Goal: Task Accomplishment & Management: Manage account settings

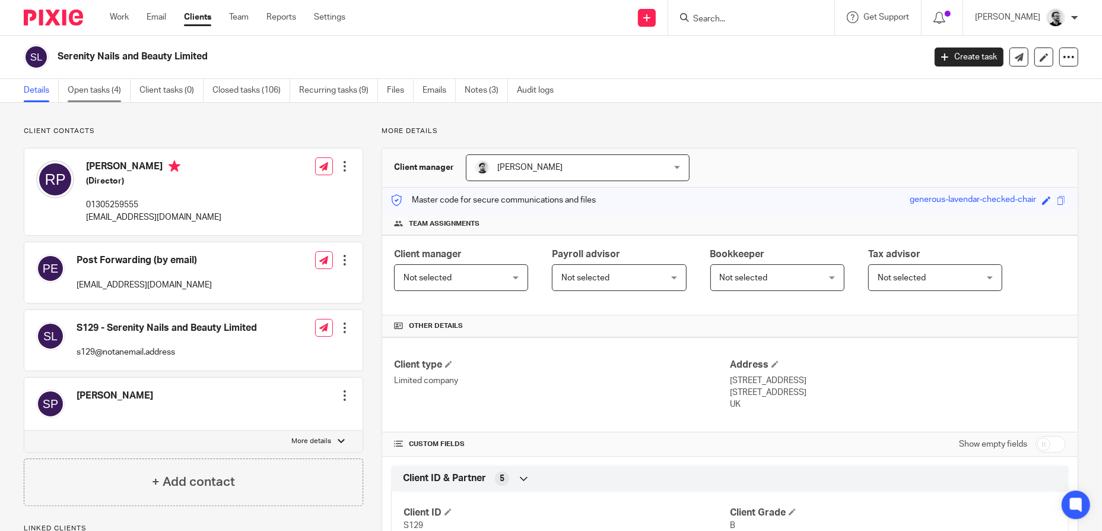
click at [94, 86] on link "Open tasks (4)" at bounding box center [99, 90] width 63 height 23
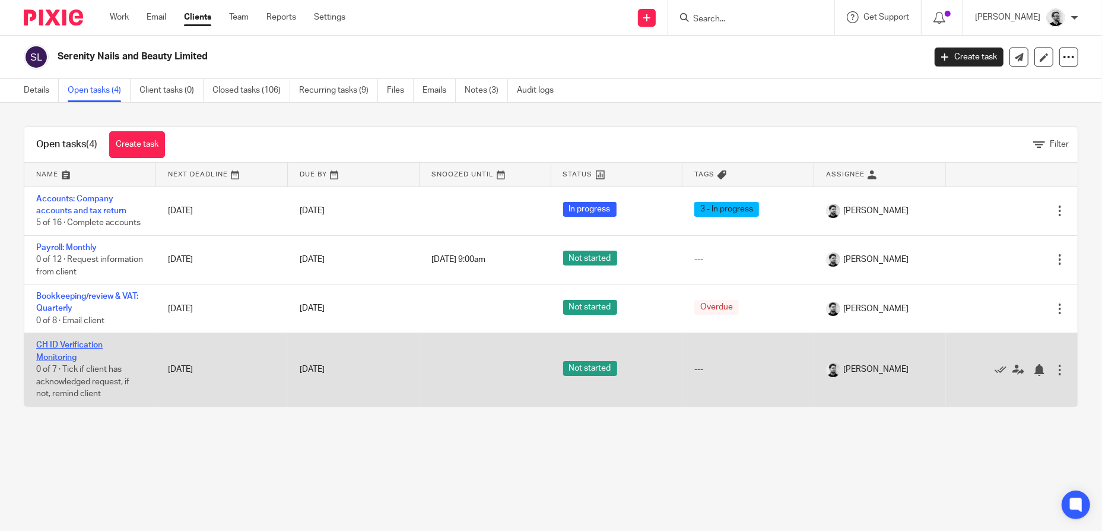
click at [68, 342] on link "CH ID Verification Monitoring" at bounding box center [69, 351] width 66 height 20
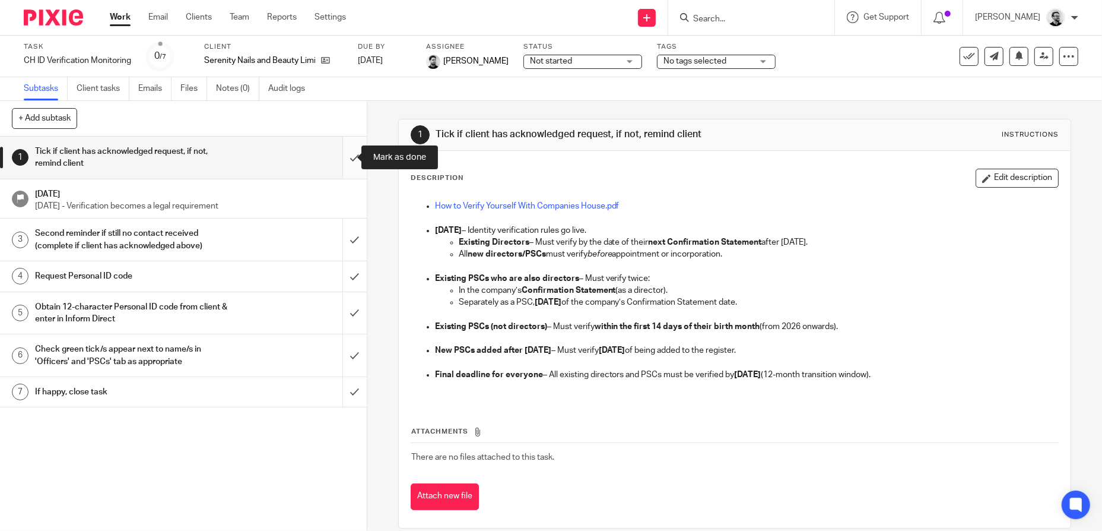
click at [339, 159] on input "submit" at bounding box center [183, 158] width 367 height 42
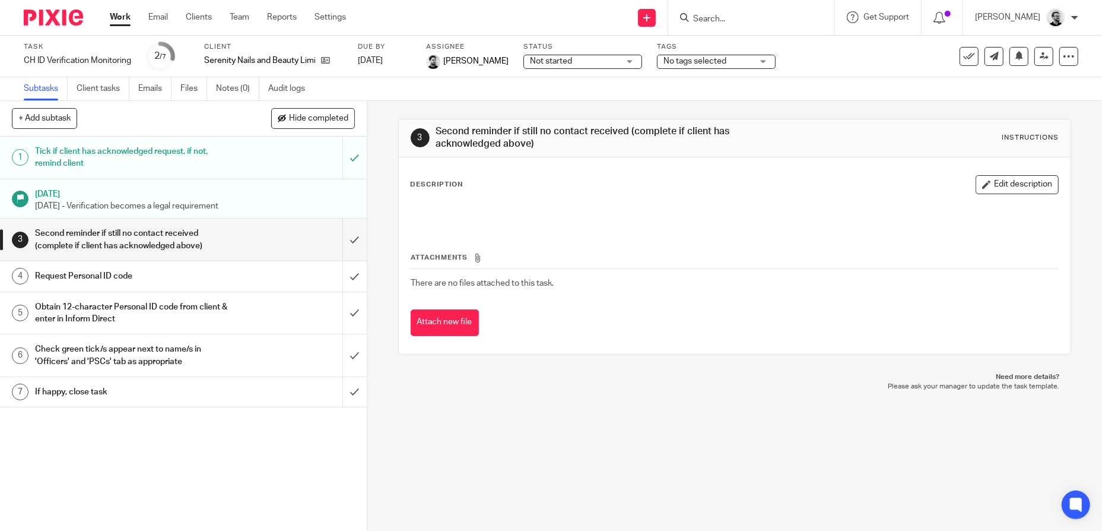
drag, startPoint x: 978, startPoint y: 185, endPoint x: 907, endPoint y: 188, distance: 70.7
click at [978, 185] on button "Edit description" at bounding box center [1017, 184] width 83 height 19
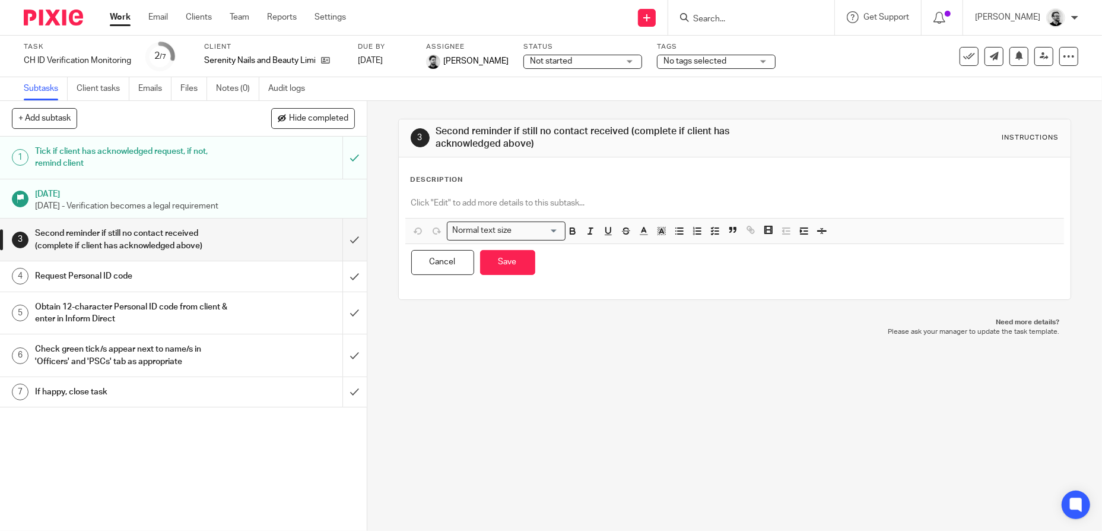
click at [523, 202] on p at bounding box center [734, 203] width 647 height 12
click at [677, 230] on icon "button" at bounding box center [679, 231] width 11 height 11
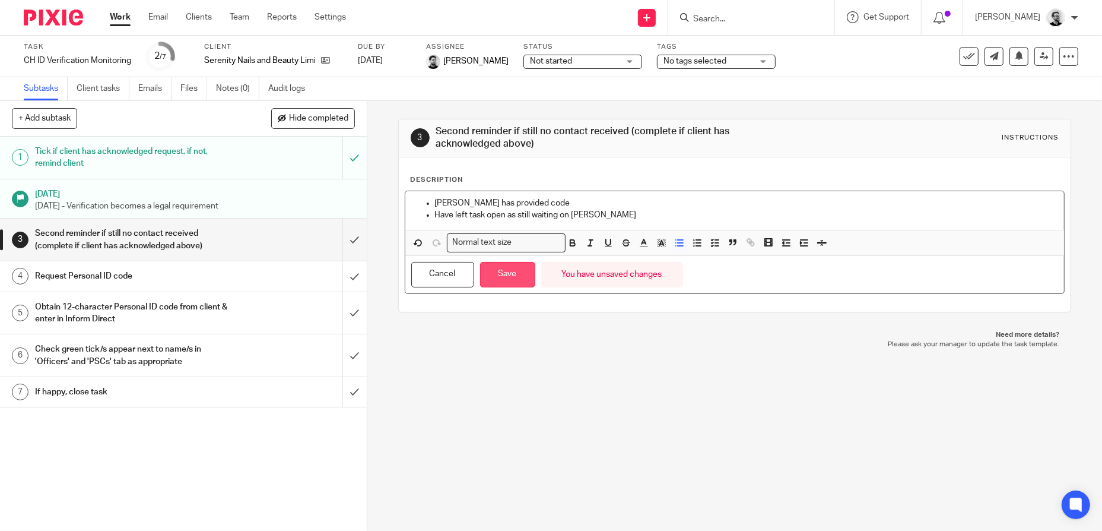
click at [505, 276] on button "Save" at bounding box center [507, 275] width 55 height 26
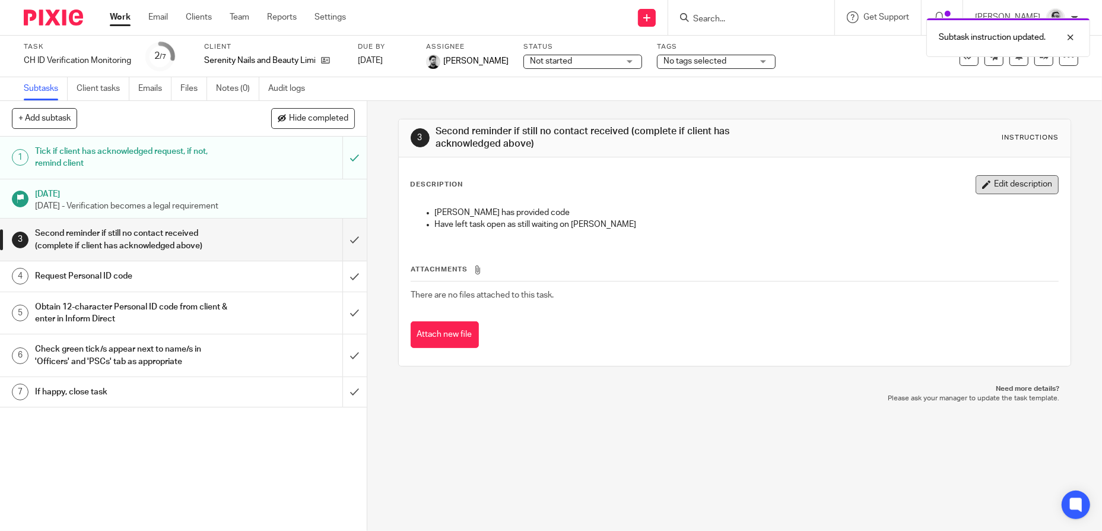
click at [976, 190] on button "Edit description" at bounding box center [1017, 184] width 83 height 19
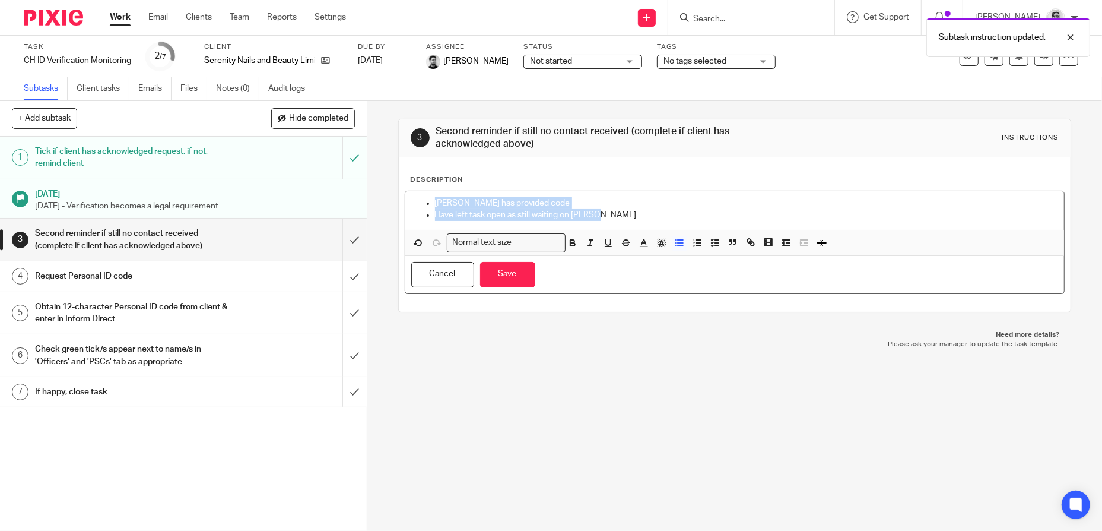
drag, startPoint x: 603, startPoint y: 221, endPoint x: 436, endPoint y: 185, distance: 171.1
click at [436, 185] on div "Description Richard has provided code Have left task open as still waiting on S…" at bounding box center [735, 234] width 649 height 119
copy ul "Richard has provided code Have left task open as still waiting on Sharon"
click at [712, 408] on div "3 Second reminder if still no contact received (complete if client has acknowle…" at bounding box center [734, 316] width 735 height 430
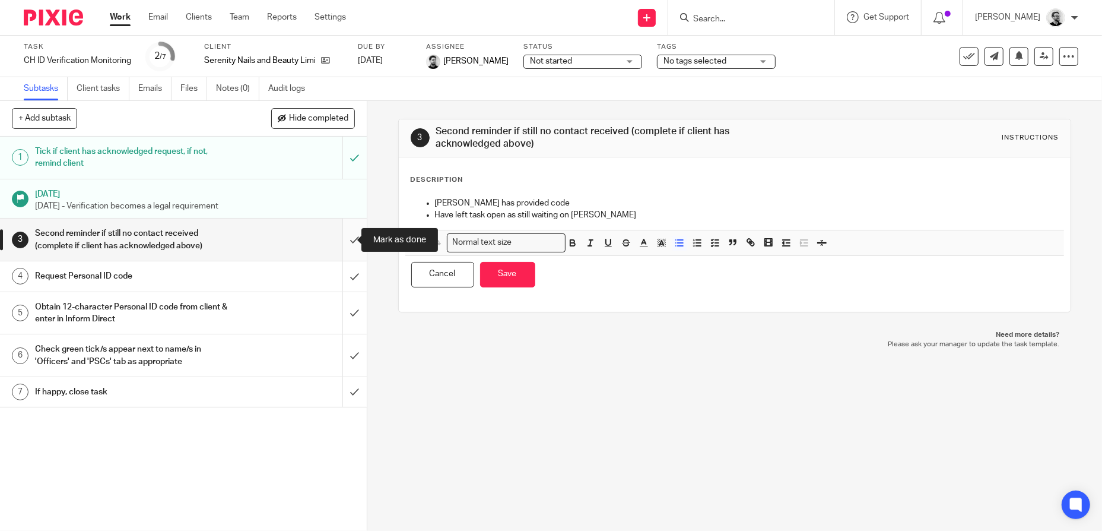
click at [347, 242] on input "submit" at bounding box center [183, 239] width 367 height 42
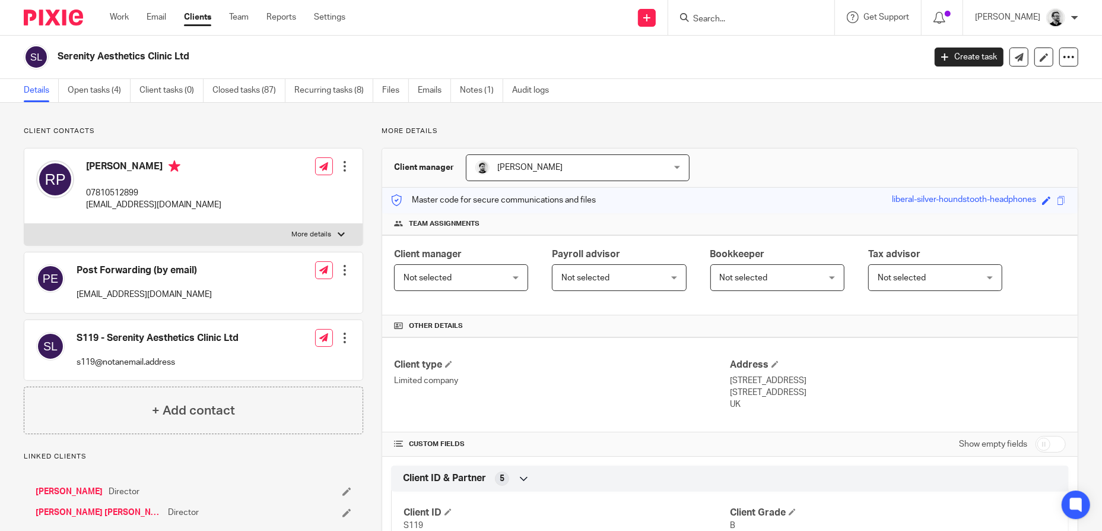
click at [765, 17] on input "Search" at bounding box center [745, 19] width 107 height 11
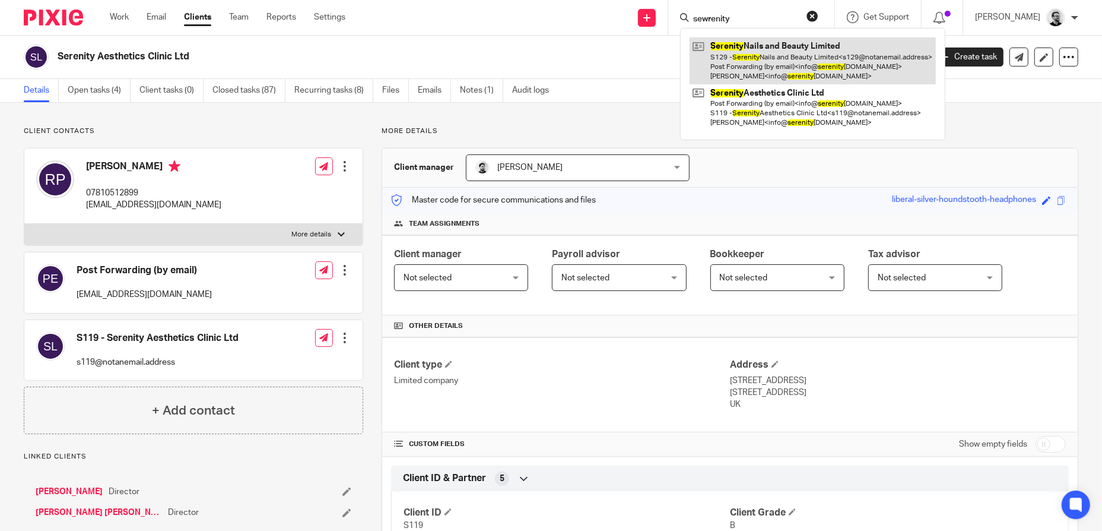
type input "sewrenity"
click at [783, 58] on link at bounding box center [813, 60] width 246 height 47
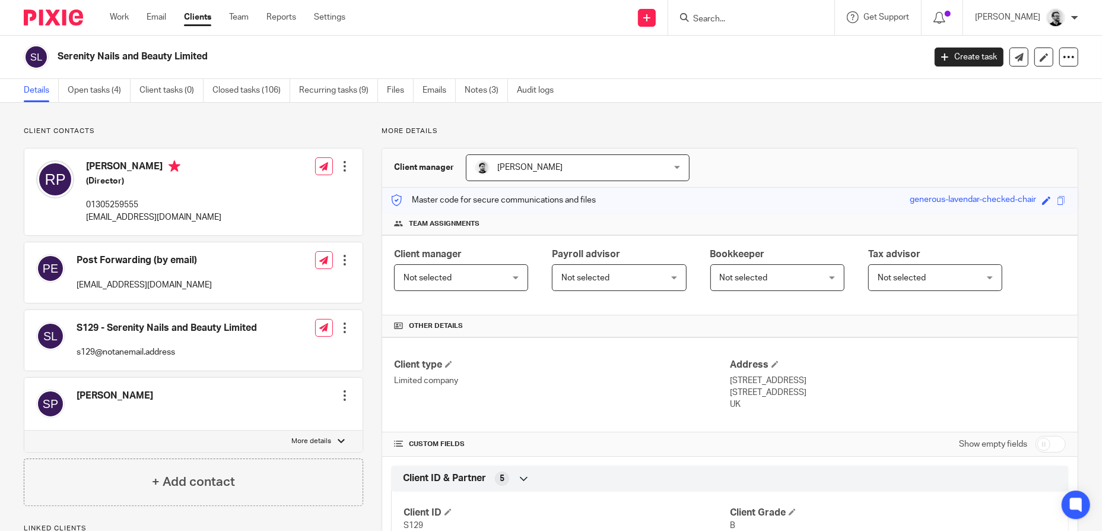
click at [739, 17] on input "Search" at bounding box center [745, 19] width 107 height 11
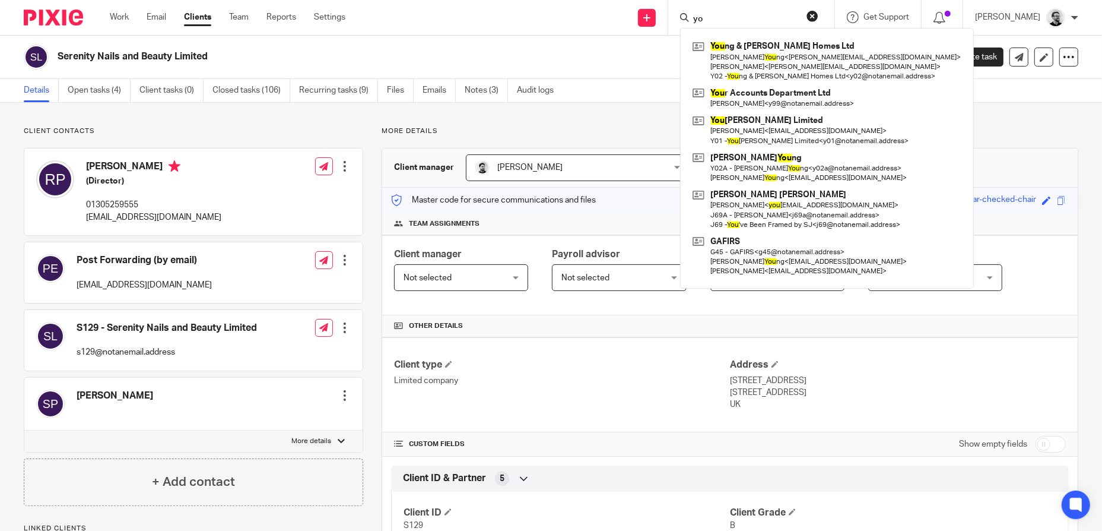
type input "y"
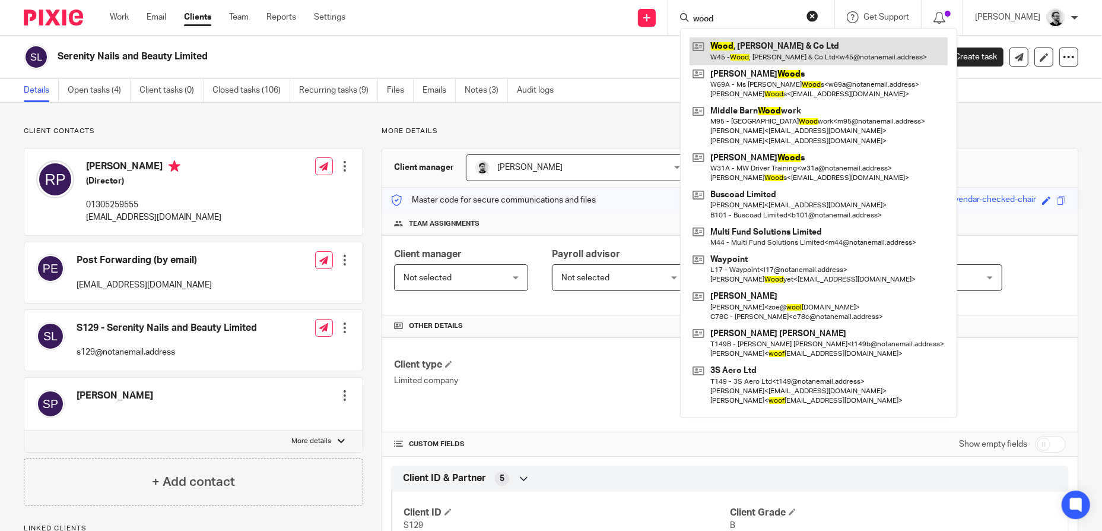
type input "wood"
click at [805, 55] on link at bounding box center [819, 50] width 258 height 27
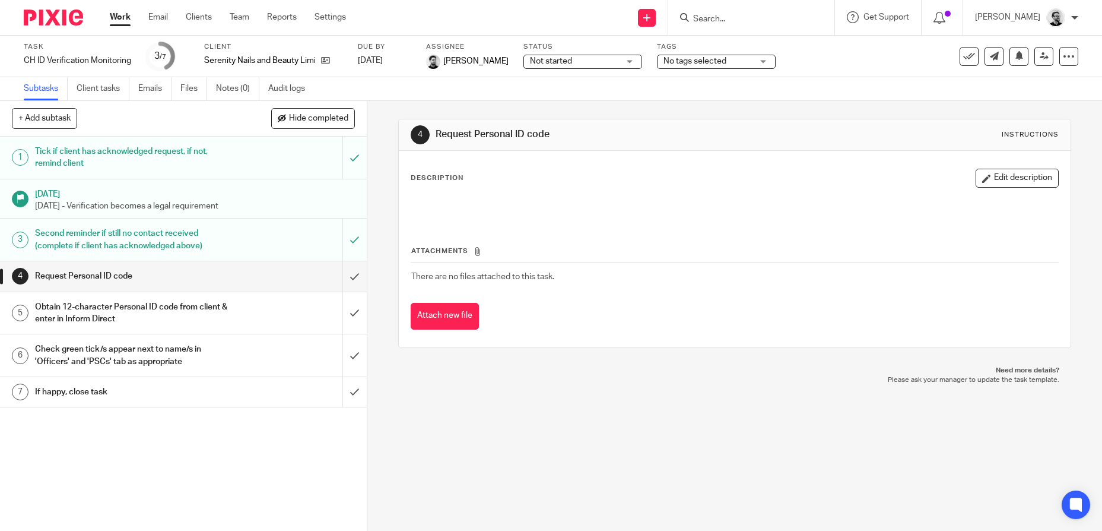
click at [982, 174] on icon "button" at bounding box center [986, 178] width 9 height 9
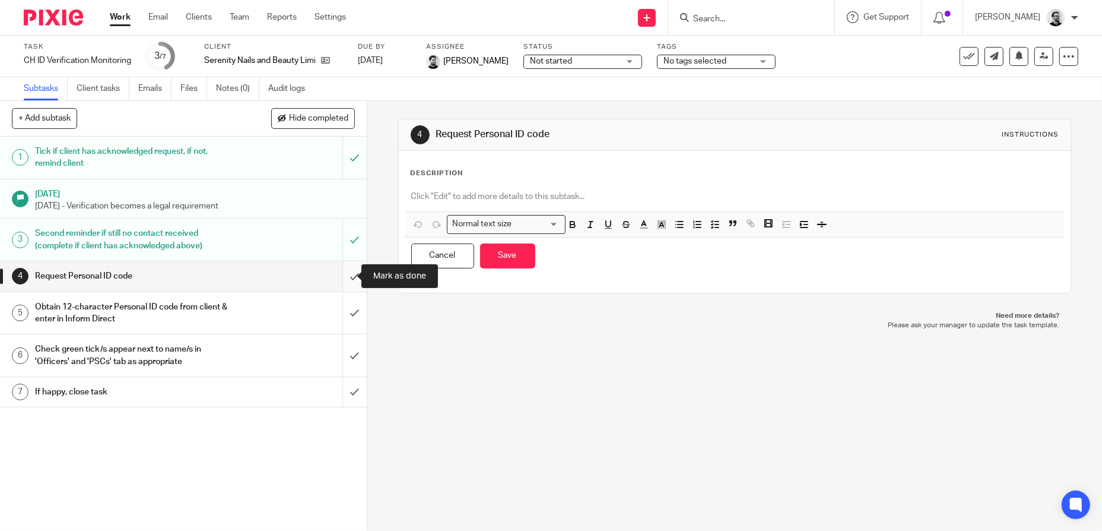
click at [343, 281] on input "submit" at bounding box center [183, 276] width 367 height 30
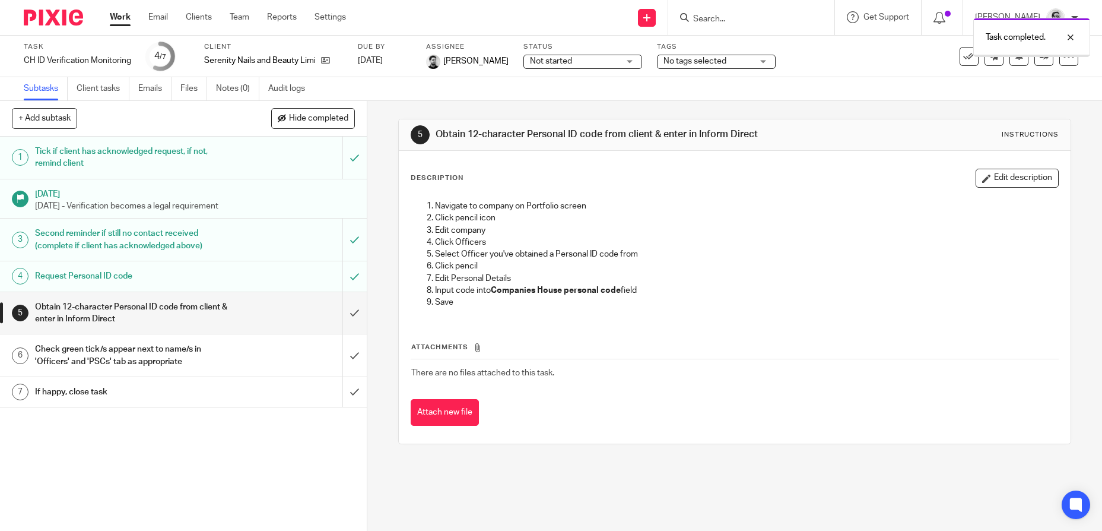
click at [255, 312] on div "Obtain 12-character Personal ID code from client & enter in Inform Direct" at bounding box center [183, 313] width 296 height 30
click at [982, 181] on button "Edit description" at bounding box center [1017, 178] width 83 height 19
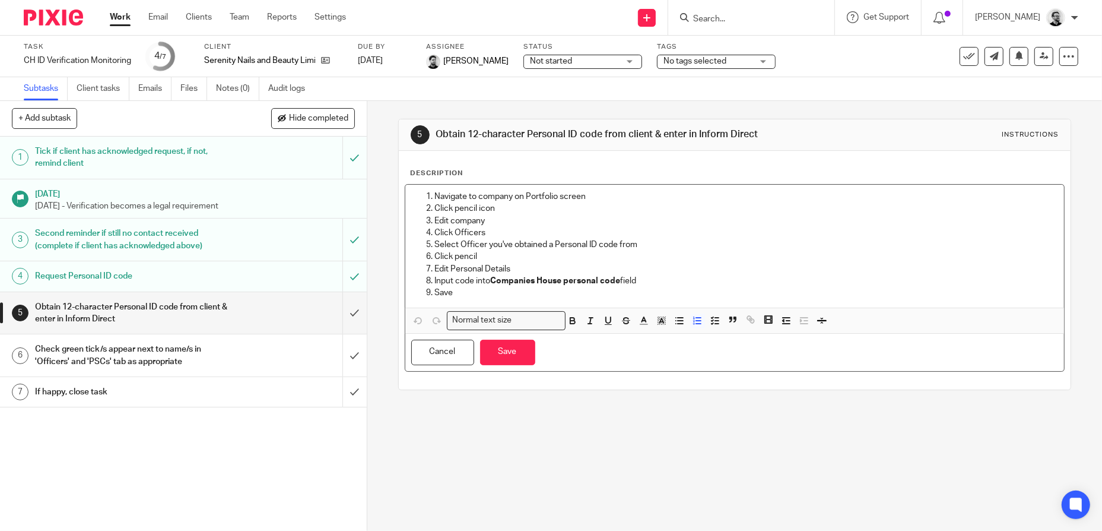
click at [435, 198] on li "Navigate to company on Portfolio screen" at bounding box center [747, 197] width 624 height 12
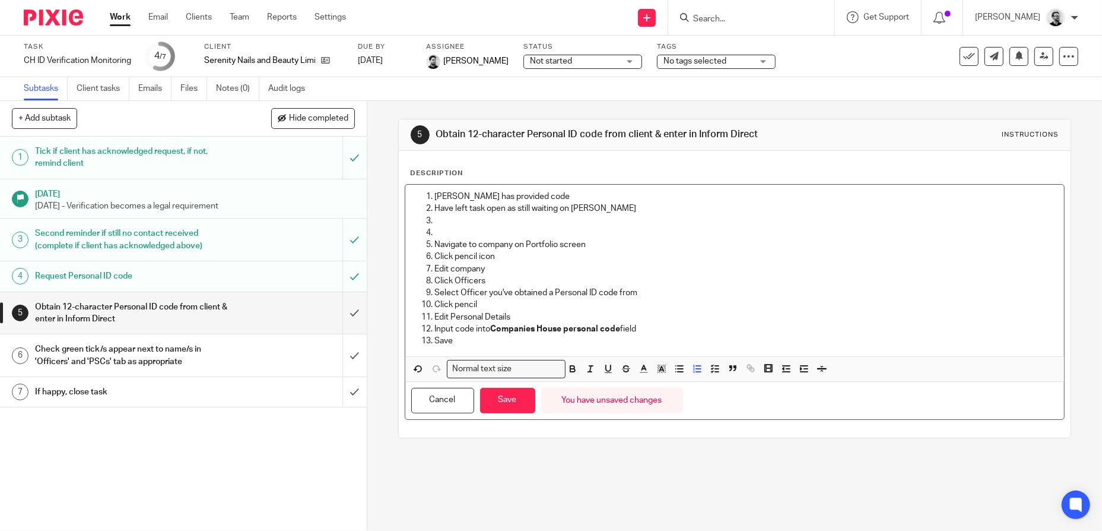
click at [470, 239] on p at bounding box center [747, 233] width 624 height 12
click at [786, 275] on p "Edit company" at bounding box center [747, 269] width 624 height 12
click at [512, 404] on button "Save" at bounding box center [507, 401] width 55 height 26
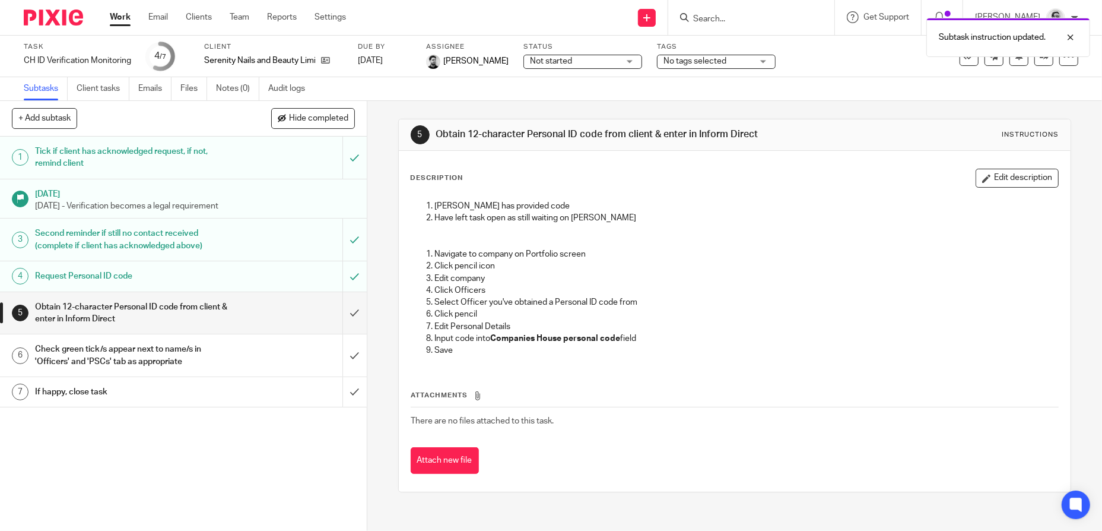
click at [634, 64] on div "Not started Not started" at bounding box center [582, 62] width 119 height 14
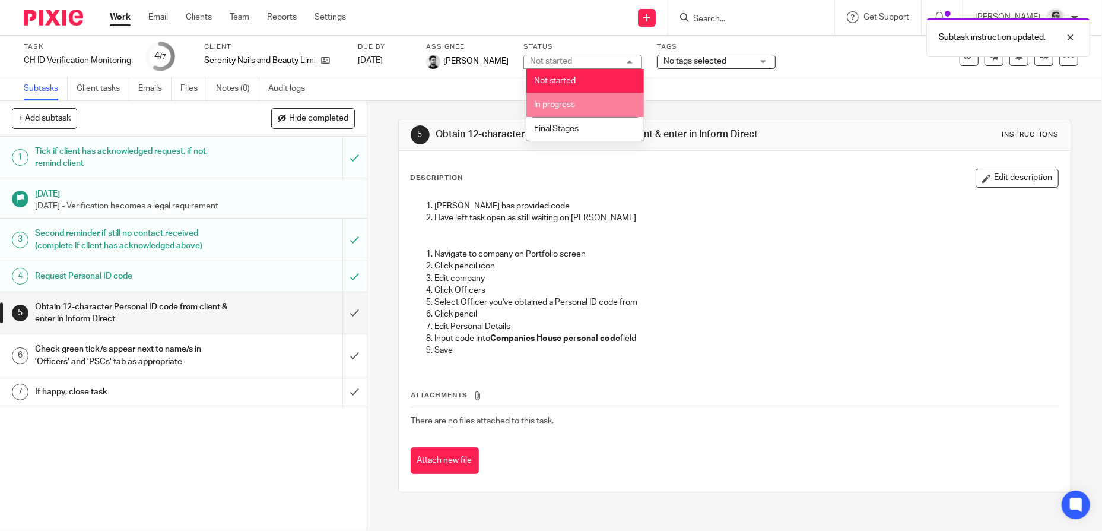
click at [602, 101] on li "In progress" at bounding box center [585, 105] width 118 height 24
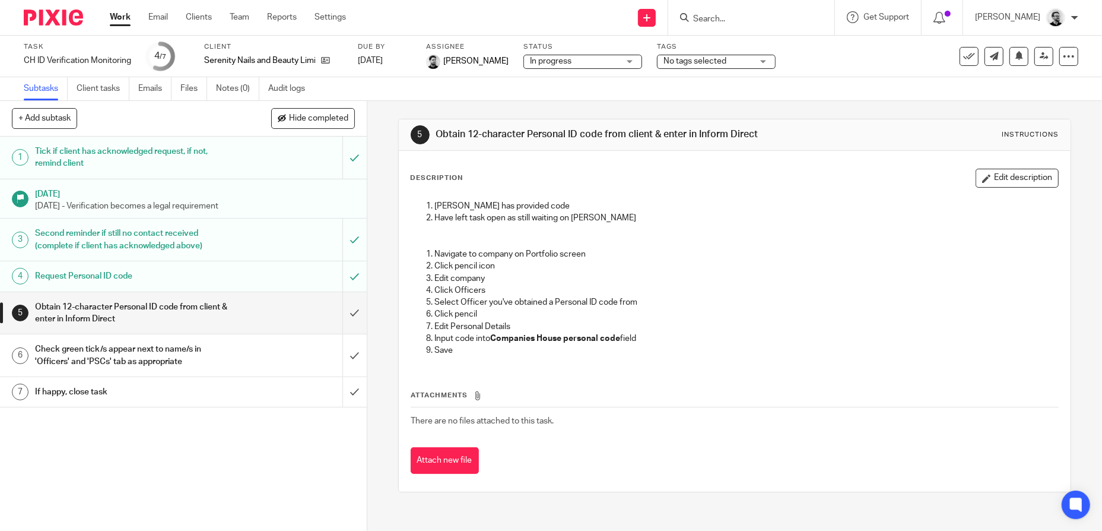
drag, startPoint x: 801, startPoint y: 109, endPoint x: 789, endPoint y: 108, distance: 12.5
click at [801, 108] on div "5 Obtain 12-character Personal ID code from client & enter in Inform Direct Ins…" at bounding box center [735, 305] width 674 height 409
click at [125, 17] on link "Work" at bounding box center [120, 17] width 21 height 12
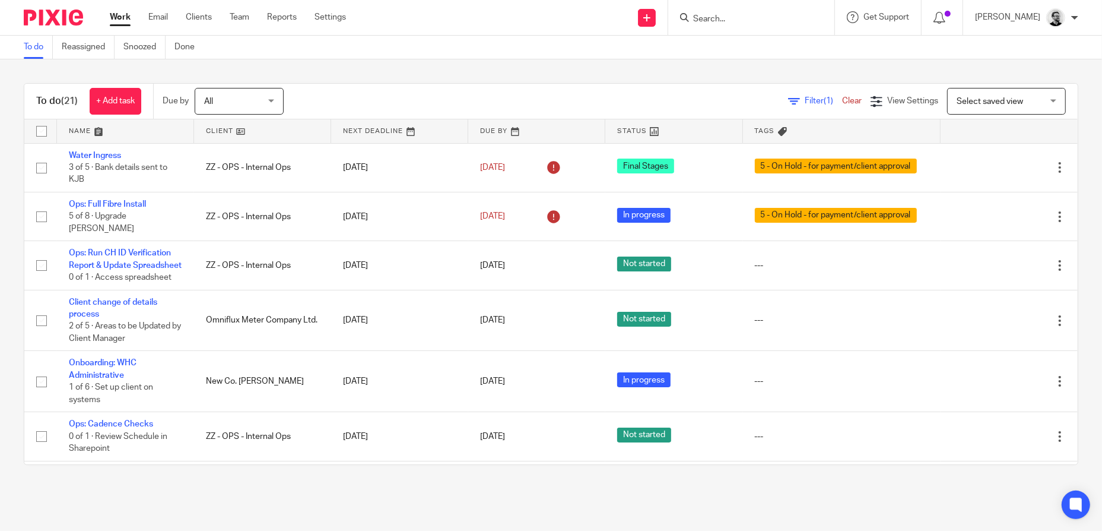
click at [762, 14] on input "Search" at bounding box center [745, 19] width 107 height 11
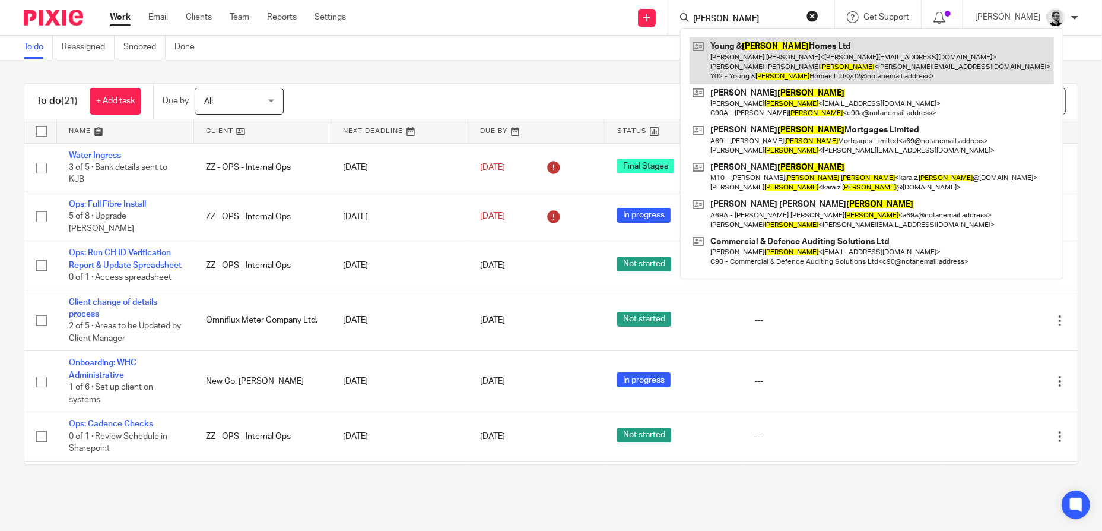
type input "marrufo"
click at [839, 68] on link at bounding box center [872, 60] width 364 height 47
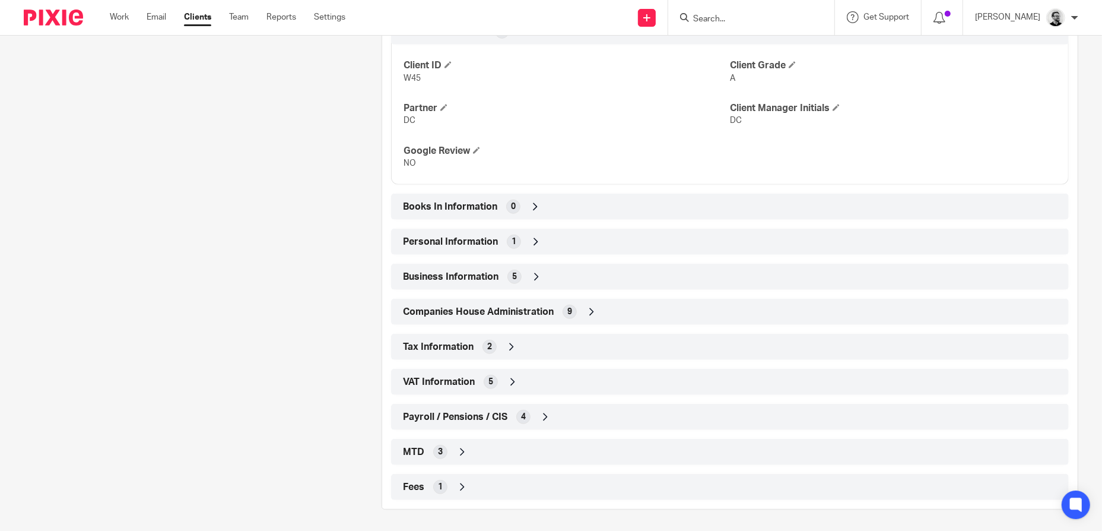
scroll to position [449, 0]
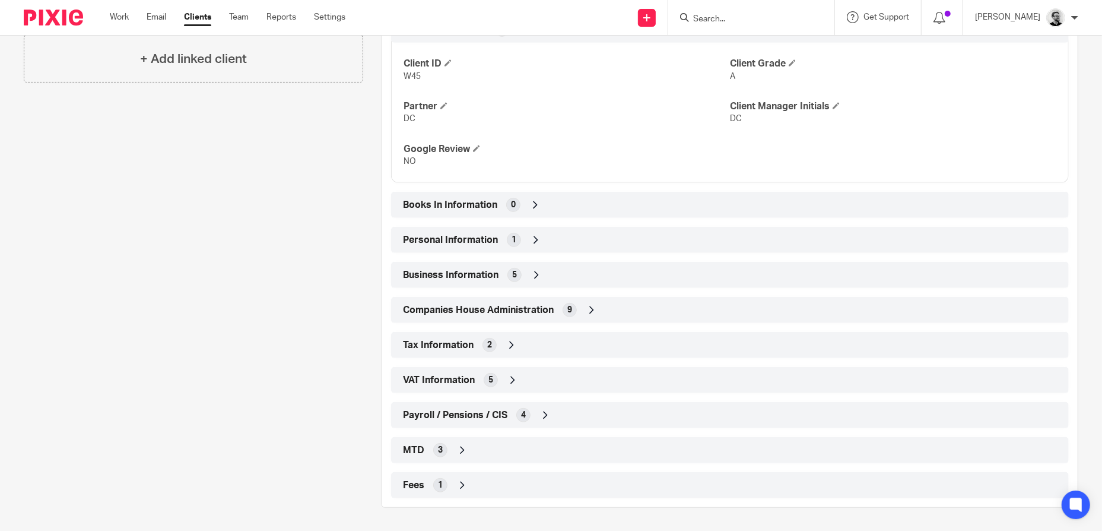
click at [481, 442] on div "MTD 3" at bounding box center [730, 450] width 660 height 20
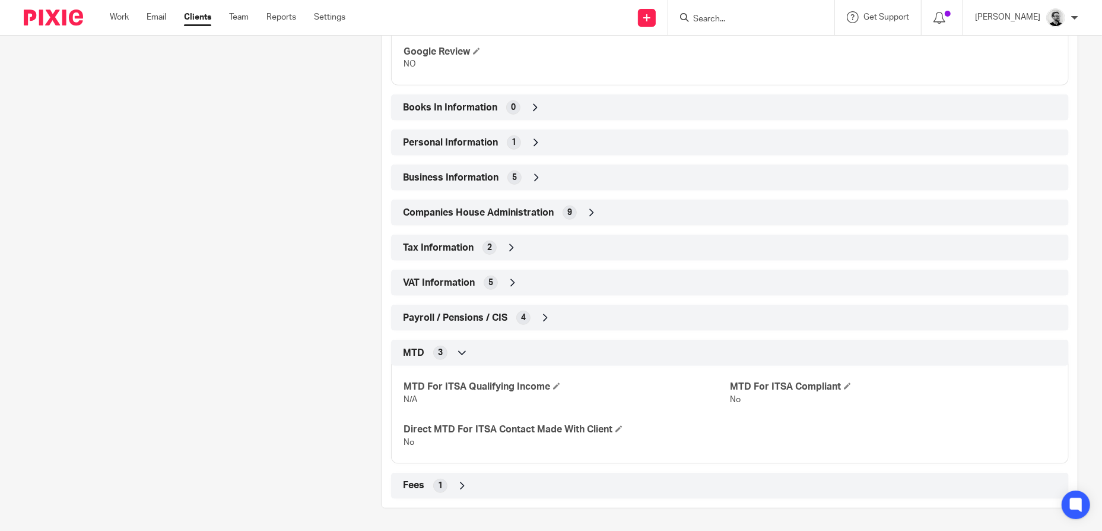
click at [497, 347] on div "MTD 3" at bounding box center [730, 352] width 660 height 20
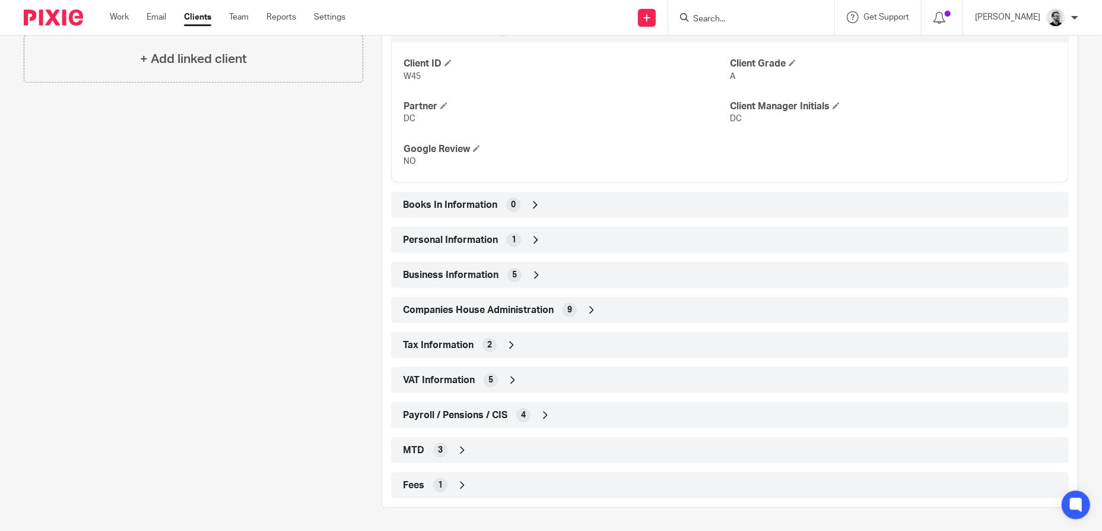
click at [586, 311] on icon at bounding box center [592, 310] width 12 height 12
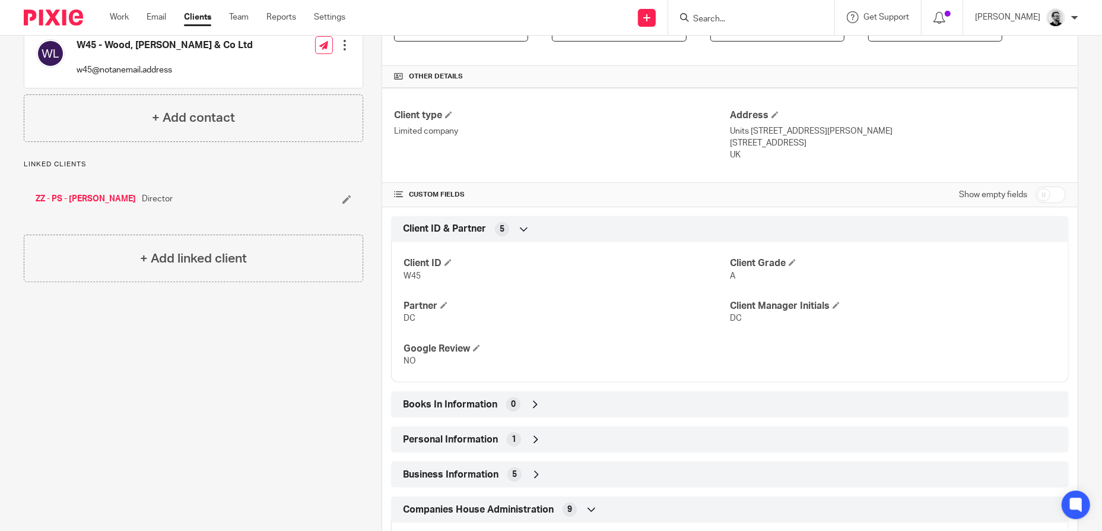
scroll to position [0, 0]
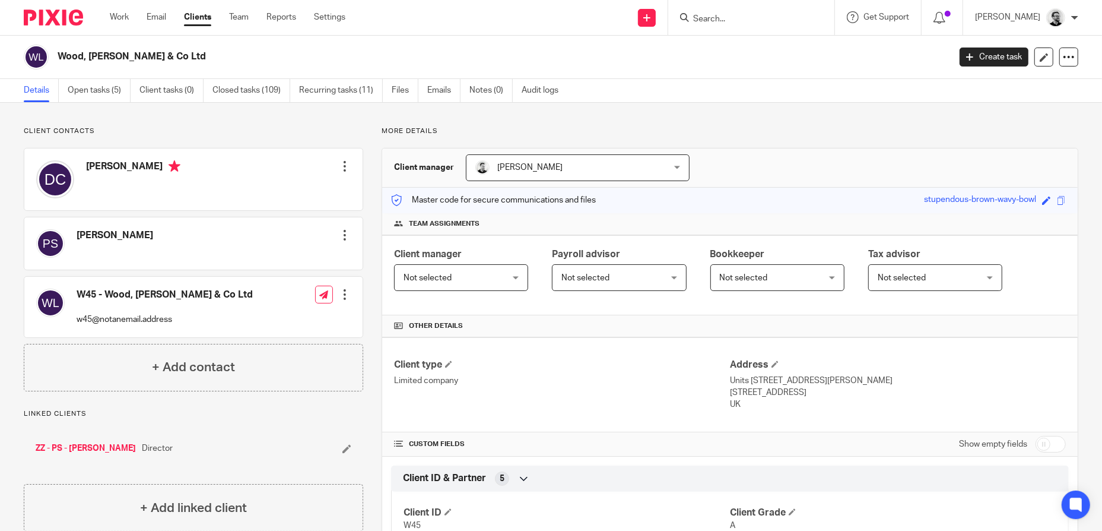
click at [749, 26] on div at bounding box center [751, 17] width 166 height 35
click at [748, 20] on input "Search" at bounding box center [745, 19] width 107 height 11
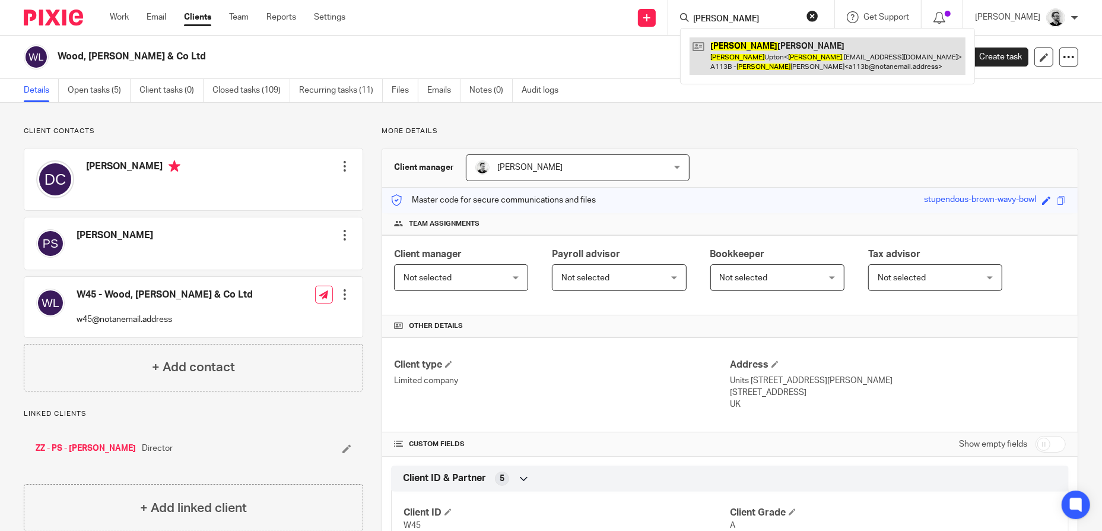
type input "wendy"
click at [788, 69] on link at bounding box center [828, 55] width 276 height 37
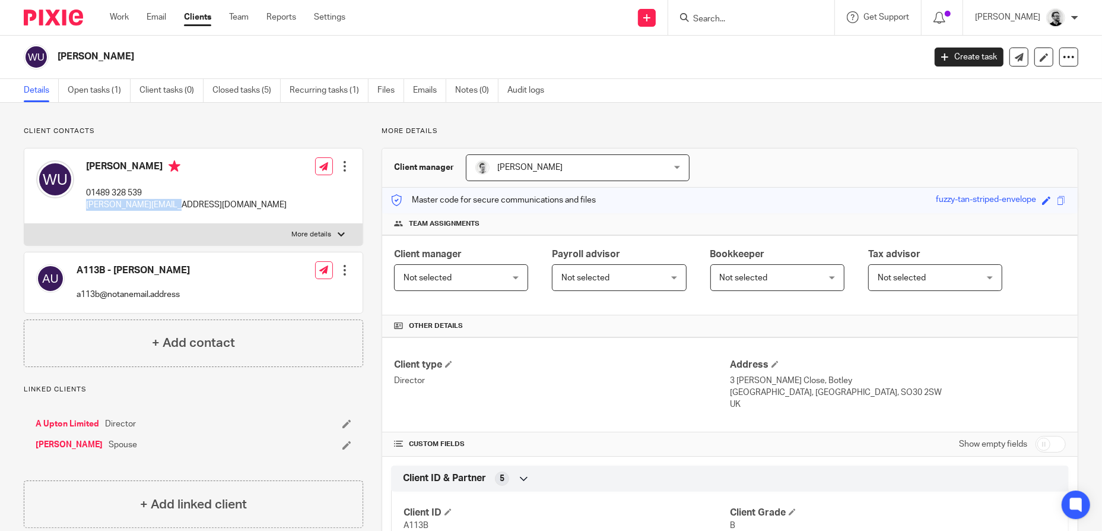
drag, startPoint x: 193, startPoint y: 205, endPoint x: 89, endPoint y: 206, distance: 103.9
click at [89, 206] on div "Wendy Upton 01489 328 539 wendy.ask4@gmail.com Edit contact Create client from …" at bounding box center [193, 185] width 338 height 75
copy p "wendy.ask4@gmail.com"
click at [742, 23] on input "Search" at bounding box center [745, 19] width 107 height 11
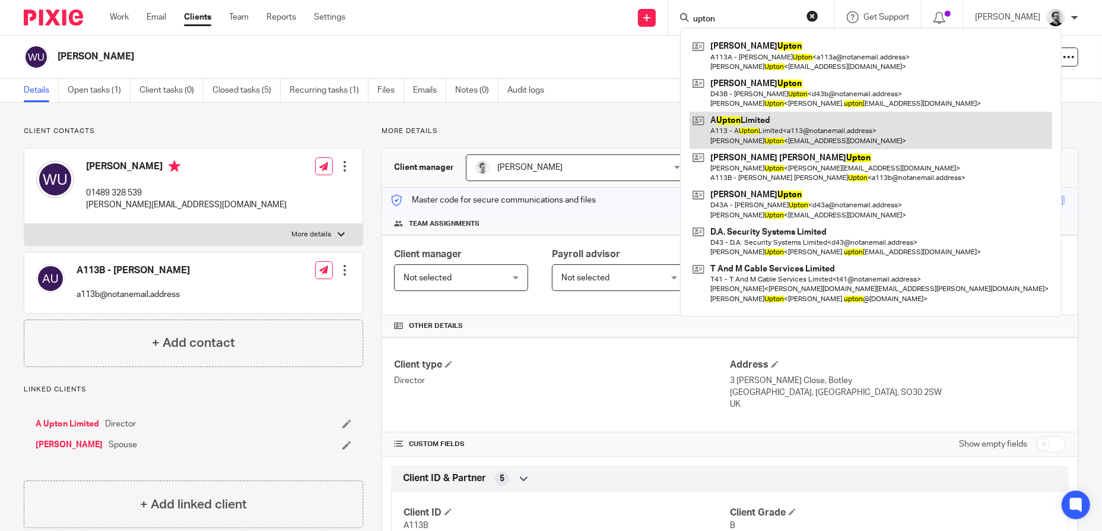
type input "upton"
click at [854, 129] on link at bounding box center [871, 130] width 363 height 37
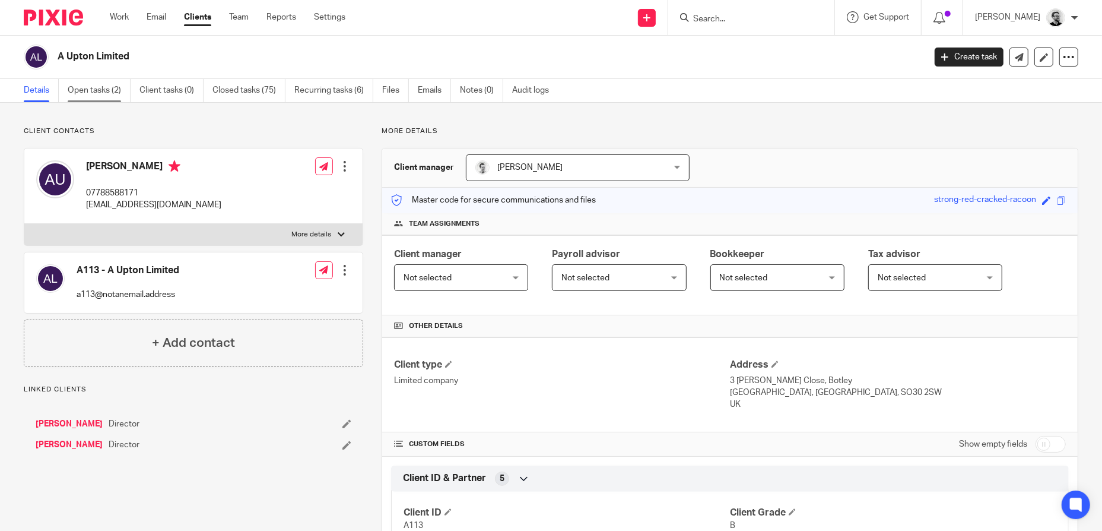
click at [104, 94] on link "Open tasks (2)" at bounding box center [99, 90] width 63 height 23
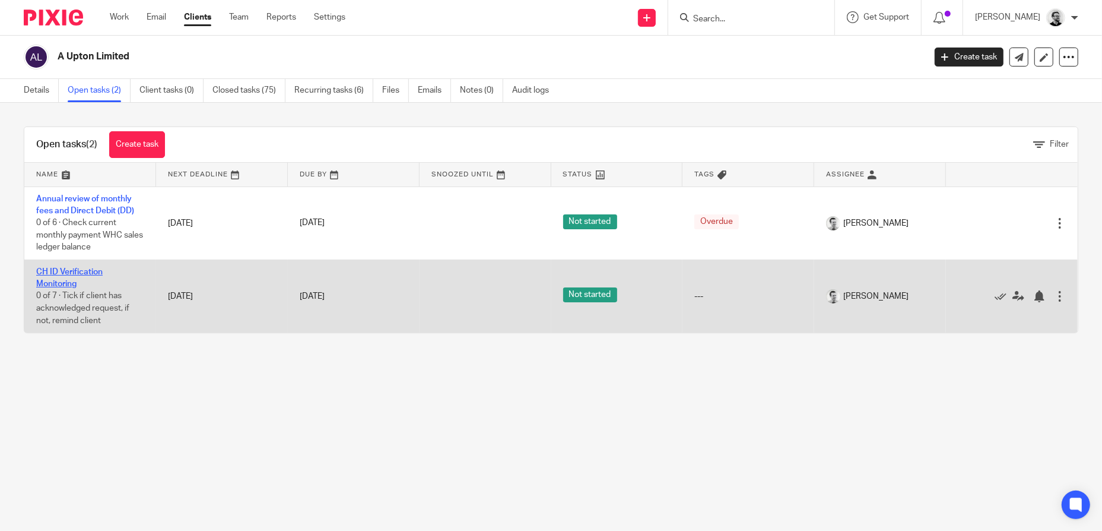
click at [74, 279] on link "CH ID Verification Monitoring" at bounding box center [69, 278] width 66 height 20
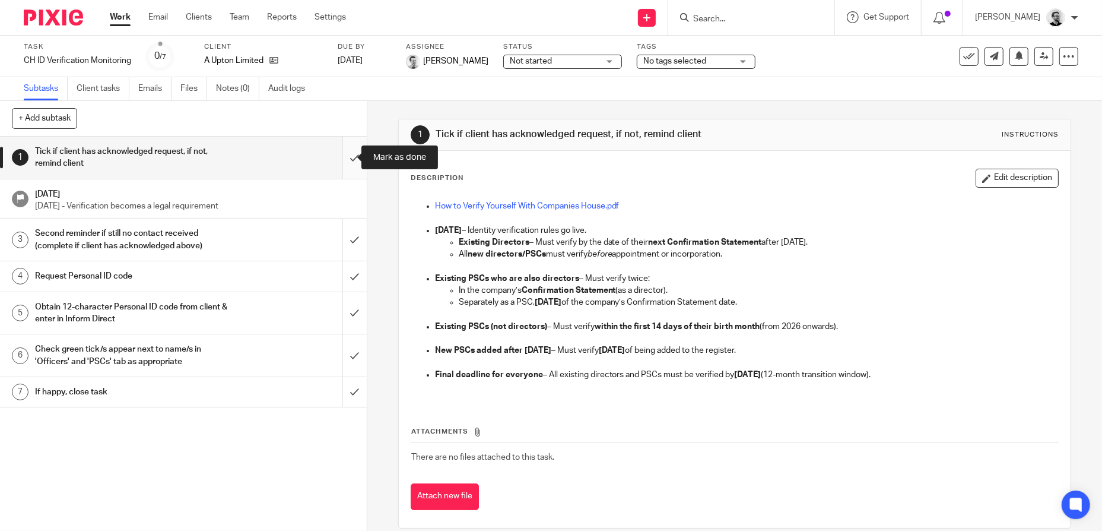
click at [336, 164] on input "submit" at bounding box center [183, 158] width 367 height 42
click at [343, 242] on input "submit" at bounding box center [183, 239] width 367 height 42
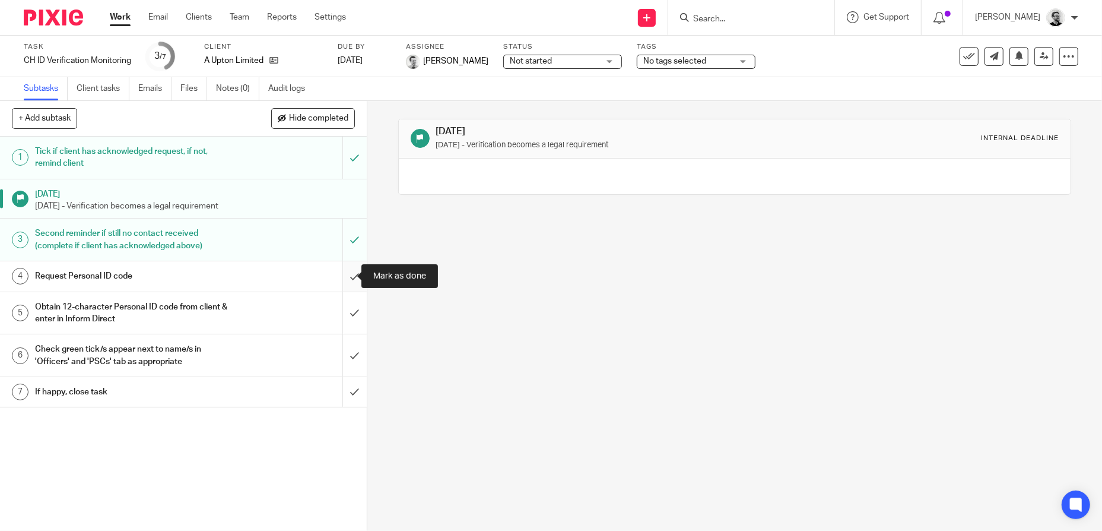
click at [344, 281] on input "submit" at bounding box center [183, 276] width 367 height 30
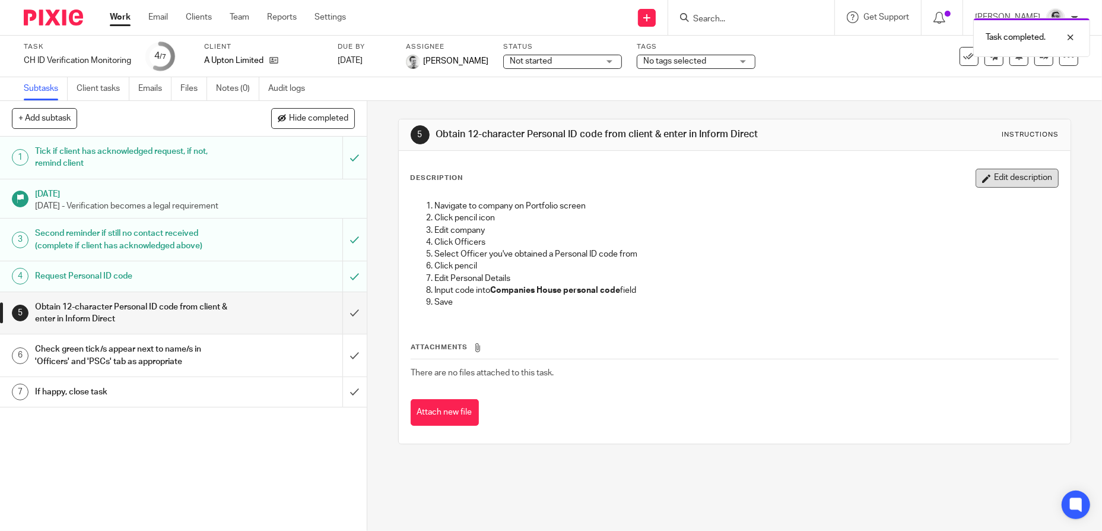
click at [999, 184] on button "Edit description" at bounding box center [1017, 178] width 83 height 19
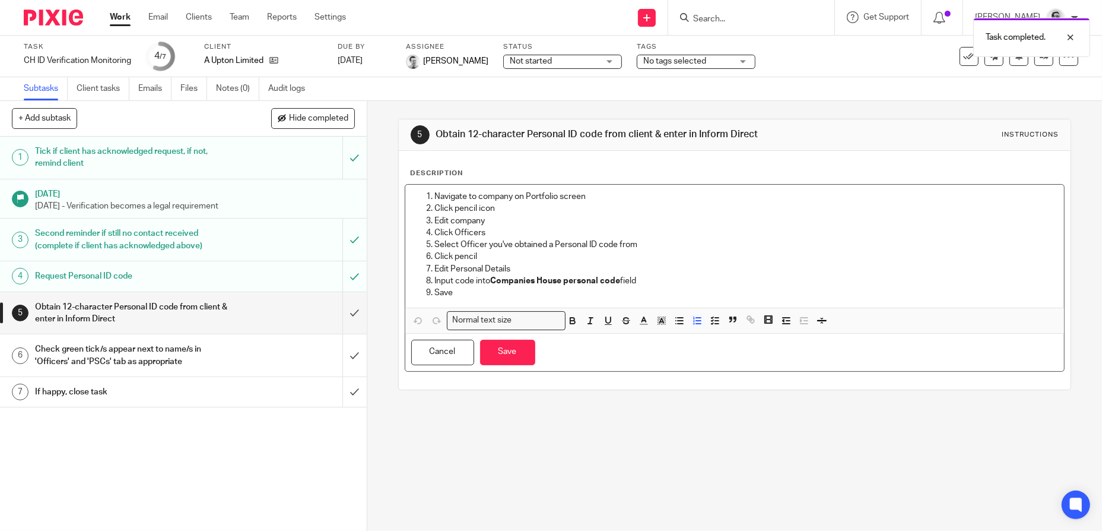
click at [435, 201] on p "Navigate to company on Portfolio screen" at bounding box center [747, 197] width 624 height 12
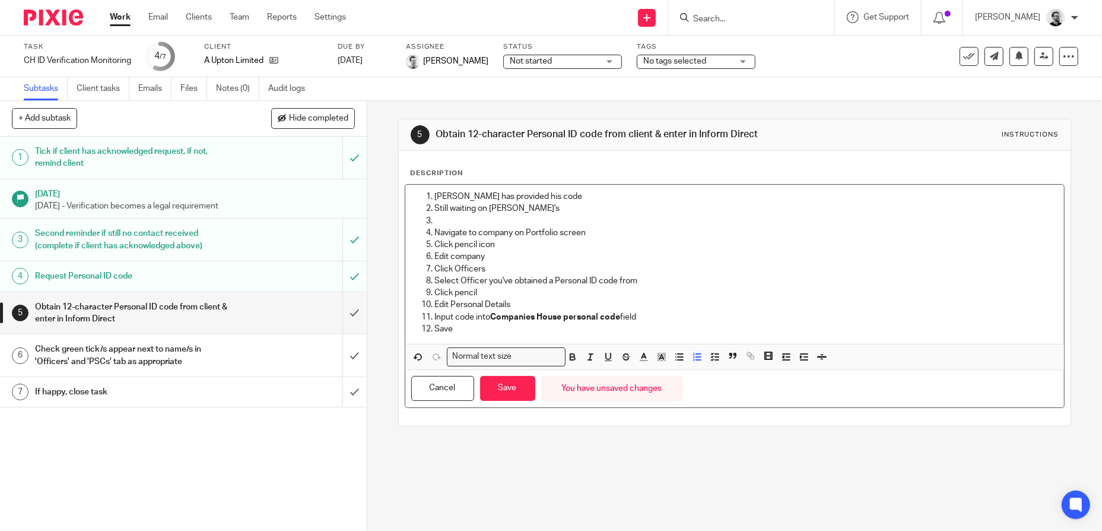
click at [471, 214] on p "Still waiting on [PERSON_NAME]'s" at bounding box center [747, 208] width 624 height 12
click at [464, 225] on p at bounding box center [747, 221] width 624 height 12
click at [748, 275] on p "Click Officers" at bounding box center [747, 269] width 624 height 12
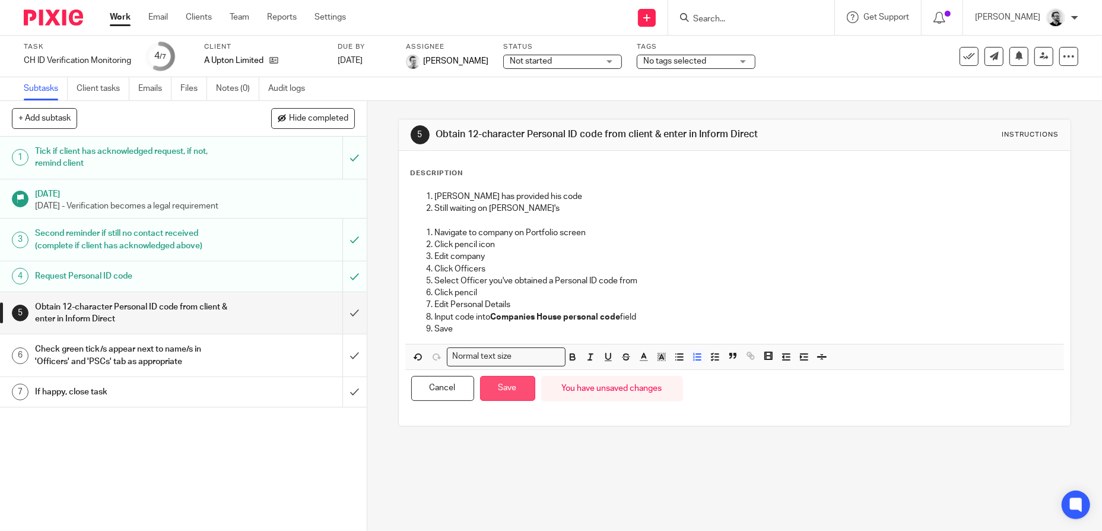
click at [499, 391] on button "Save" at bounding box center [507, 389] width 55 height 26
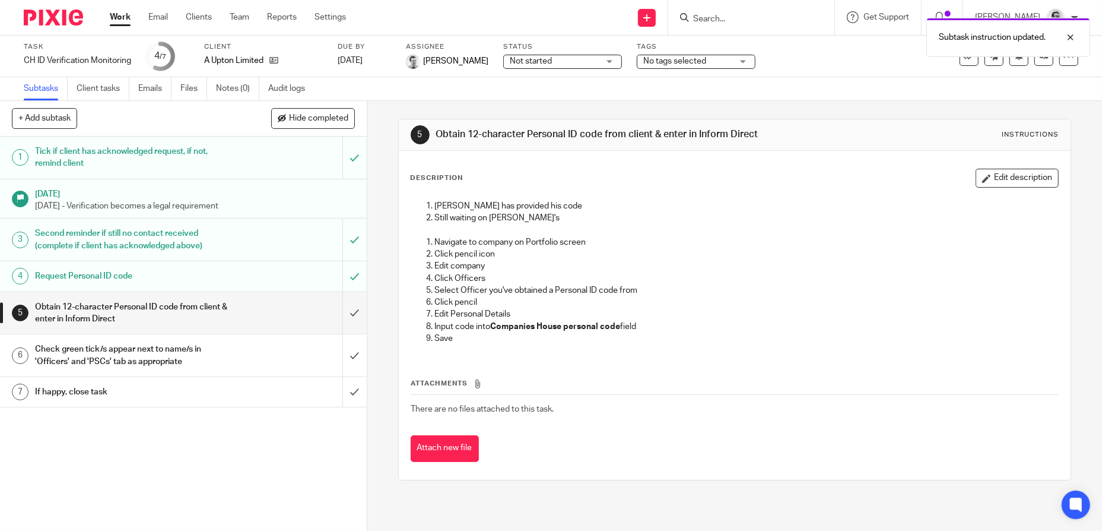
click at [595, 63] on span "Not started" at bounding box center [554, 61] width 89 height 12
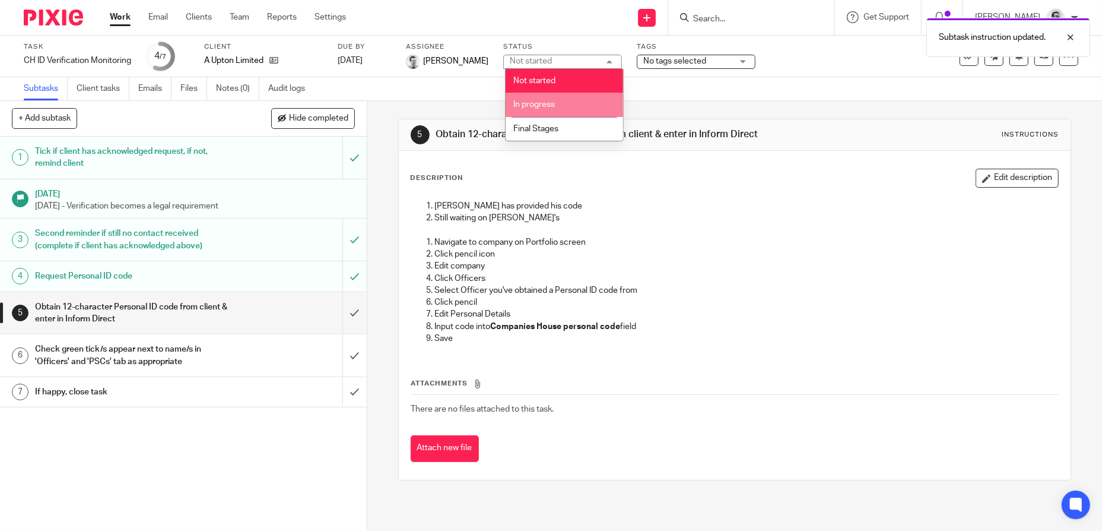
click at [554, 99] on li "In progress" at bounding box center [565, 105] width 118 height 24
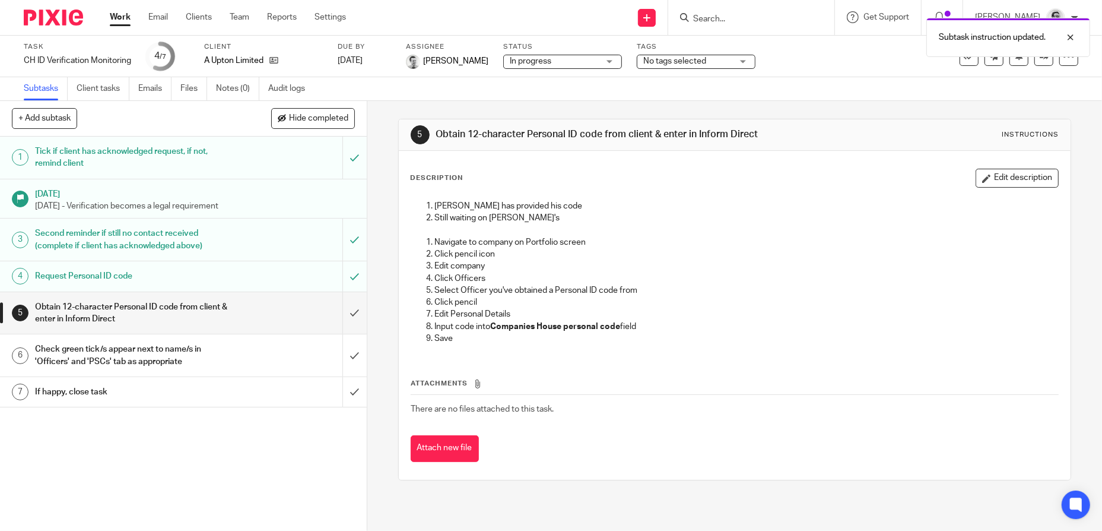
click at [751, 203] on div "Andy Upton has provided his code Still waiting on Wendy's Navigate to company o…" at bounding box center [734, 273] width 659 height 159
click at [122, 21] on link "Work" at bounding box center [120, 17] width 21 height 12
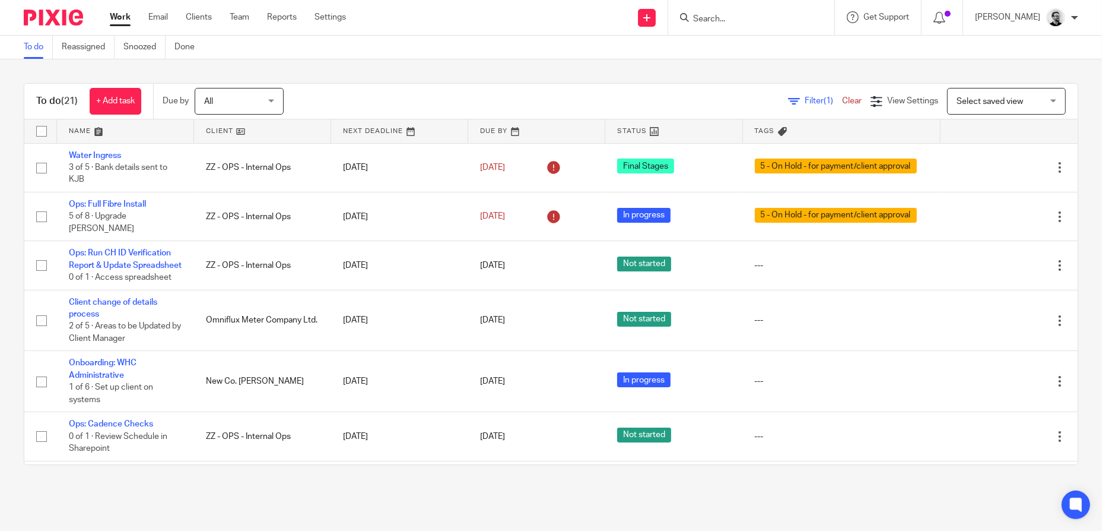
click at [746, 17] on input "Search" at bounding box center [745, 19] width 107 height 11
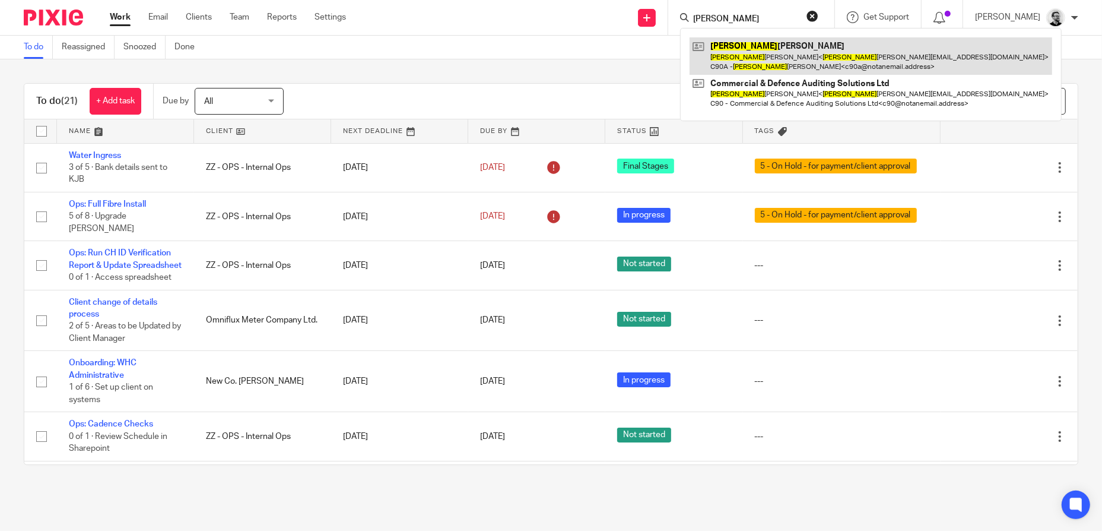
type input "esteban"
click at [872, 71] on link at bounding box center [871, 55] width 363 height 37
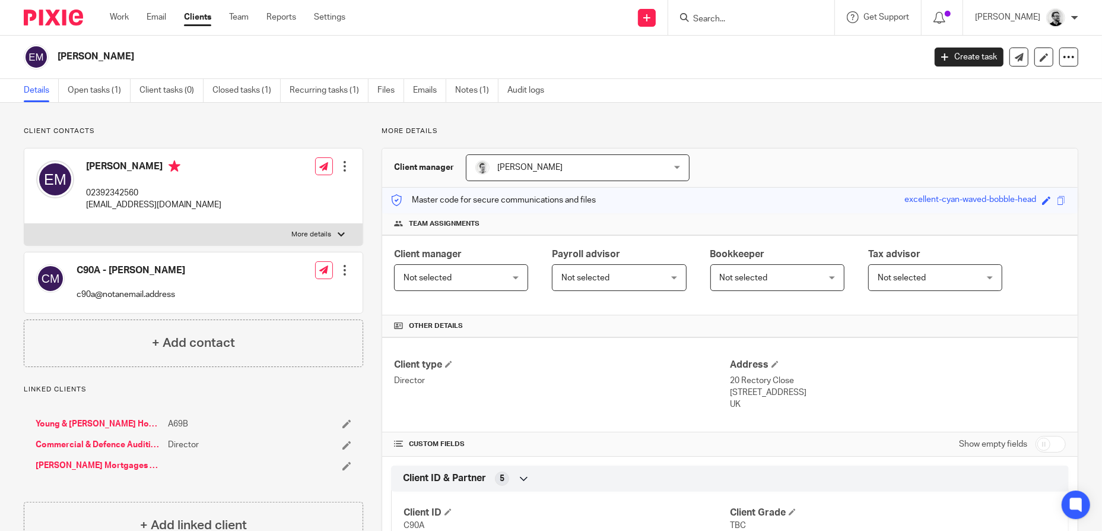
click at [99, 420] on link "Young & [PERSON_NAME] Homes Ltd" at bounding box center [99, 424] width 126 height 12
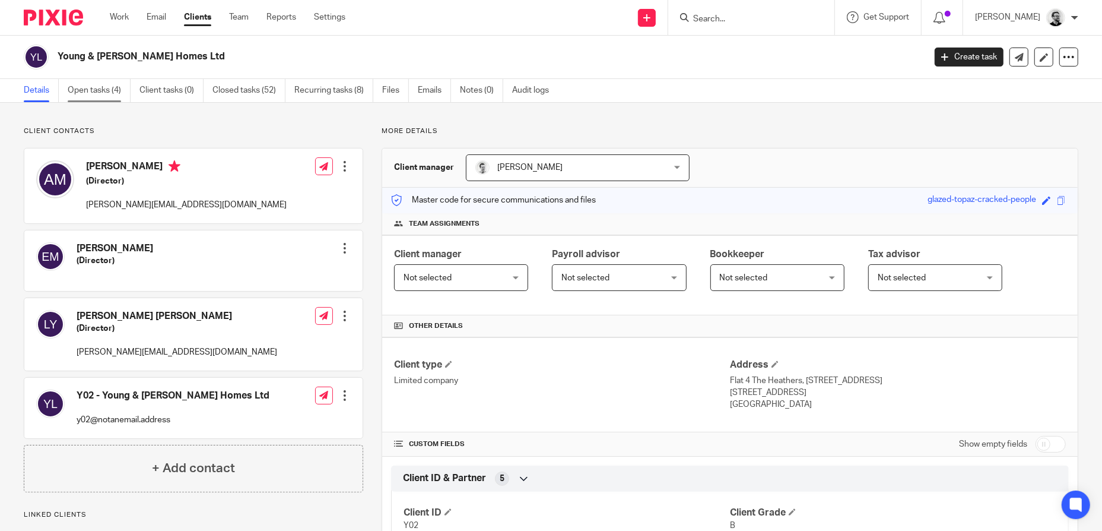
click at [103, 88] on link "Open tasks (4)" at bounding box center [99, 90] width 63 height 23
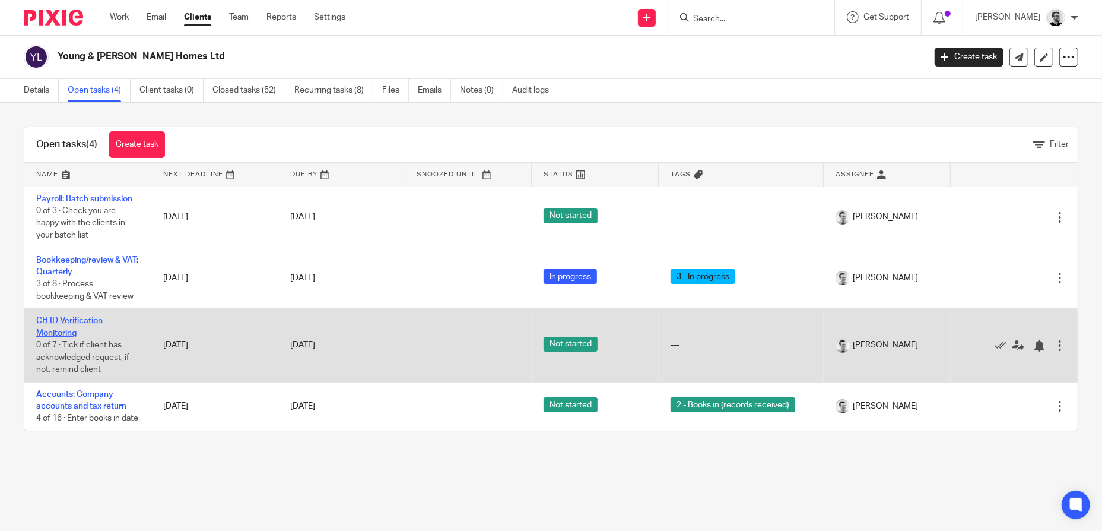
click at [84, 319] on link "CH ID Verification Monitoring" at bounding box center [69, 326] width 66 height 20
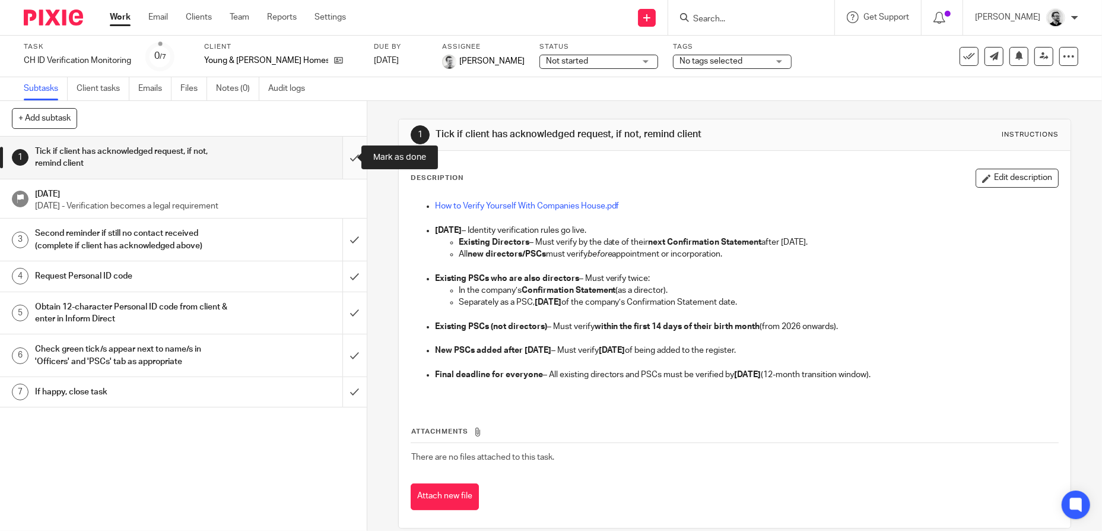
click at [347, 157] on input "submit" at bounding box center [183, 158] width 367 height 42
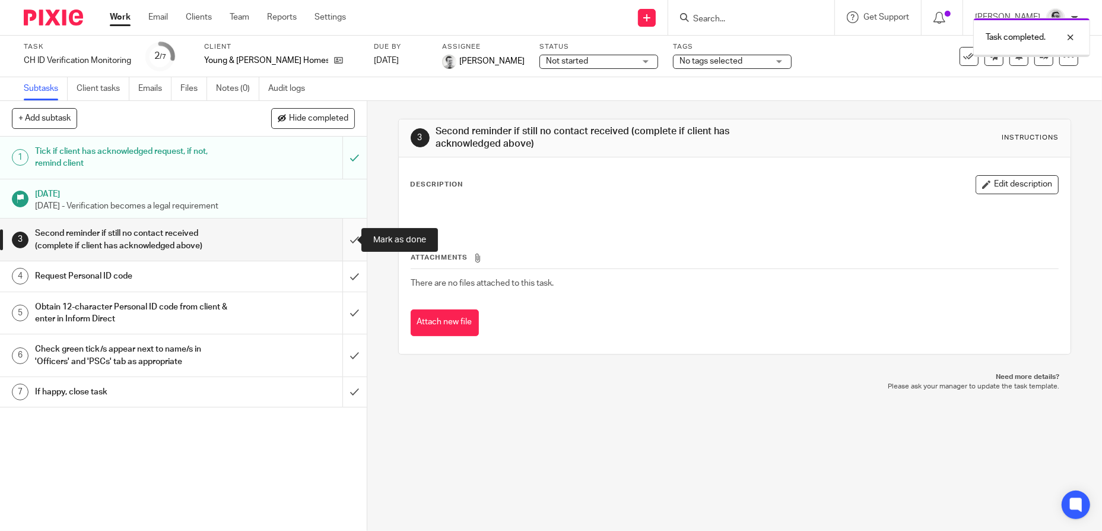
click at [338, 243] on input "submit" at bounding box center [183, 239] width 367 height 42
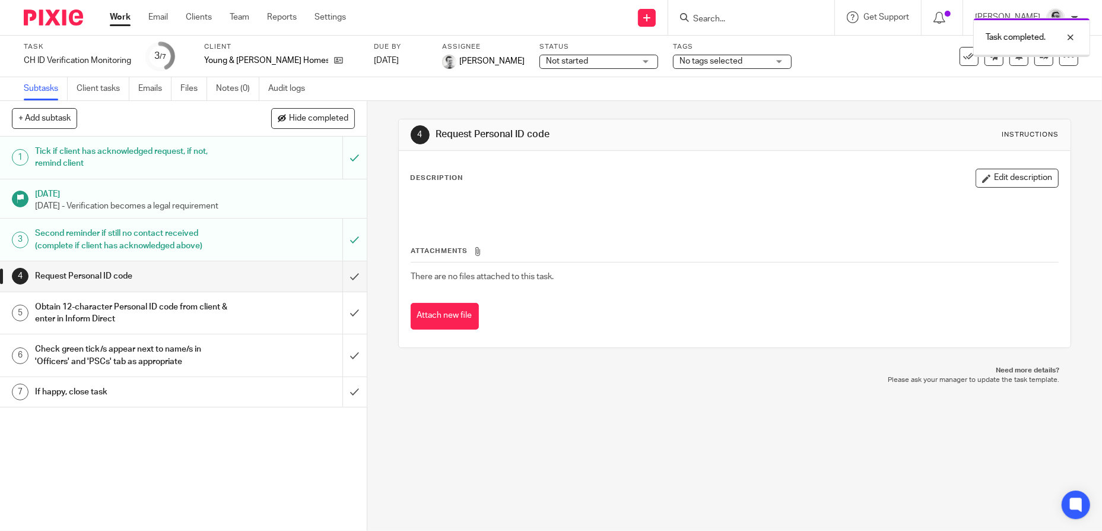
click at [344, 277] on input "submit" at bounding box center [183, 276] width 367 height 30
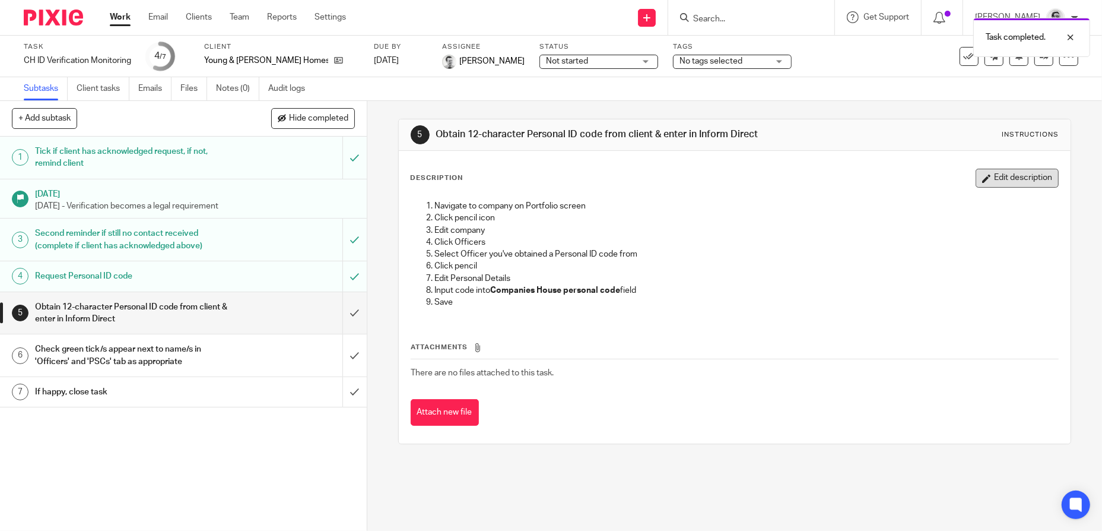
click at [999, 187] on button "Edit description" at bounding box center [1017, 178] width 83 height 19
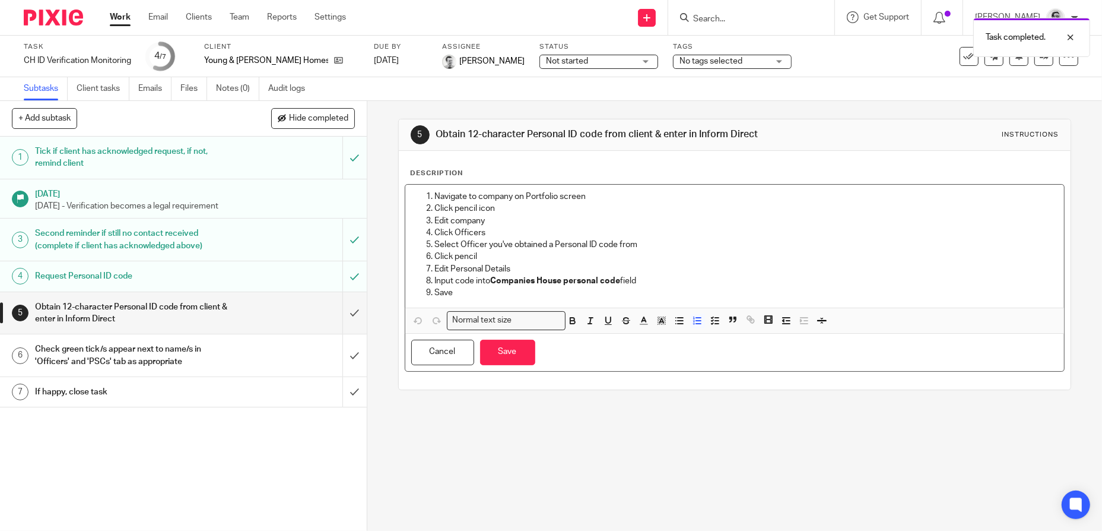
click at [435, 202] on li "Navigate to company on Portfolio screen" at bounding box center [747, 197] width 624 height 12
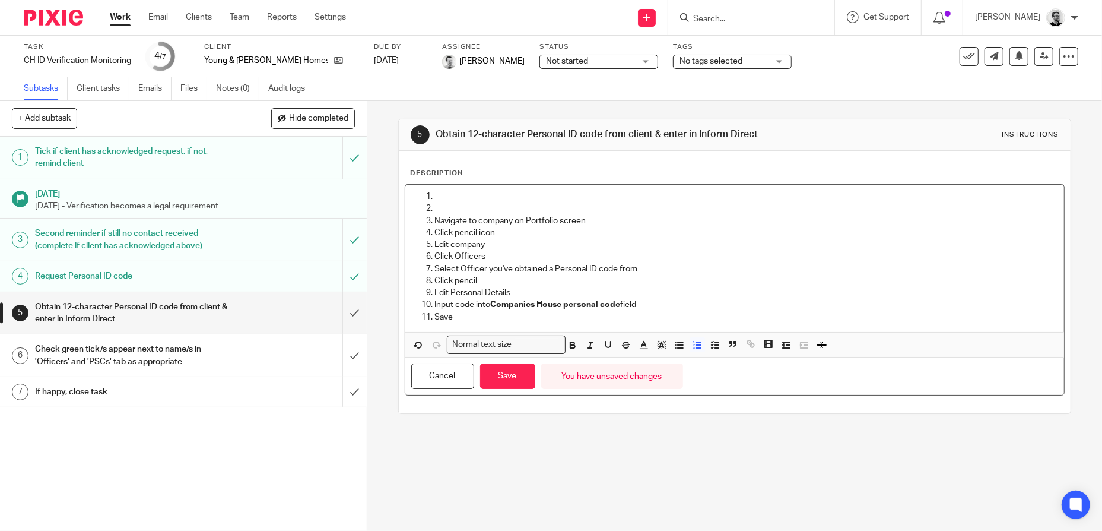
click at [435, 202] on li at bounding box center [747, 197] width 624 height 12
click at [499, 211] on p at bounding box center [747, 208] width 624 height 12
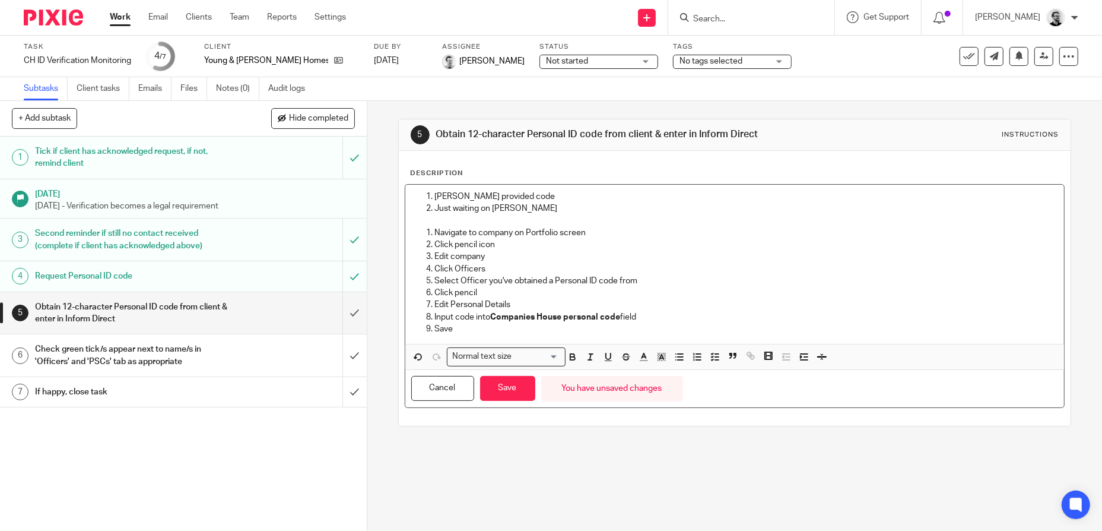
click at [534, 214] on p "Just waiting on Anna" at bounding box center [747, 208] width 624 height 12
click at [523, 393] on button "Save" at bounding box center [507, 389] width 55 height 26
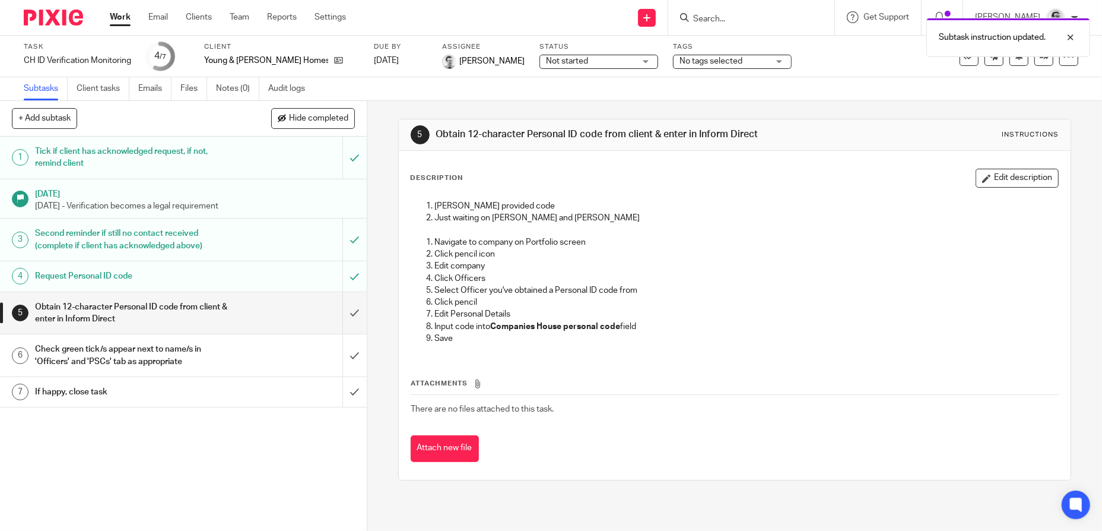
click at [600, 66] on span "Not started" at bounding box center [590, 61] width 89 height 12
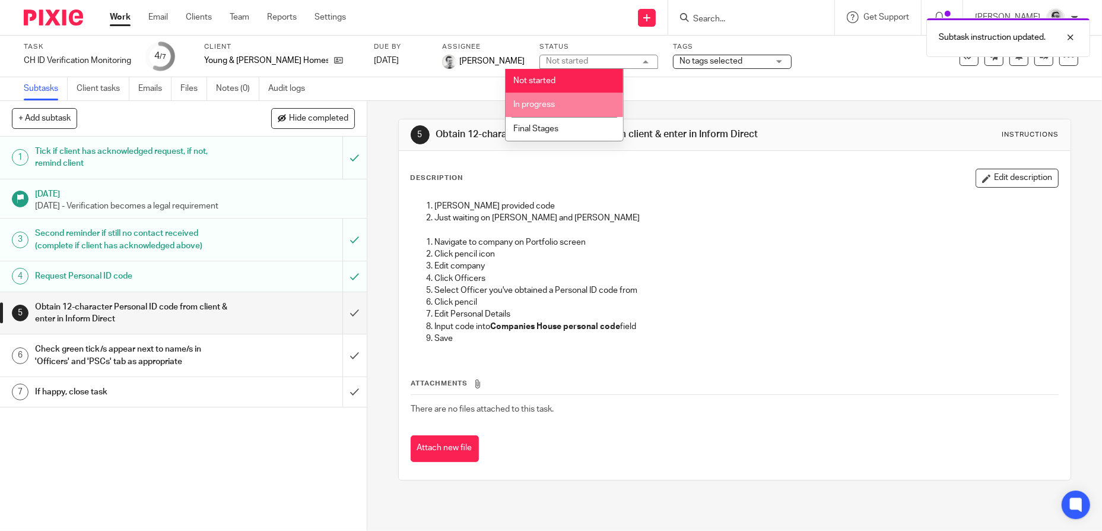
click at [569, 99] on li "In progress" at bounding box center [565, 105] width 118 height 24
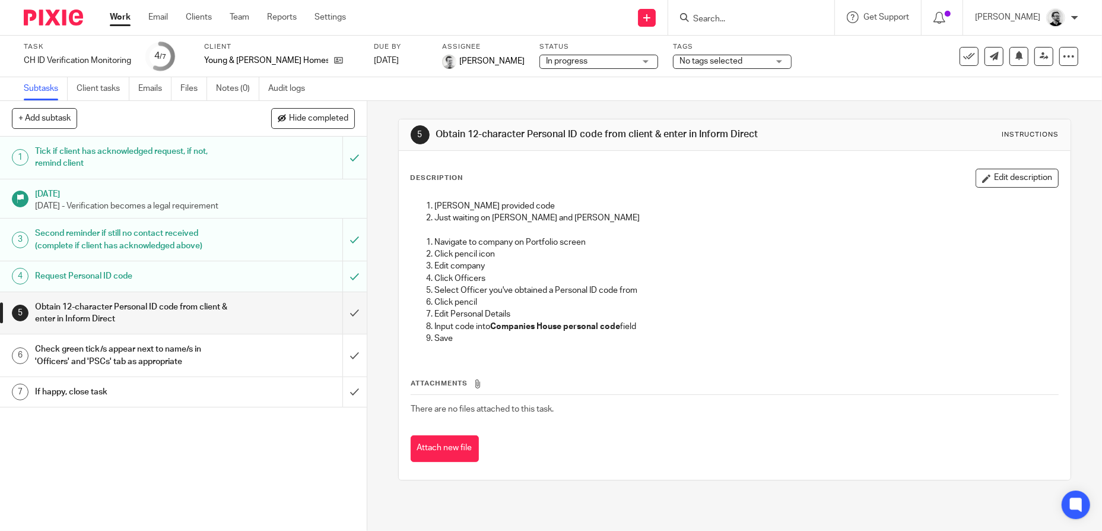
click at [738, 15] on input "Search" at bounding box center [745, 19] width 107 height 11
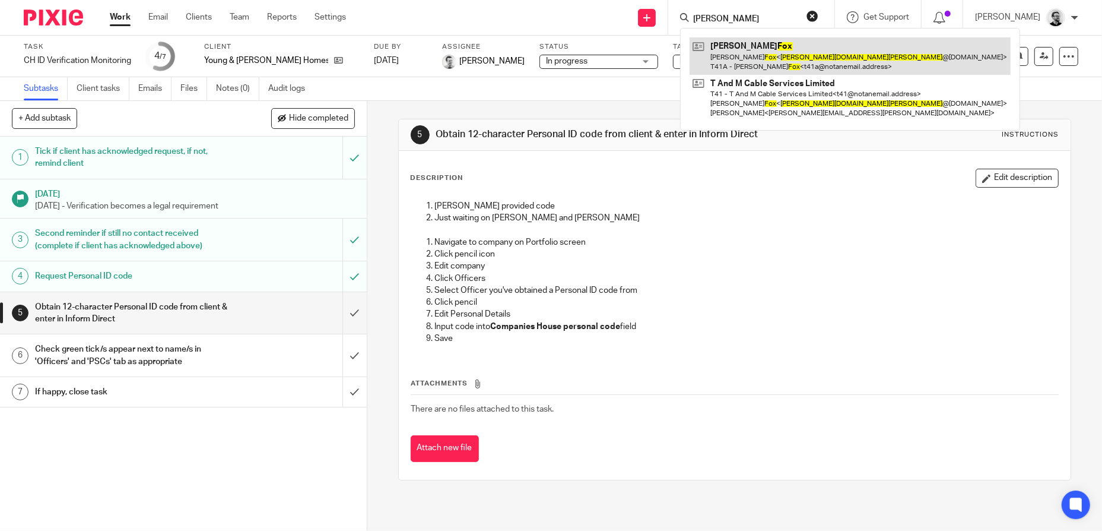
type input "mike fox"
click at [781, 64] on link at bounding box center [850, 55] width 321 height 37
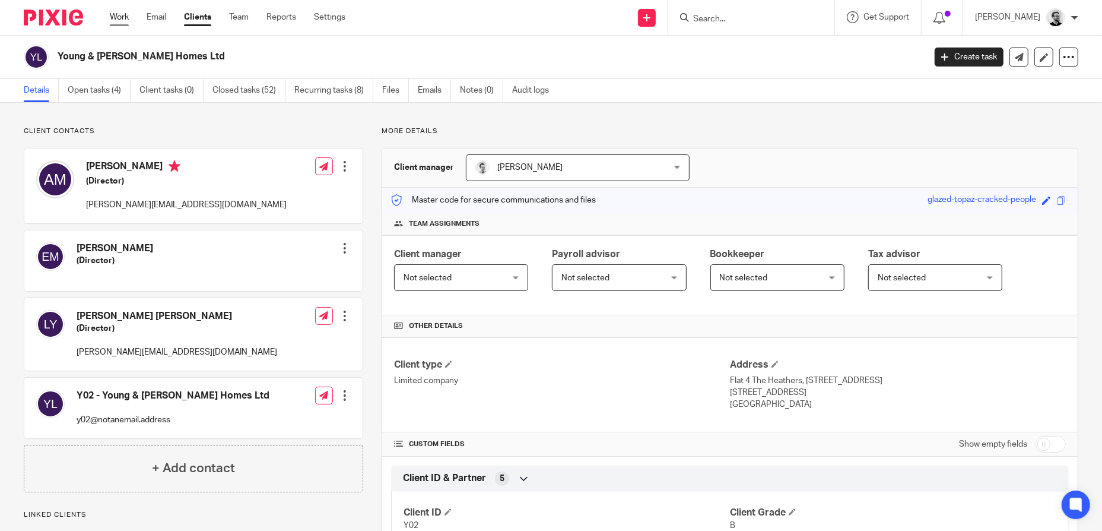
click at [120, 17] on link "Work" at bounding box center [119, 17] width 19 height 12
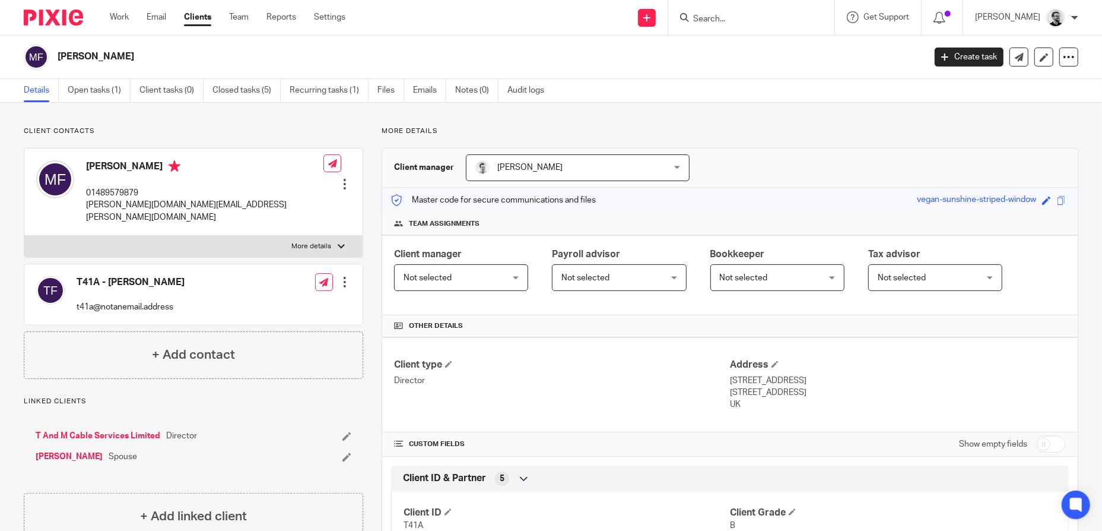
drag, startPoint x: 104, startPoint y: 418, endPoint x: 117, endPoint y: 418, distance: 13.1
click at [104, 430] on link "T And M Cable Services Limited" at bounding box center [98, 436] width 125 height 12
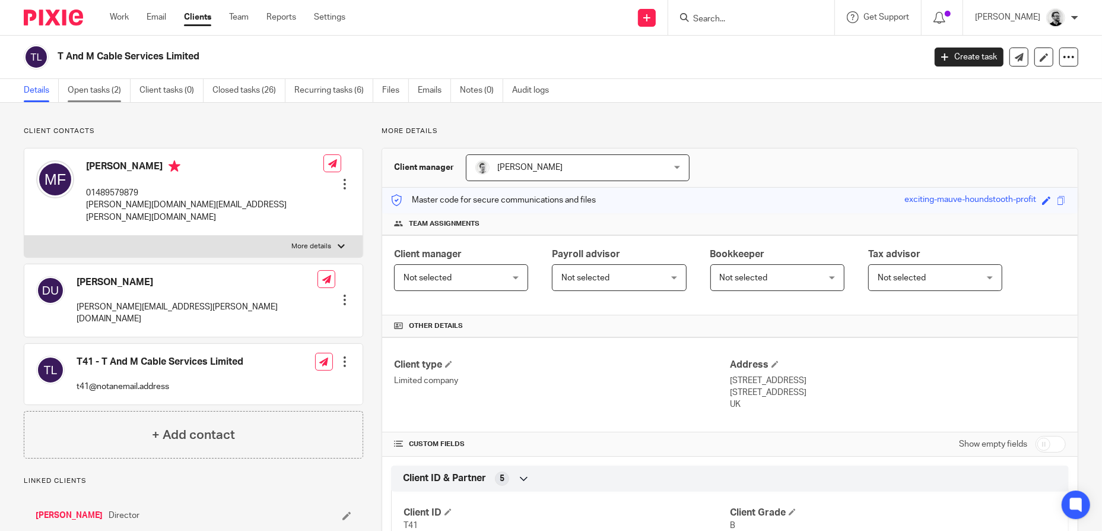
click at [91, 93] on link "Open tasks (2)" at bounding box center [99, 90] width 63 height 23
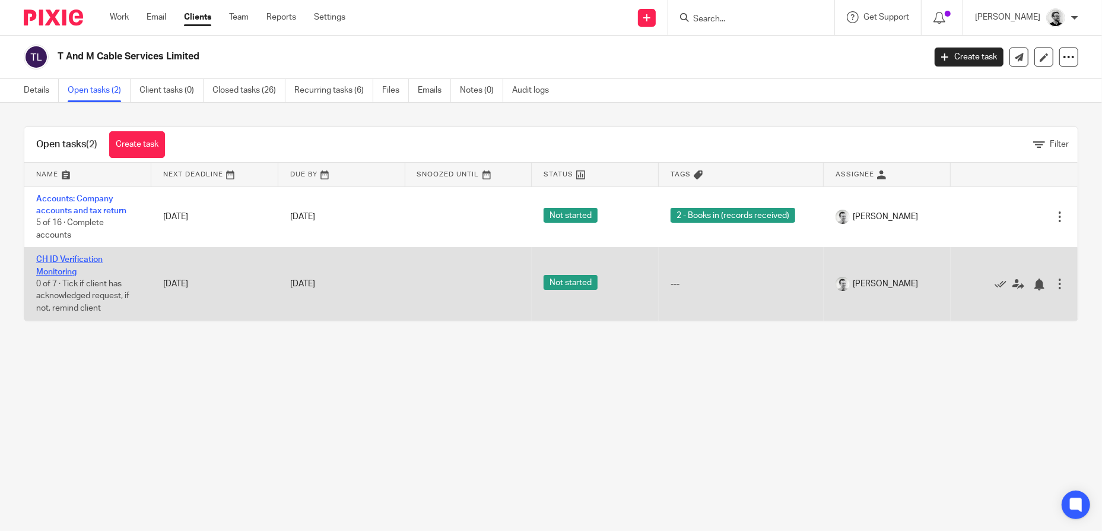
click at [55, 263] on link "CH ID Verification Monitoring" at bounding box center [69, 265] width 66 height 20
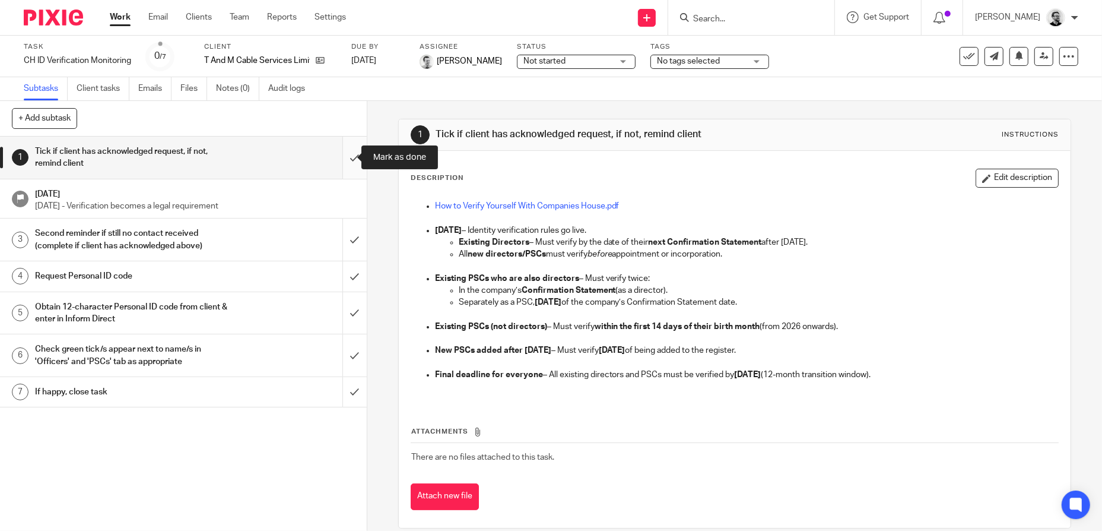
click at [347, 162] on input "submit" at bounding box center [183, 158] width 367 height 42
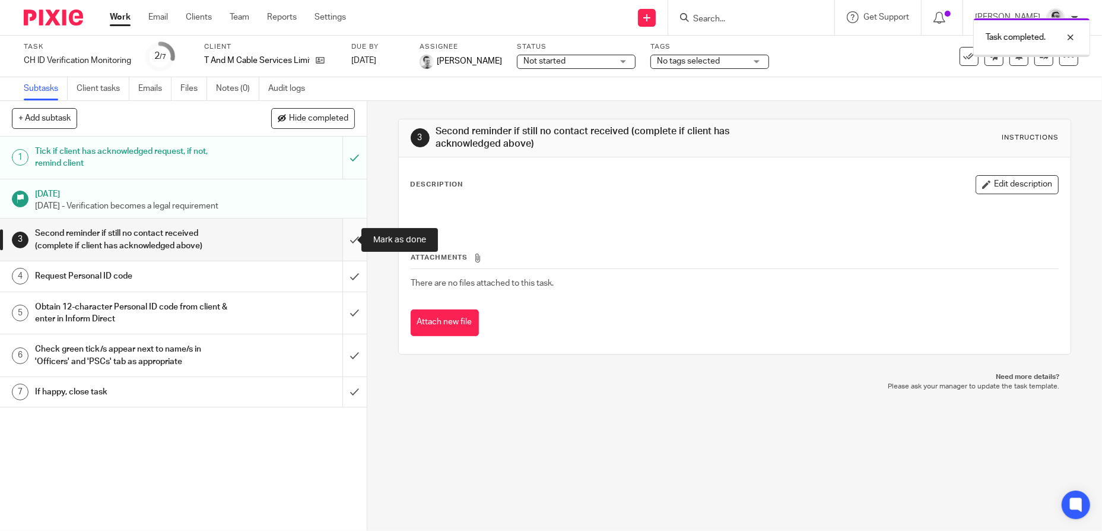
click at [338, 247] on input "submit" at bounding box center [183, 239] width 367 height 42
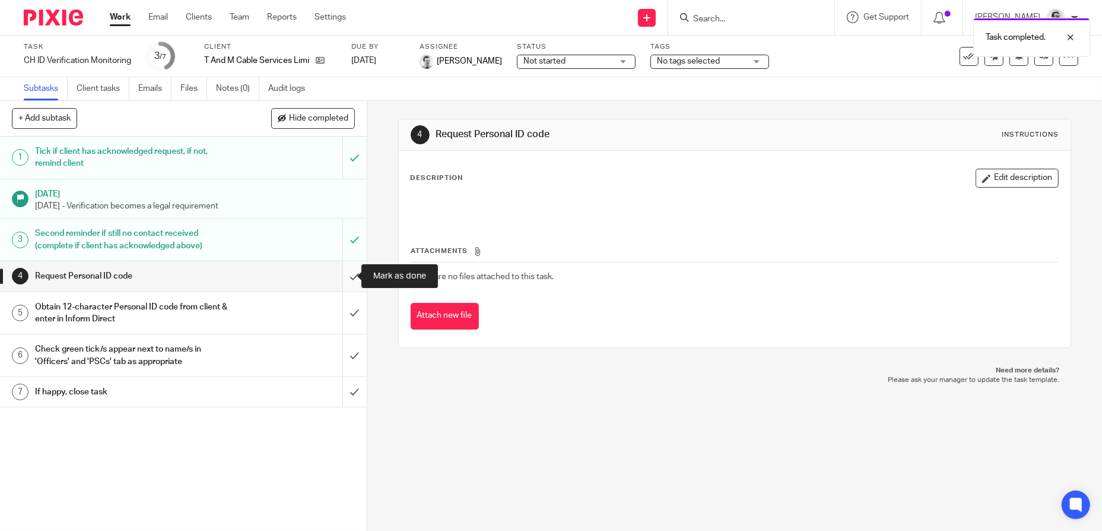
click at [342, 278] on input "submit" at bounding box center [183, 276] width 367 height 30
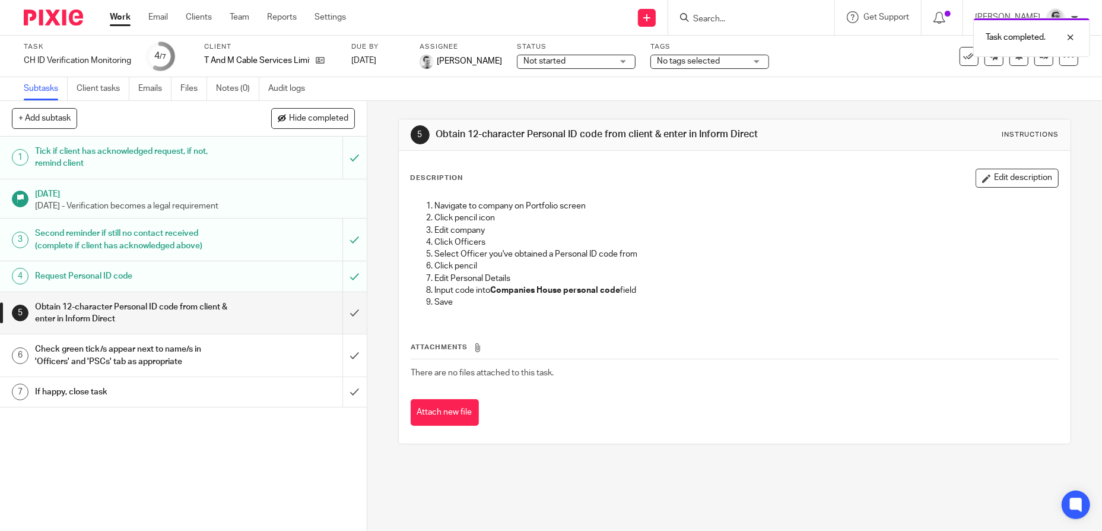
click at [110, 11] on div "Work Email Clients Team Reports Settings Work Email Clients Team Reports Settin…" at bounding box center [231, 17] width 266 height 35
click at [118, 17] on link "Work" at bounding box center [120, 17] width 21 height 12
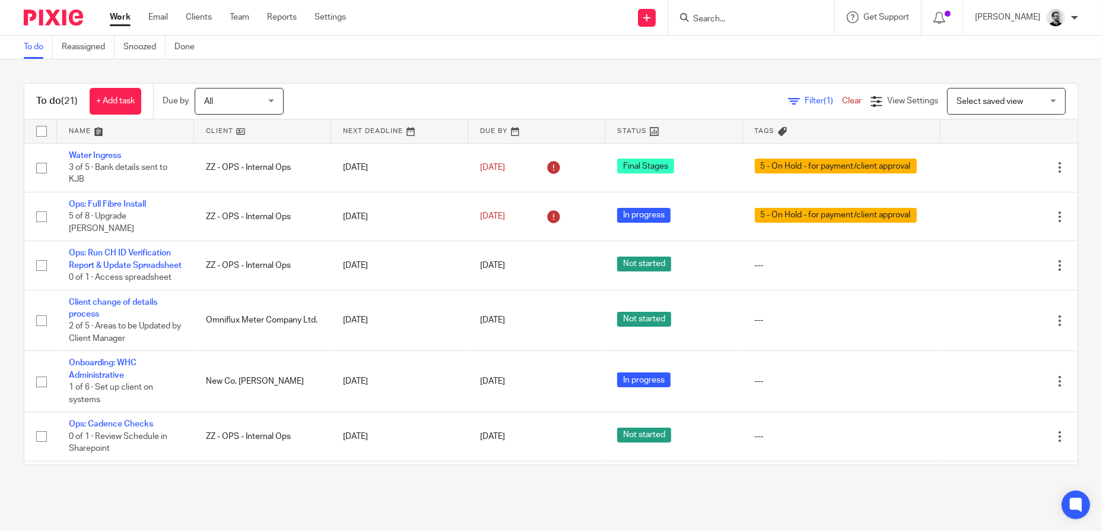
drag, startPoint x: 737, startPoint y: 14, endPoint x: 734, endPoint y: 27, distance: 13.5
click at [737, 14] on input "Search" at bounding box center [745, 19] width 107 height 11
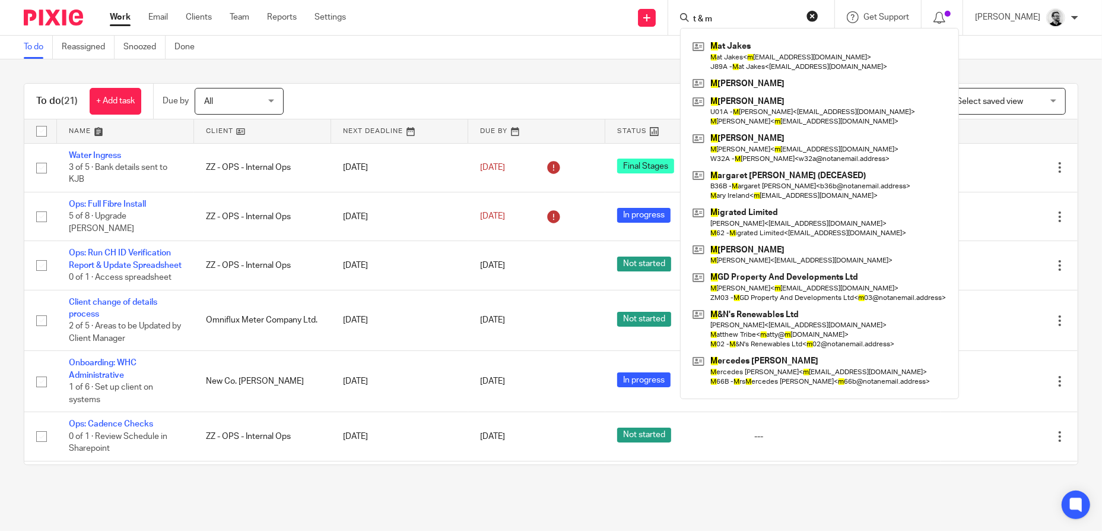
drag, startPoint x: 749, startPoint y: 18, endPoint x: 700, endPoint y: 18, distance: 48.7
click at [700, 18] on div "t & m" at bounding box center [749, 17] width 138 height 15
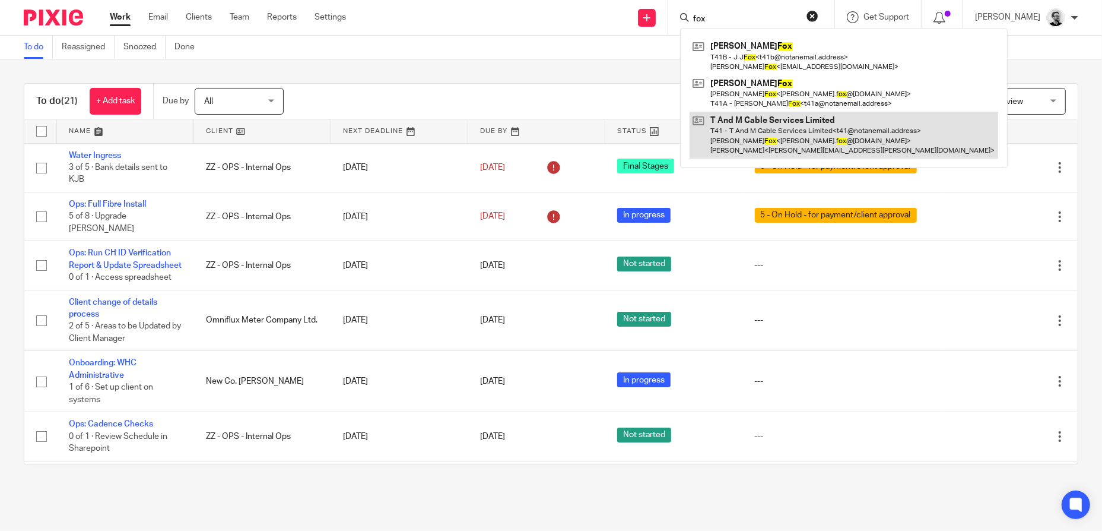
type input "fox"
click at [834, 137] on link at bounding box center [844, 135] width 309 height 47
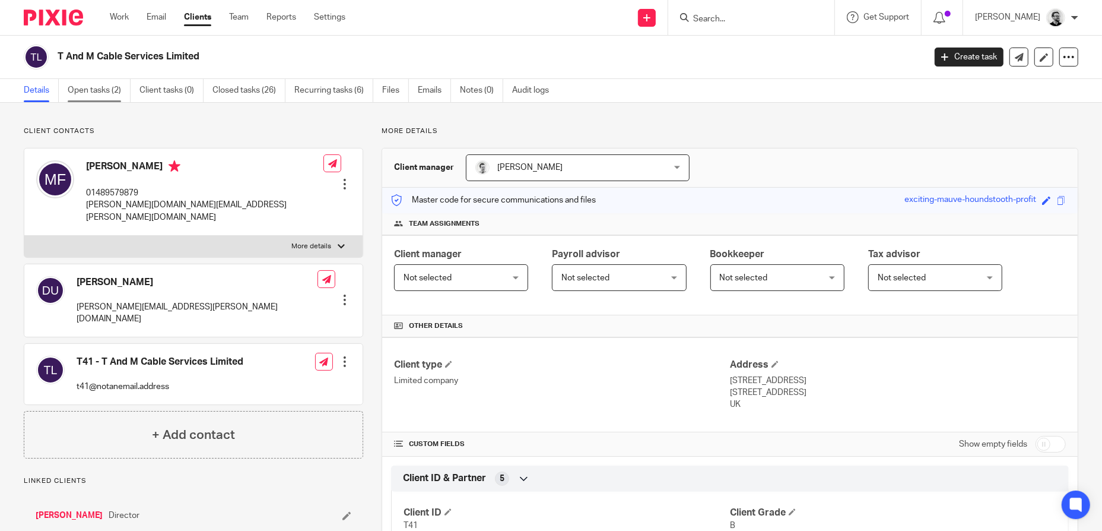
click at [110, 85] on link "Open tasks (2)" at bounding box center [99, 90] width 63 height 23
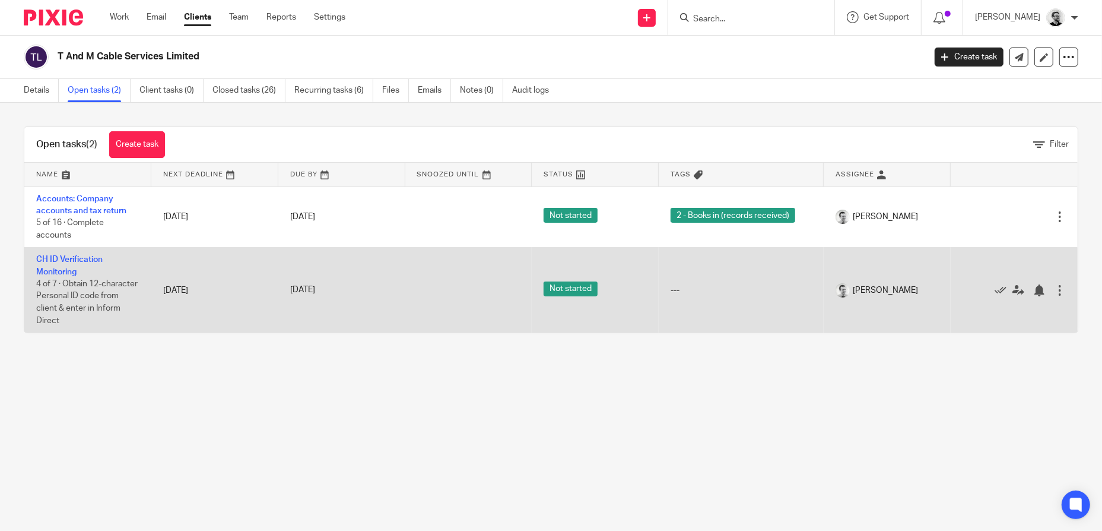
click at [103, 275] on td "CH ID Verification Monitoring 4 of 7 · Obtain 12-character Personal ID code fro…" at bounding box center [87, 289] width 127 height 85
click at [53, 256] on link "CH ID Verification Monitoring" at bounding box center [69, 265] width 66 height 20
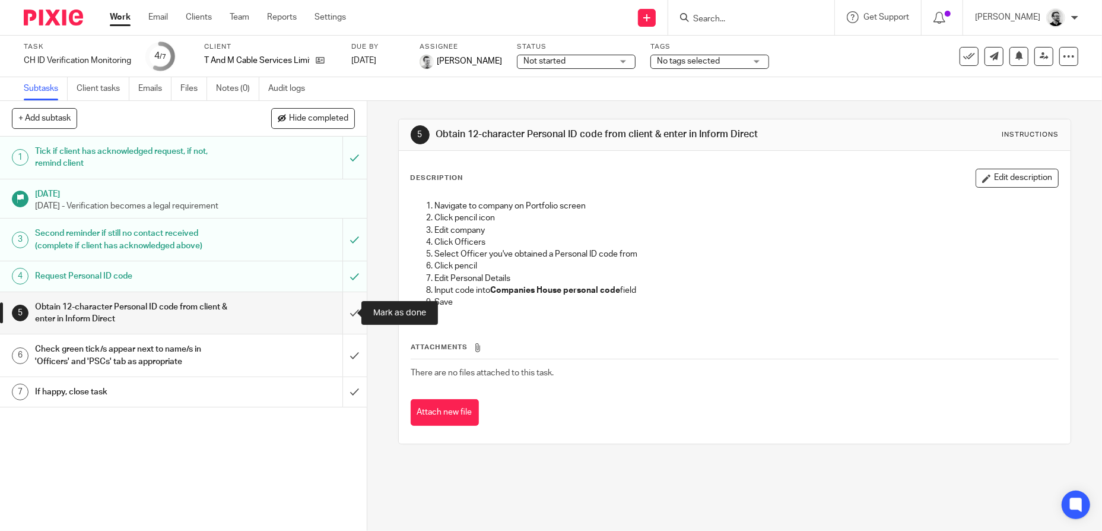
click at [342, 313] on input "submit" at bounding box center [183, 313] width 367 height 42
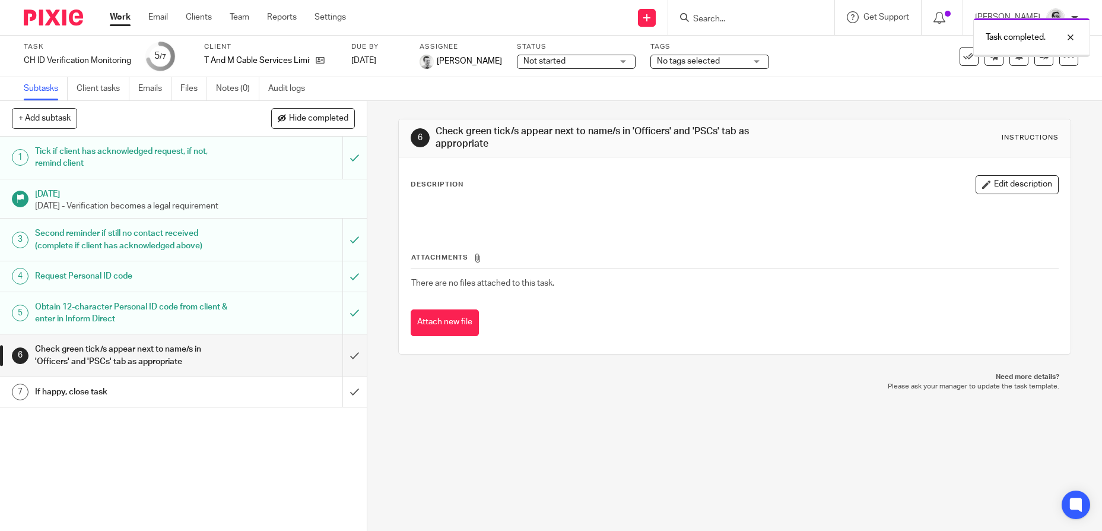
click at [341, 358] on input "submit" at bounding box center [183, 355] width 367 height 42
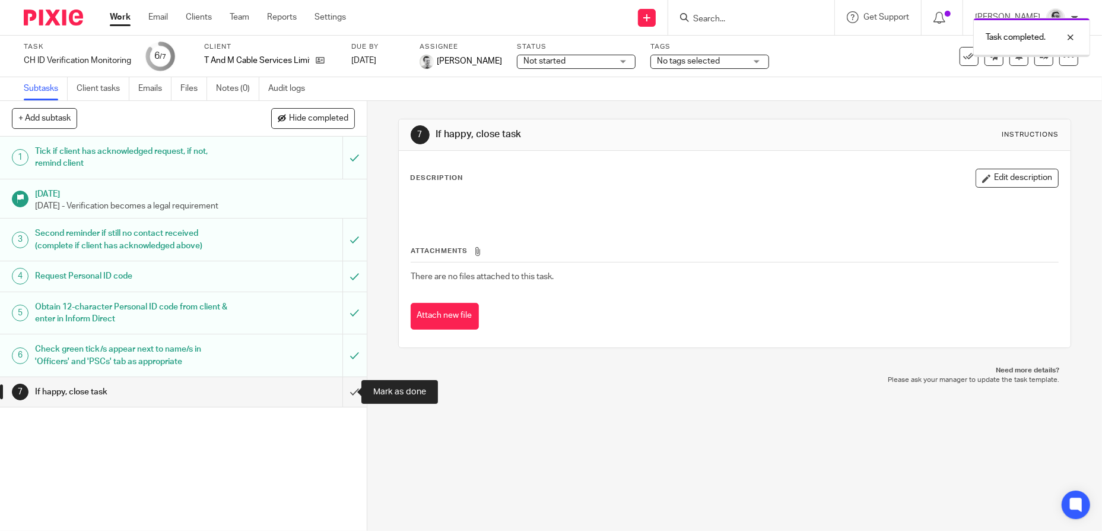
click at [337, 392] on input "submit" at bounding box center [183, 392] width 367 height 30
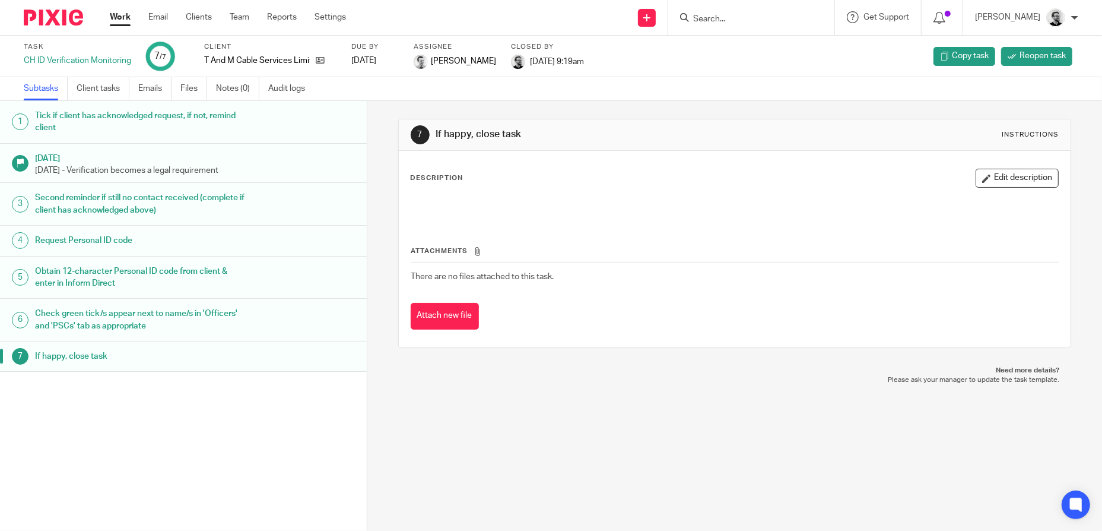
click at [728, 14] on input "Search" at bounding box center [745, 19] width 107 height 11
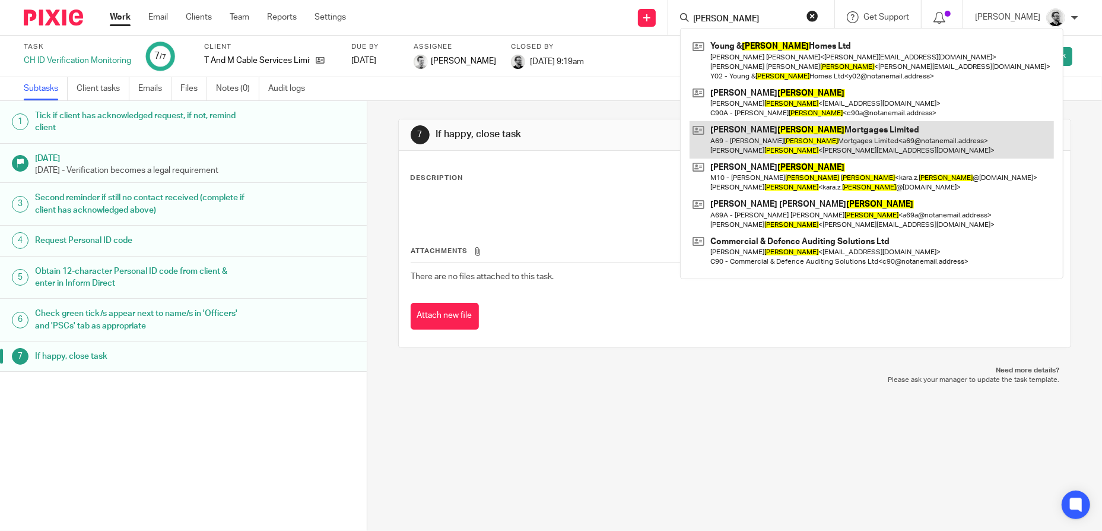
type input "marrufo"
click at [910, 137] on link at bounding box center [872, 139] width 364 height 37
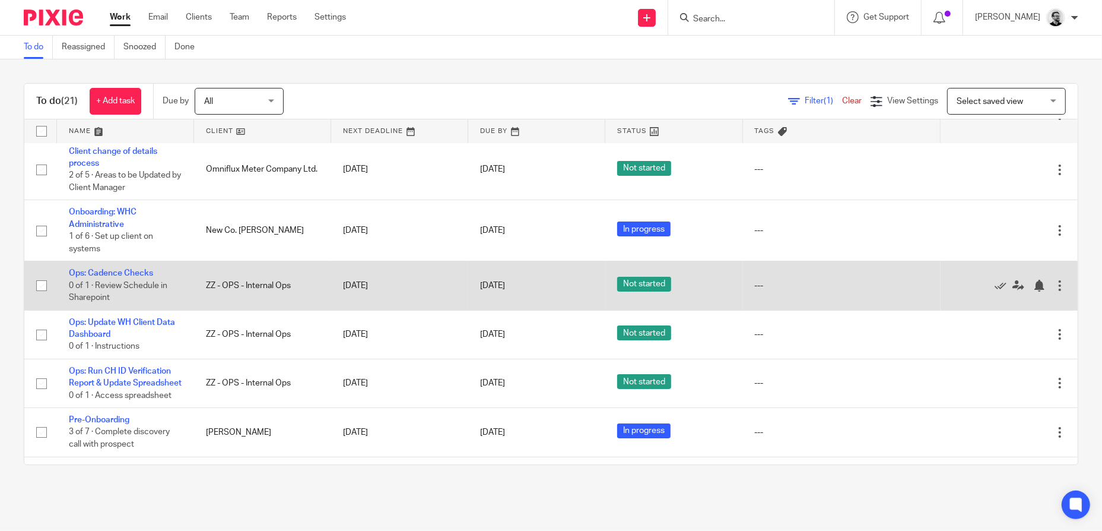
scroll to position [178, 0]
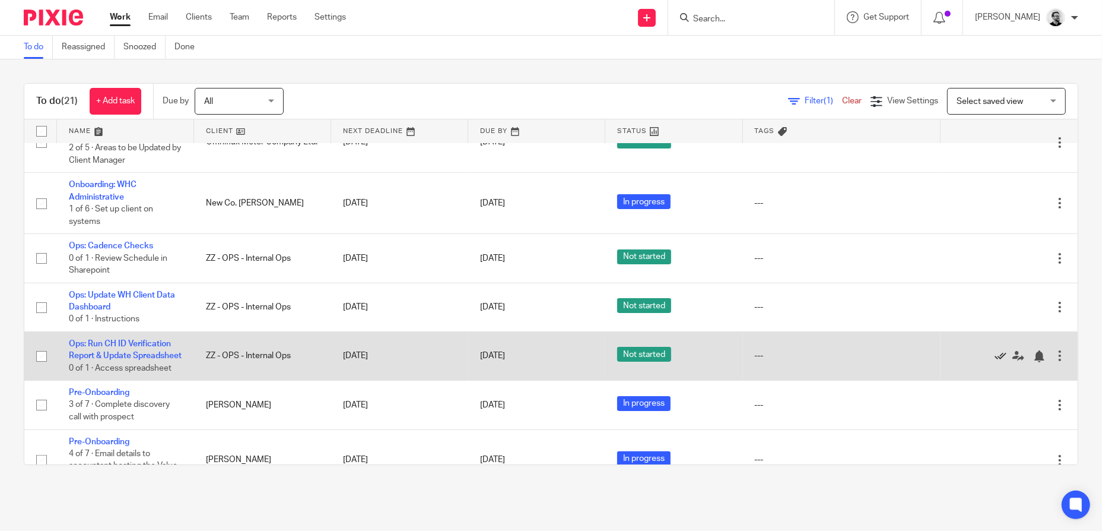
click at [995, 362] on icon at bounding box center [1001, 356] width 12 height 12
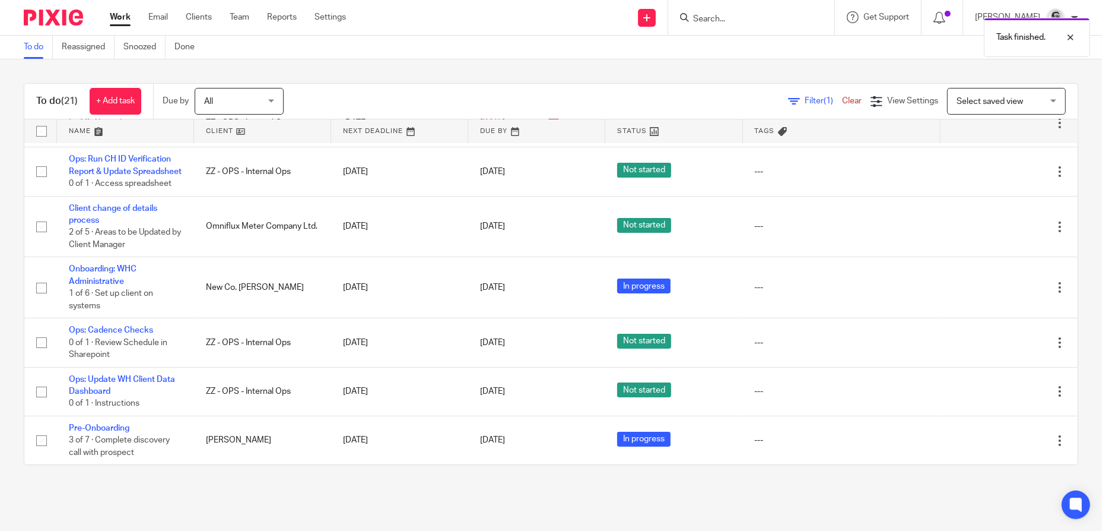
scroll to position [0, 0]
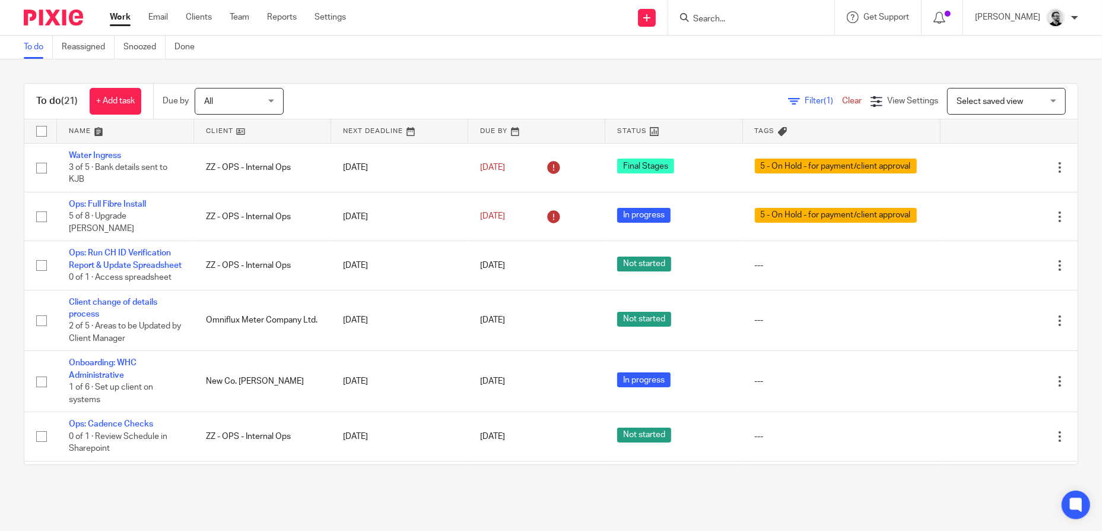
click at [132, 17] on ul "Work Email Clients Team Reports Settings" at bounding box center [237, 17] width 254 height 12
click at [129, 23] on link "Work" at bounding box center [120, 17] width 21 height 12
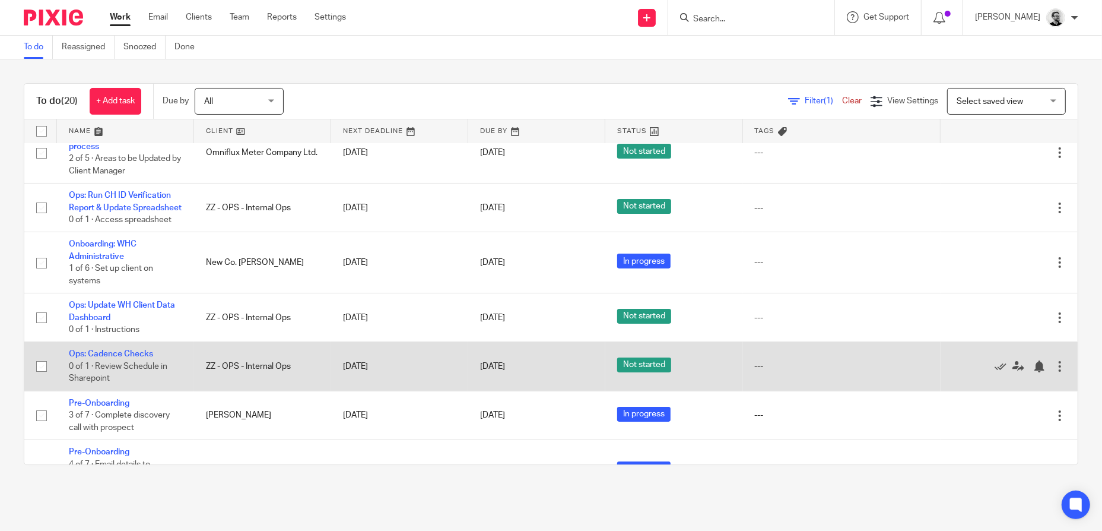
scroll to position [178, 0]
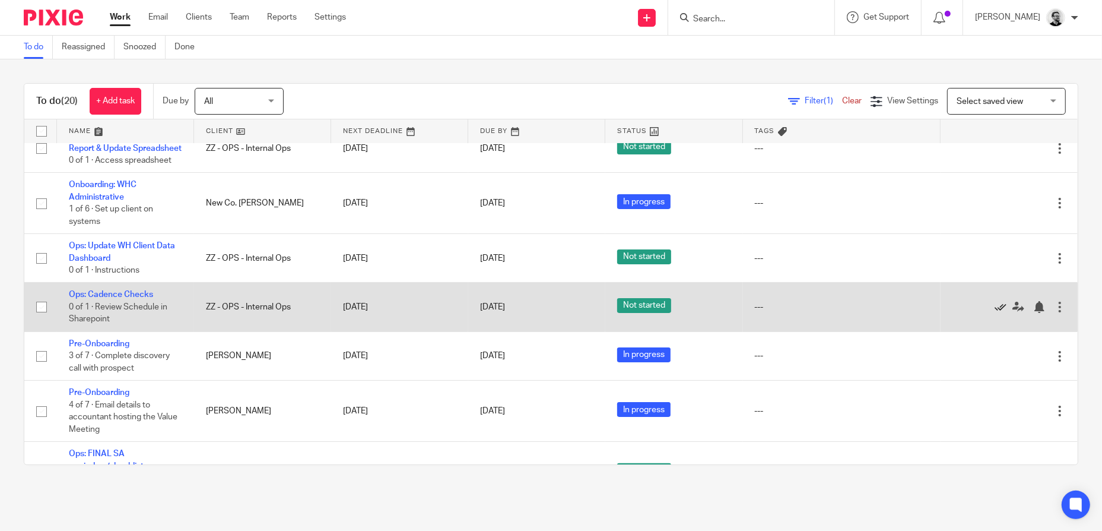
click at [995, 313] on icon at bounding box center [1001, 307] width 12 height 12
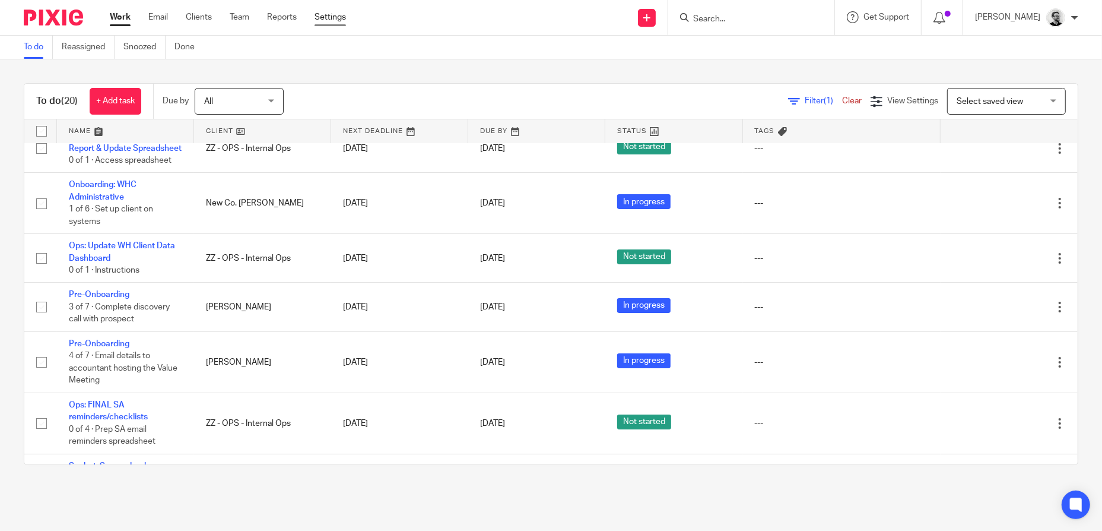
click at [326, 20] on link "Settings" at bounding box center [330, 17] width 31 height 12
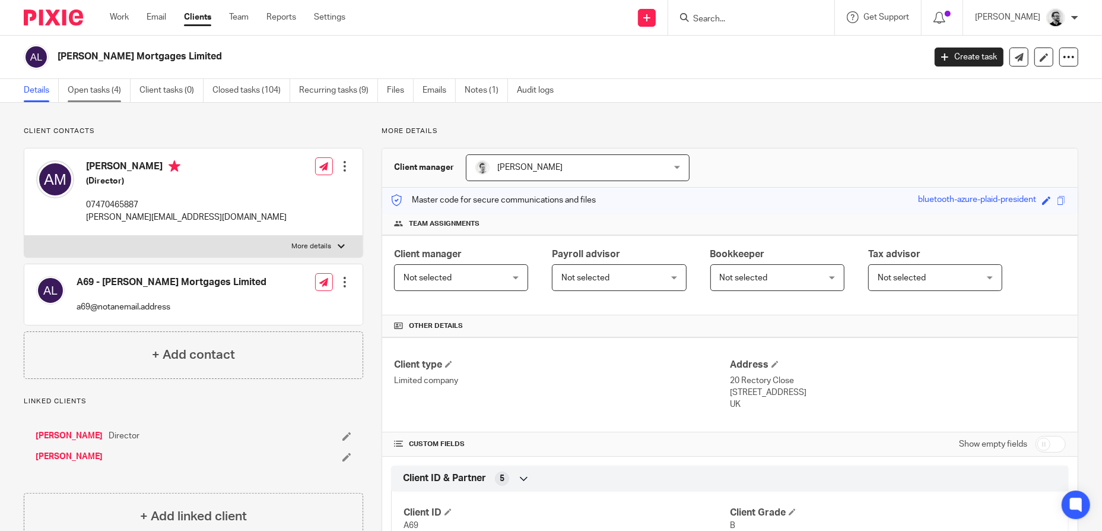
click at [101, 94] on link "Open tasks (4)" at bounding box center [99, 90] width 63 height 23
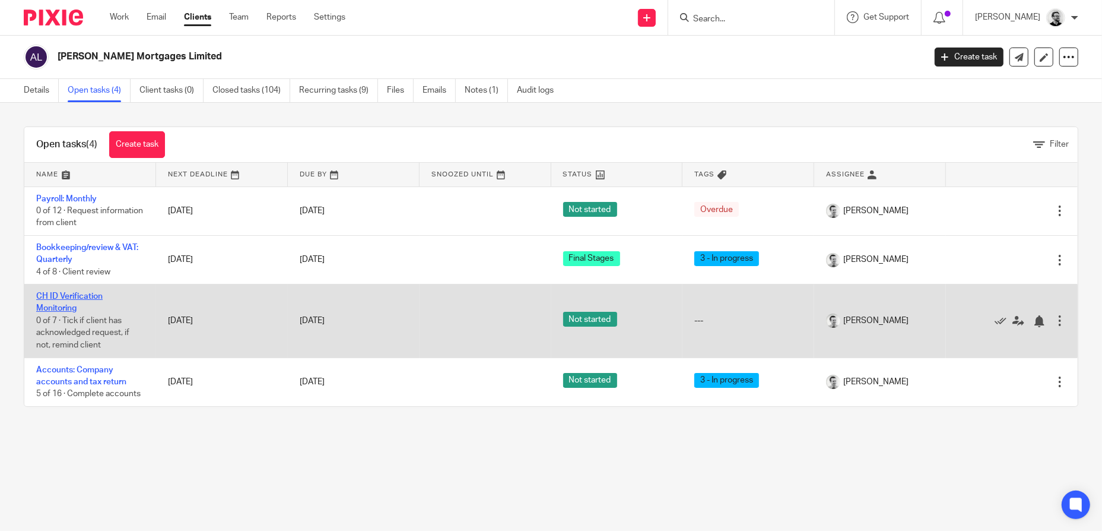
click at [77, 297] on link "CH ID Verification Monitoring" at bounding box center [69, 302] width 66 height 20
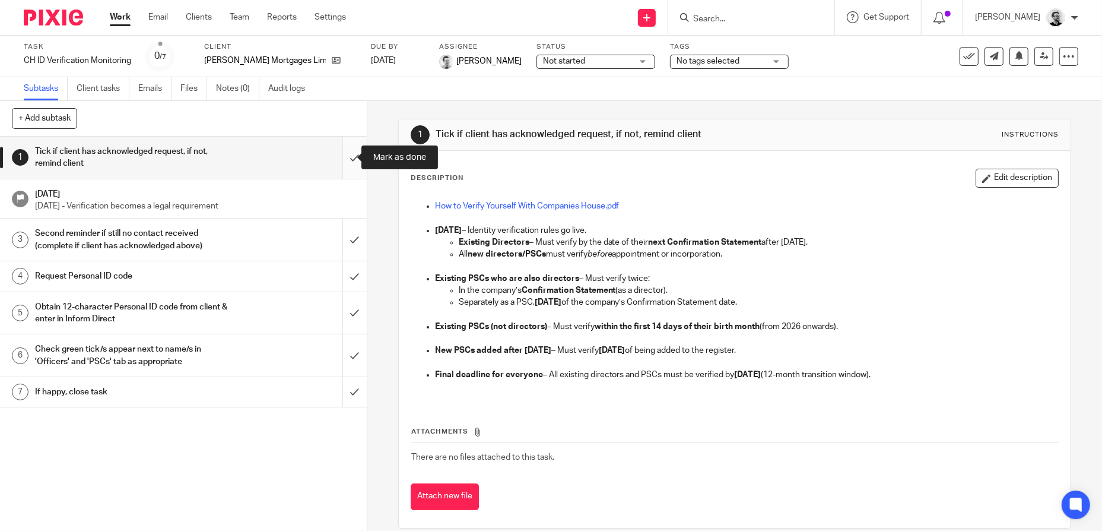
click at [353, 162] on input "submit" at bounding box center [183, 158] width 367 height 42
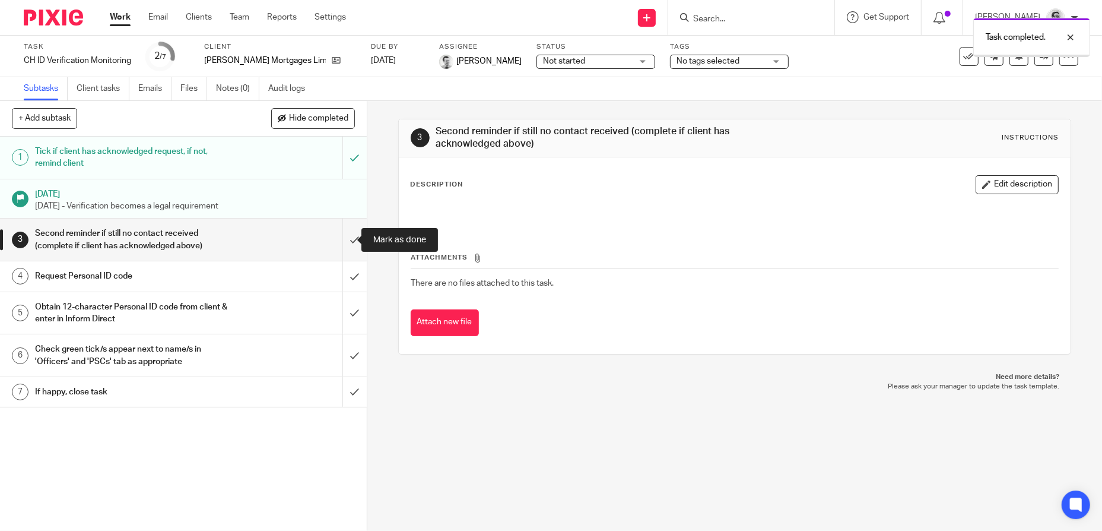
click at [353, 236] on input "submit" at bounding box center [183, 239] width 367 height 42
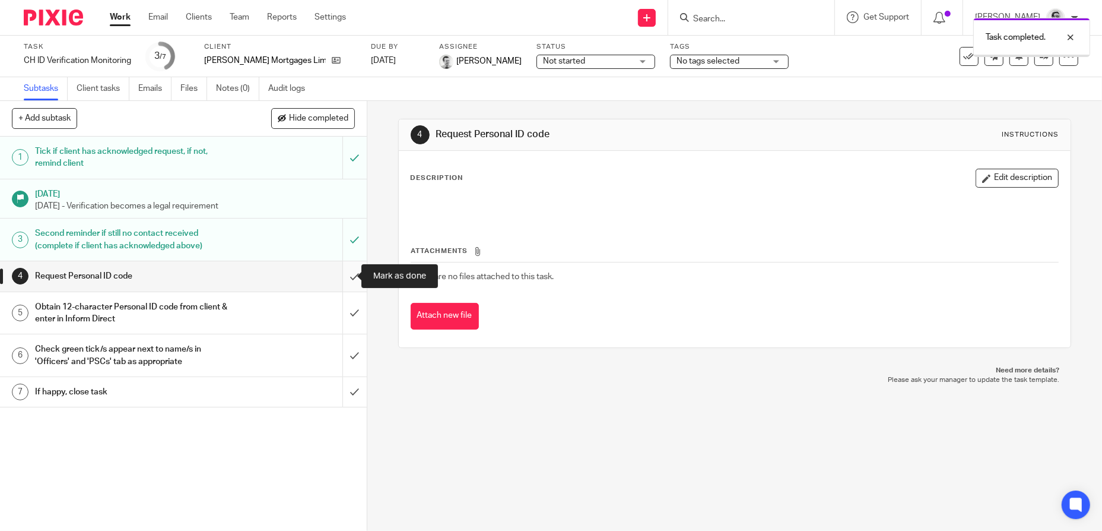
click at [341, 284] on input "submit" at bounding box center [183, 276] width 367 height 30
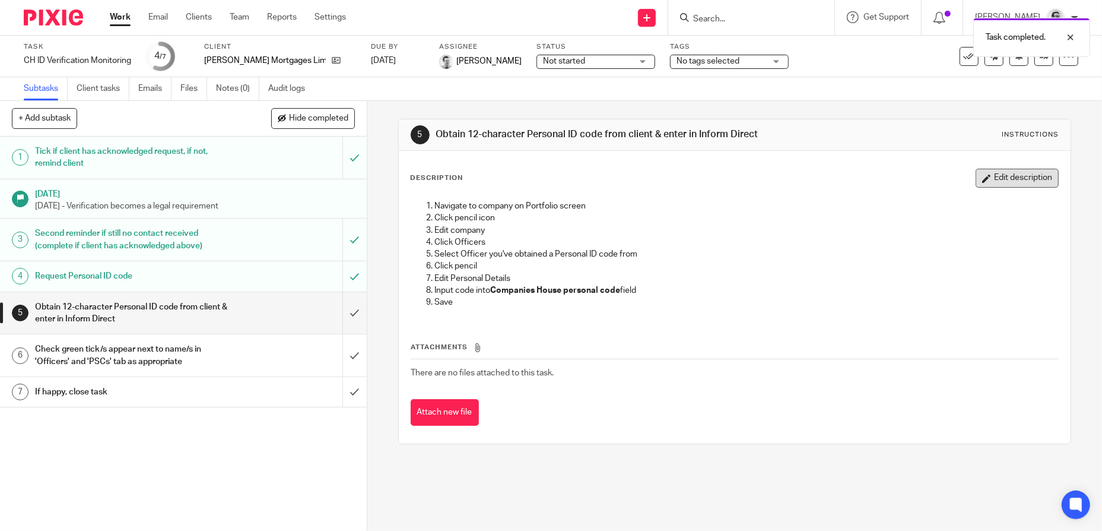
click at [1004, 187] on button "Edit description" at bounding box center [1017, 178] width 83 height 19
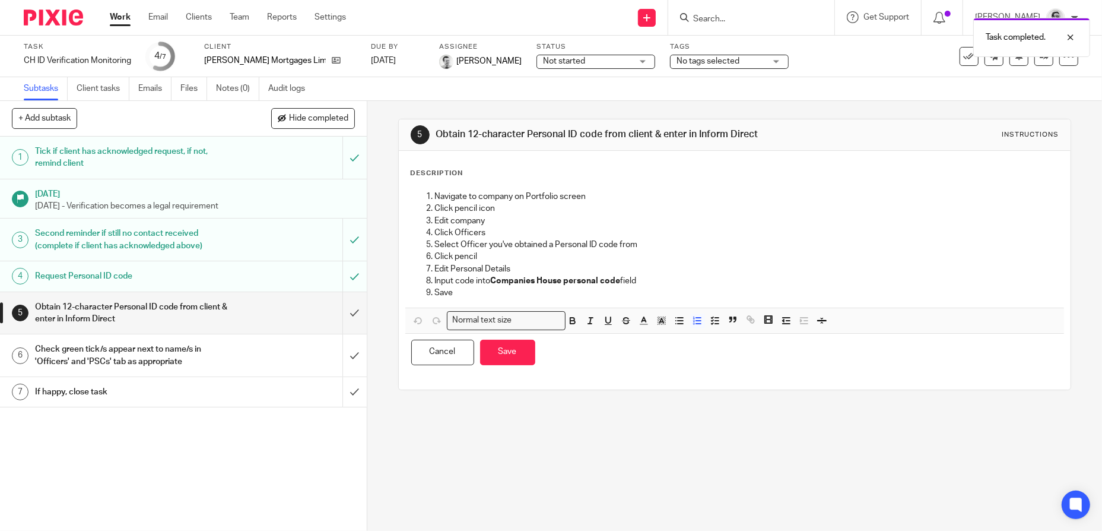
click at [435, 198] on p "Navigate to company on Portfolio screen" at bounding box center [747, 197] width 624 height 12
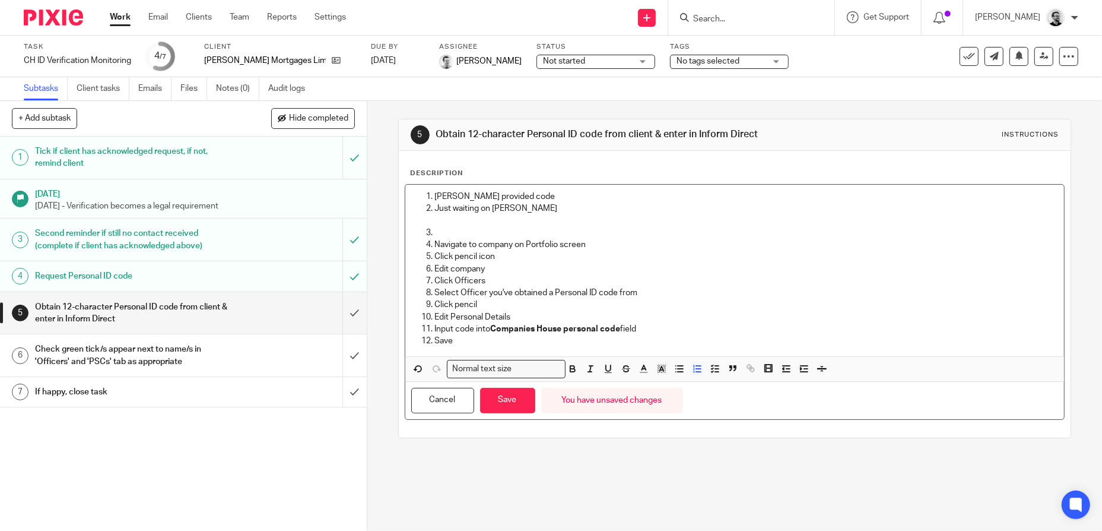
click at [462, 235] on p at bounding box center [747, 233] width 624 height 12
click at [700, 308] on p "Click pencil" at bounding box center [747, 305] width 624 height 12
click at [522, 410] on button "Save" at bounding box center [507, 401] width 55 height 26
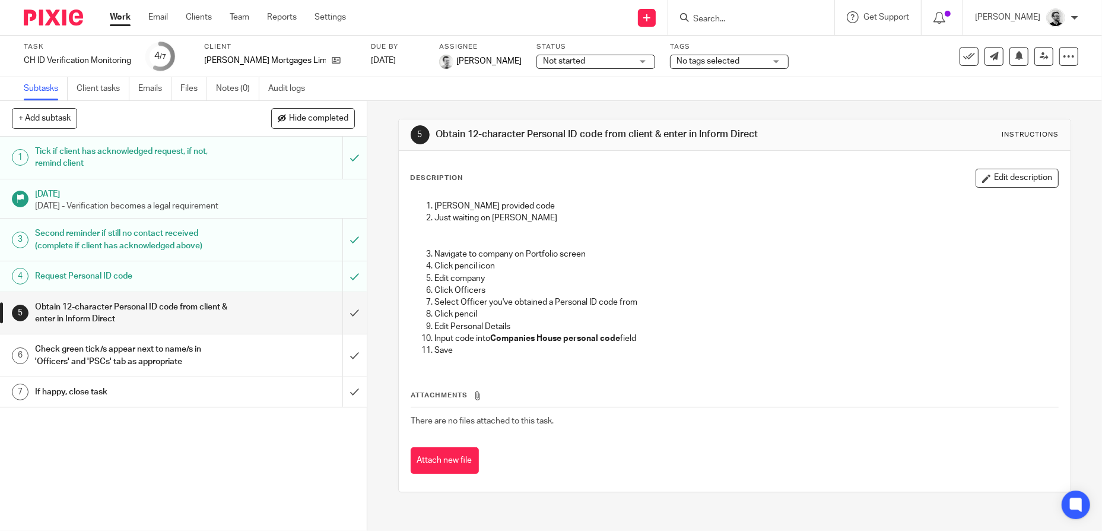
click at [744, 22] on input "Search" at bounding box center [745, 19] width 107 height 11
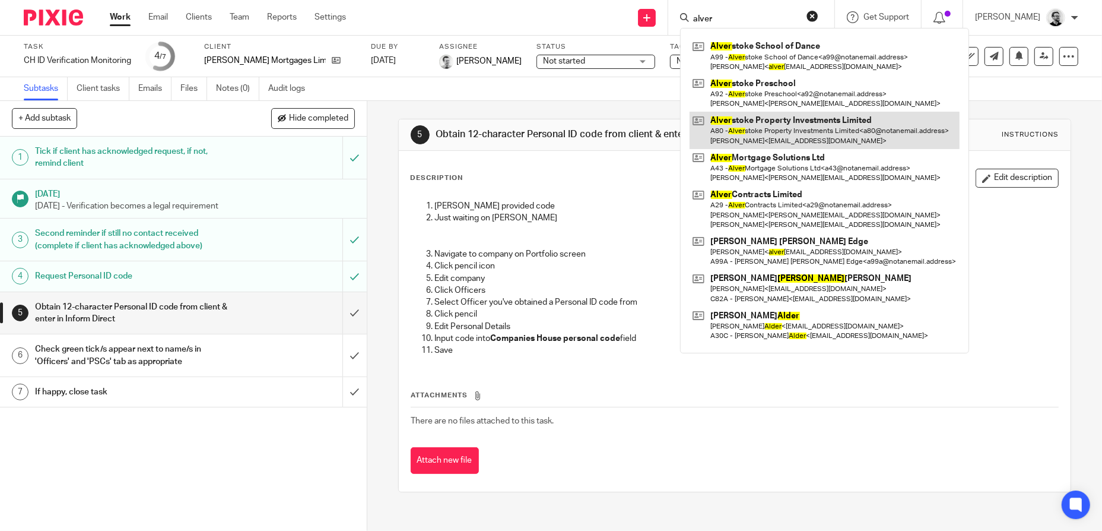
type input "alver"
click at [832, 126] on link at bounding box center [825, 130] width 270 height 37
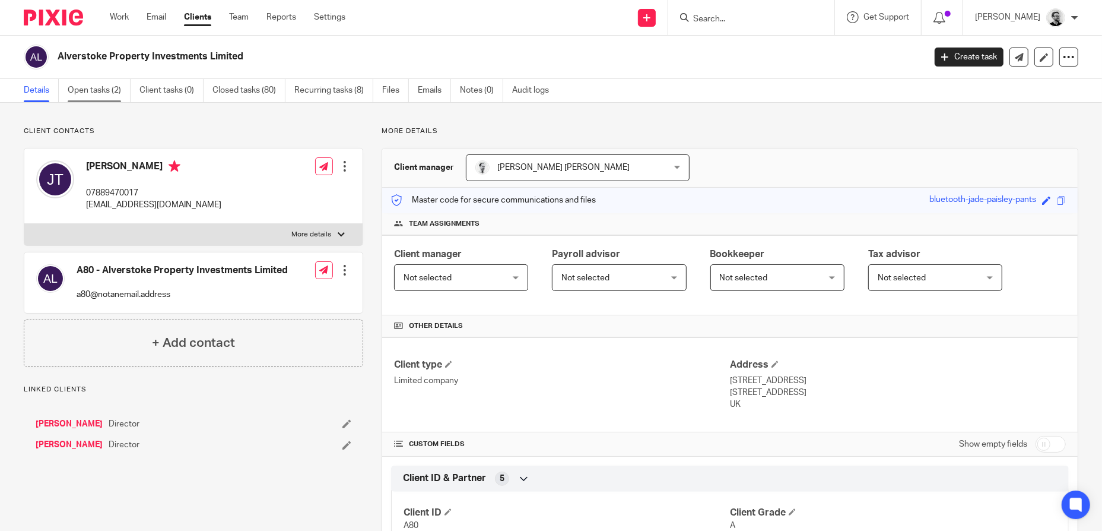
click at [118, 91] on link "Open tasks (2)" at bounding box center [99, 90] width 63 height 23
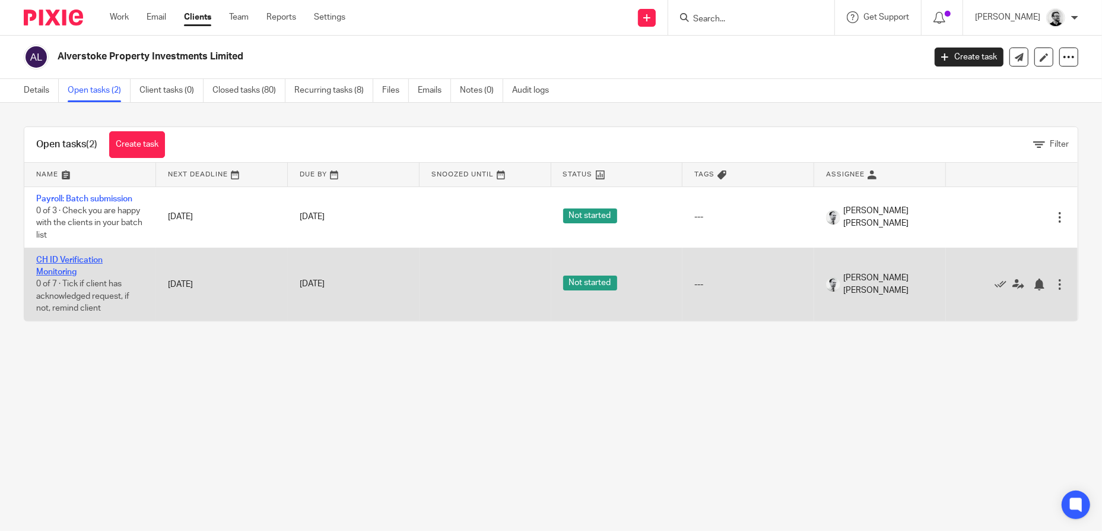
click at [52, 258] on link "CH ID Verification Monitoring" at bounding box center [69, 266] width 66 height 20
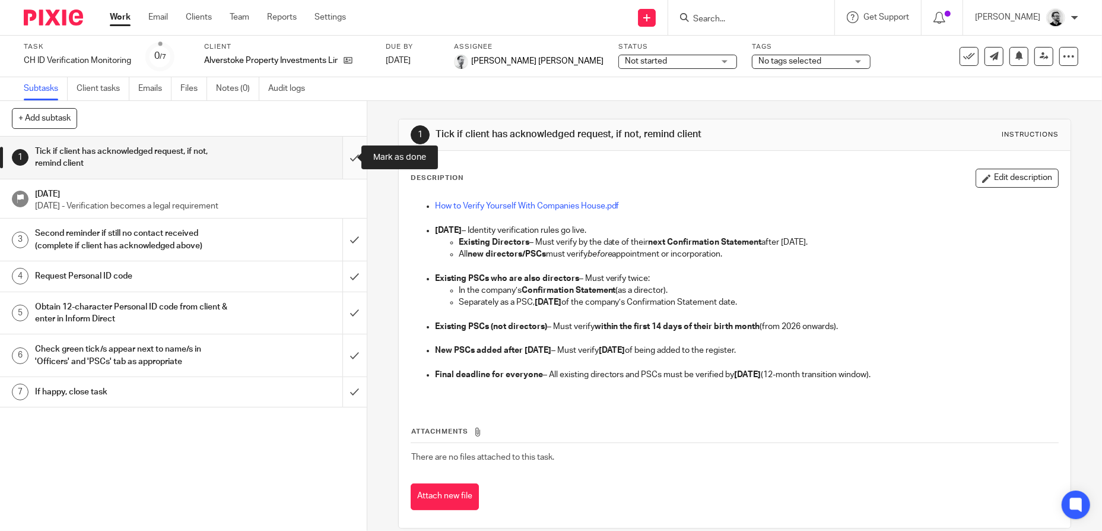
click at [348, 160] on input "submit" at bounding box center [183, 158] width 367 height 42
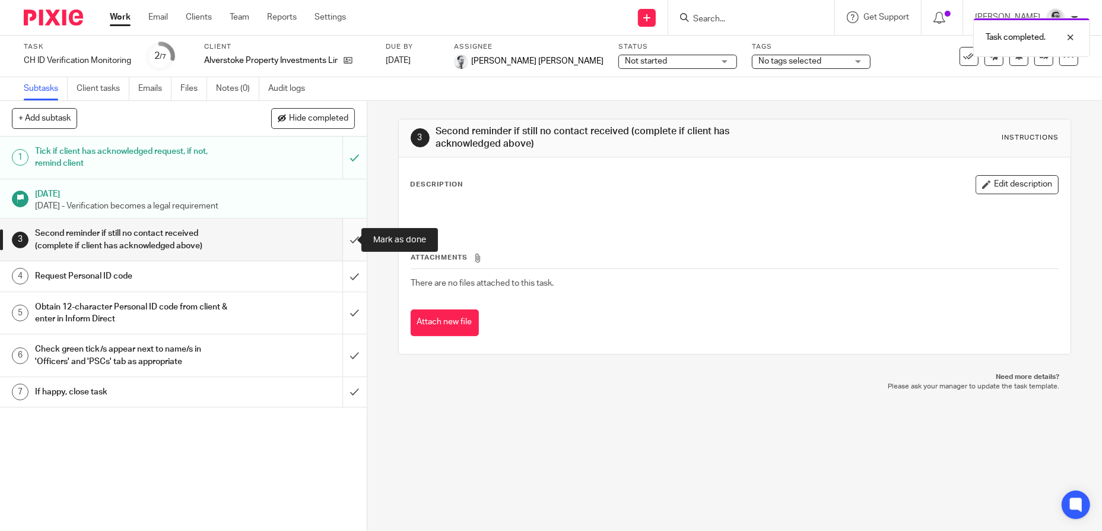
click at [348, 241] on input "submit" at bounding box center [183, 239] width 367 height 42
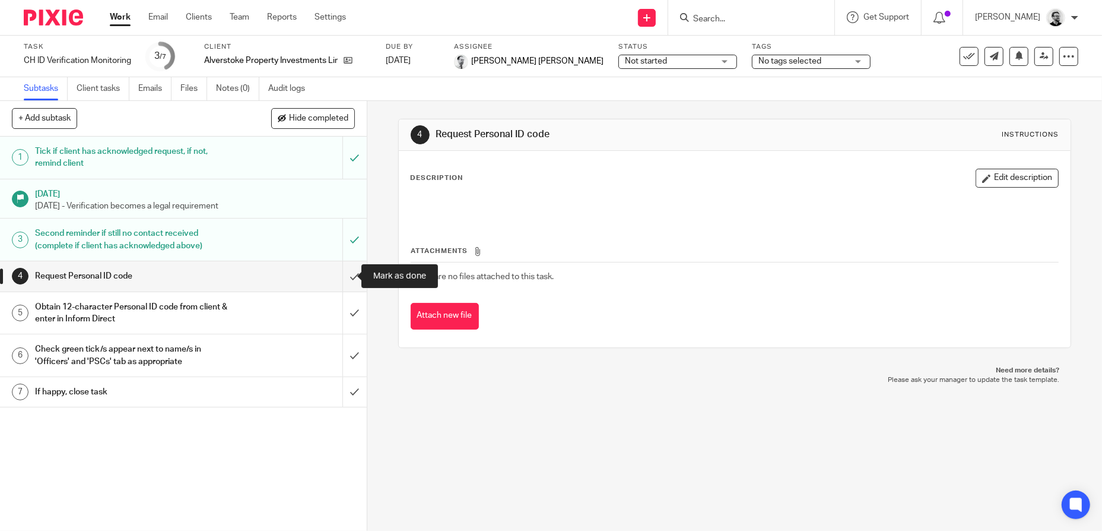
drag, startPoint x: 335, startPoint y: 274, endPoint x: 323, endPoint y: 291, distance: 20.8
click at [335, 274] on input "submit" at bounding box center [183, 276] width 367 height 30
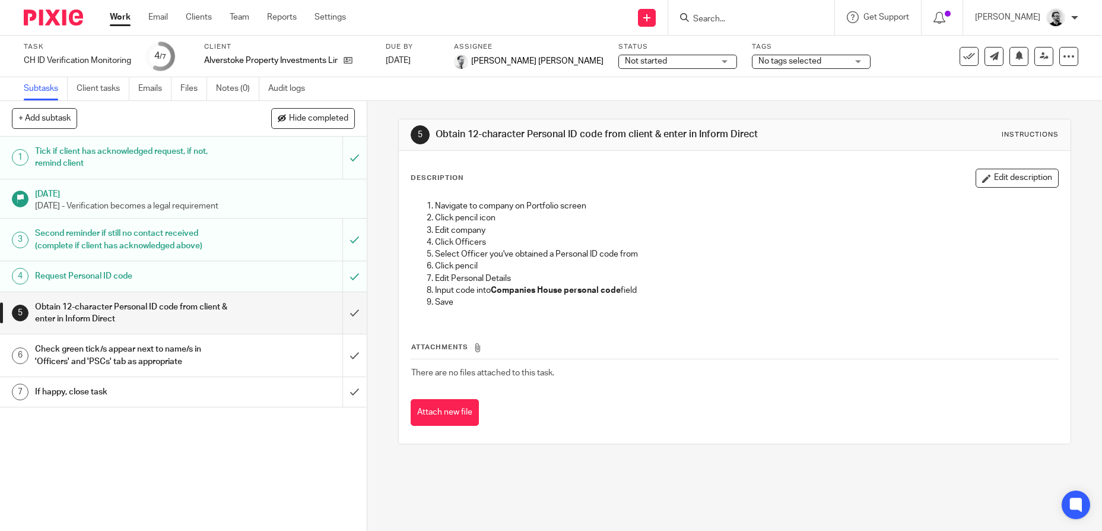
click at [1007, 187] on button "Edit description" at bounding box center [1017, 178] width 83 height 19
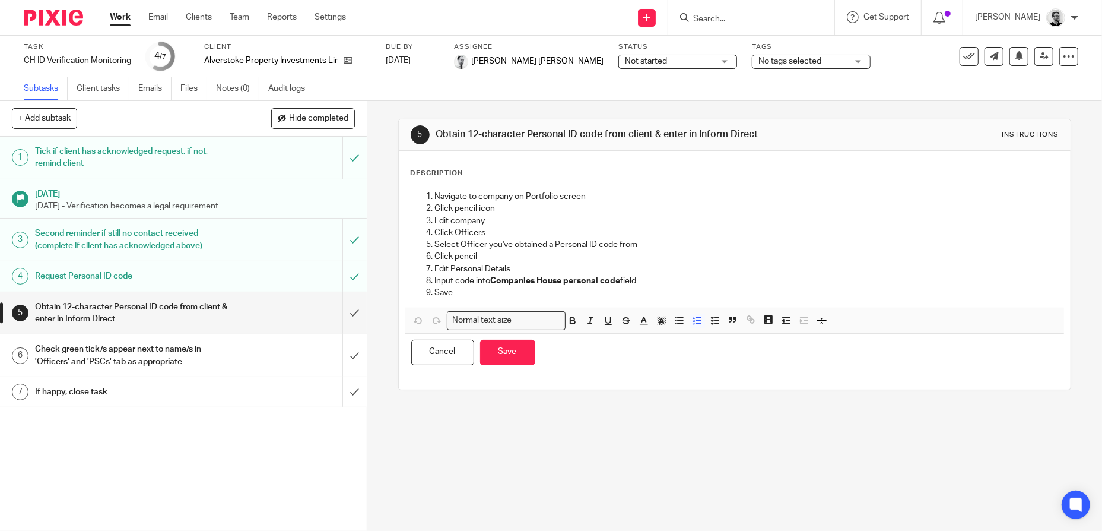
click at [435, 202] on li "Navigate to company on Portfolio screen" at bounding box center [747, 197] width 624 height 12
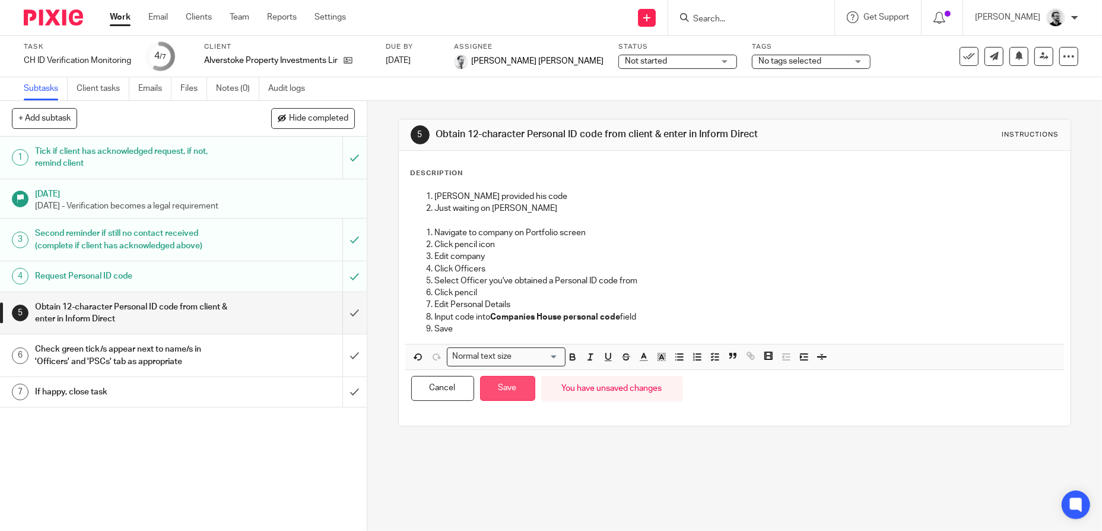
click at [509, 400] on button "Save" at bounding box center [507, 389] width 55 height 26
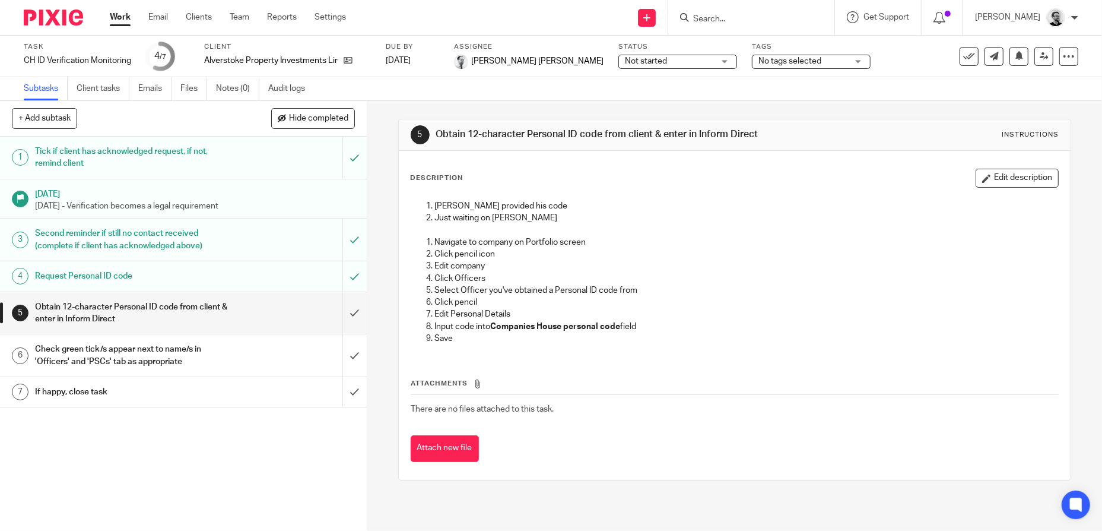
click at [747, 16] on input "Search" at bounding box center [745, 19] width 107 height 11
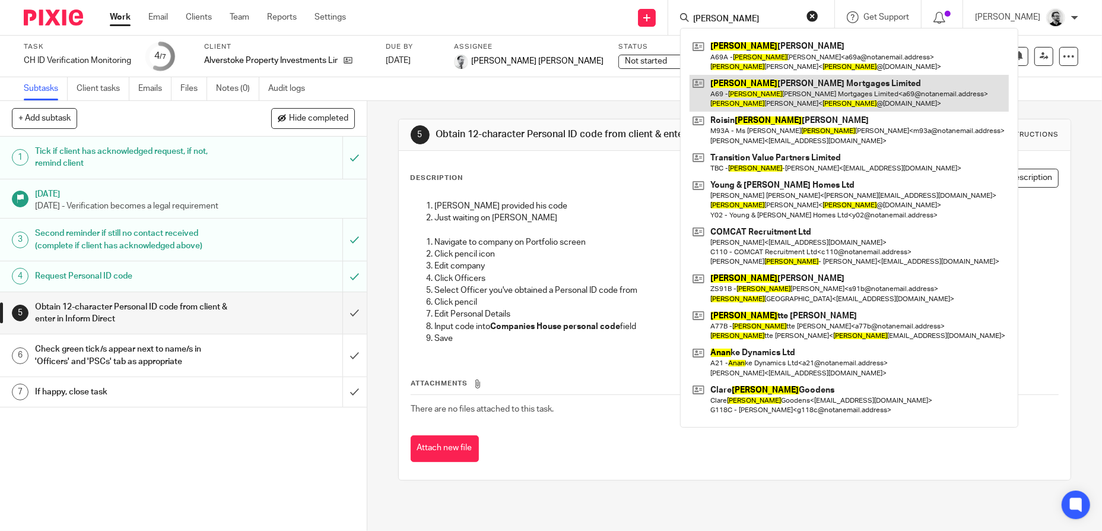
type input "anna"
click at [837, 102] on link at bounding box center [849, 93] width 319 height 37
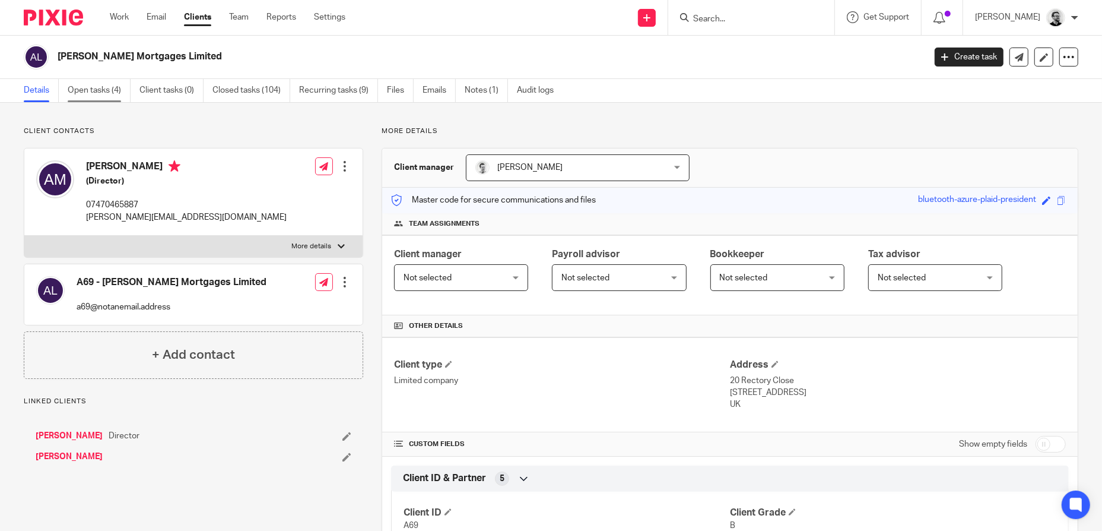
click at [101, 93] on link "Open tasks (4)" at bounding box center [99, 90] width 63 height 23
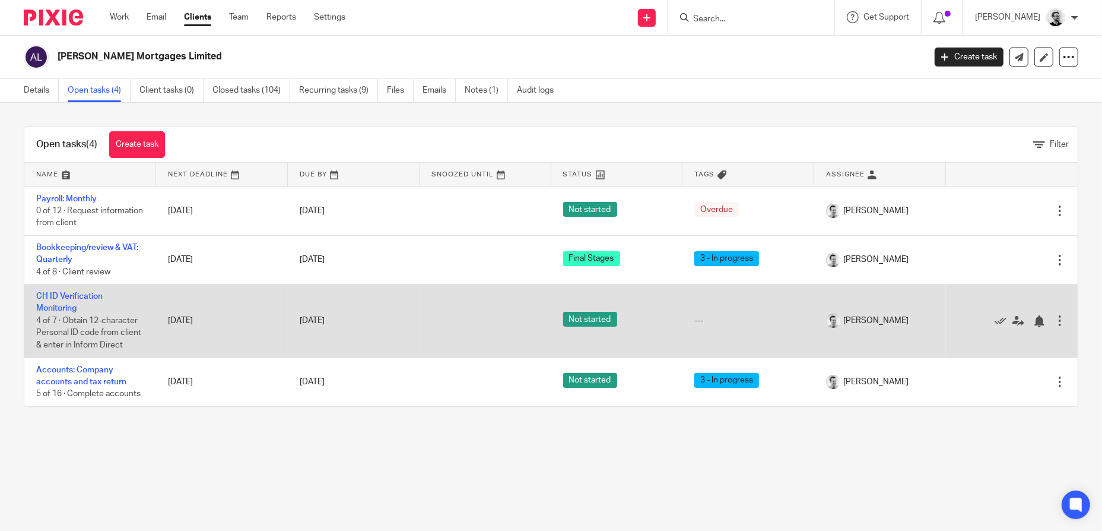
click at [68, 302] on td "CH ID Verification Monitoring 4 of 7 · Obtain 12-character Personal ID code fro…" at bounding box center [90, 320] width 132 height 73
click at [60, 311] on link "CH ID Verification Monitoring" at bounding box center [69, 302] width 66 height 20
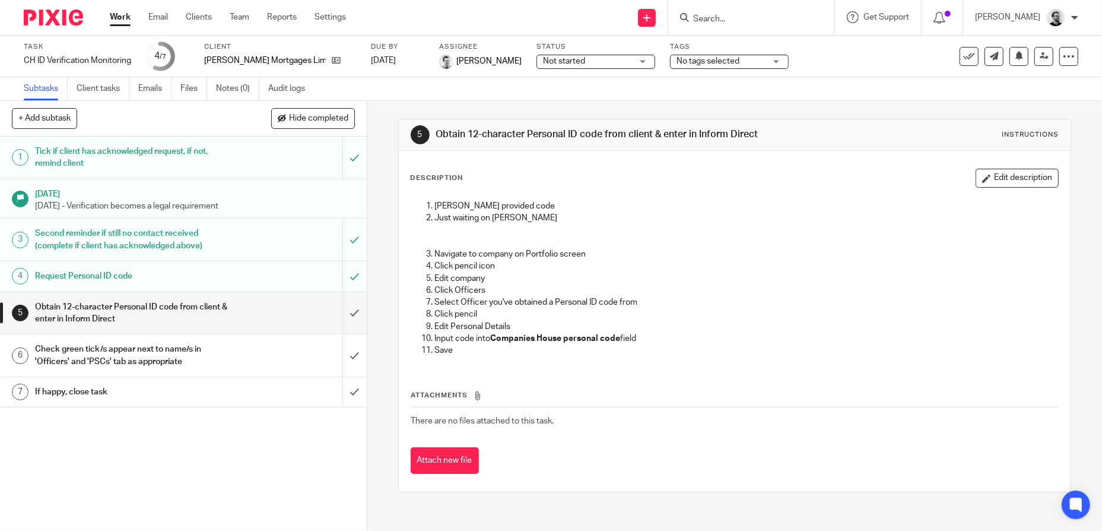
click at [294, 315] on div "Obtain 12-character Personal ID code from client & enter in Inform Direct" at bounding box center [183, 313] width 296 height 30
click at [334, 310] on input "submit" at bounding box center [183, 313] width 367 height 42
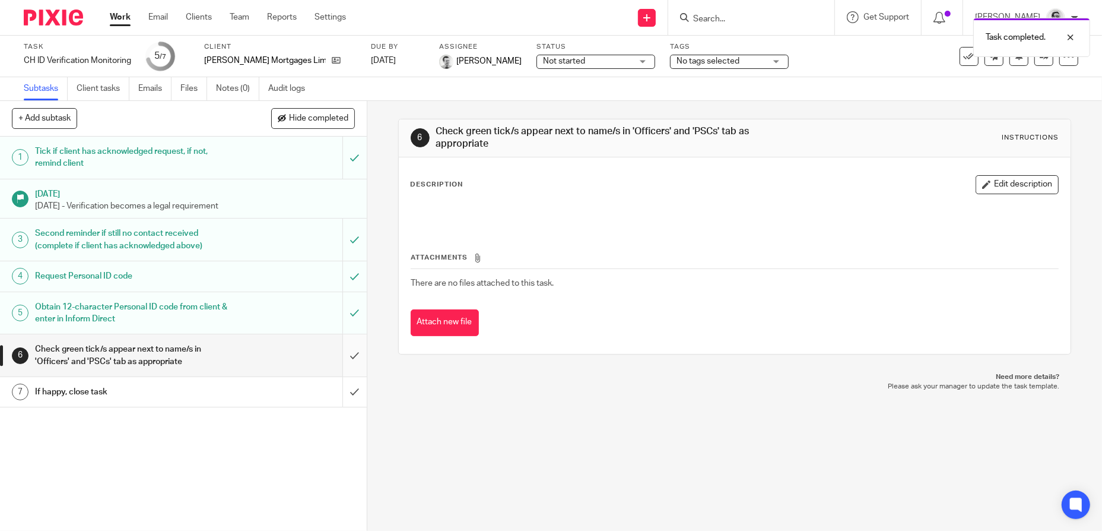
click at [347, 357] on input "submit" at bounding box center [183, 355] width 367 height 42
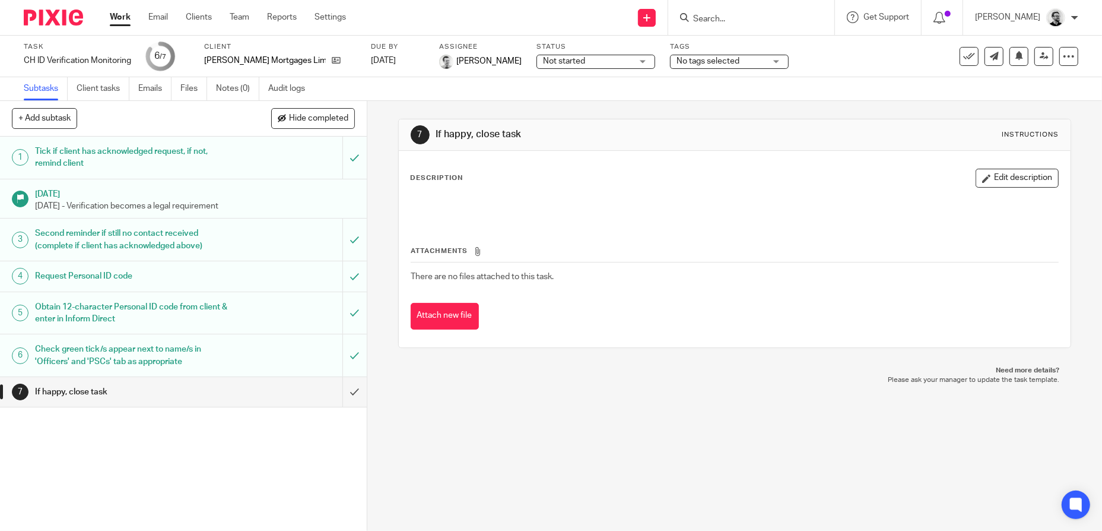
click at [207, 317] on h1 "Obtain 12-character Personal ID code from client & enter in Inform Direct" at bounding box center [133, 313] width 197 height 30
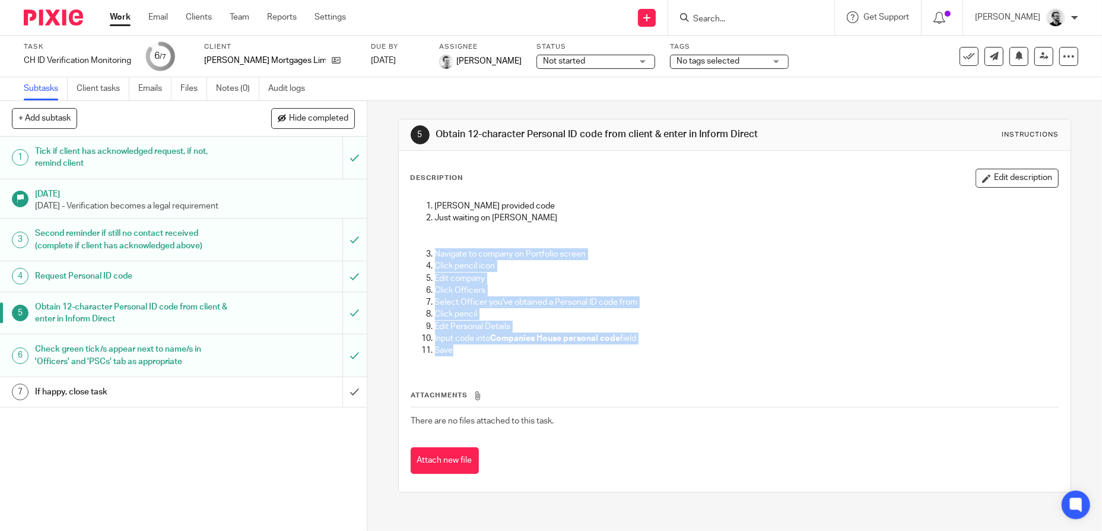
drag, startPoint x: 430, startPoint y: 258, endPoint x: 617, endPoint y: 357, distance: 211.8
click at [617, 356] on ol "Esteban provided code Just waiting on Anna Navigate to company on Portfolio scr…" at bounding box center [734, 278] width 647 height 156
click at [830, 341] on p "Input code into Companies House personal code field" at bounding box center [747, 338] width 624 height 12
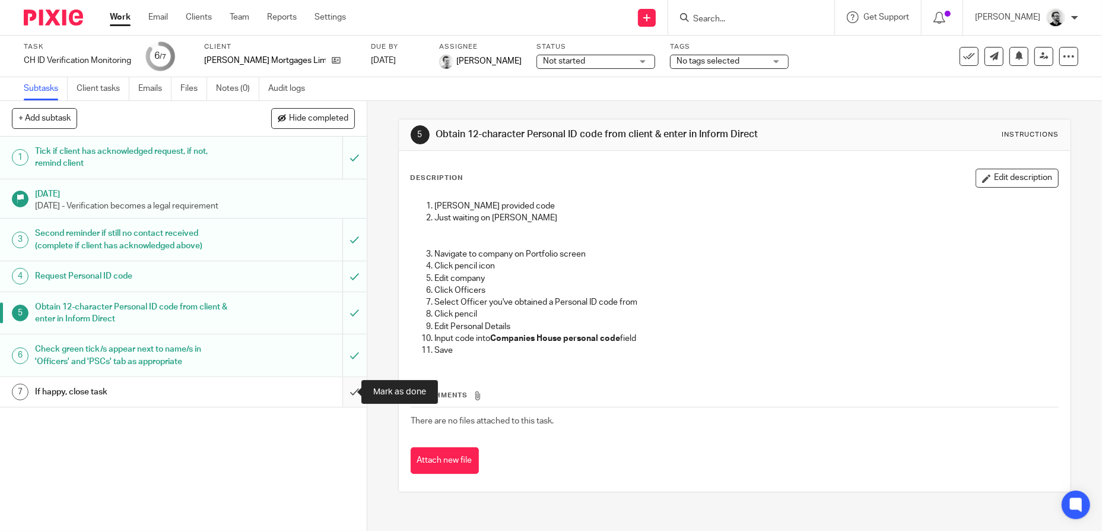
click at [345, 395] on input "submit" at bounding box center [183, 392] width 367 height 30
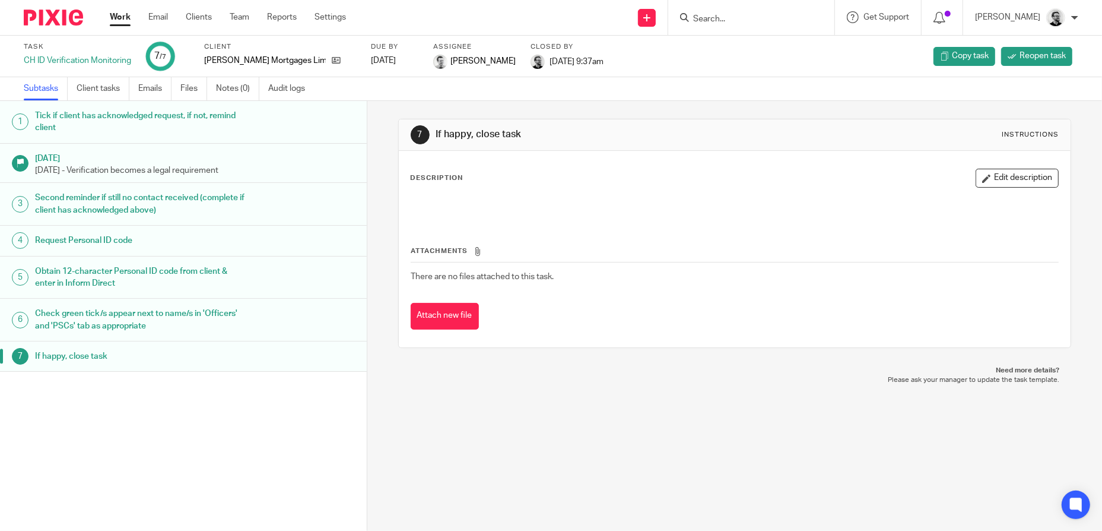
click at [728, 18] on input "Search" at bounding box center [745, 19] width 107 height 11
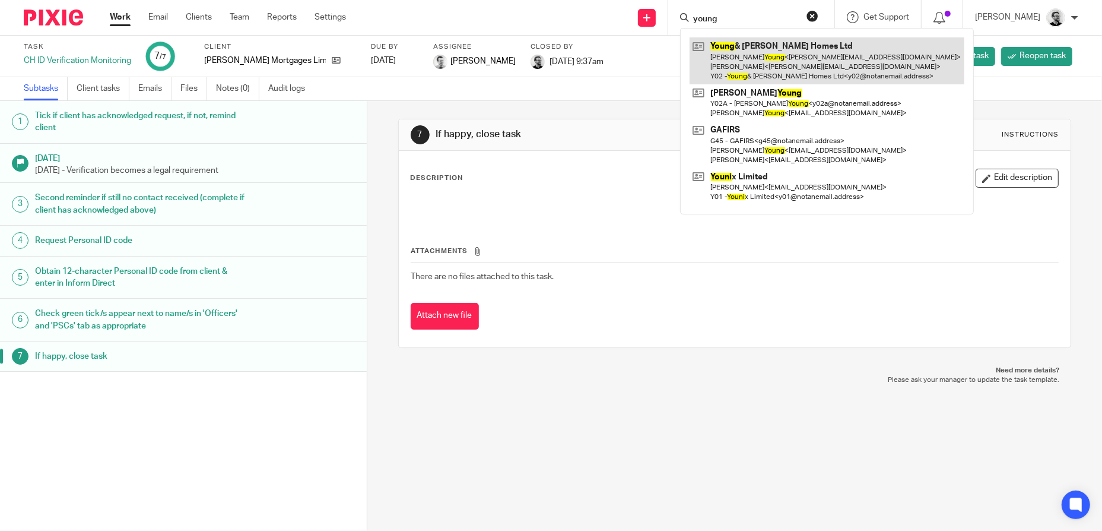
type input "young"
click at [823, 61] on link at bounding box center [827, 60] width 275 height 47
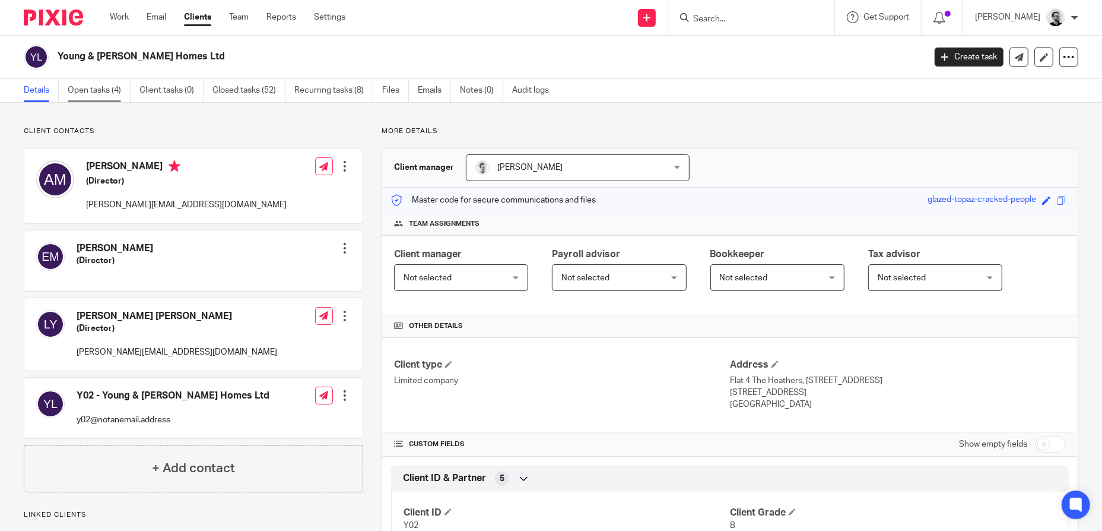
click at [101, 94] on link "Open tasks (4)" at bounding box center [99, 90] width 63 height 23
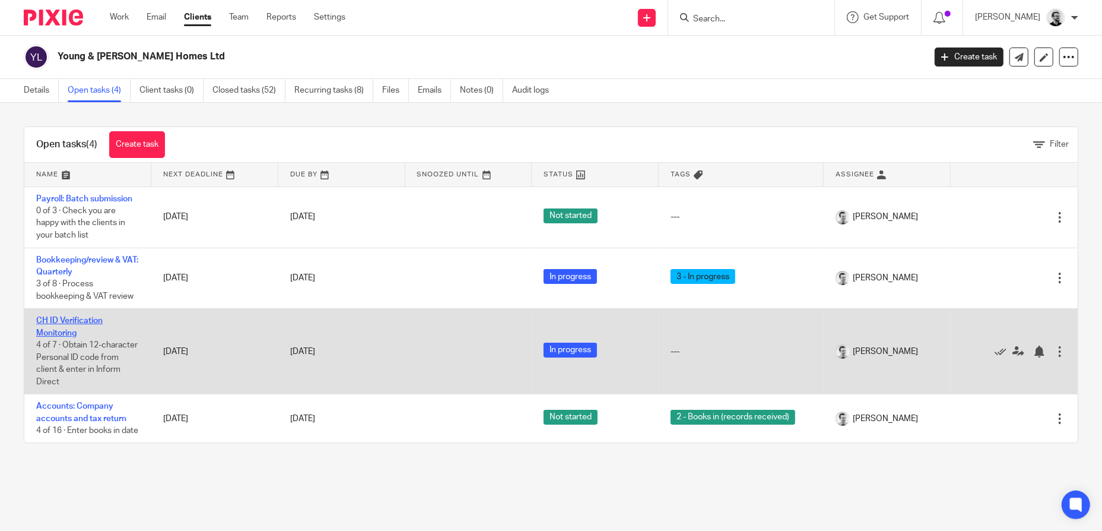
click at [59, 323] on link "CH ID Verification Monitoring" at bounding box center [69, 326] width 66 height 20
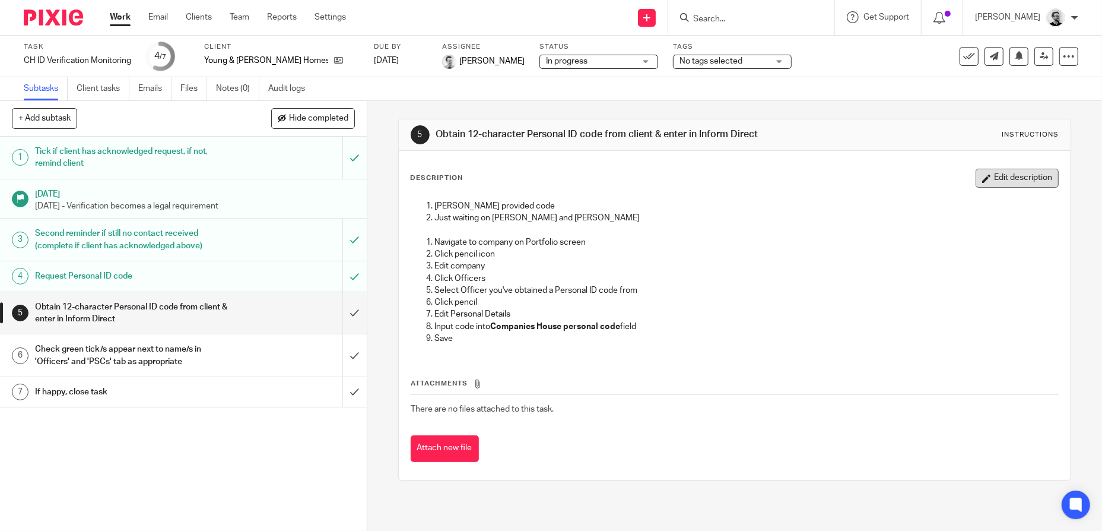
click at [994, 179] on button "Edit description" at bounding box center [1017, 178] width 83 height 19
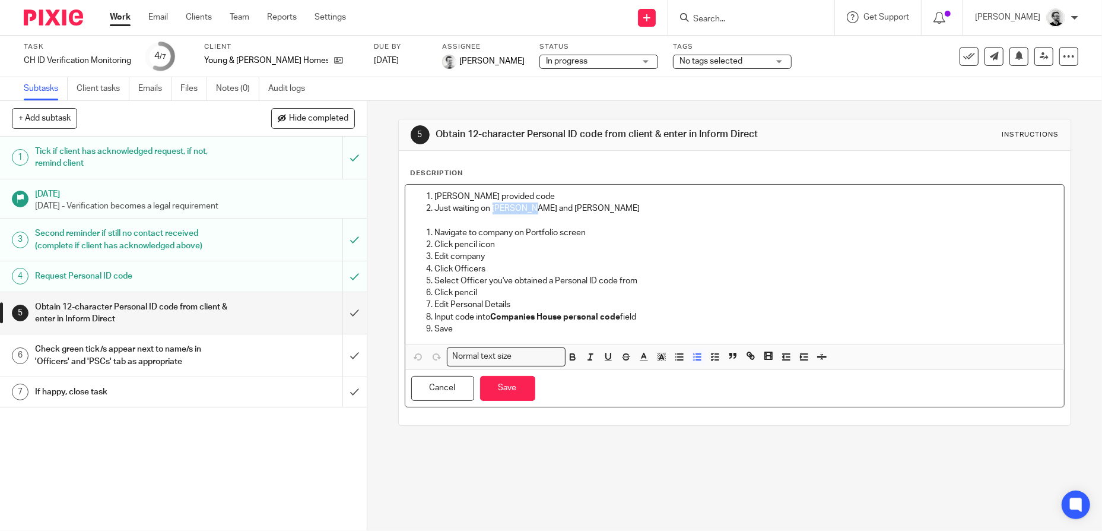
drag, startPoint x: 527, startPoint y: 214, endPoint x: 489, endPoint y: 214, distance: 38.0
click at [489, 214] on p "Just waiting on Anna and Lloyd" at bounding box center [747, 208] width 624 height 12
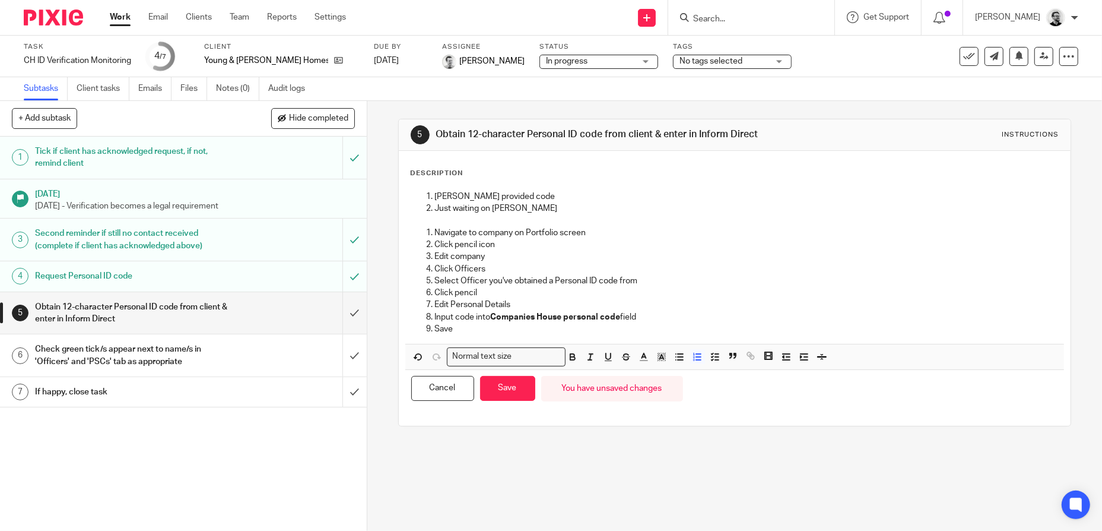
click at [602, 61] on div "In progress In progress" at bounding box center [598, 62] width 119 height 14
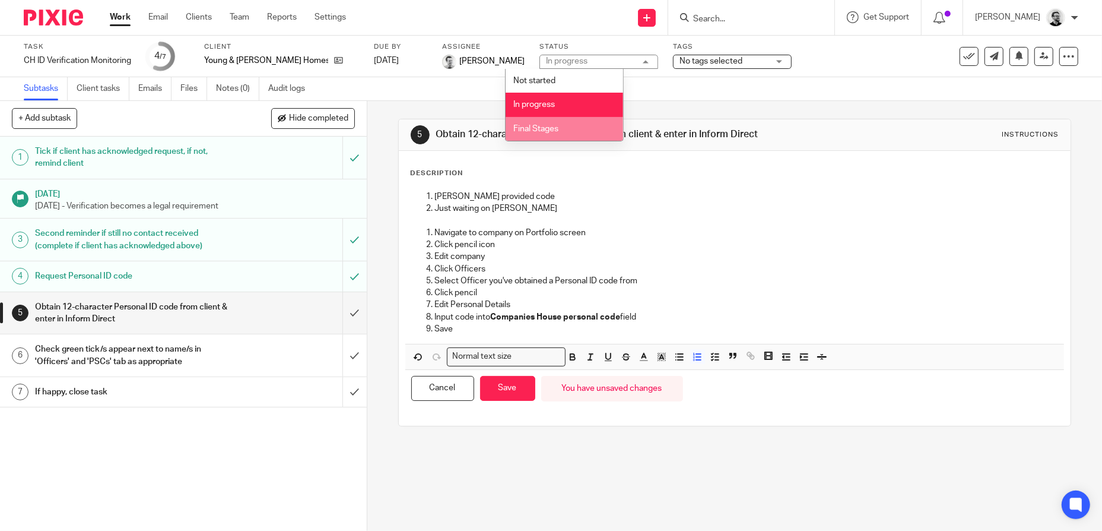
click at [550, 126] on span "Final Stages" at bounding box center [535, 129] width 45 height 8
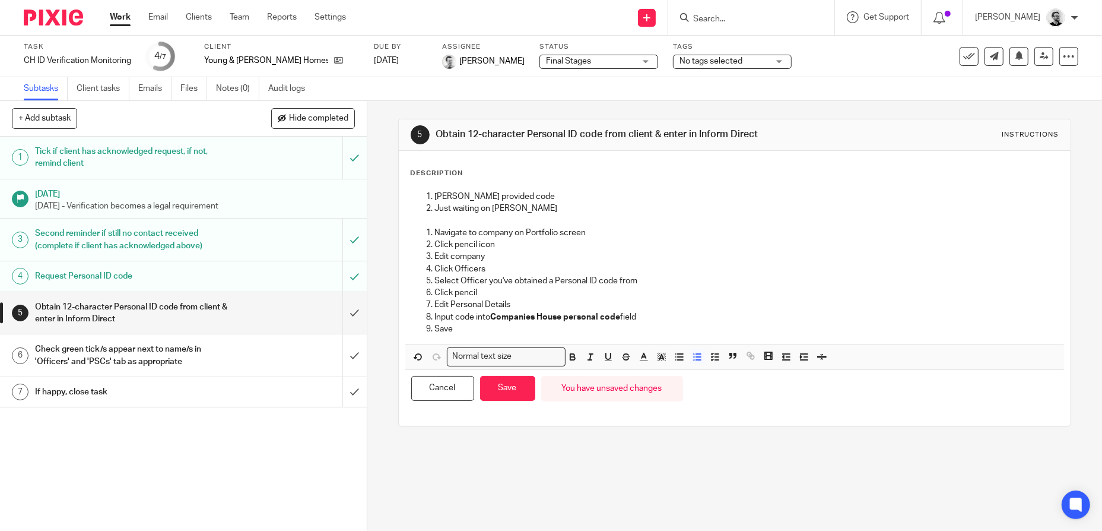
click at [614, 61] on div "Final Stages Final Stages" at bounding box center [598, 62] width 119 height 14
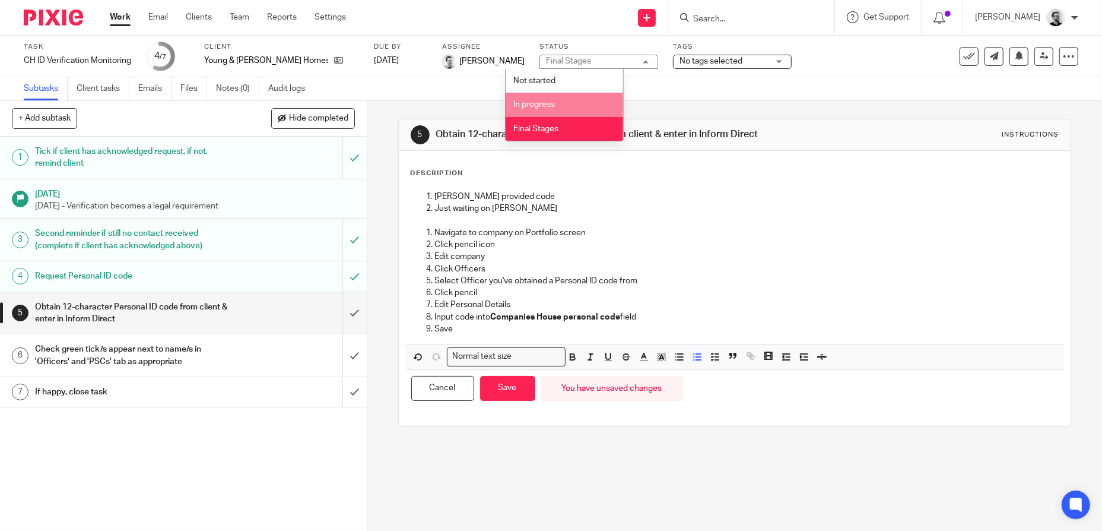
drag, startPoint x: 538, startPoint y: 103, endPoint x: 554, endPoint y: 108, distance: 16.3
click at [538, 102] on span "In progress" at bounding box center [534, 104] width 42 height 8
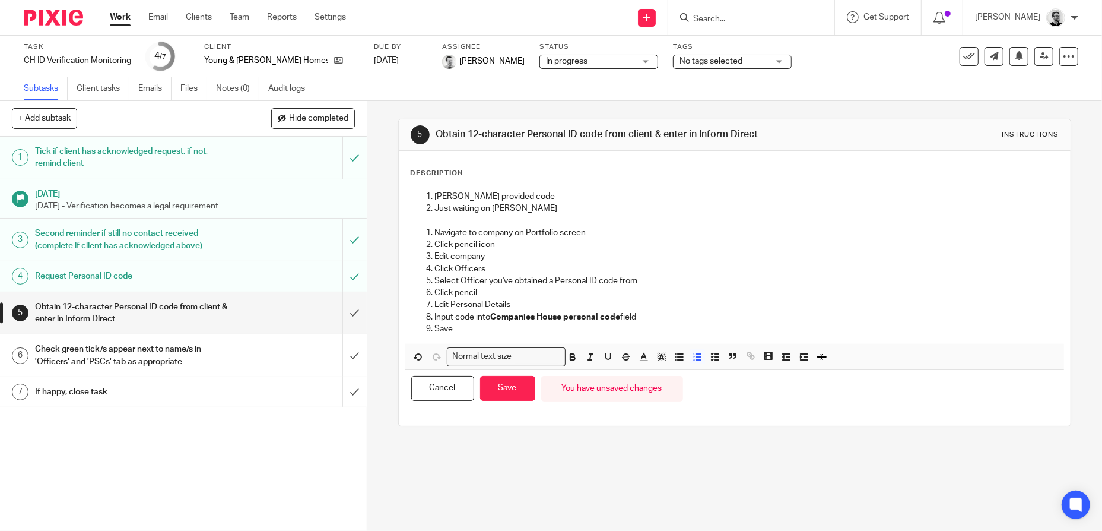
click at [767, 239] on p "Navigate to company on Portfolio screen" at bounding box center [747, 233] width 624 height 12
click at [523, 396] on button "Save" at bounding box center [507, 389] width 55 height 26
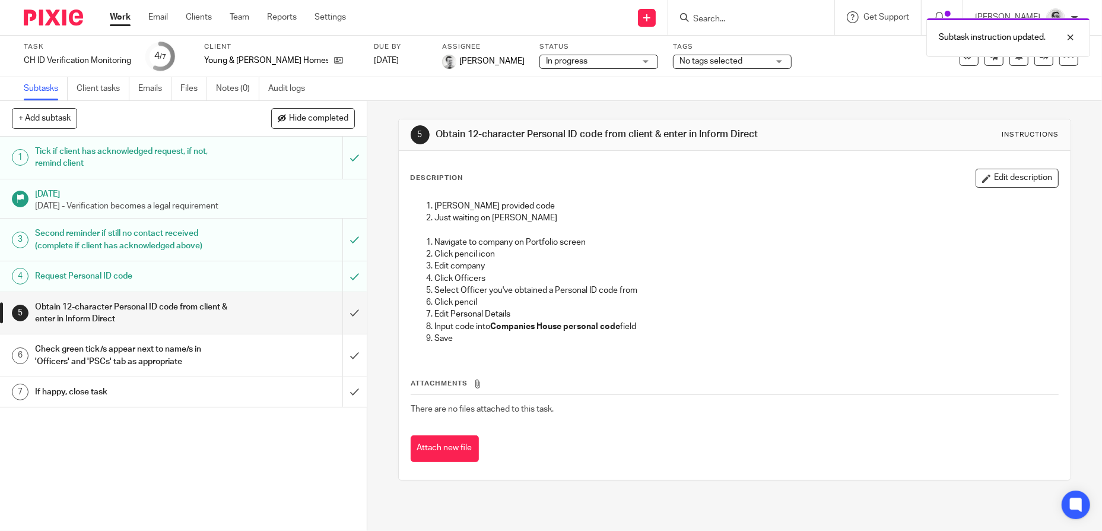
click at [116, 15] on link "Work" at bounding box center [120, 17] width 21 height 12
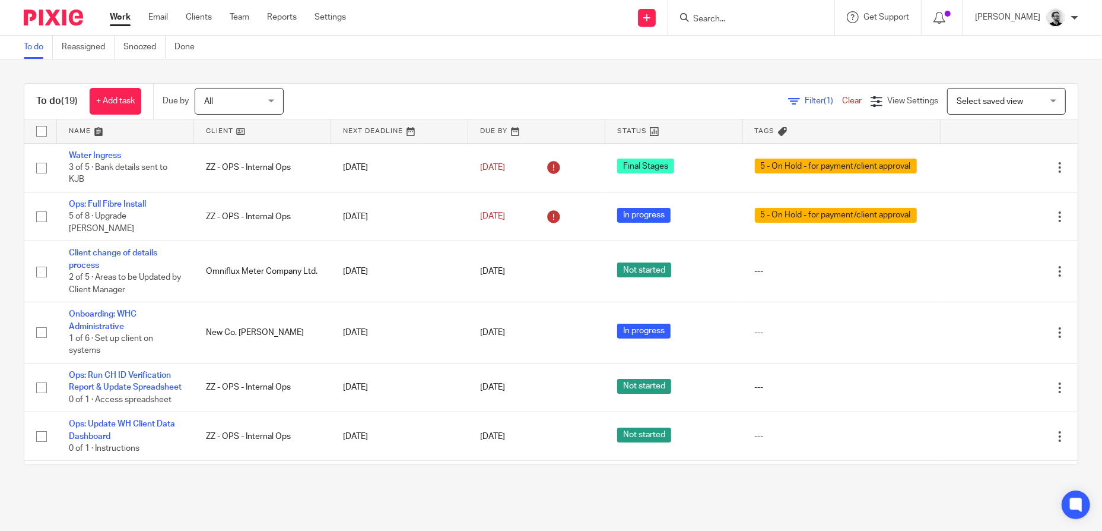
click at [124, 17] on link "Work" at bounding box center [120, 17] width 21 height 12
click at [795, 15] on input "Search" at bounding box center [745, 19] width 107 height 11
type input "ops"
click at [795, 46] on link at bounding box center [763, 46] width 147 height 18
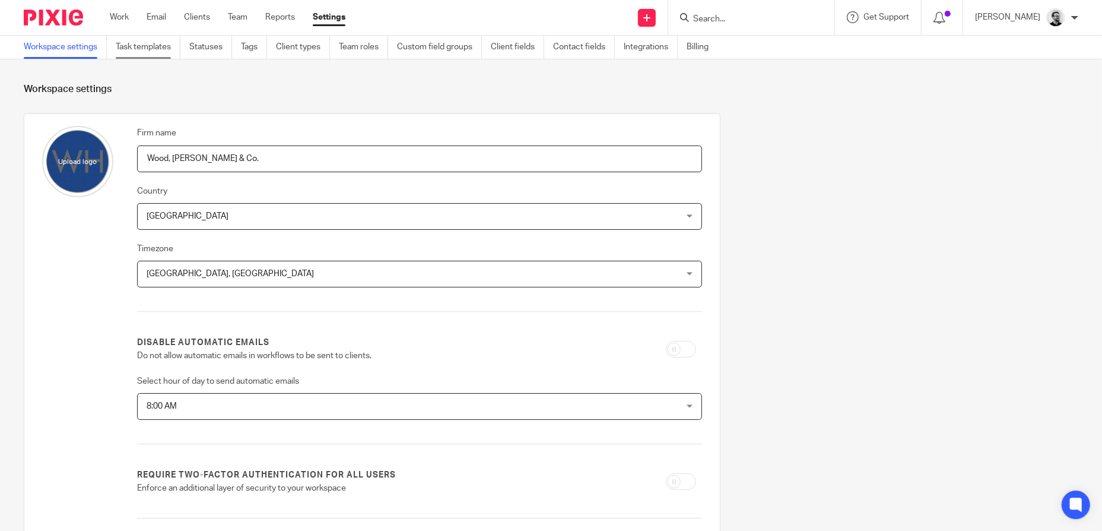
click at [154, 45] on link "Task templates" at bounding box center [148, 47] width 65 height 23
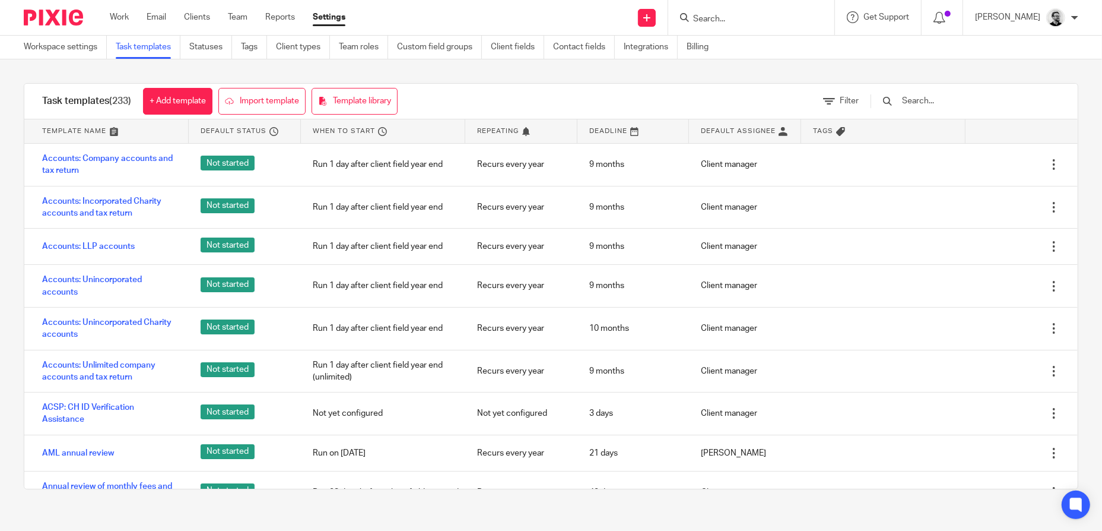
click at [962, 102] on input "text" at bounding box center [970, 100] width 138 height 13
click at [728, 20] on input "Search" at bounding box center [745, 19] width 107 height 11
type input "ops"
click at [753, 37] on div "ZZ - OPS - Internal Ops" at bounding box center [763, 46] width 166 height 37
click at [758, 43] on link at bounding box center [763, 46] width 147 height 18
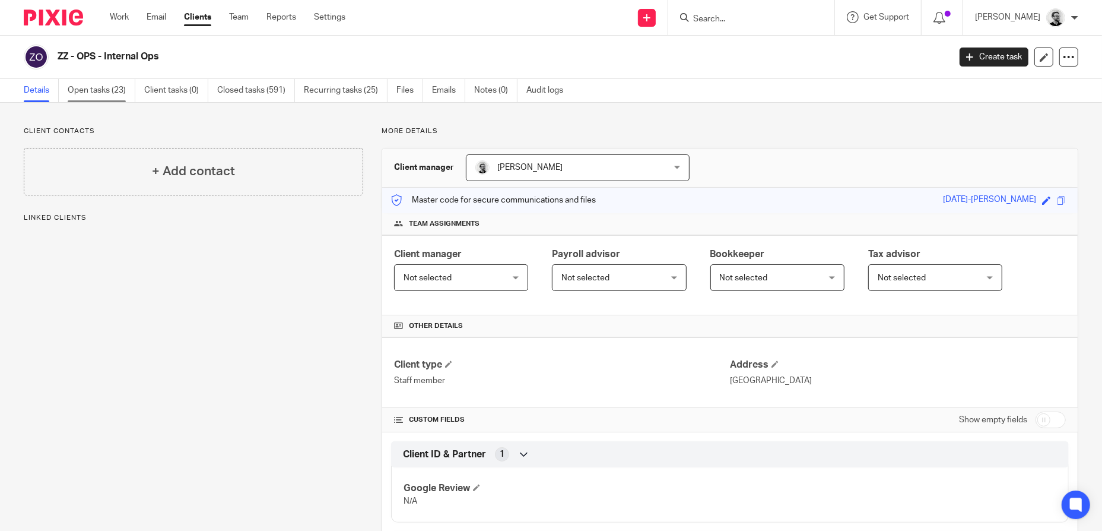
click at [82, 94] on link "Open tasks (23)" at bounding box center [102, 90] width 68 height 23
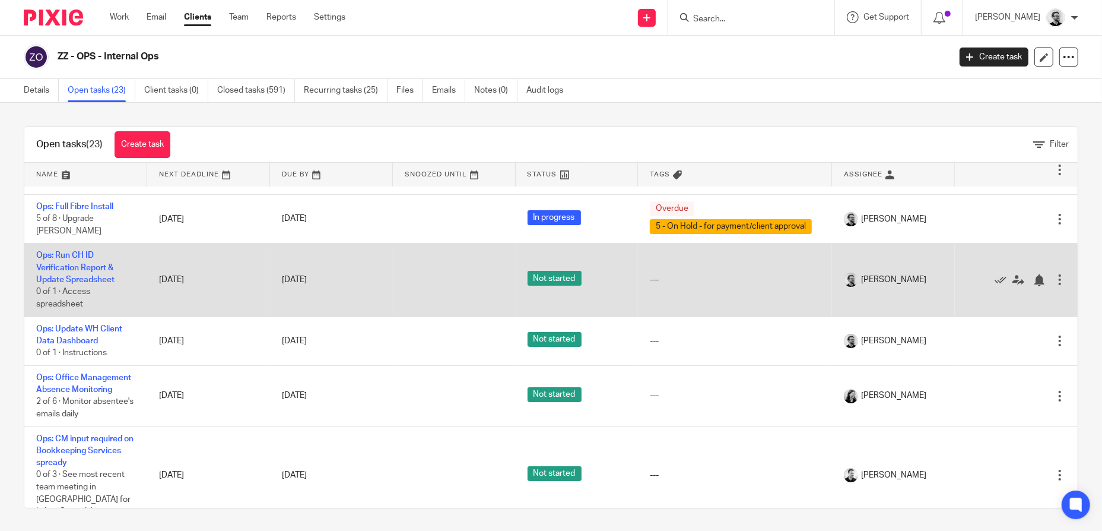
scroll to position [59, 0]
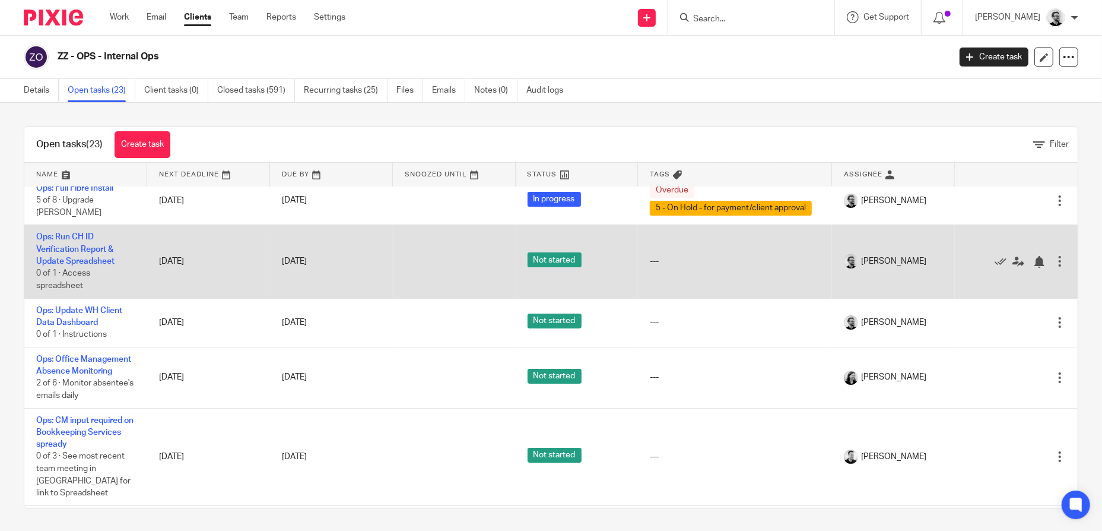
click at [1054, 261] on div at bounding box center [1060, 261] width 12 height 12
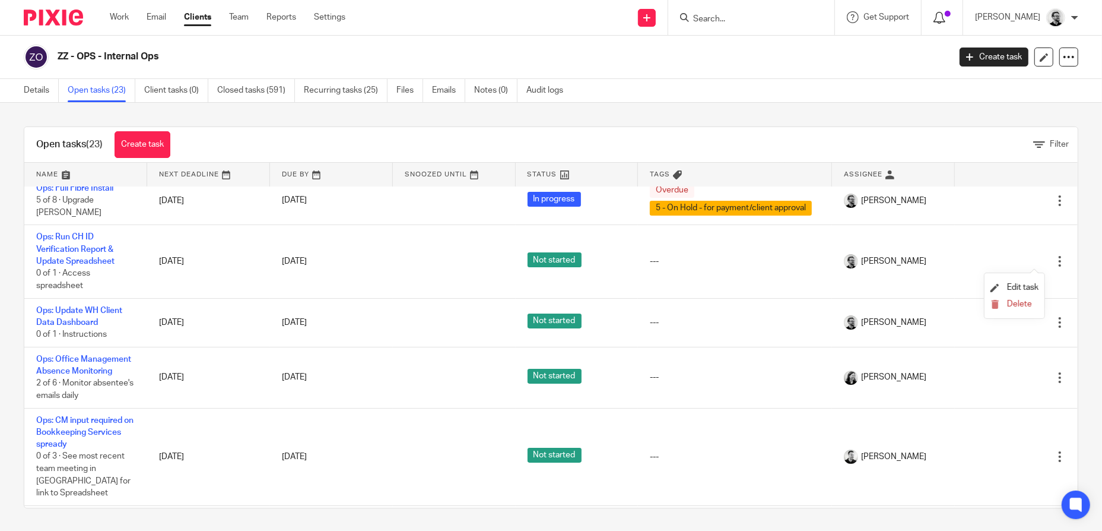
click at [945, 20] on icon at bounding box center [940, 18] width 12 height 12
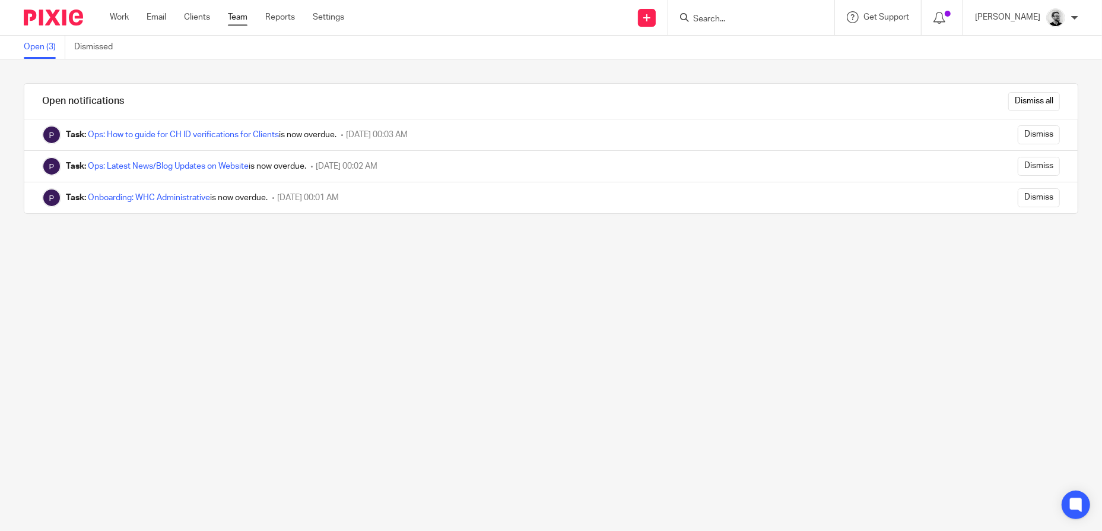
click at [234, 18] on link "Team" at bounding box center [238, 17] width 20 height 12
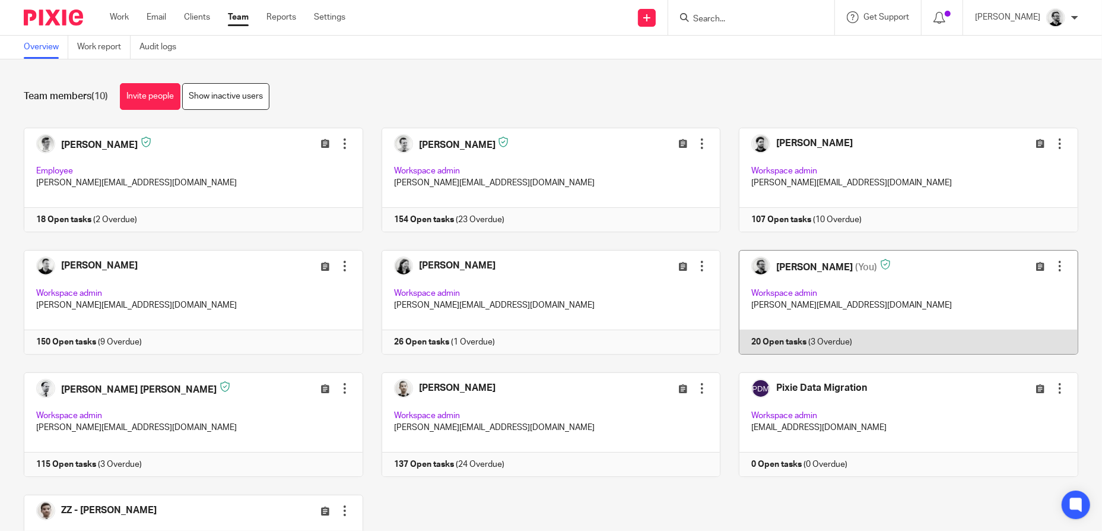
click at [811, 271] on link at bounding box center [899, 302] width 358 height 104
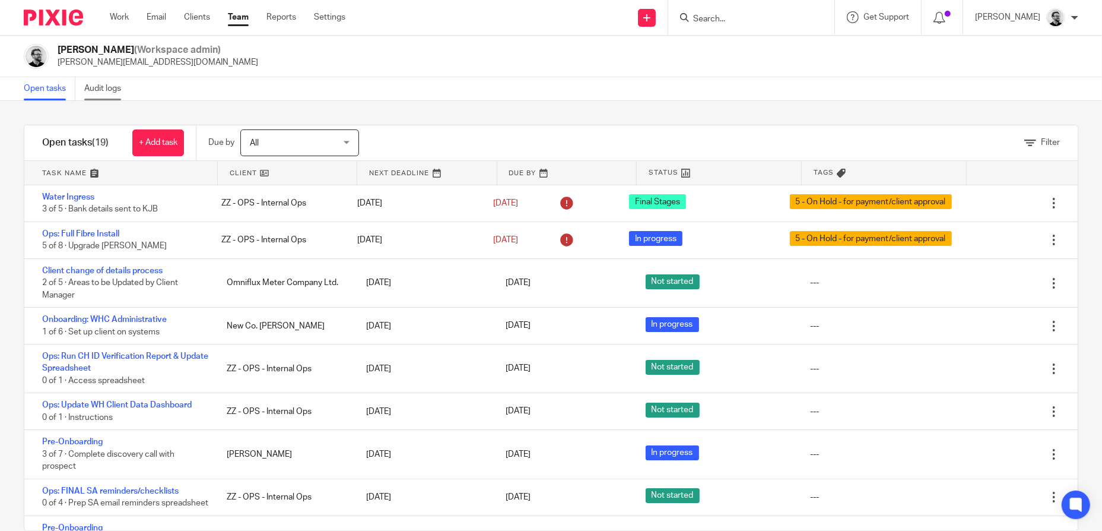
click at [108, 91] on link "Audit logs" at bounding box center [107, 88] width 46 height 23
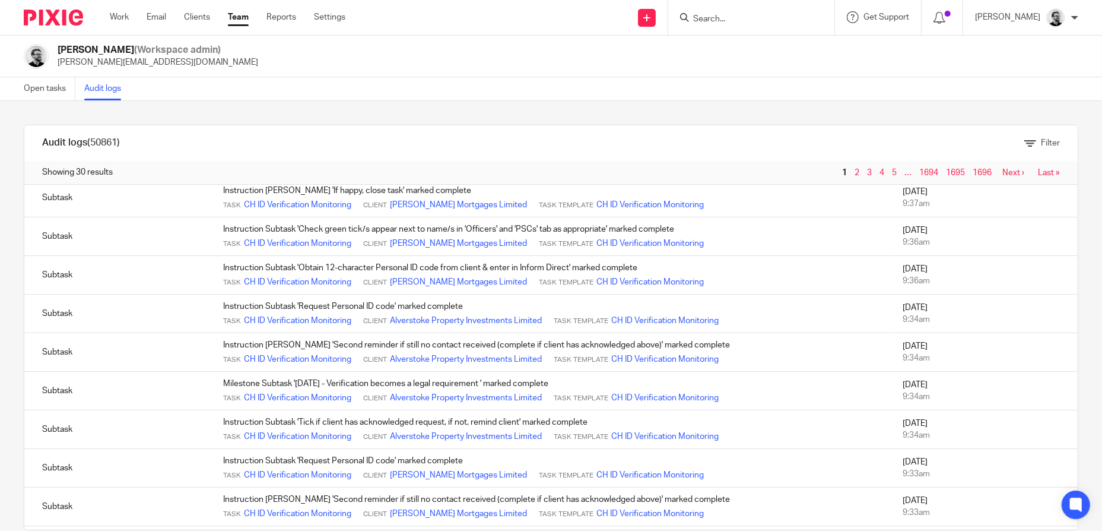
scroll to position [178, 0]
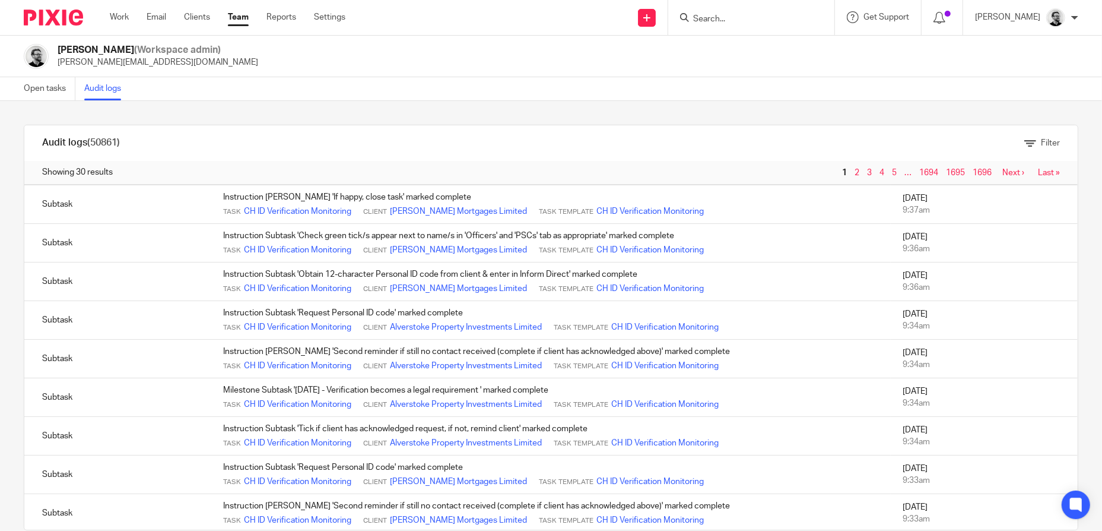
drag, startPoint x: 761, startPoint y: 24, endPoint x: 757, endPoint y: 20, distance: 6.3
click at [761, 24] on form at bounding box center [755, 17] width 126 height 15
click at [757, 17] on input "Search" at bounding box center [745, 19] width 107 height 11
type input "ops"
click at [771, 50] on link at bounding box center [763, 46] width 147 height 18
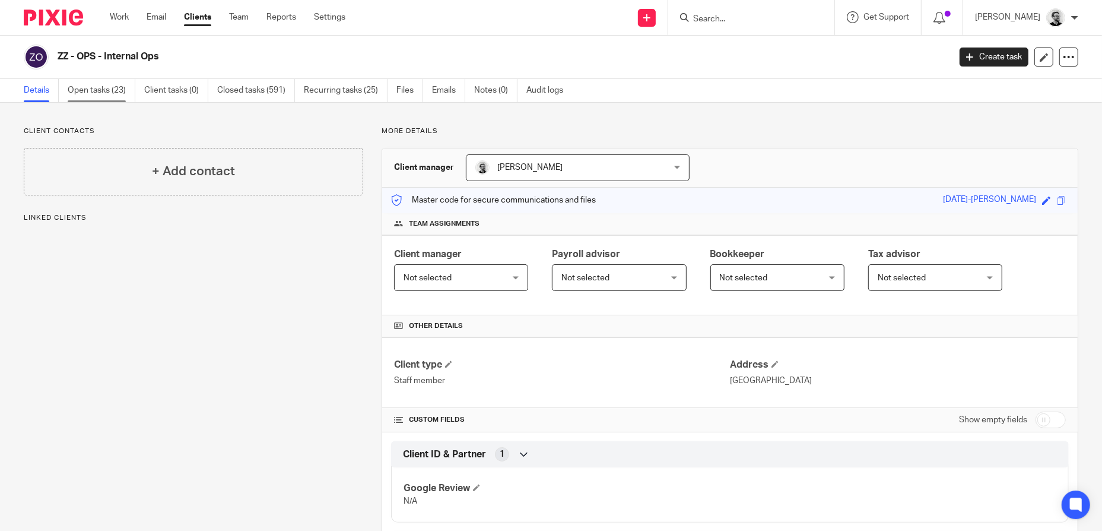
click at [77, 91] on link "Open tasks (23)" at bounding box center [102, 90] width 68 height 23
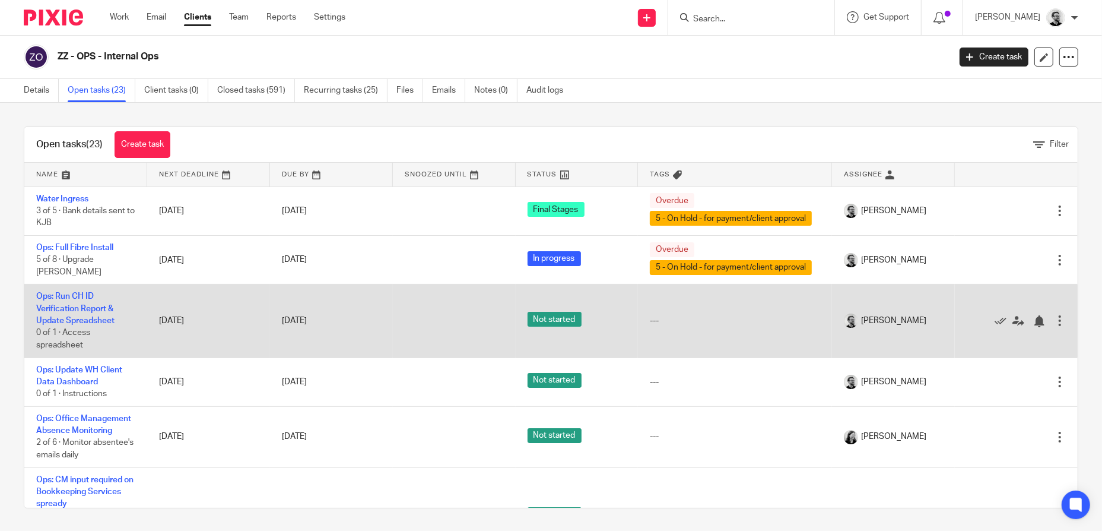
click at [1054, 319] on div at bounding box center [1060, 321] width 12 height 12
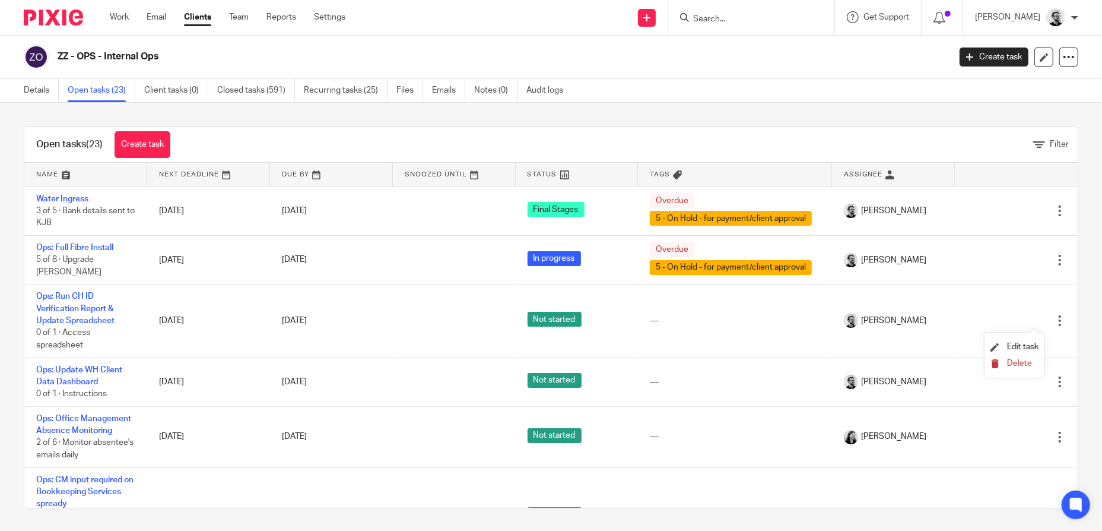
click at [1026, 363] on span "Delete" at bounding box center [1019, 363] width 25 height 8
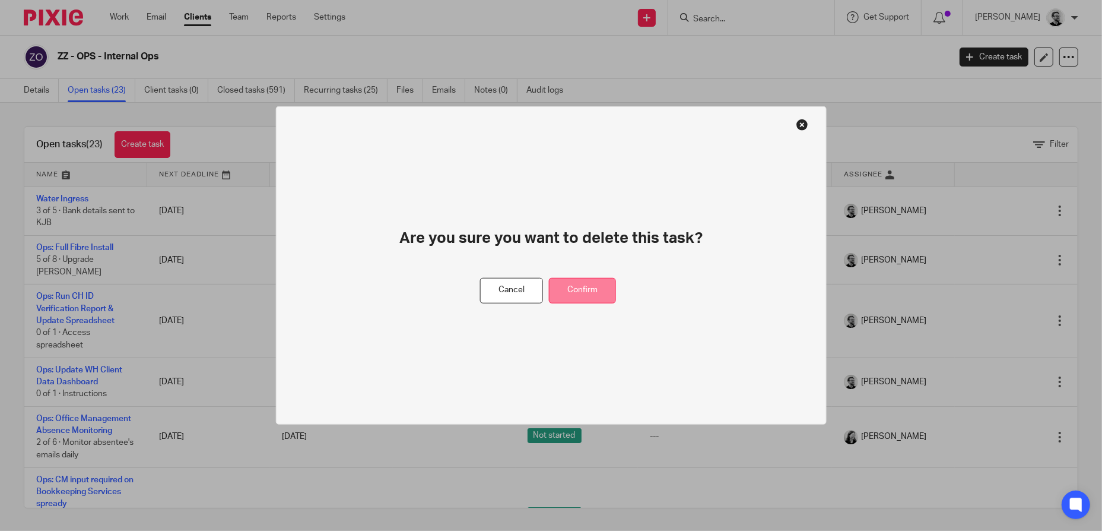
click at [604, 291] on button "Confirm" at bounding box center [582, 291] width 67 height 26
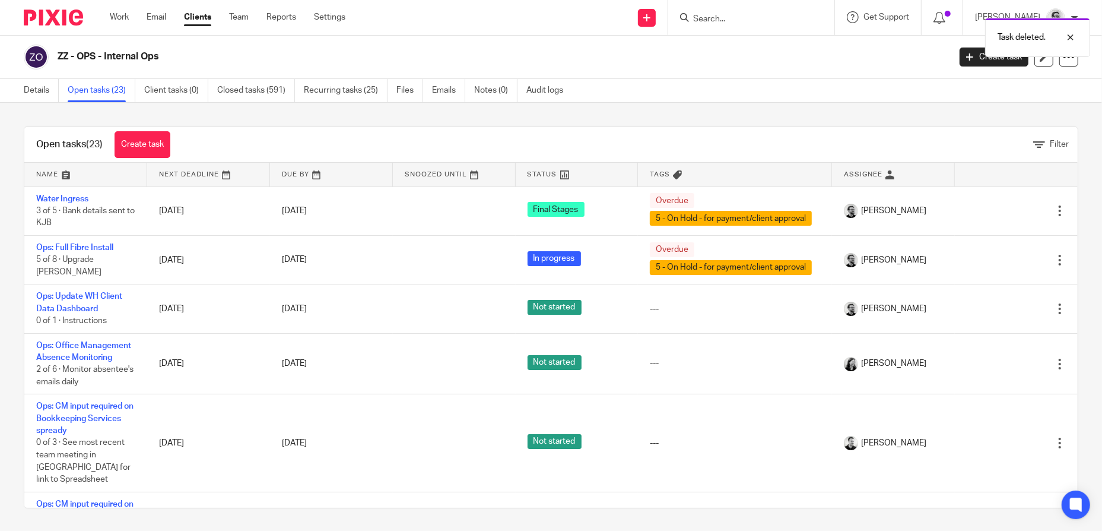
click at [114, 10] on div "Work Email Clients Team Reports Settings Work Email Clients Team Reports Settin…" at bounding box center [230, 17] width 265 height 35
click at [116, 14] on link "Work" at bounding box center [119, 17] width 19 height 12
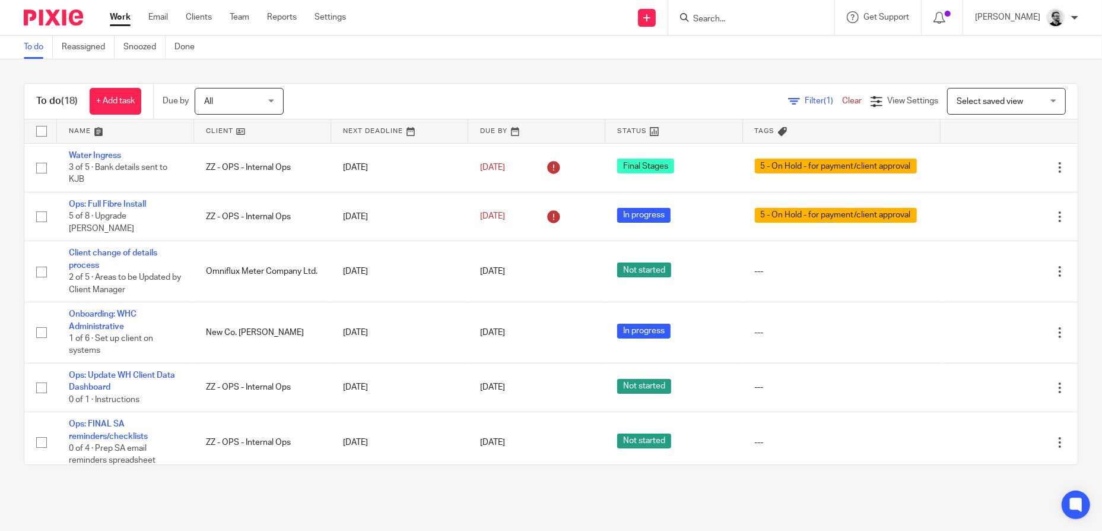
click at [760, 17] on input "Search" at bounding box center [745, 19] width 107 height 11
type input "ops"
click at [758, 37] on div "ZZ - OPS - Internal Ops" at bounding box center [763, 46] width 166 height 37
drag, startPoint x: 758, startPoint y: 37, endPoint x: 739, endPoint y: 47, distance: 21.0
click at [739, 46] on link at bounding box center [763, 46] width 147 height 18
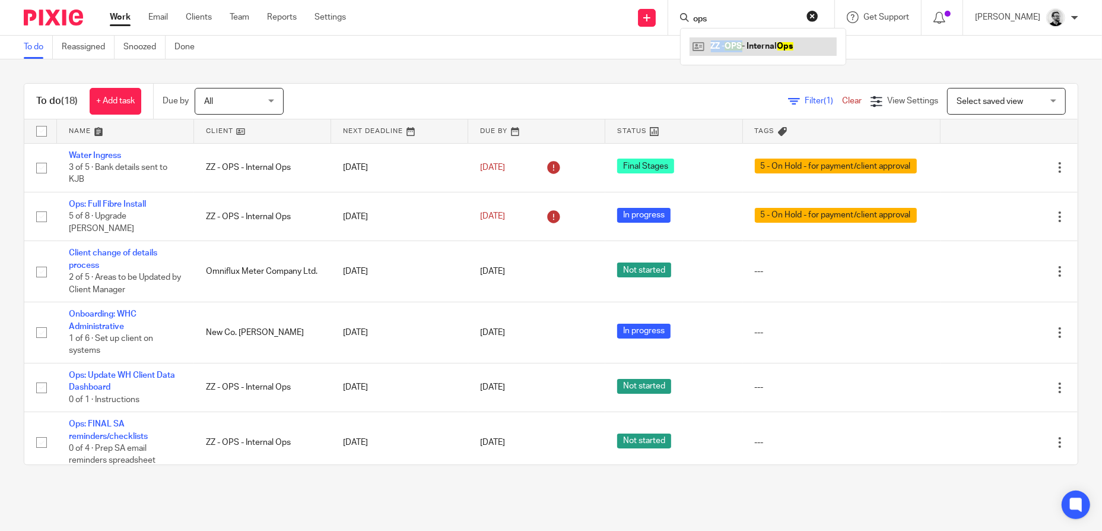
click at [786, 42] on link at bounding box center [763, 46] width 147 height 18
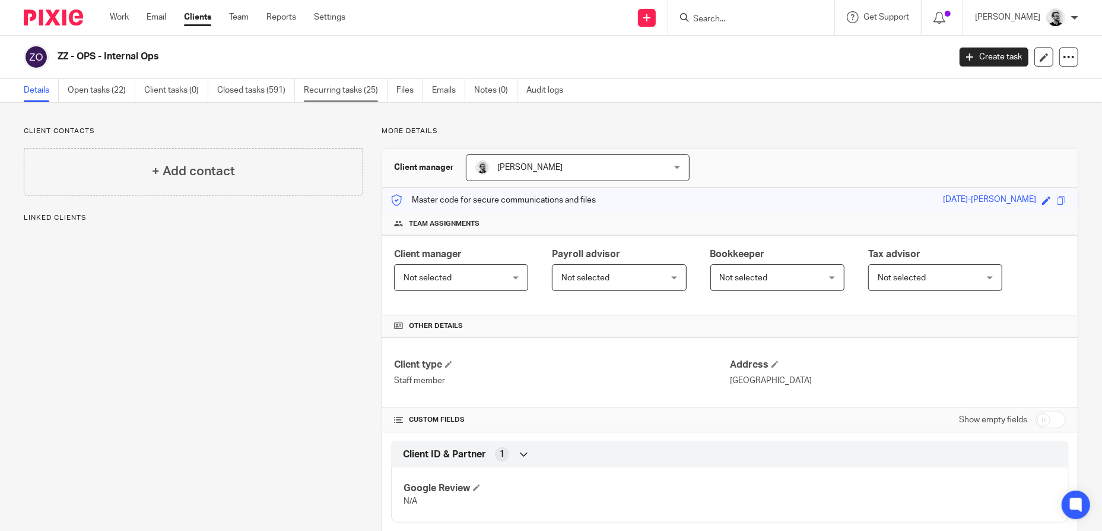
click at [348, 90] on link "Recurring tasks (25)" at bounding box center [346, 90] width 84 height 23
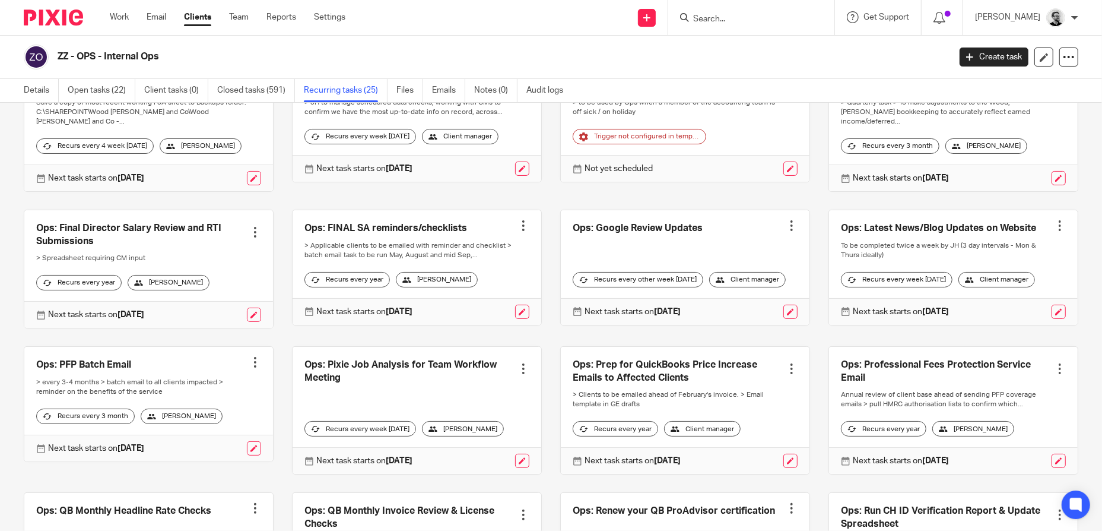
scroll to position [297, 0]
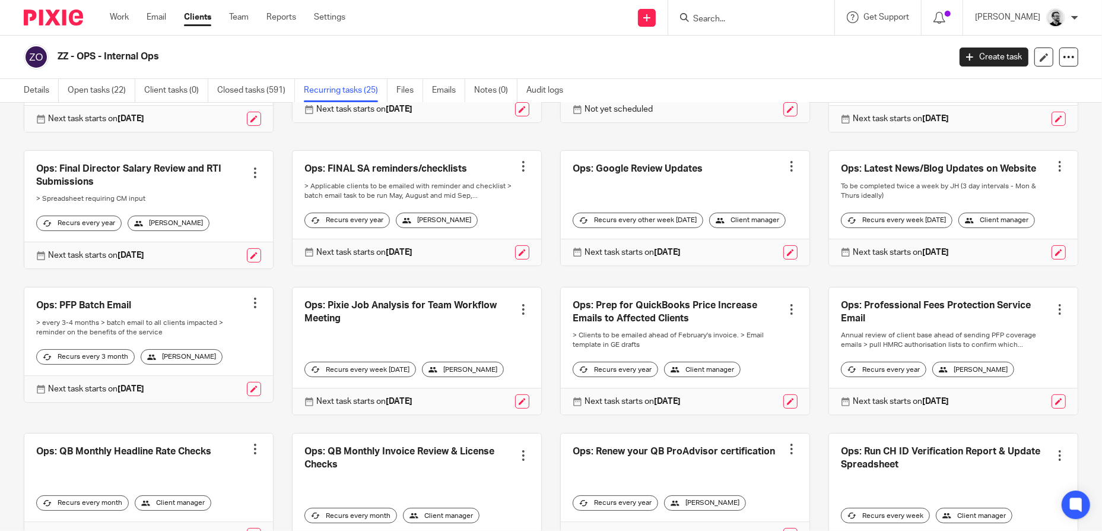
click at [482, 377] on div "[PERSON_NAME]" at bounding box center [463, 368] width 82 height 15
click at [519, 408] on link at bounding box center [522, 401] width 14 height 14
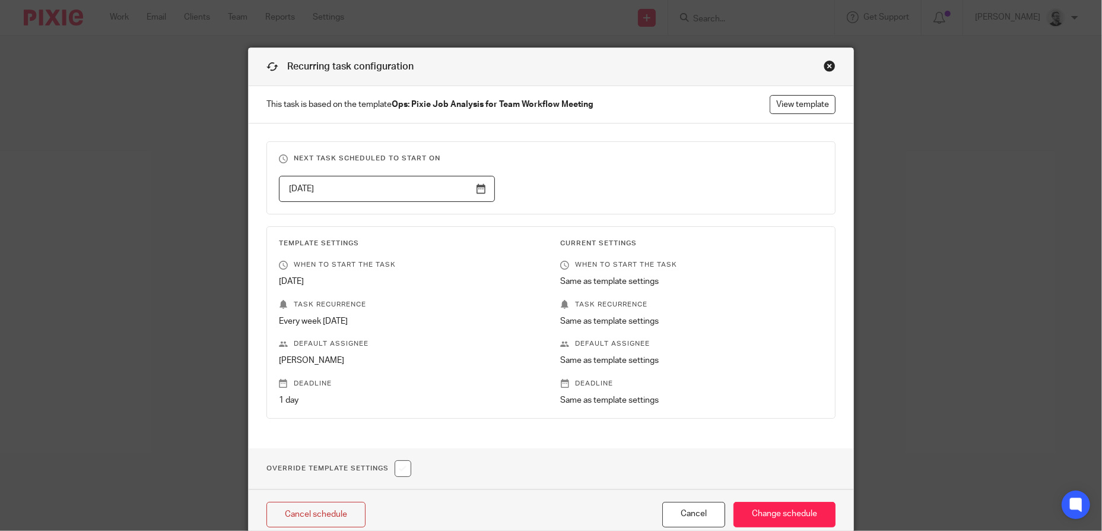
scroll to position [56, 0]
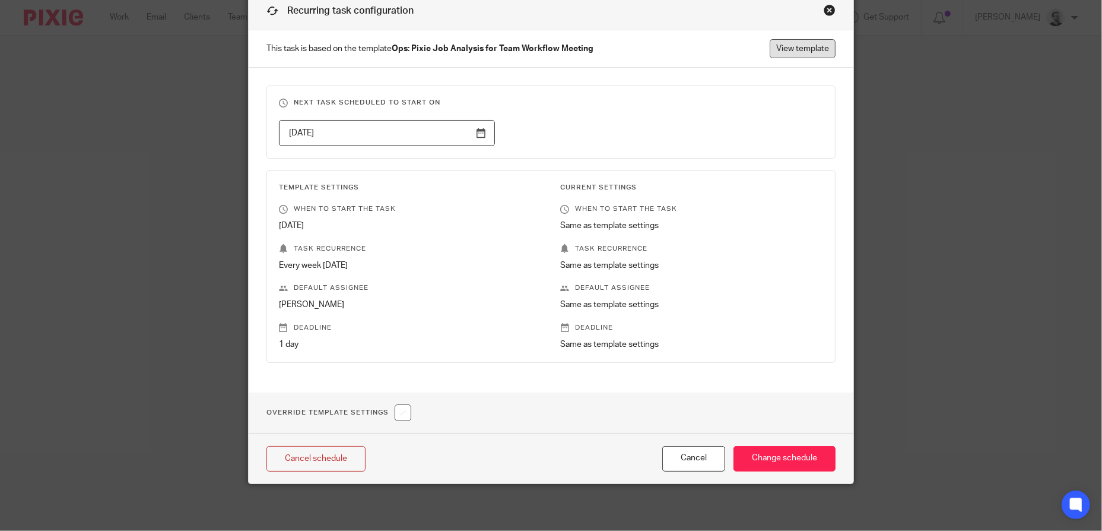
click at [806, 51] on link "View template" at bounding box center [803, 48] width 66 height 19
click at [706, 461] on button "Cancel" at bounding box center [693, 459] width 63 height 26
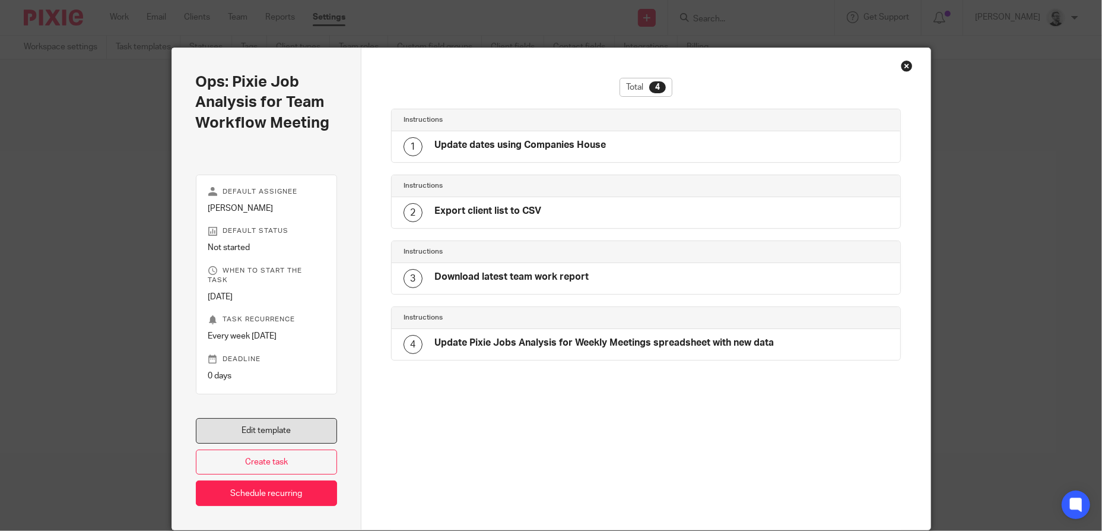
click at [300, 423] on link "Edit template" at bounding box center [267, 431] width 142 height 26
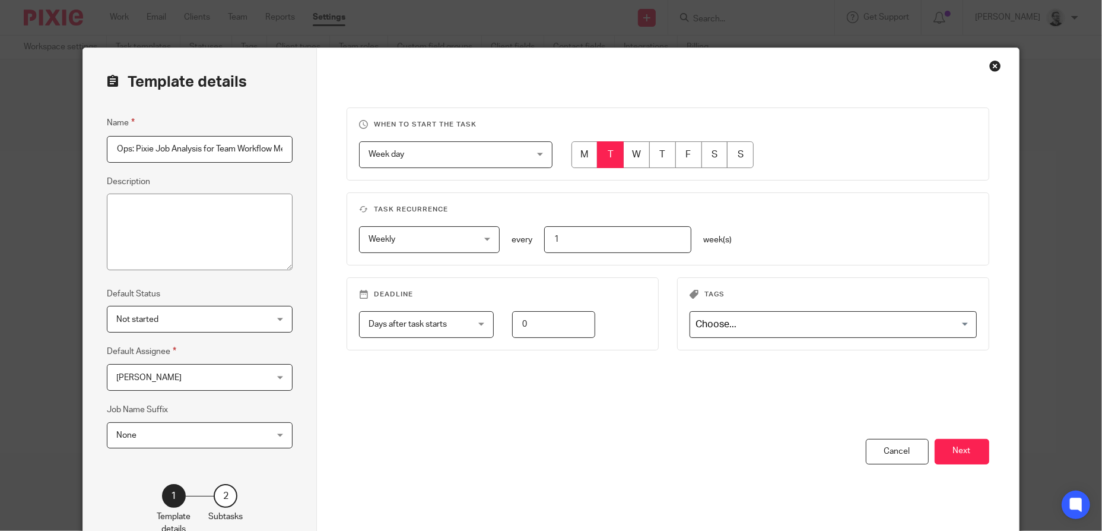
scroll to position [0, 24]
click at [268, 379] on div "Jack Harding Jack Harding" at bounding box center [200, 377] width 186 height 27
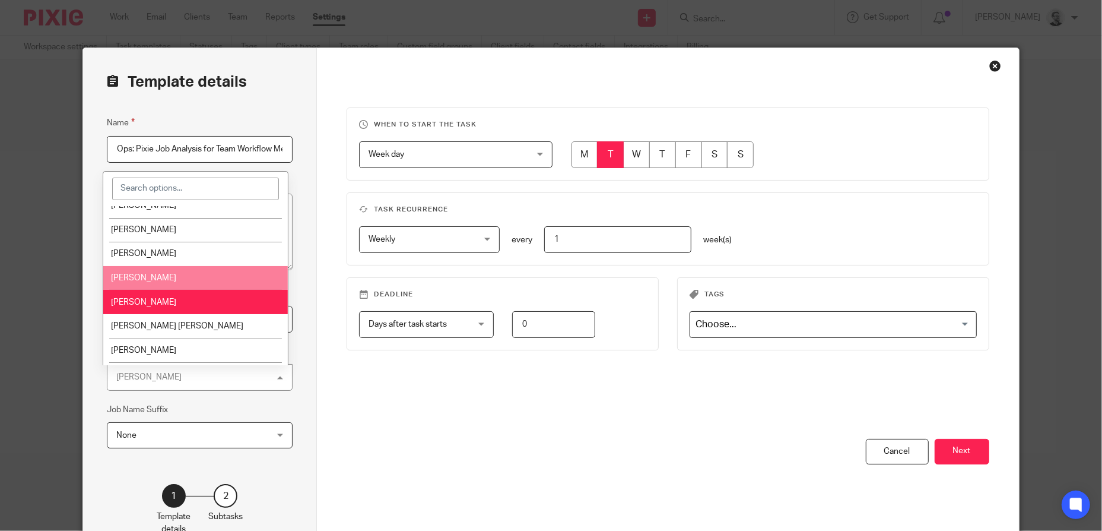
scroll to position [201, 0]
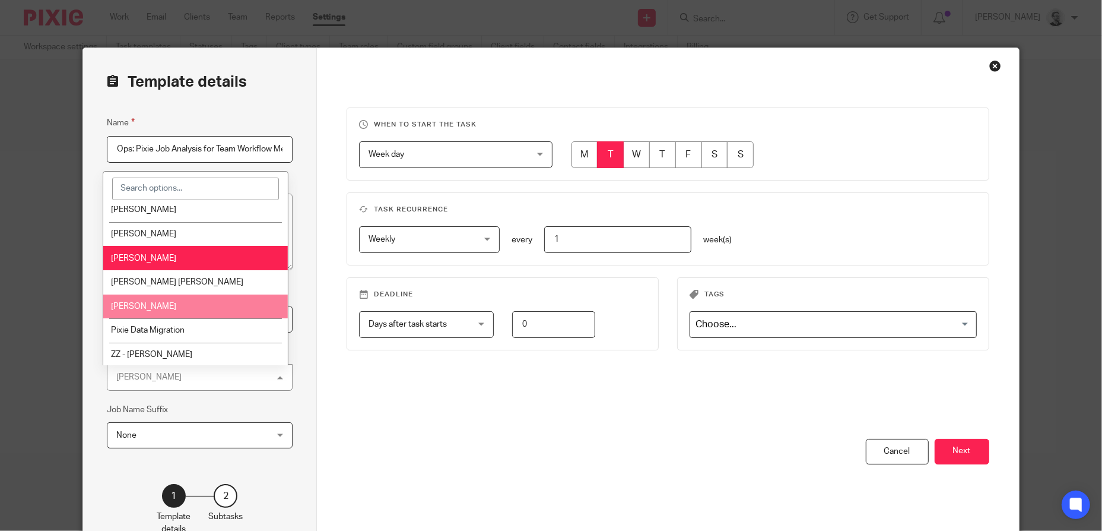
click at [173, 305] on span "[PERSON_NAME]" at bounding box center [143, 306] width 65 height 8
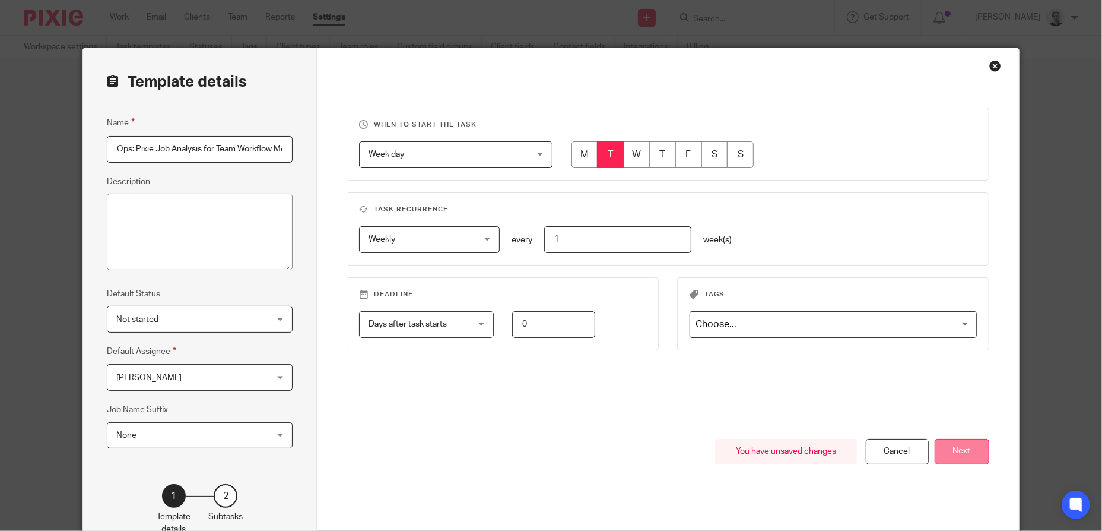
click at [966, 452] on button "Next" at bounding box center [962, 452] width 55 height 26
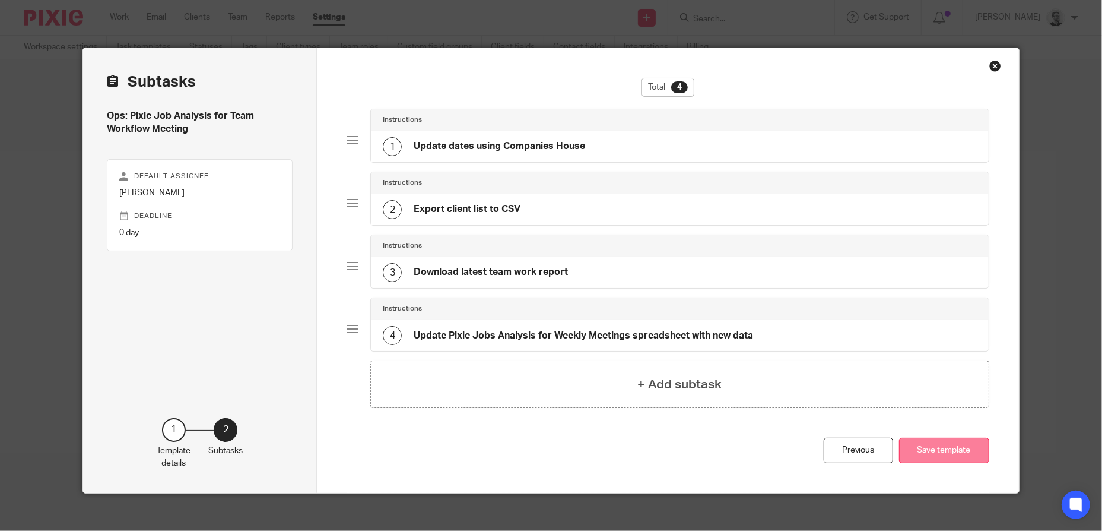
click at [934, 447] on button "Save template" at bounding box center [944, 450] width 90 height 26
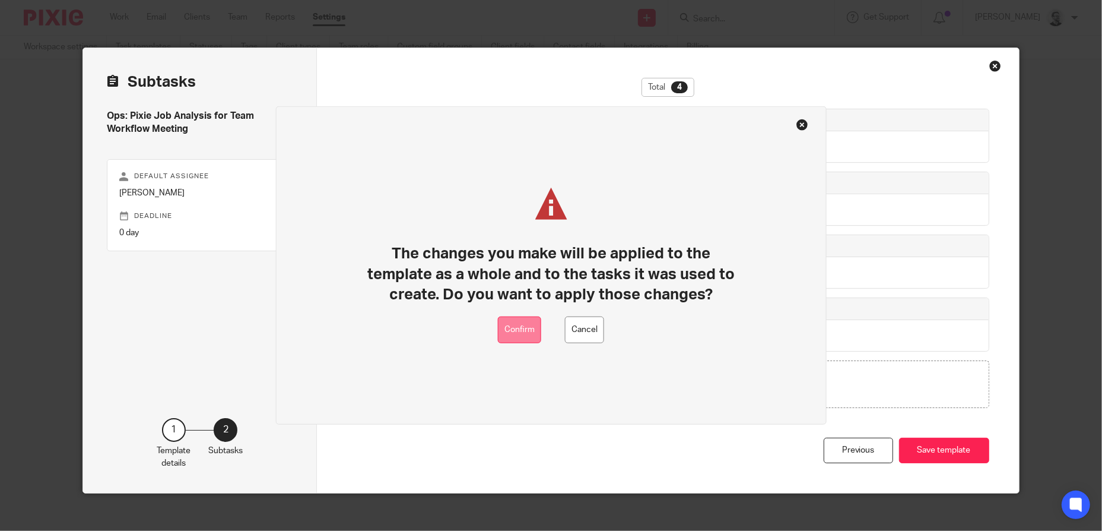
click at [512, 329] on button "Confirm" at bounding box center [519, 329] width 43 height 27
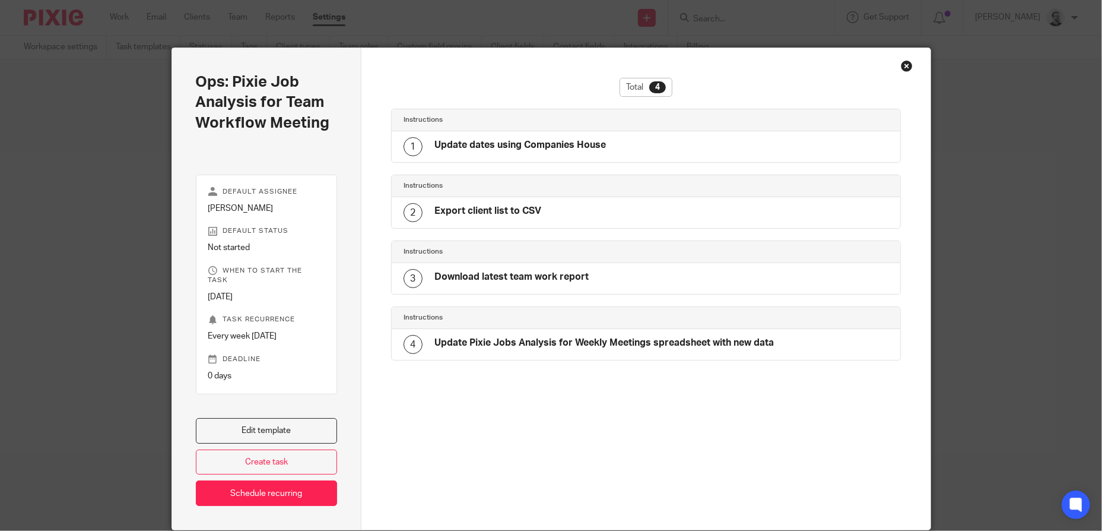
click at [905, 68] on div "Close this dialog window" at bounding box center [907, 66] width 12 height 12
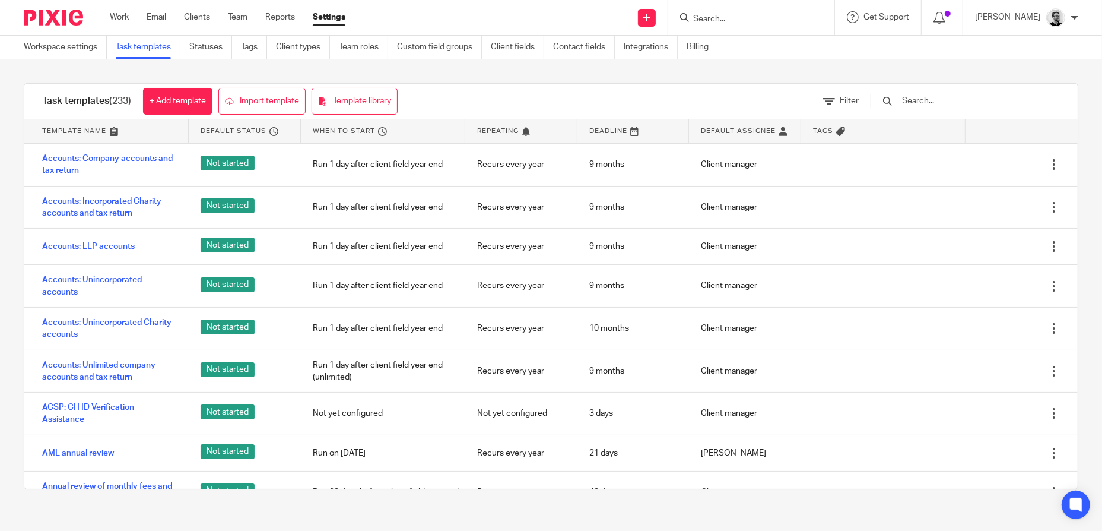
click at [753, 17] on input "Search" at bounding box center [745, 19] width 107 height 11
type input "ops"
click at [769, 41] on link at bounding box center [763, 46] width 147 height 18
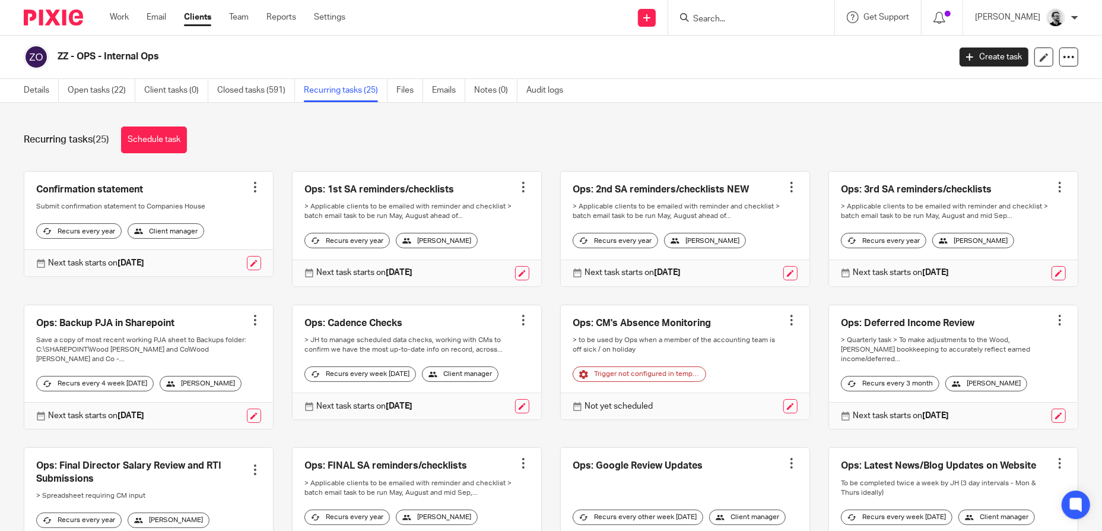
click at [130, 16] on ul "Work Email Clients Team Reports Settings" at bounding box center [236, 17] width 253 height 12
click at [122, 18] on link "Work" at bounding box center [119, 17] width 19 height 12
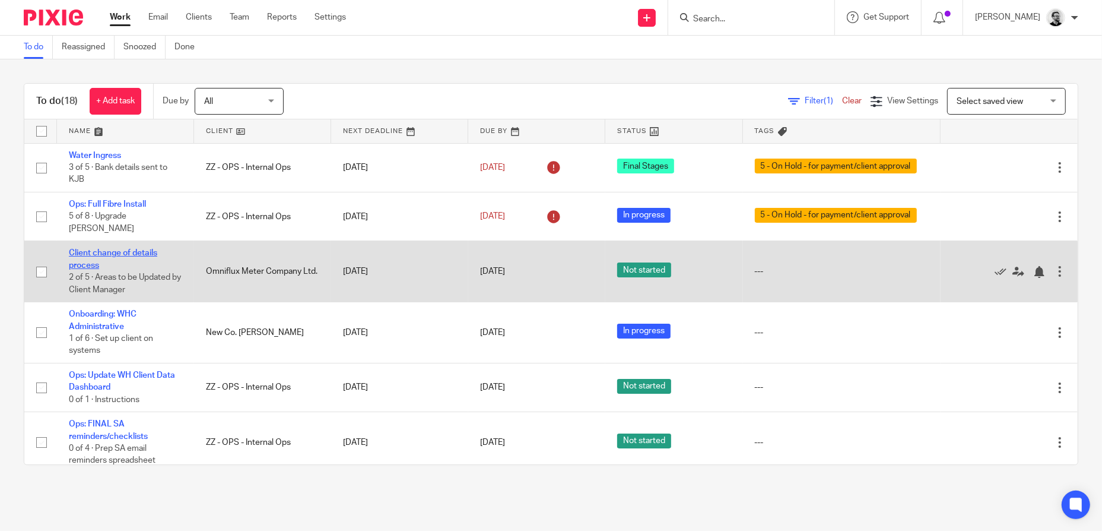
click at [134, 252] on link "Client change of details process" at bounding box center [113, 259] width 88 height 20
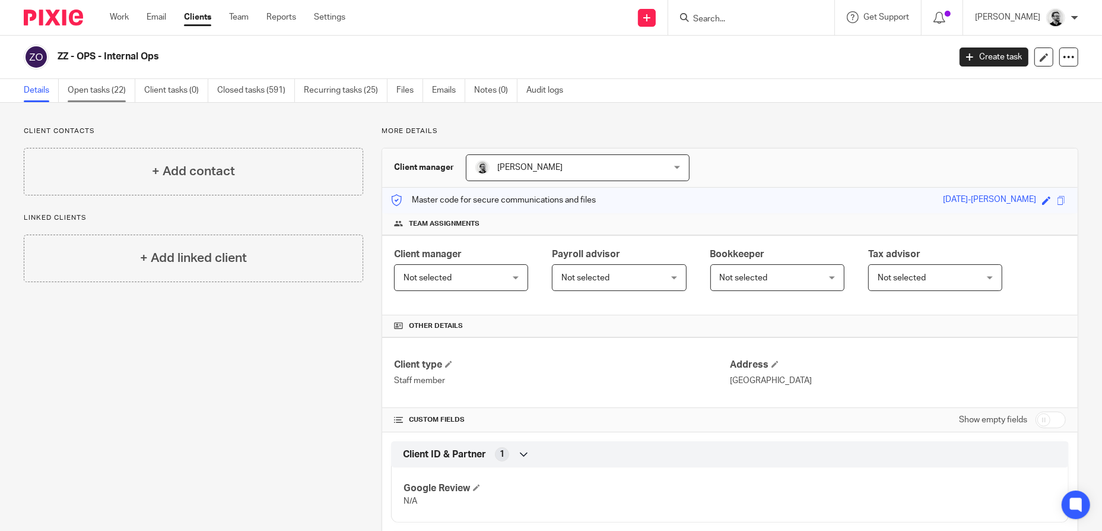
click at [91, 94] on link "Open tasks (22)" at bounding box center [102, 90] width 68 height 23
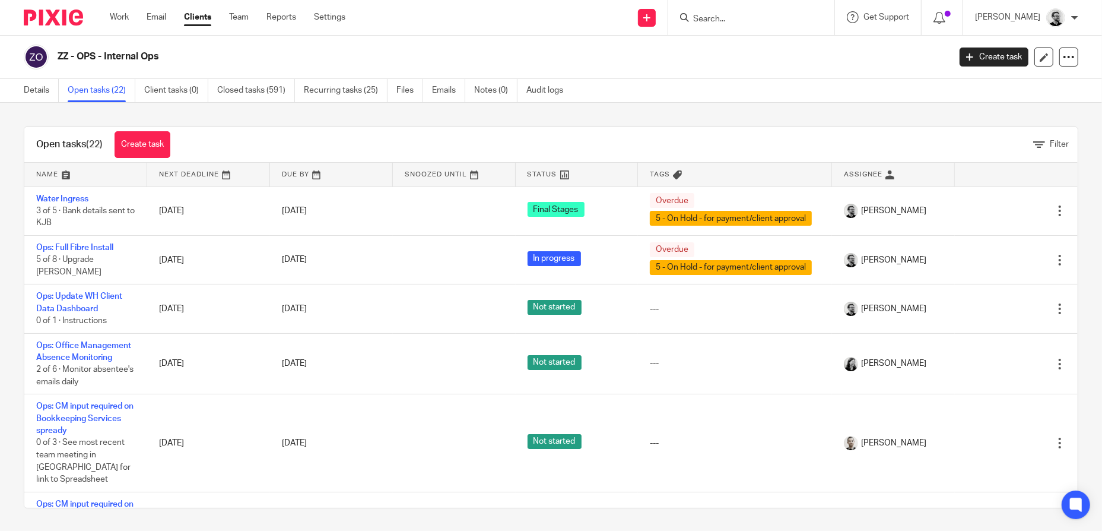
click at [729, 19] on input "Search" at bounding box center [745, 19] width 107 height 11
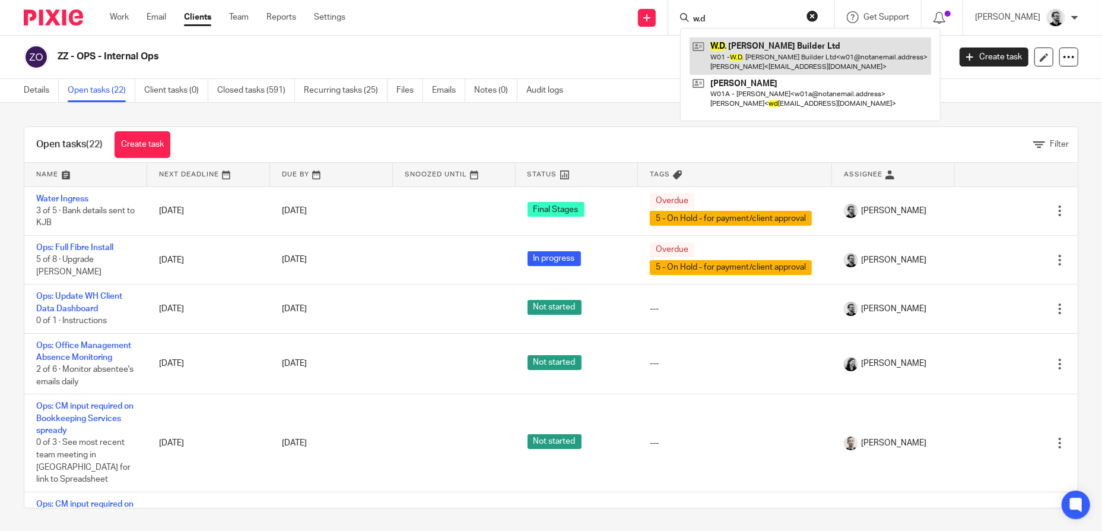
type input "w.d"
click at [770, 56] on link at bounding box center [811, 55] width 242 height 37
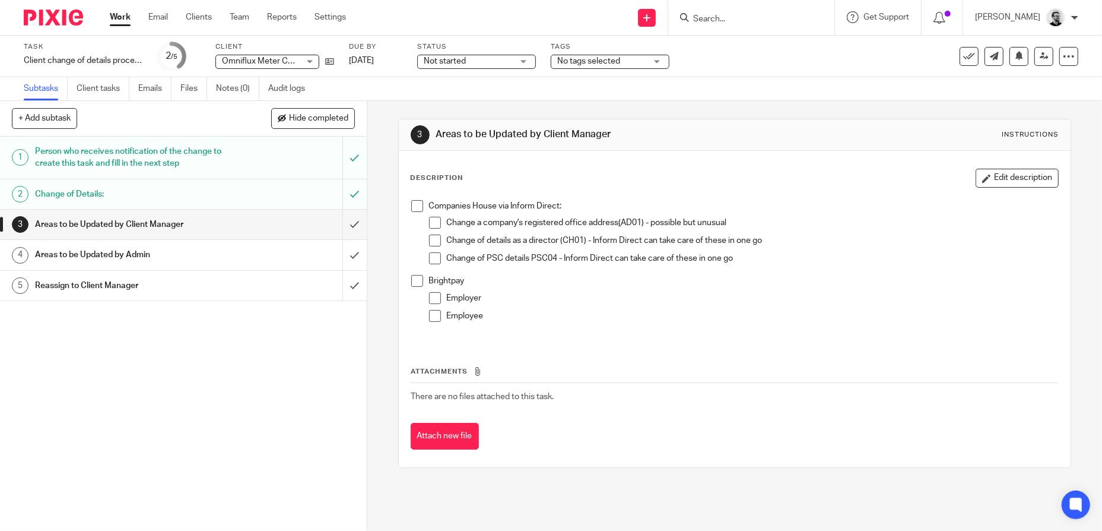
click at [210, 188] on h1 "Change of Details:" at bounding box center [133, 194] width 197 height 18
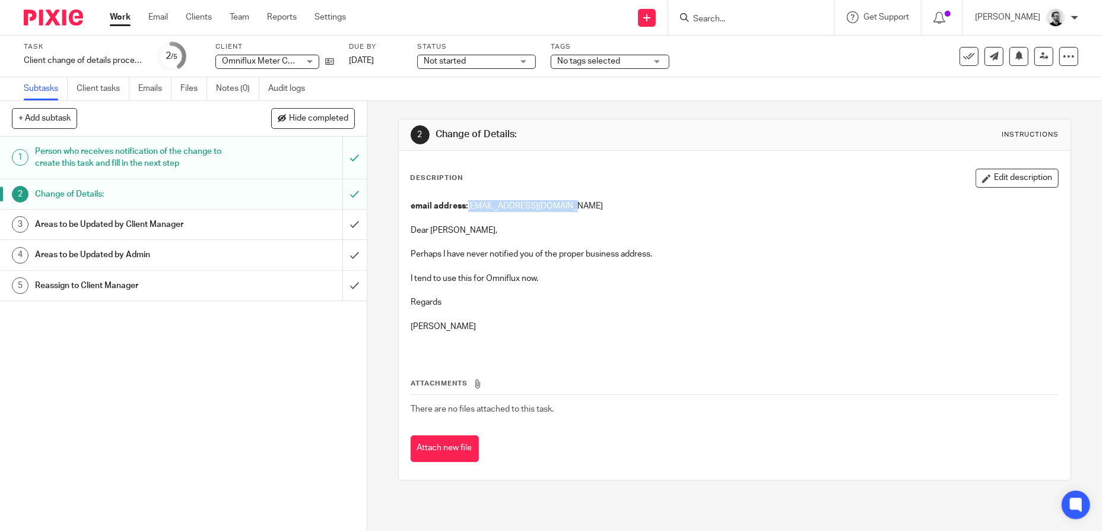
drag, startPoint x: 572, startPoint y: 206, endPoint x: 468, endPoint y: 202, distance: 104.5
click at [468, 202] on p "email address: cave.assoc@ntlworld.com" at bounding box center [734, 206] width 647 height 12
copy p "[EMAIL_ADDRESS][DOMAIN_NAME]"
click at [198, 153] on h1 "Person who receives notification of the change to create this task and fill in …" at bounding box center [133, 157] width 197 height 30
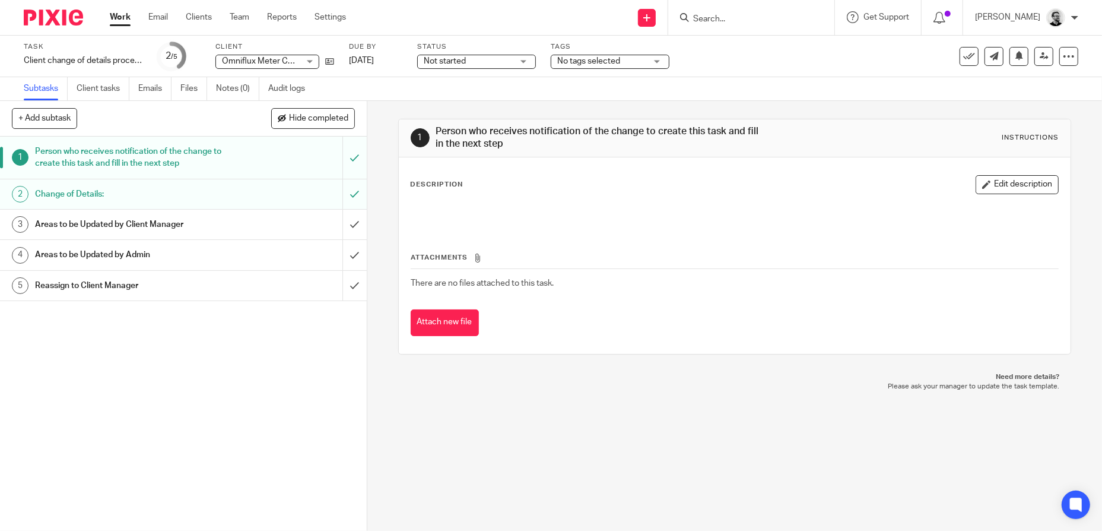
click at [740, 18] on input "Search" at bounding box center [745, 19] width 107 height 11
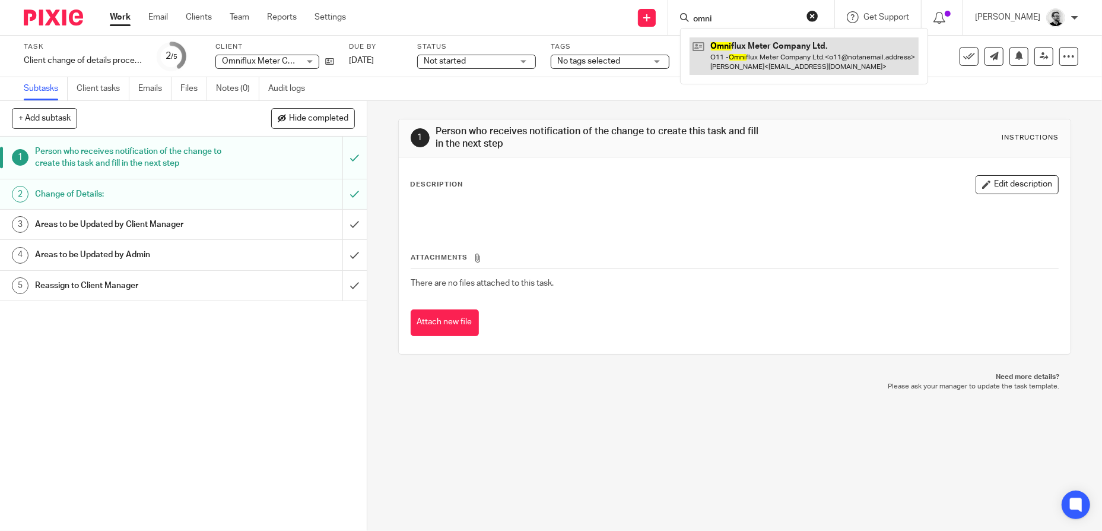
type input "omni"
click at [771, 52] on link at bounding box center [804, 55] width 229 height 37
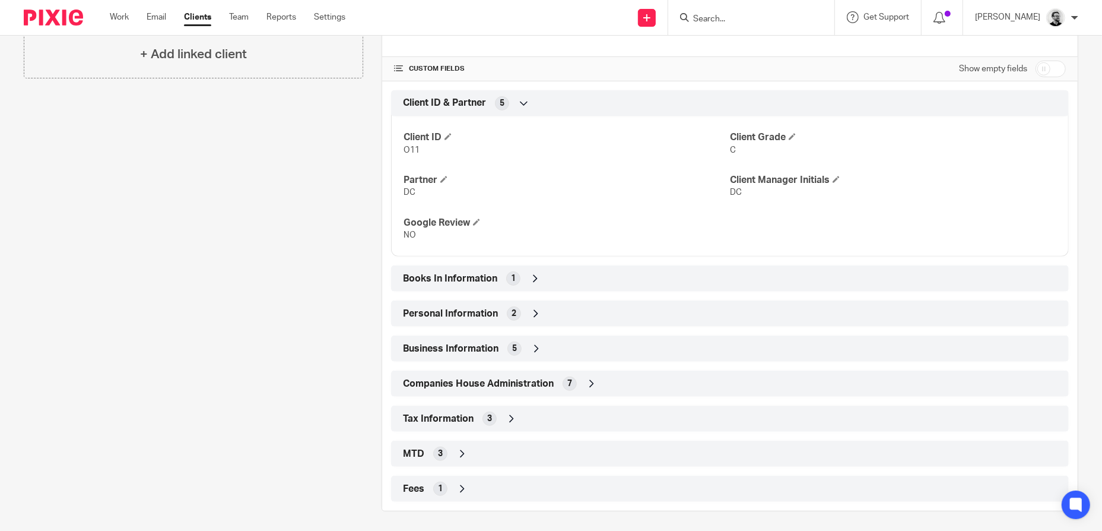
scroll to position [379, 0]
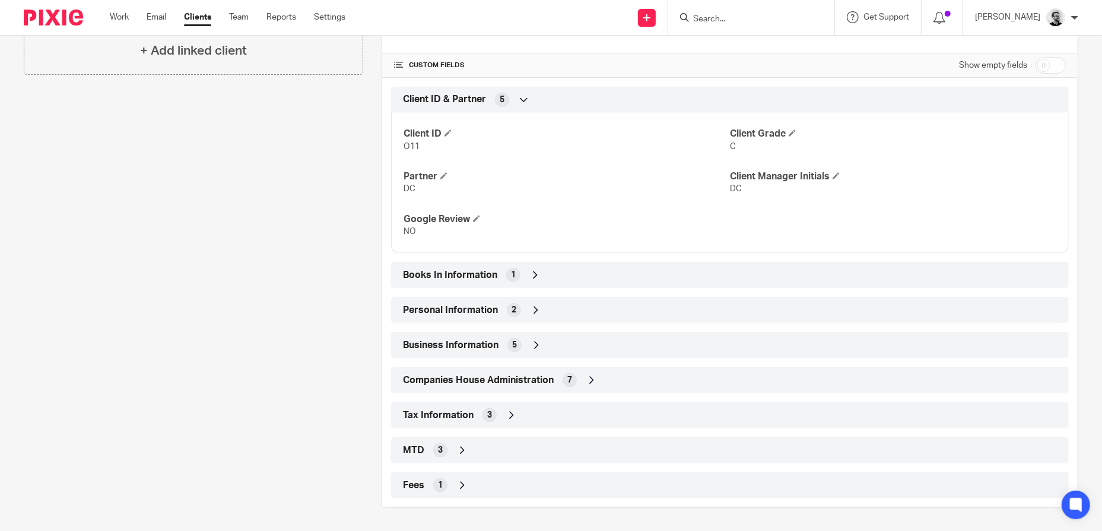
click at [558, 345] on div "Business Information 5" at bounding box center [730, 345] width 660 height 20
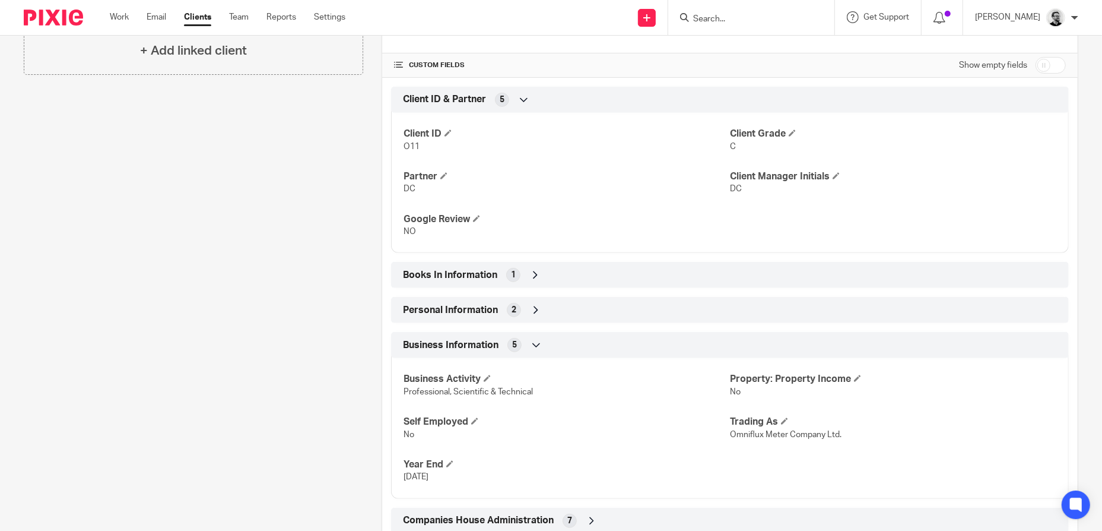
click at [559, 344] on div "Business Information 5" at bounding box center [730, 345] width 660 height 20
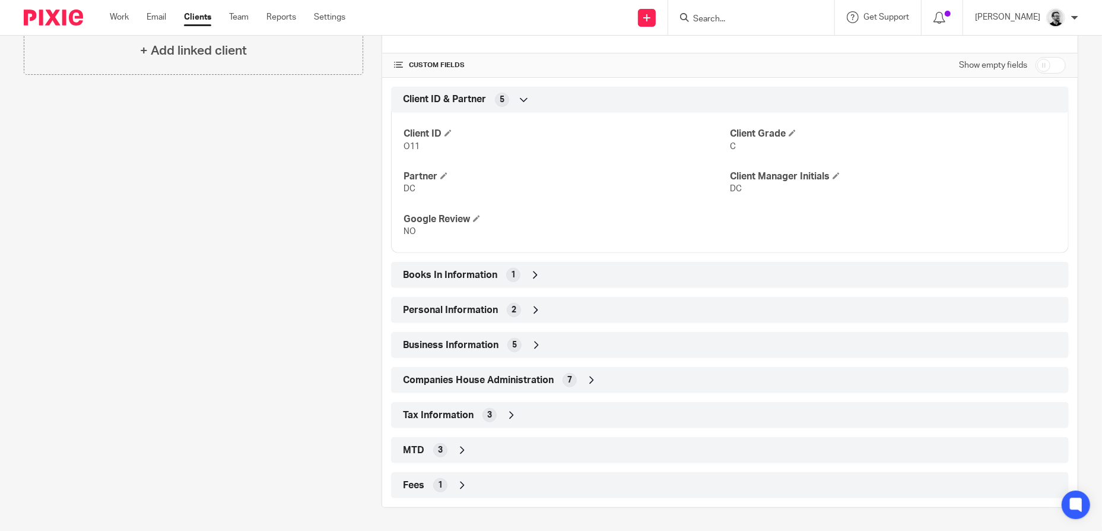
click at [544, 310] on div "Personal Information 2" at bounding box center [730, 310] width 660 height 20
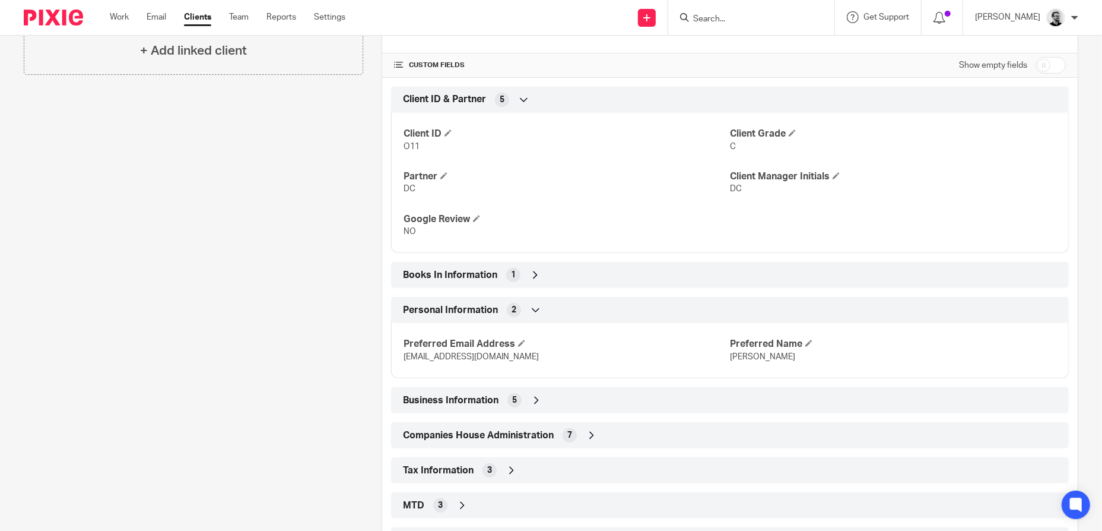
click at [548, 307] on div "Personal Information 2" at bounding box center [730, 310] width 660 height 20
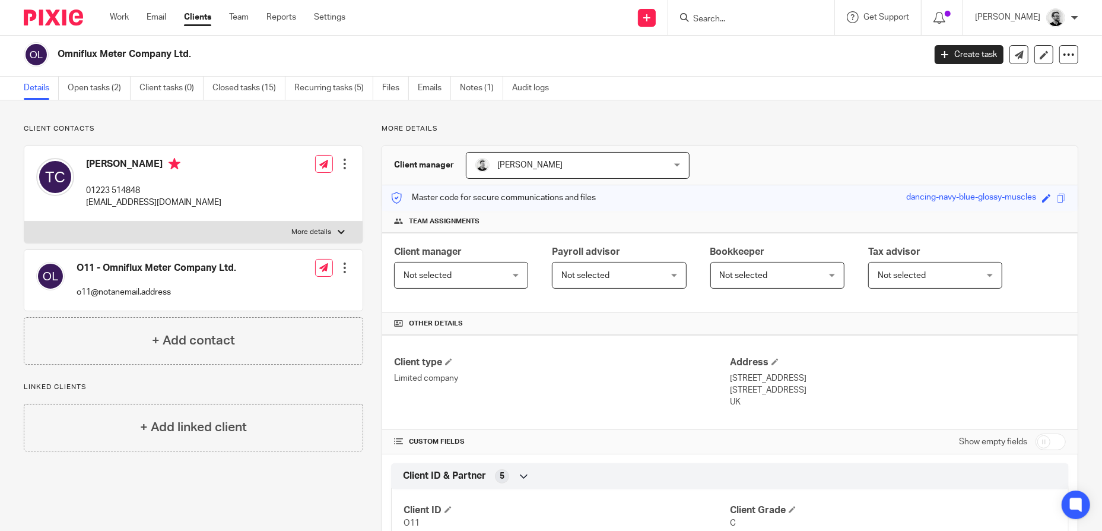
scroll to position [0, 0]
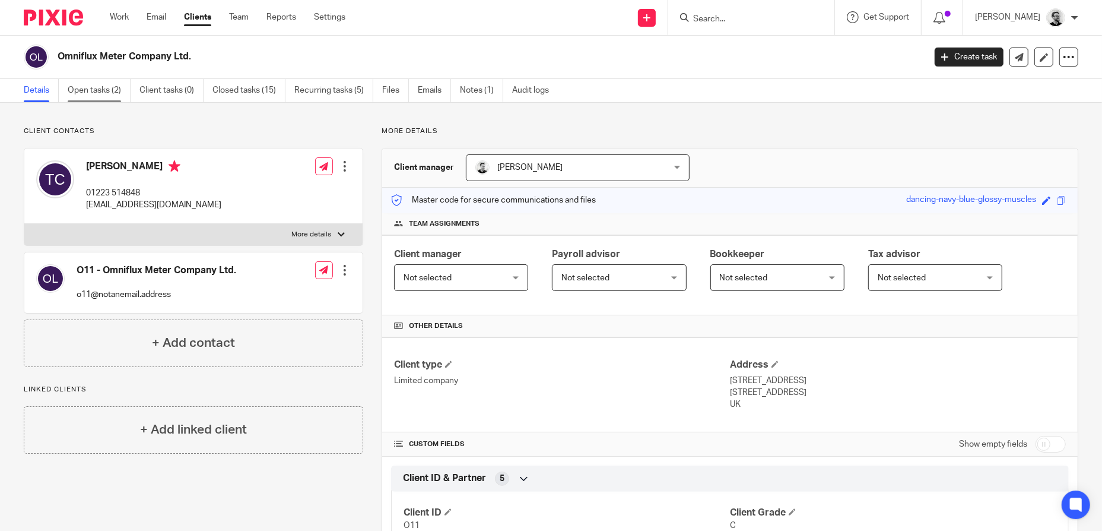
click at [96, 83] on link "Open tasks (2)" at bounding box center [99, 90] width 63 height 23
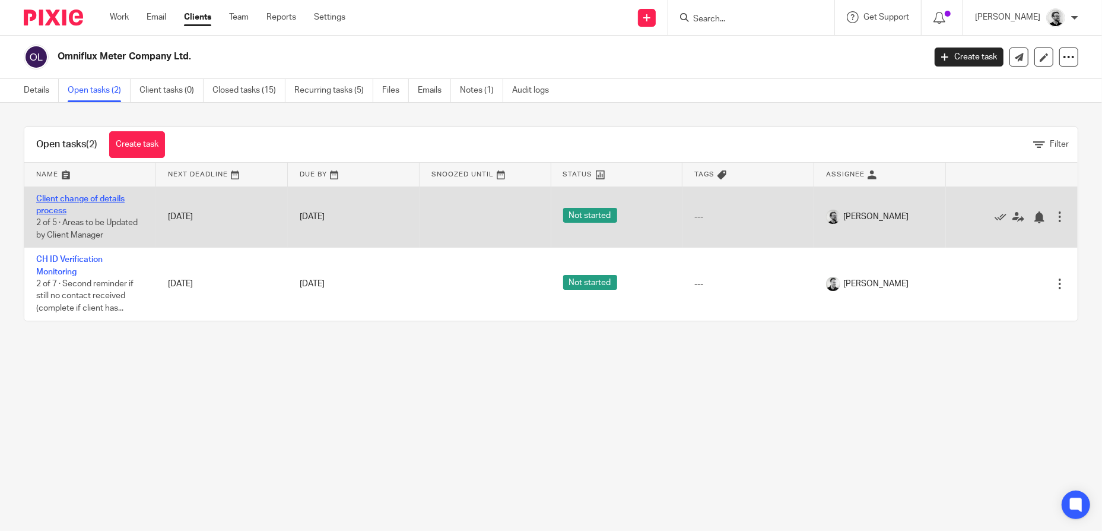
click at [104, 196] on link "Client change of details process" at bounding box center [80, 205] width 88 height 20
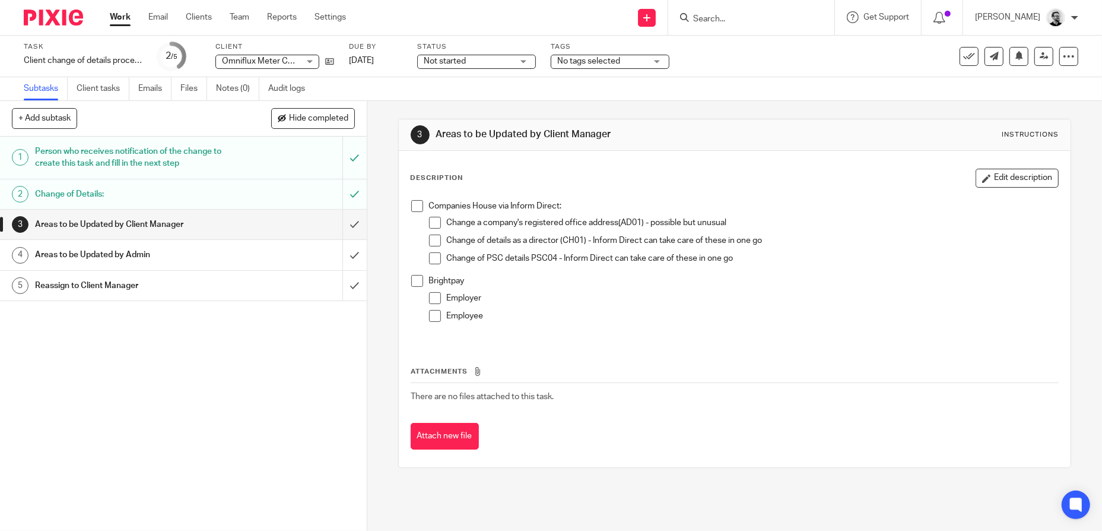
click at [228, 250] on div "Areas to be Updated by Admin" at bounding box center [183, 255] width 296 height 18
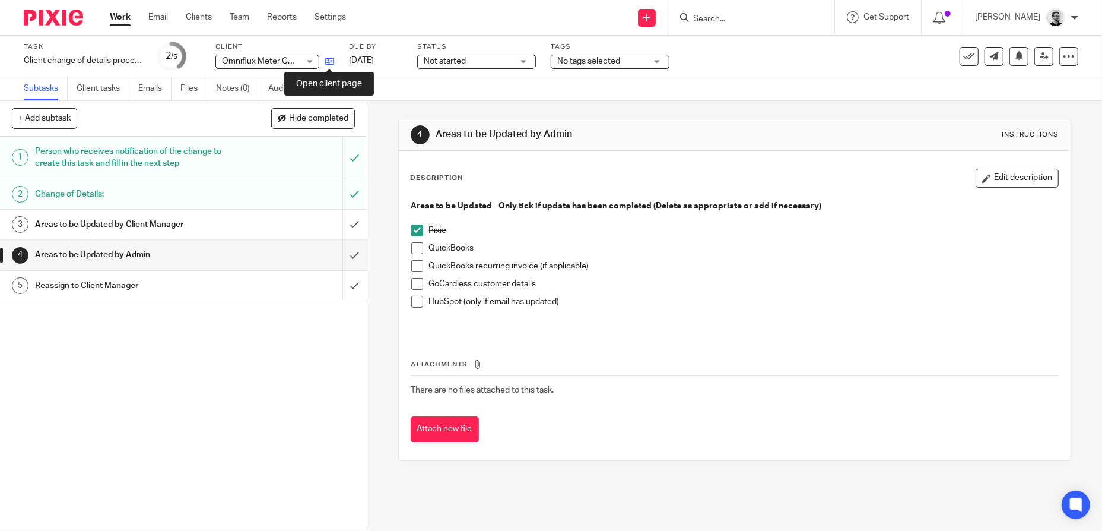
click at [329, 61] on icon at bounding box center [329, 61] width 9 height 9
click at [406, 248] on div "Areas to be Updated - Only tick if update has been completed (Delete as appropr…" at bounding box center [734, 264] width 659 height 140
click at [412, 248] on span at bounding box center [417, 248] width 12 height 12
click at [413, 298] on span at bounding box center [417, 302] width 12 height 12
click at [995, 180] on button "Edit description" at bounding box center [1017, 178] width 83 height 19
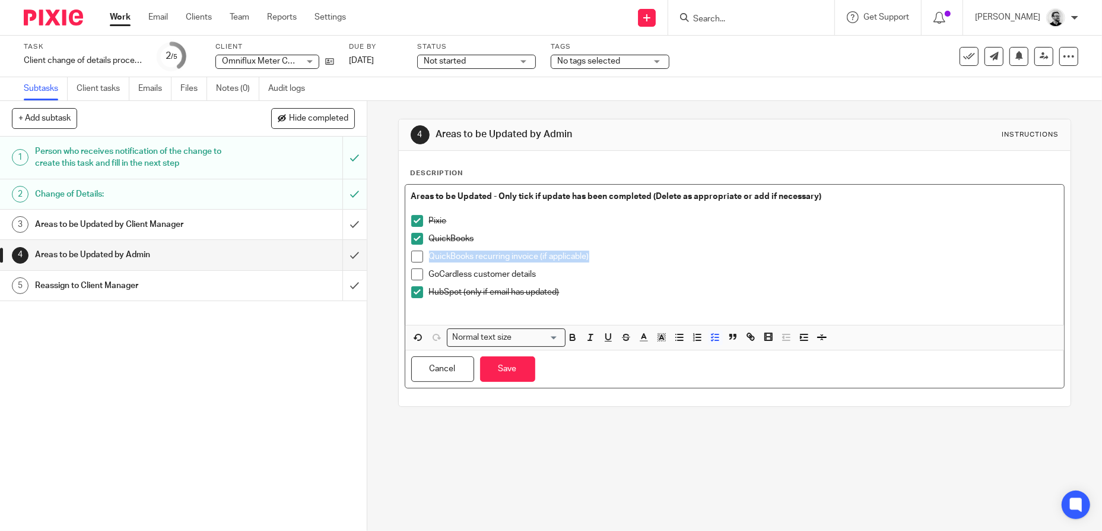
drag, startPoint x: 621, startPoint y: 254, endPoint x: 415, endPoint y: 262, distance: 206.7
click at [415, 262] on li "QuickBooks recurring invoice (if applicable)" at bounding box center [734, 259] width 647 height 18
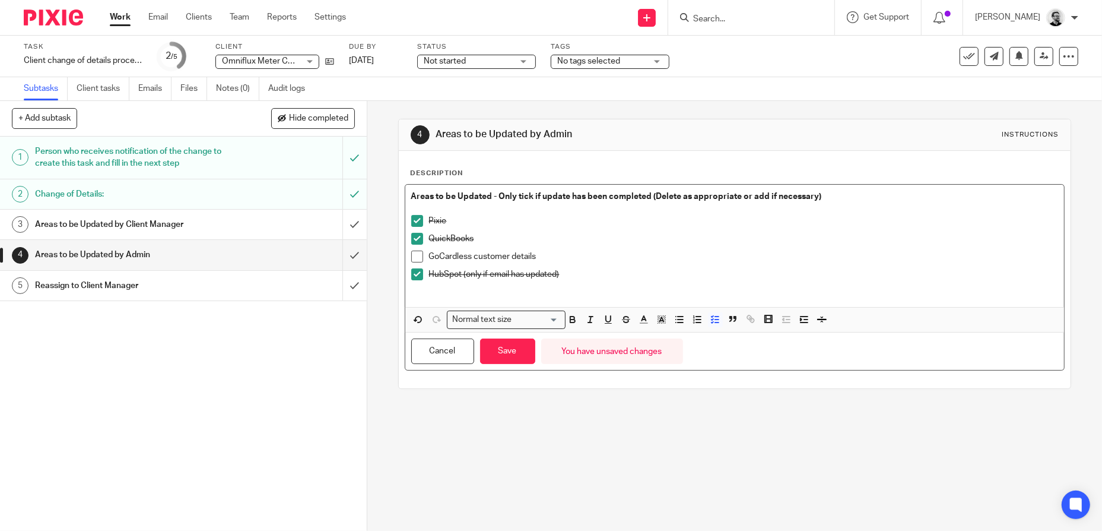
click at [742, 256] on p "GoCardless customer details" at bounding box center [744, 256] width 630 height 12
click at [497, 352] on button "Save" at bounding box center [507, 351] width 55 height 26
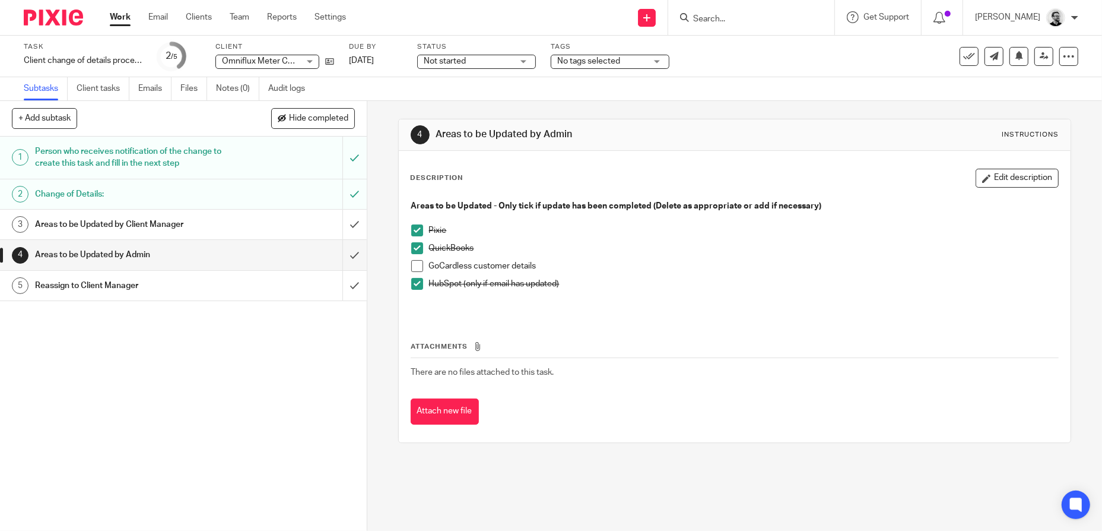
drag, startPoint x: 1011, startPoint y: 185, endPoint x: 920, endPoint y: 195, distance: 91.4
click at [1011, 183] on button "Edit description" at bounding box center [1017, 178] width 83 height 19
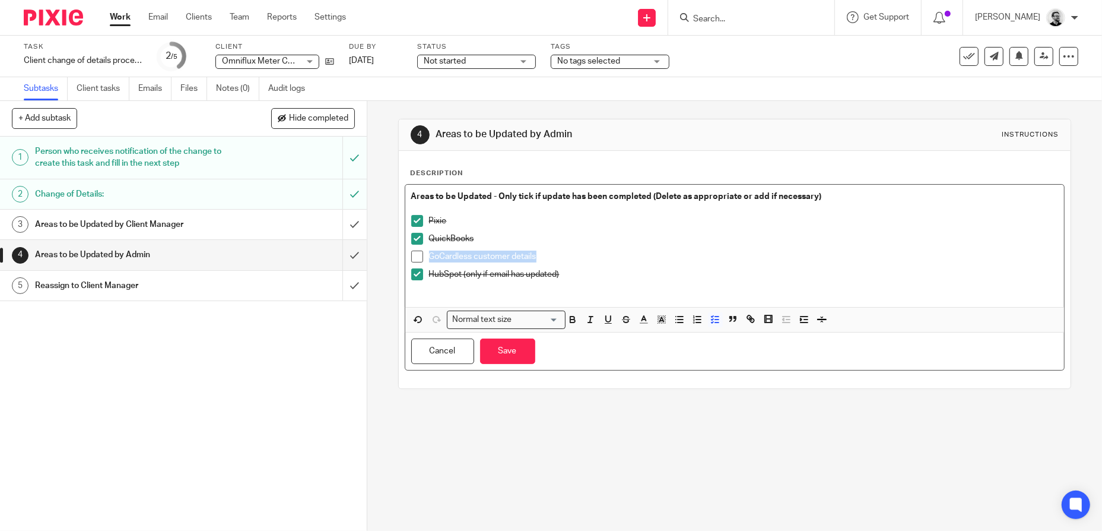
drag, startPoint x: 542, startPoint y: 254, endPoint x: 393, endPoint y: 255, distance: 149.6
click at [393, 255] on div "4 Areas to be Updated by Admin Instructions Description Areas to be Updated - O…" at bounding box center [734, 316] width 735 height 430
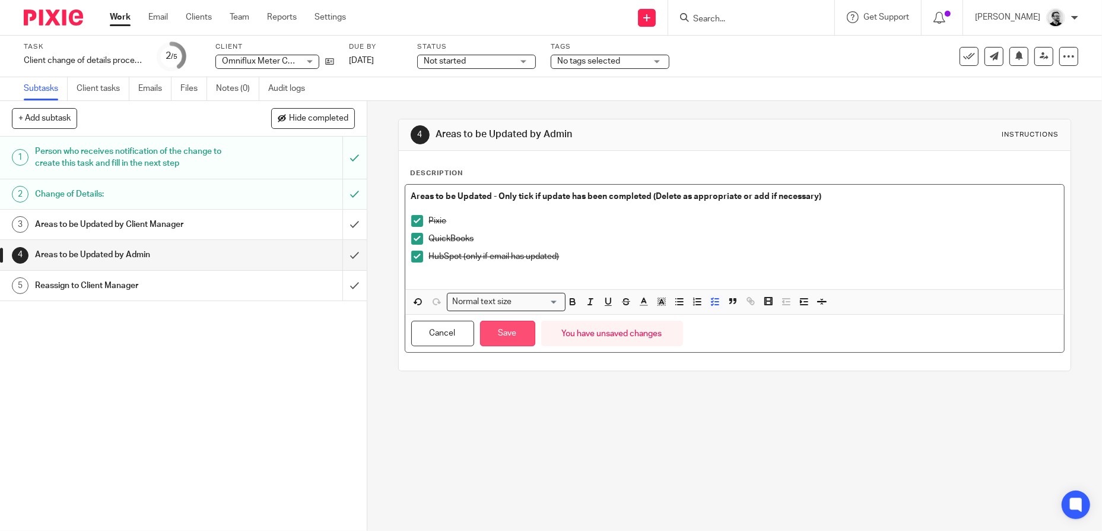
click at [509, 335] on button "Save" at bounding box center [507, 333] width 55 height 26
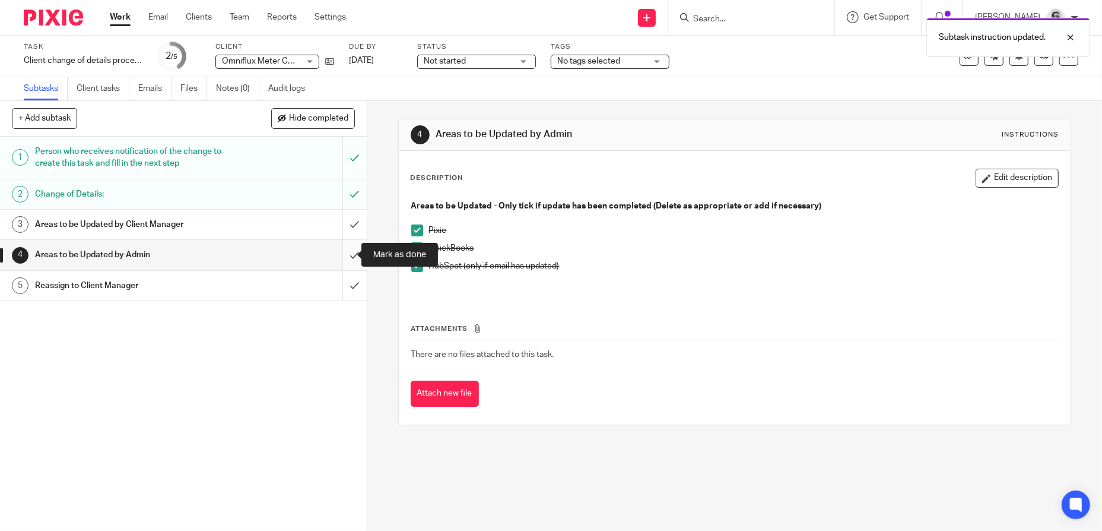
click at [334, 254] on input "submit" at bounding box center [183, 255] width 367 height 30
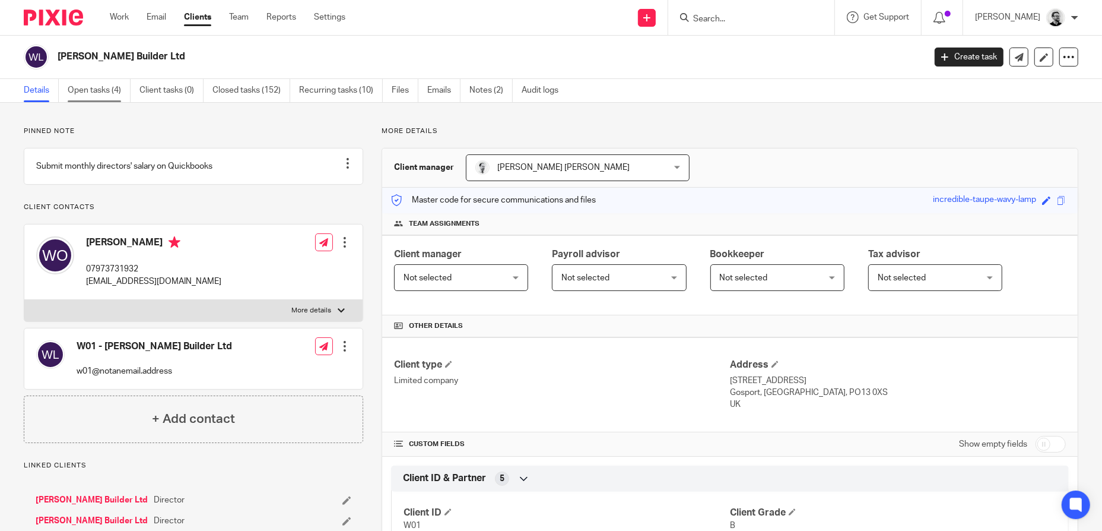
click at [84, 89] on link "Open tasks (4)" at bounding box center [99, 90] width 63 height 23
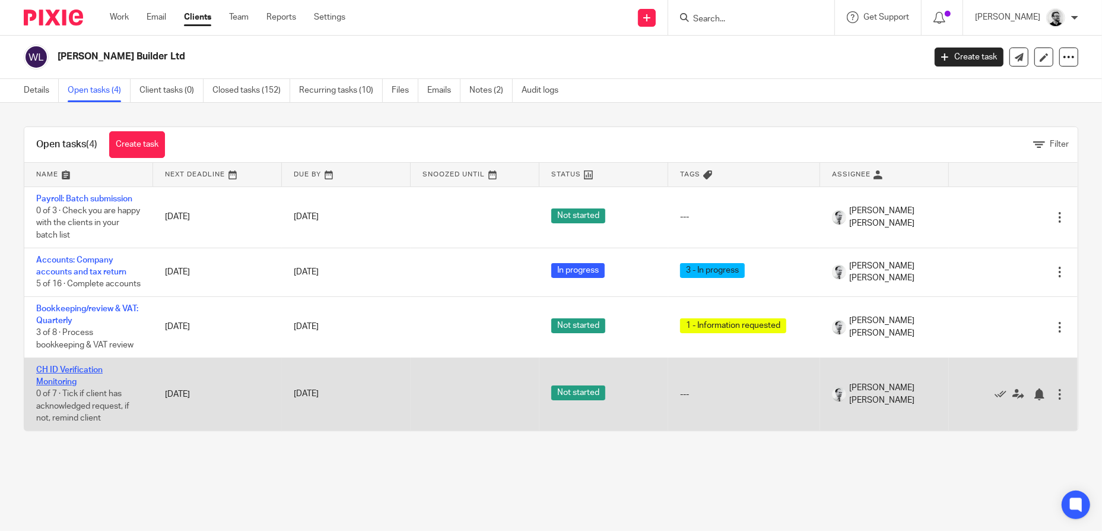
click at [61, 386] on link "CH ID Verification Monitoring" at bounding box center [69, 376] width 66 height 20
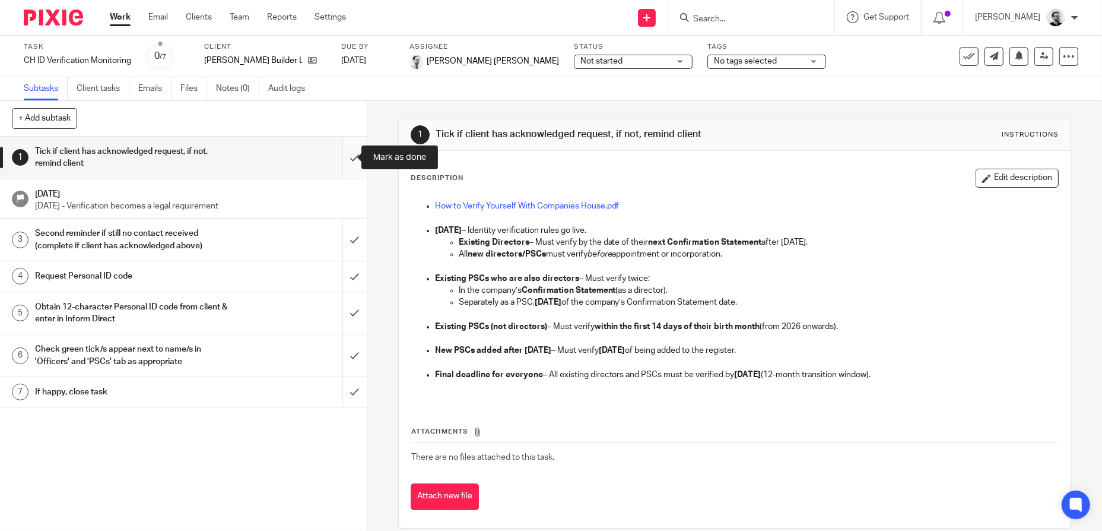
click at [337, 153] on input "submit" at bounding box center [183, 158] width 367 height 42
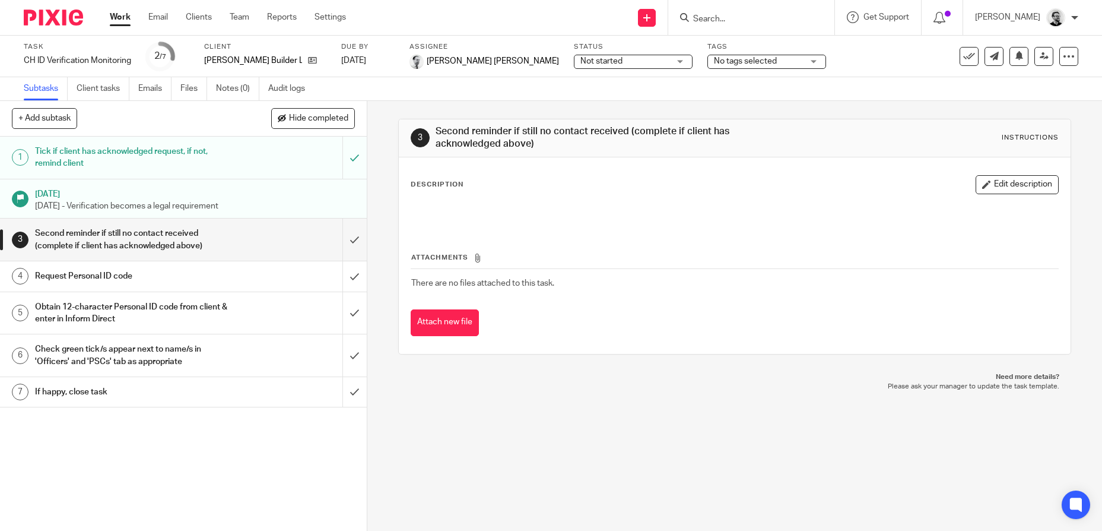
click at [337, 243] on input "submit" at bounding box center [183, 239] width 367 height 42
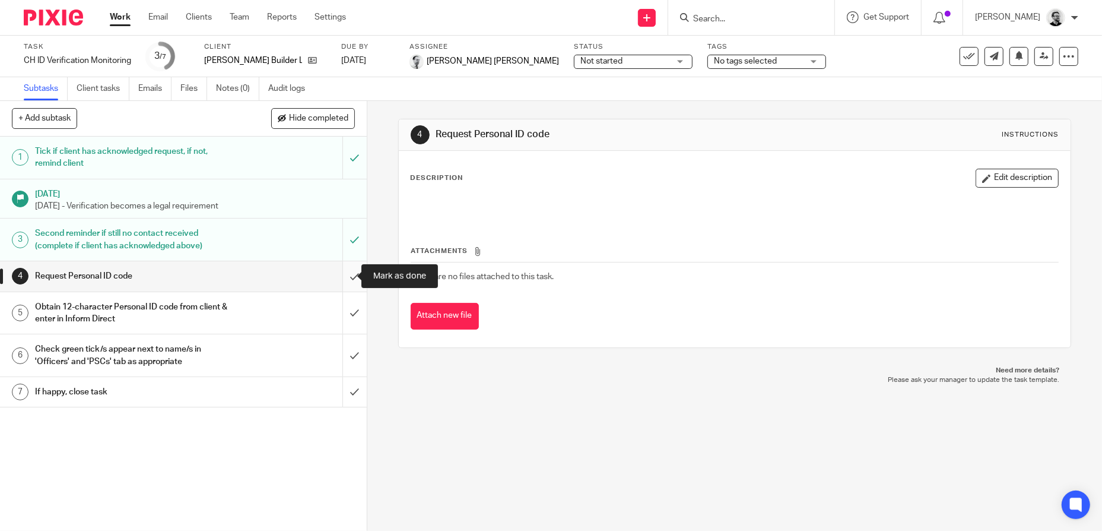
click at [334, 277] on input "submit" at bounding box center [183, 276] width 367 height 30
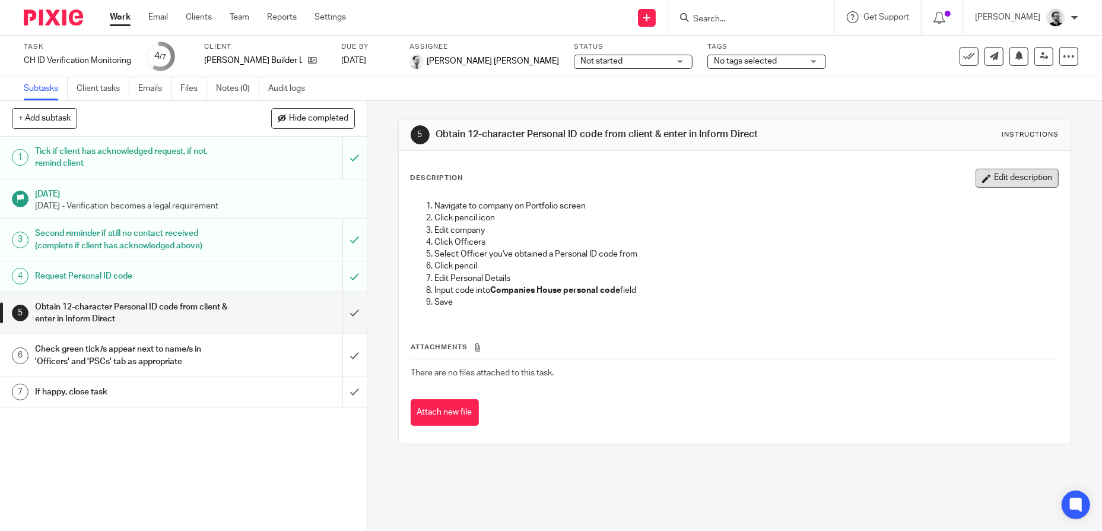
click at [1021, 182] on button "Edit description" at bounding box center [1017, 178] width 83 height 19
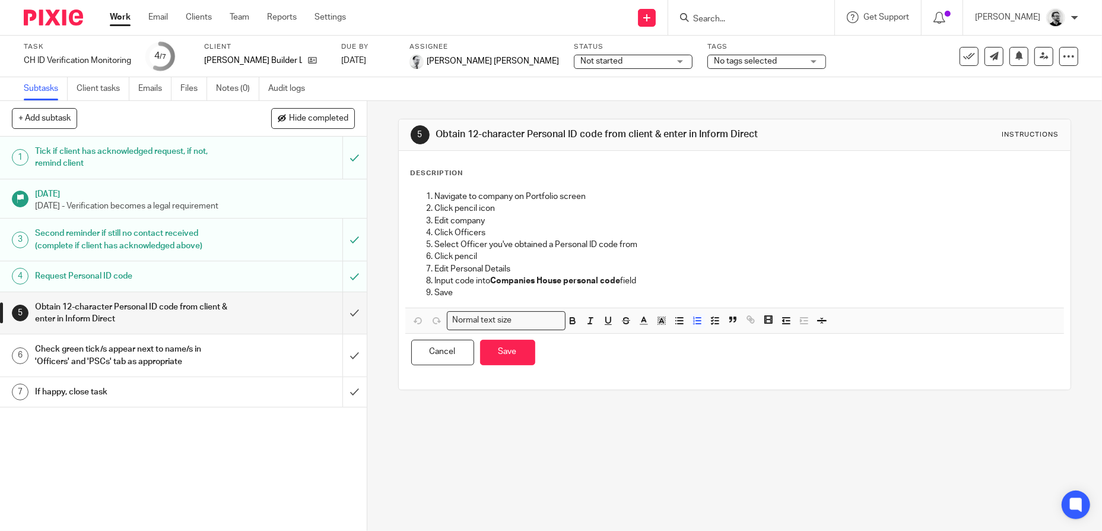
click at [435, 202] on p "Navigate to company on Portfolio screen" at bounding box center [747, 197] width 624 height 12
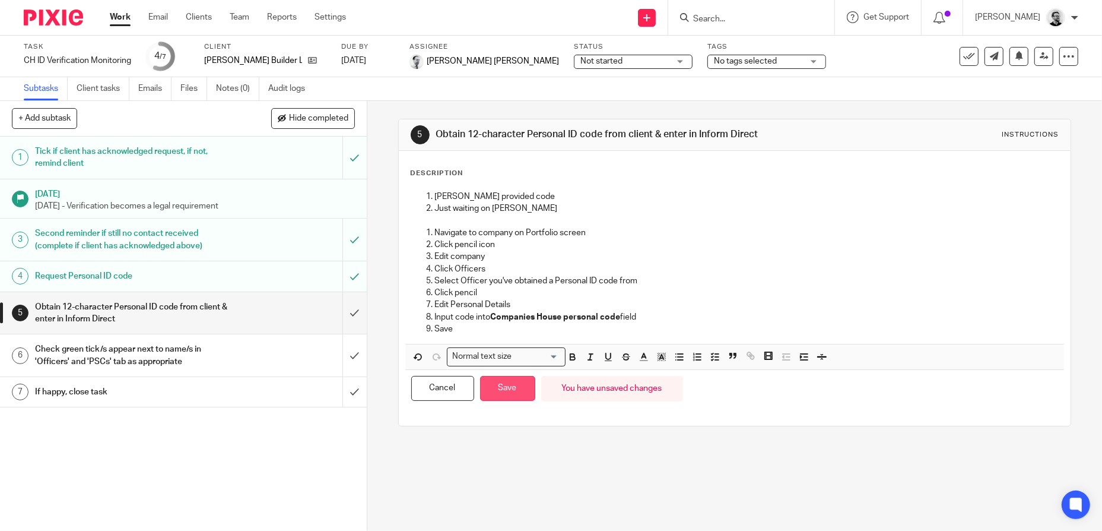
click at [513, 401] on button "Save" at bounding box center [507, 389] width 55 height 26
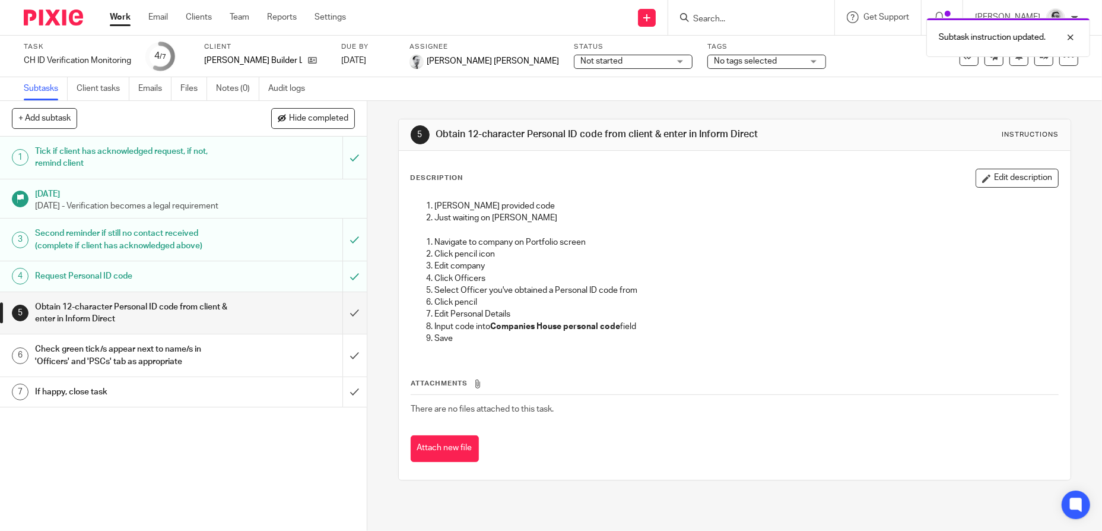
click at [580, 62] on span "Not started" at bounding box center [624, 61] width 89 height 12
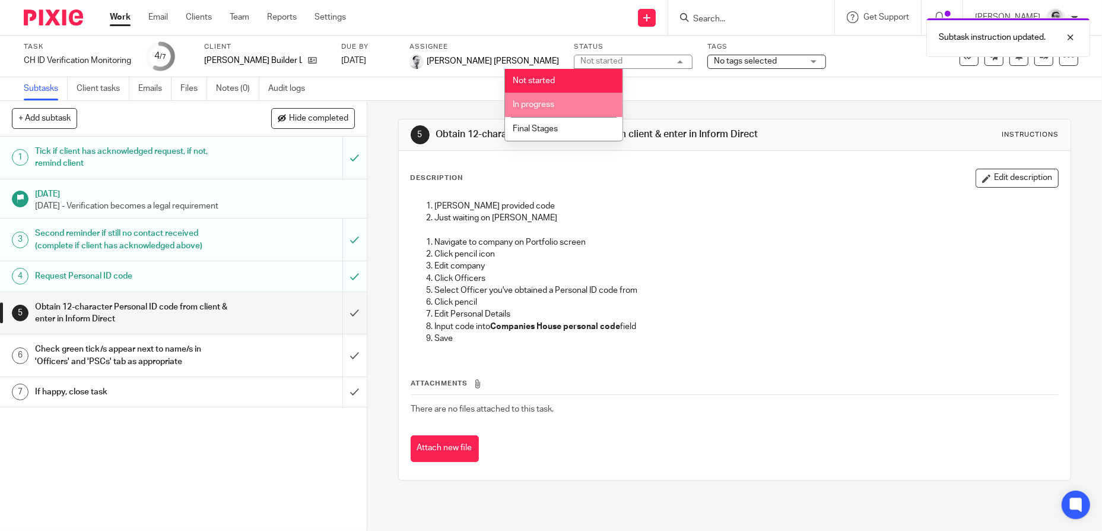
click at [556, 100] on li "In progress" at bounding box center [564, 105] width 118 height 24
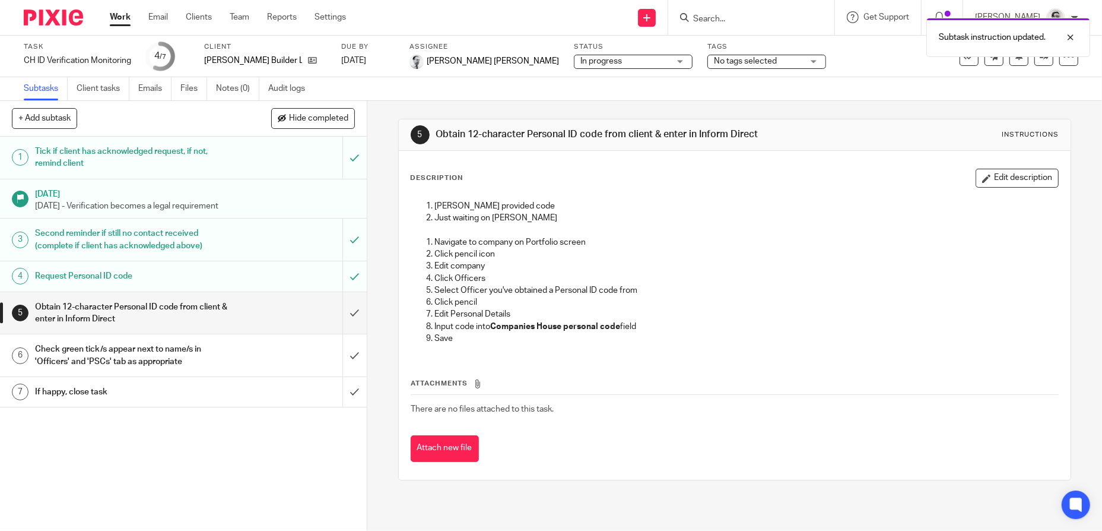
click at [753, 260] on p "Click pencil icon" at bounding box center [747, 254] width 624 height 12
click at [119, 17] on link "Work" at bounding box center [120, 17] width 21 height 12
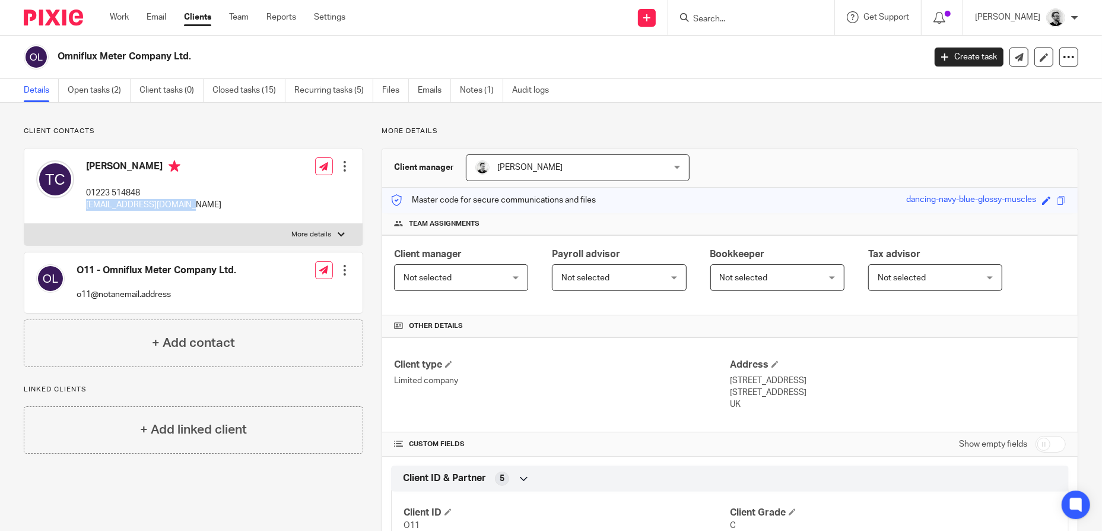
drag, startPoint x: 194, startPoint y: 204, endPoint x: 81, endPoint y: 208, distance: 113.4
click at [81, 208] on div "Trevor Cave 01223 514848 cave.assoc@ntlworld.com Edit contact Create client fro…" at bounding box center [193, 185] width 338 height 75
copy p "[EMAIL_ADDRESS][DOMAIN_NAME]"
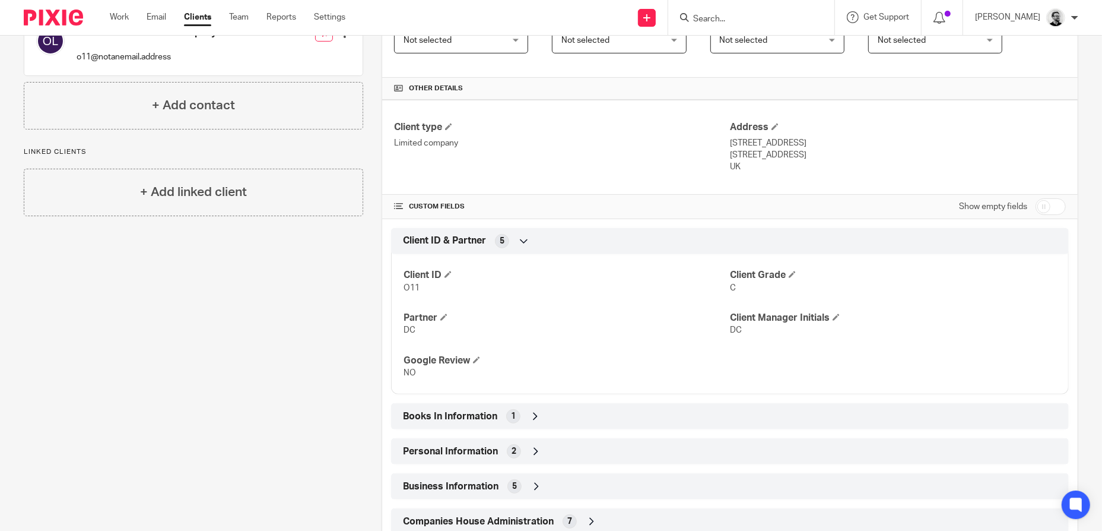
scroll to position [379, 0]
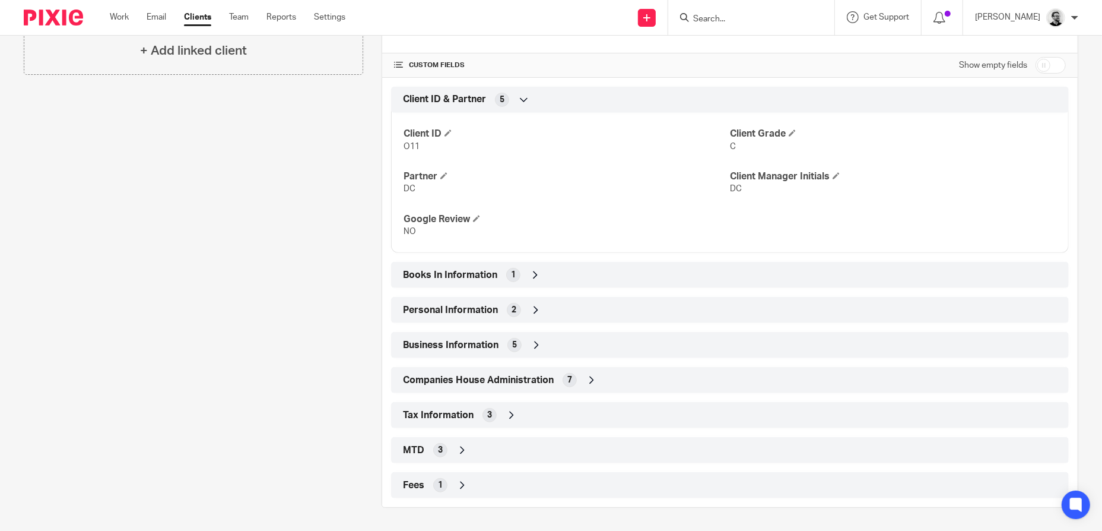
click at [547, 345] on div "Business Information 5" at bounding box center [730, 345] width 660 height 20
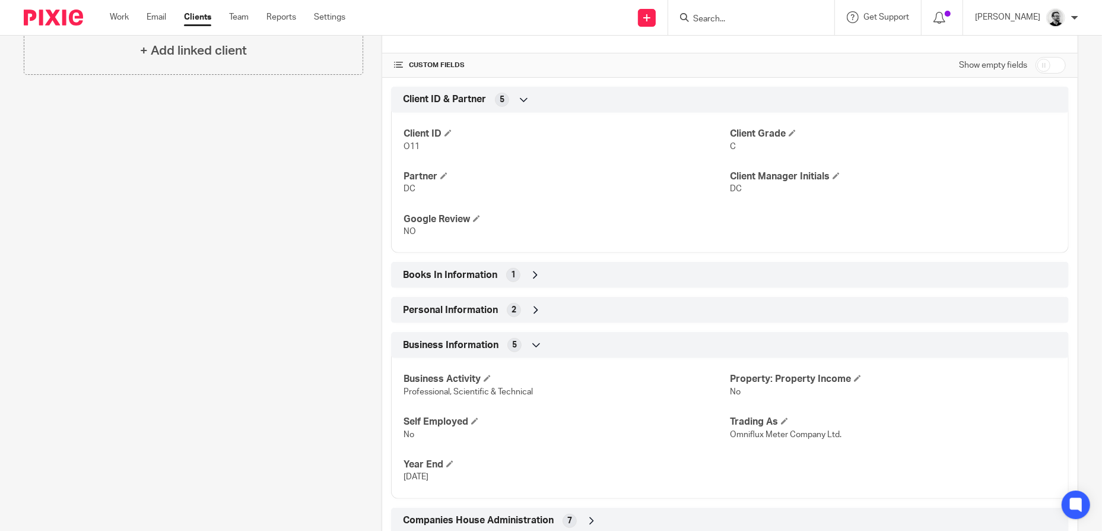
click at [547, 345] on div "Business Information 5" at bounding box center [730, 345] width 660 height 20
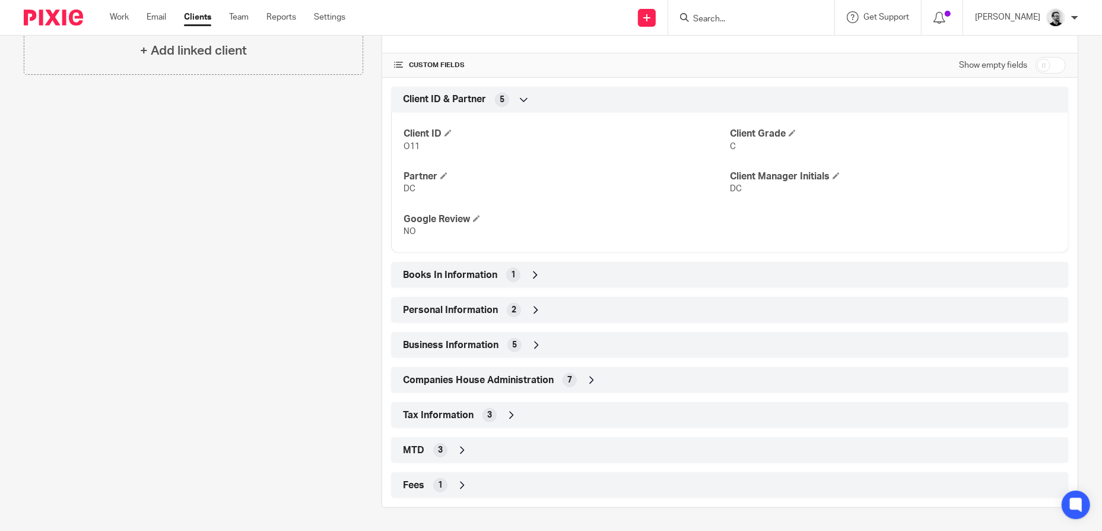
click at [548, 308] on div "Personal Information 2" at bounding box center [730, 310] width 660 height 20
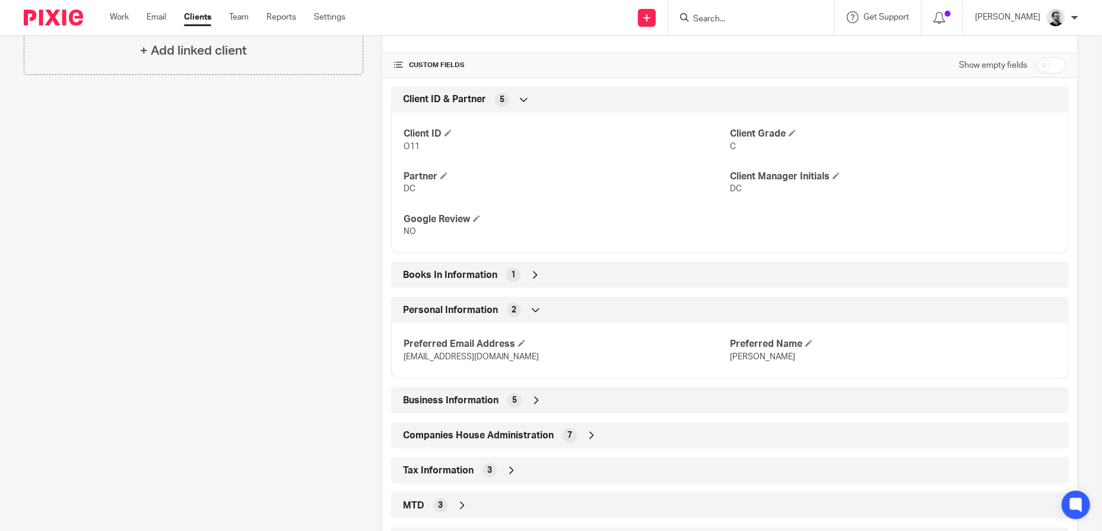
click at [548, 308] on div "Personal Information 2" at bounding box center [730, 310] width 660 height 20
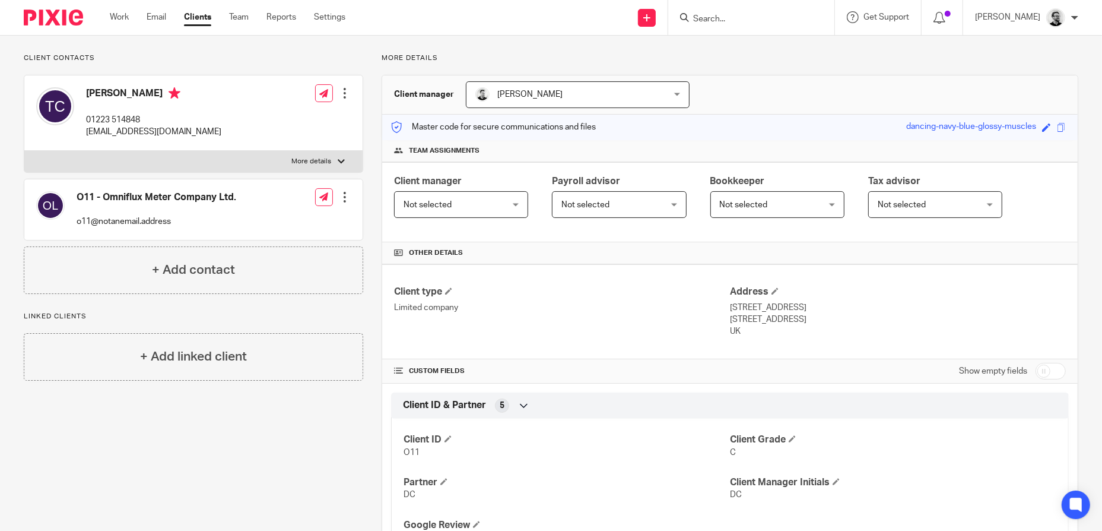
scroll to position [0, 0]
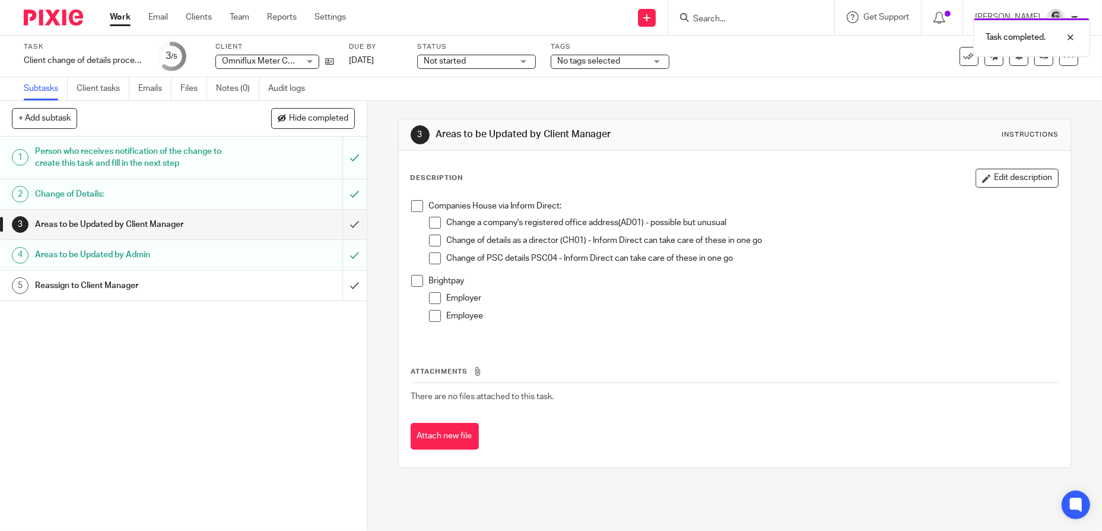
click at [168, 228] on h1 "Areas to be Updated by Client Manager" at bounding box center [133, 224] width 197 height 18
click at [981, 180] on button "Edit description" at bounding box center [1017, 178] width 83 height 19
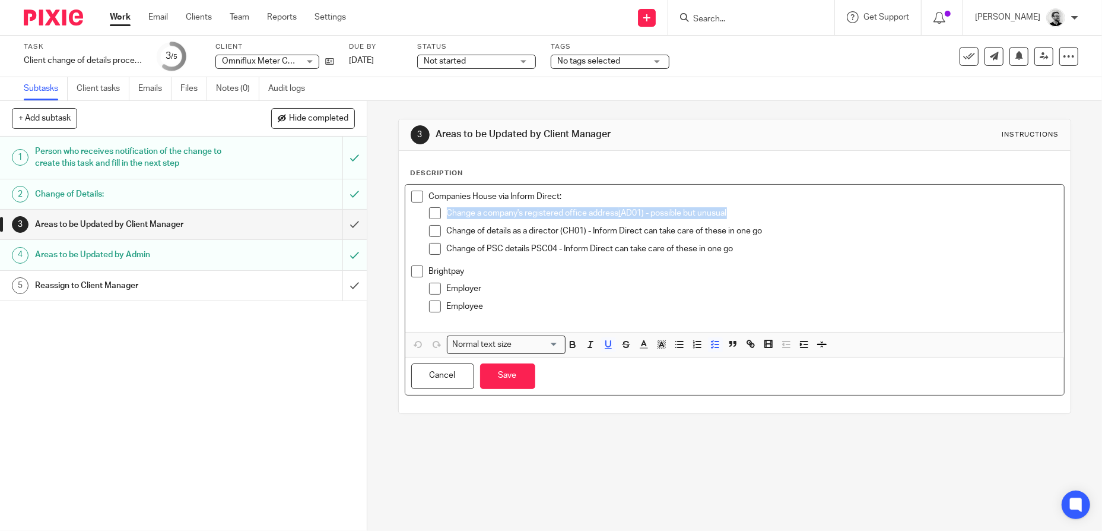
drag, startPoint x: 742, startPoint y: 212, endPoint x: 441, endPoint y: 209, distance: 300.9
click at [441, 209] on li "Change a company's registered office address ( AD01) - possible but unusual" at bounding box center [744, 216] width 630 height 18
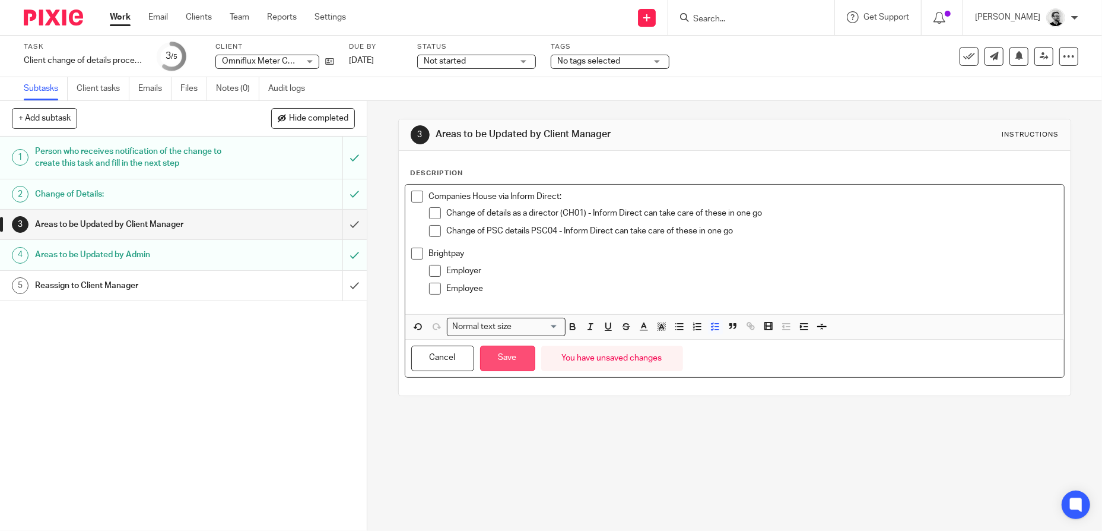
click at [515, 362] on button "Save" at bounding box center [507, 358] width 55 height 26
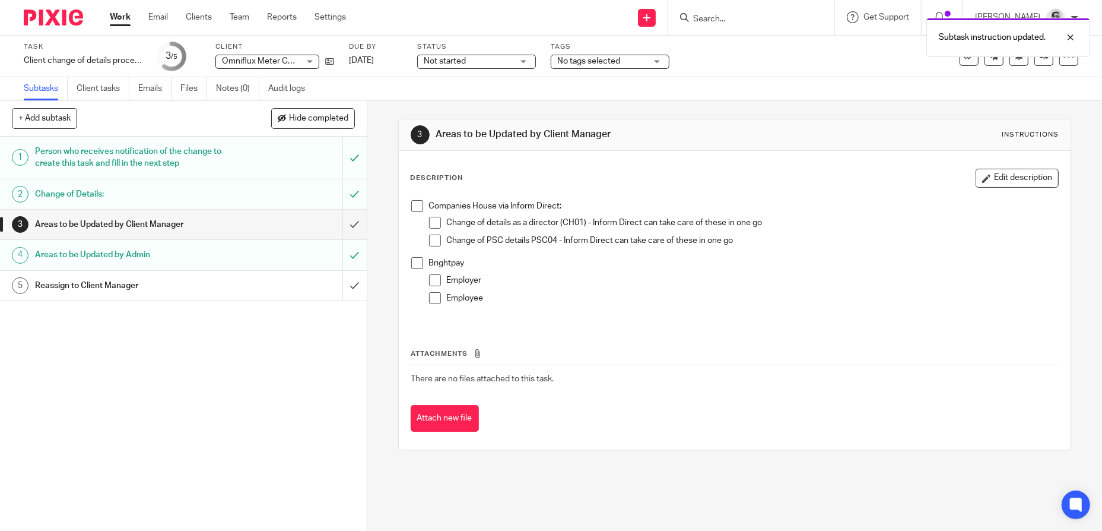
click at [253, 163] on div "Person who receives notification of the change to create this task and fill in …" at bounding box center [183, 157] width 296 height 30
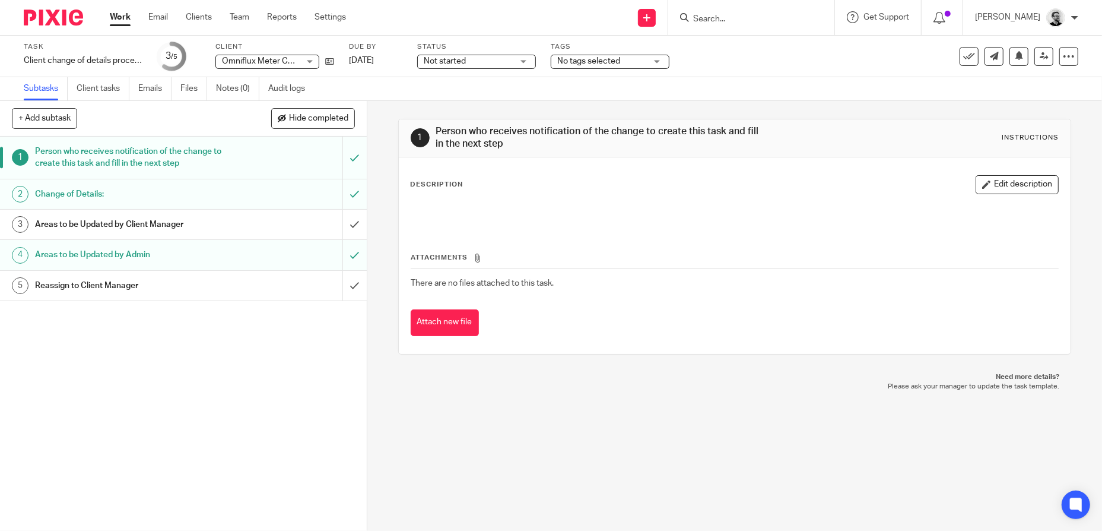
click at [269, 202] on div "Change of Details:" at bounding box center [183, 194] width 296 height 18
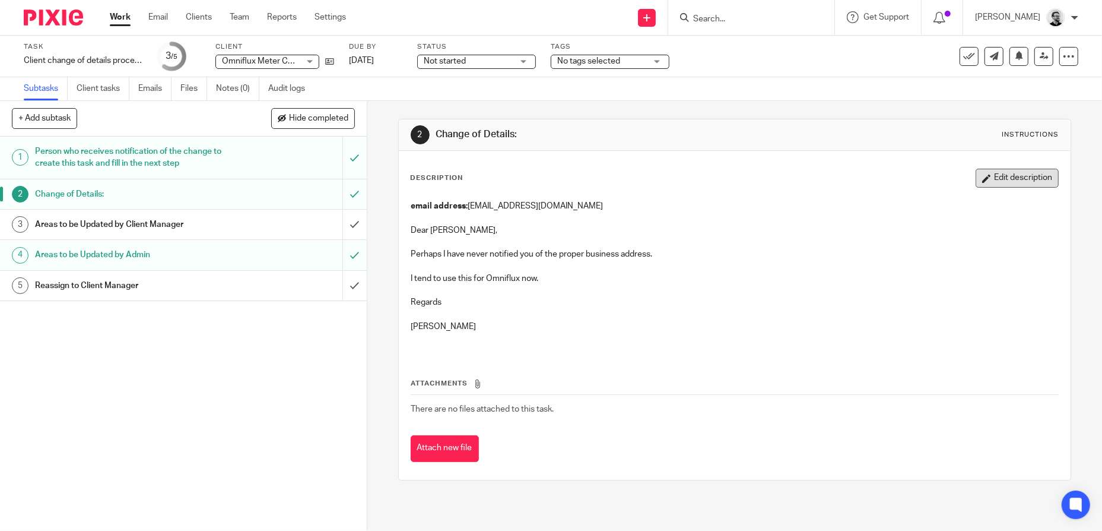
click at [984, 176] on button "Edit description" at bounding box center [1017, 178] width 83 height 19
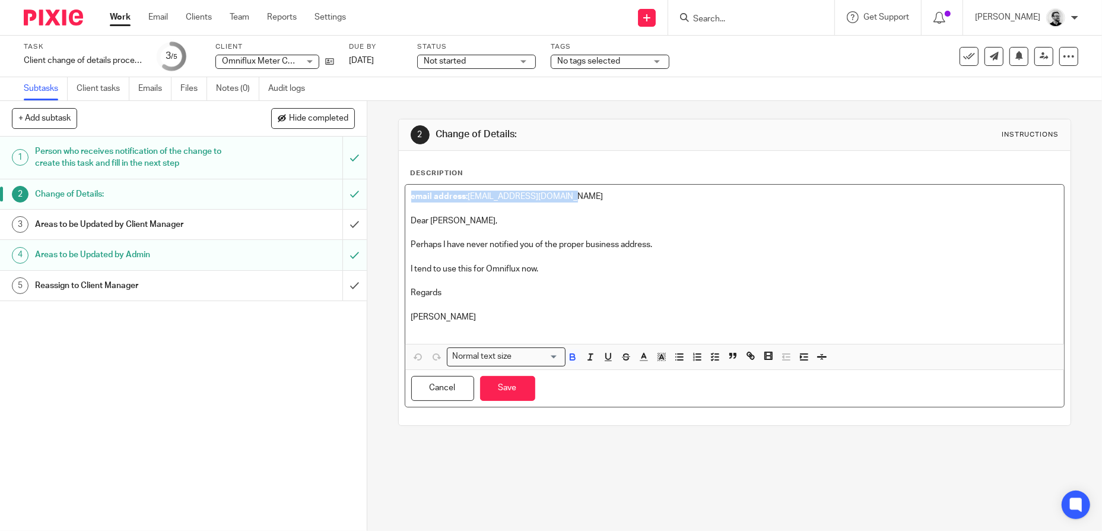
drag, startPoint x: 573, startPoint y: 194, endPoint x: 389, endPoint y: 195, distance: 184.6
click at [389, 195] on div "2 Change of Details: Instructions Description email address: cave.assoc@ntlworl…" at bounding box center [734, 316] width 735 height 430
copy p "email address: cave.assoc@ntlworld.com"
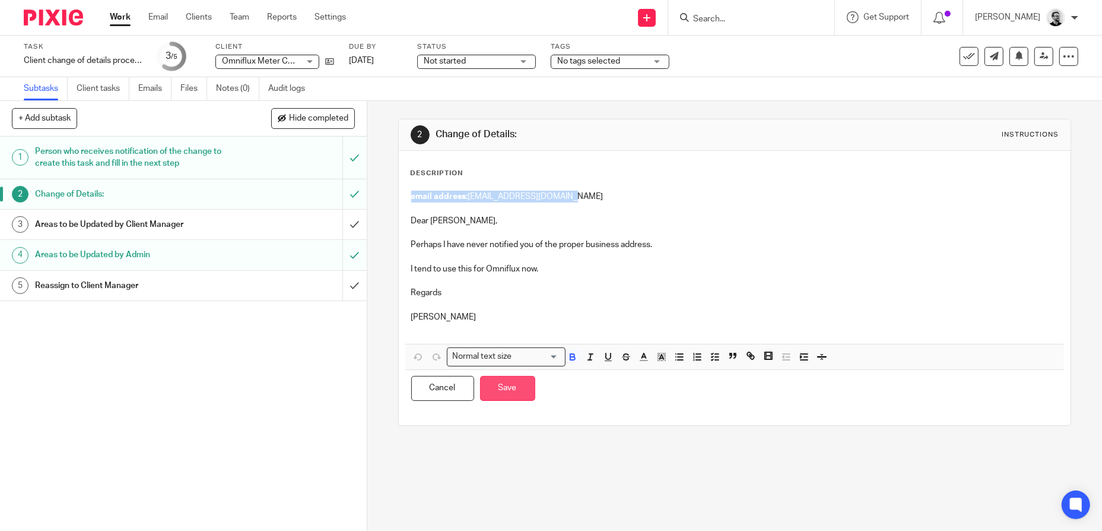
click at [496, 387] on button "Save" at bounding box center [507, 389] width 55 height 26
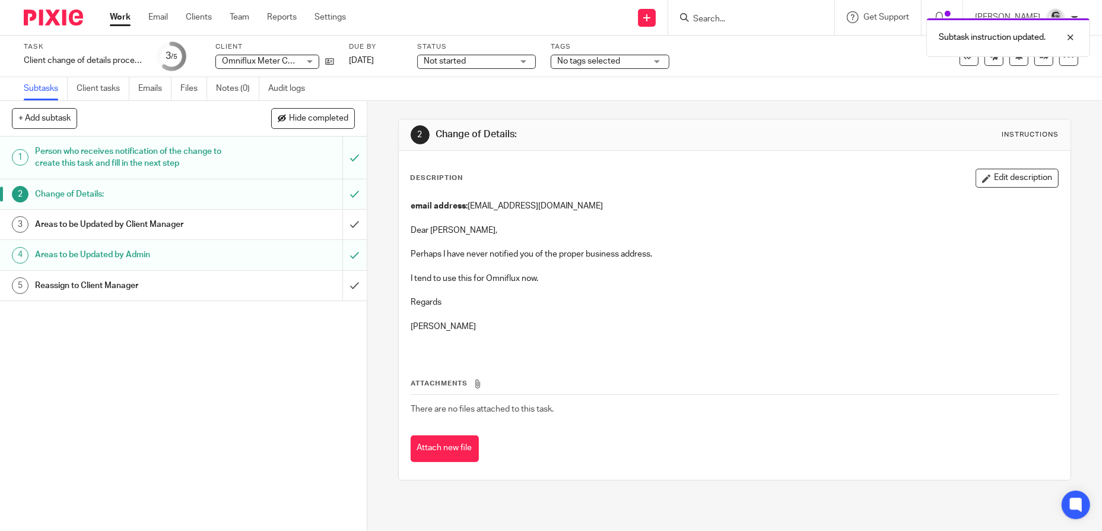
click at [256, 152] on div "Person who receives notification of the change to create this task and fill in …" at bounding box center [183, 157] width 296 height 30
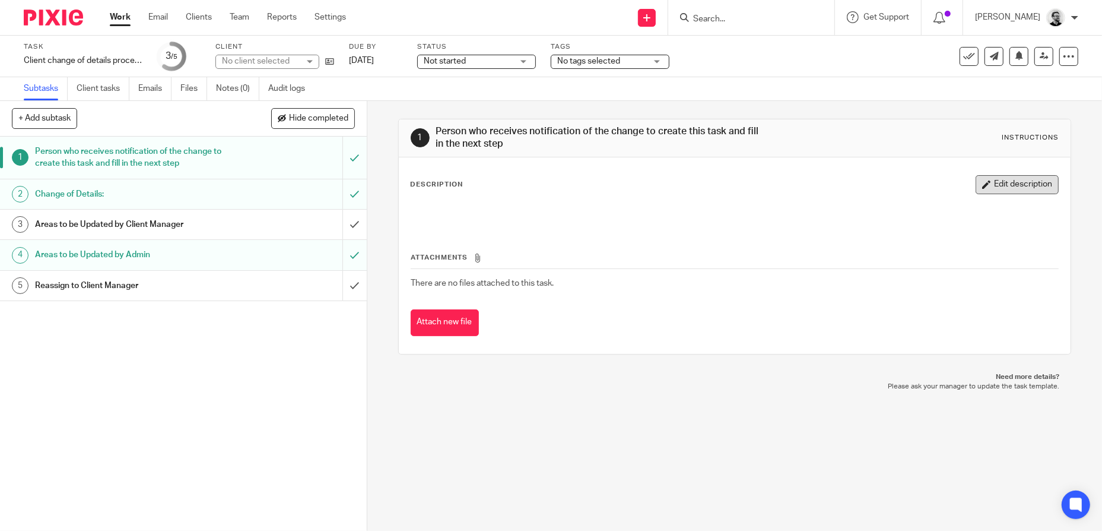
click at [1008, 191] on button "Edit description" at bounding box center [1017, 184] width 83 height 19
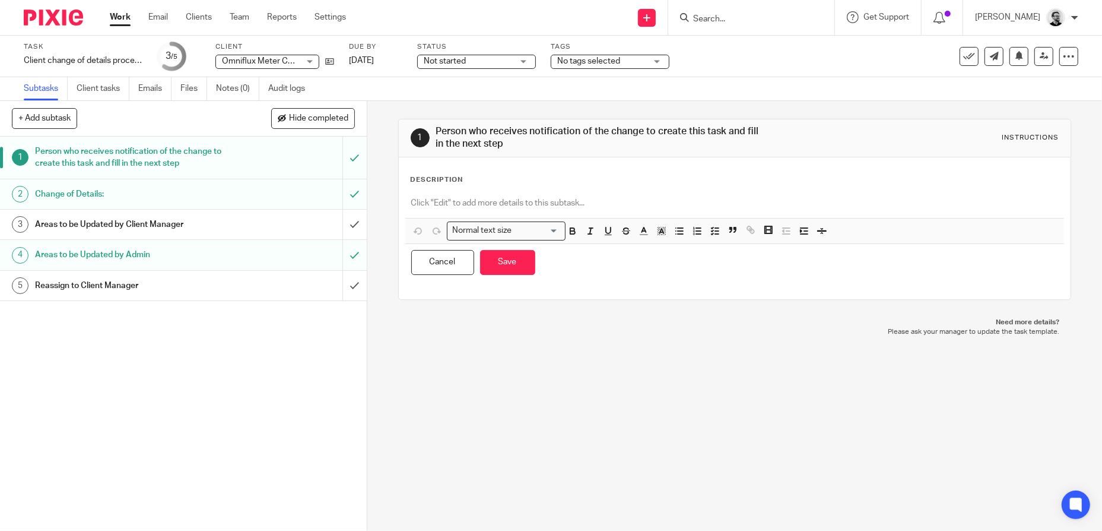
click at [490, 188] on div "Description Normal text size Loading... Remove Edit Insert new video Copy and p…" at bounding box center [735, 228] width 649 height 106
click at [493, 201] on p at bounding box center [734, 203] width 647 height 12
click at [526, 271] on button "Save" at bounding box center [507, 263] width 55 height 26
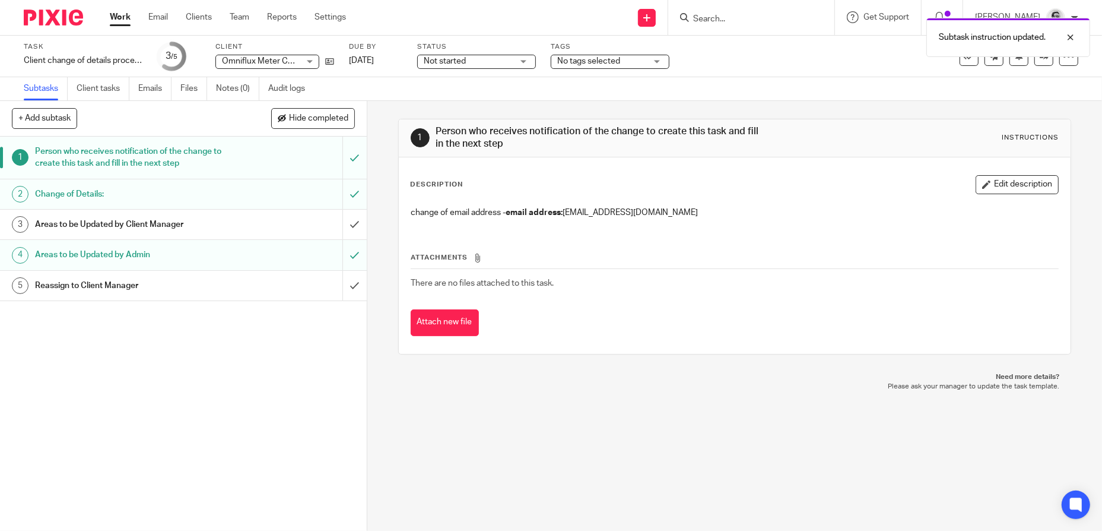
click at [707, 425] on div "1 Person who receives notification of the change to create this task and fill i…" at bounding box center [734, 316] width 735 height 430
click at [963, 57] on icon at bounding box center [969, 56] width 12 height 12
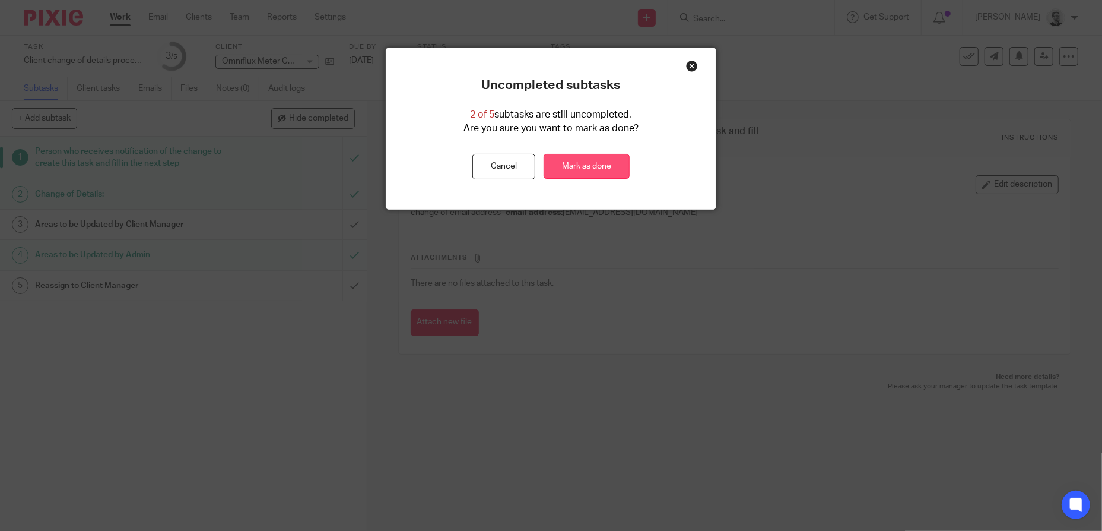
click at [612, 172] on link "Mark as done" at bounding box center [587, 167] width 86 height 26
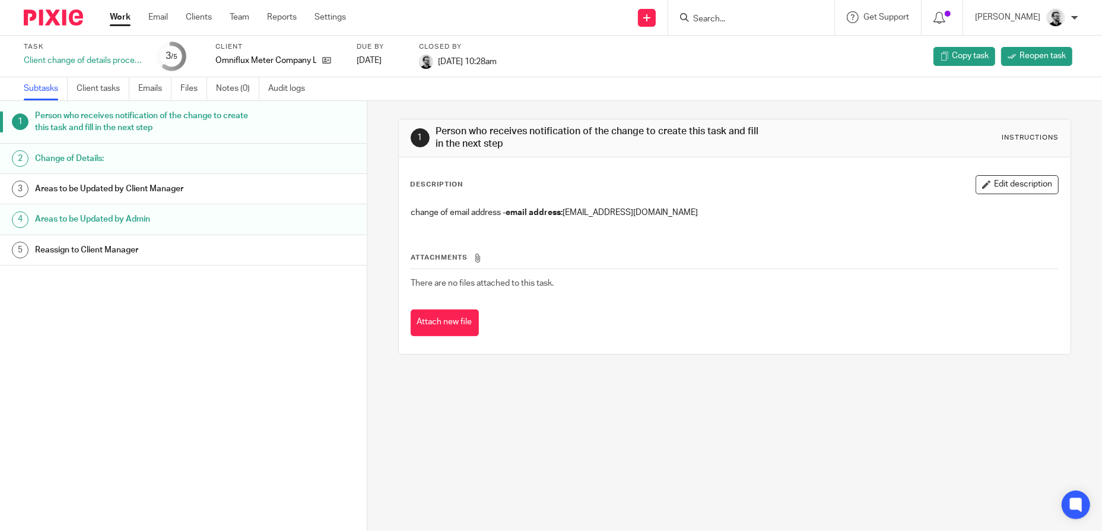
click at [739, 12] on form at bounding box center [755, 17] width 126 height 15
click at [738, 15] on input "Search" at bounding box center [745, 19] width 107 height 11
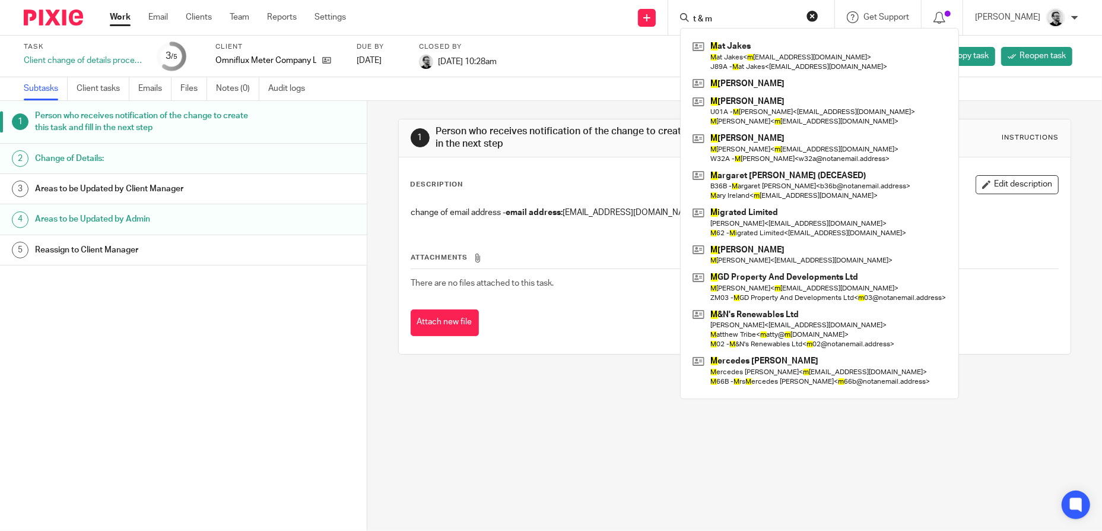
drag, startPoint x: 751, startPoint y: 20, endPoint x: 699, endPoint y: 19, distance: 51.6
click at [699, 19] on div "t & m" at bounding box center [749, 17] width 138 height 15
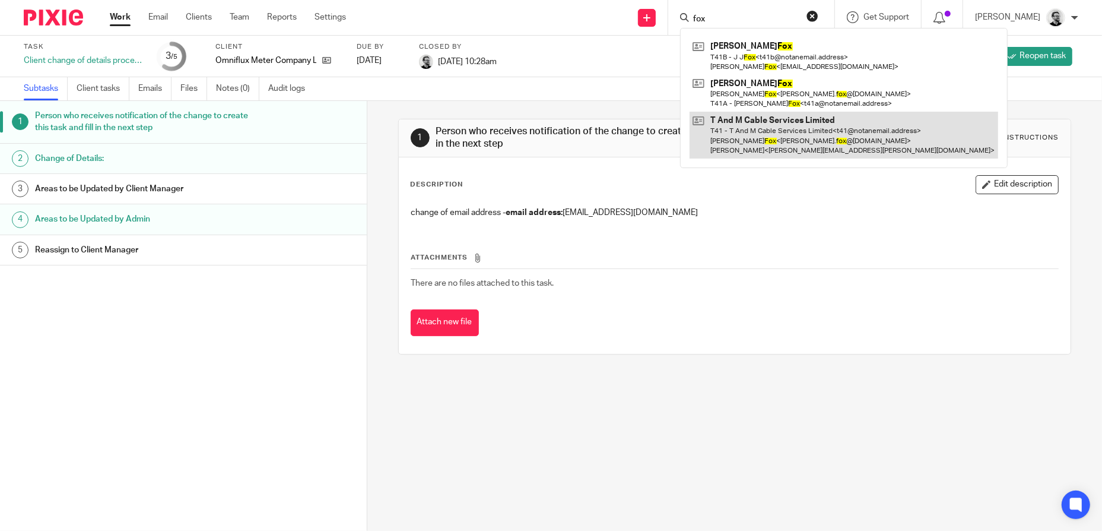
type input "fox"
click at [833, 144] on link at bounding box center [844, 135] width 309 height 47
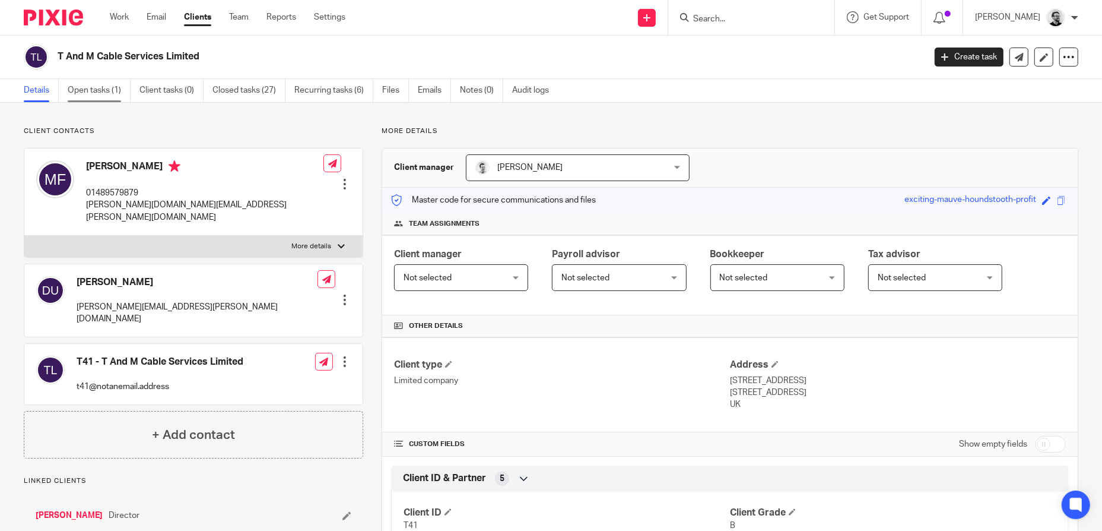
click at [109, 93] on link "Open tasks (1)" at bounding box center [99, 90] width 63 height 23
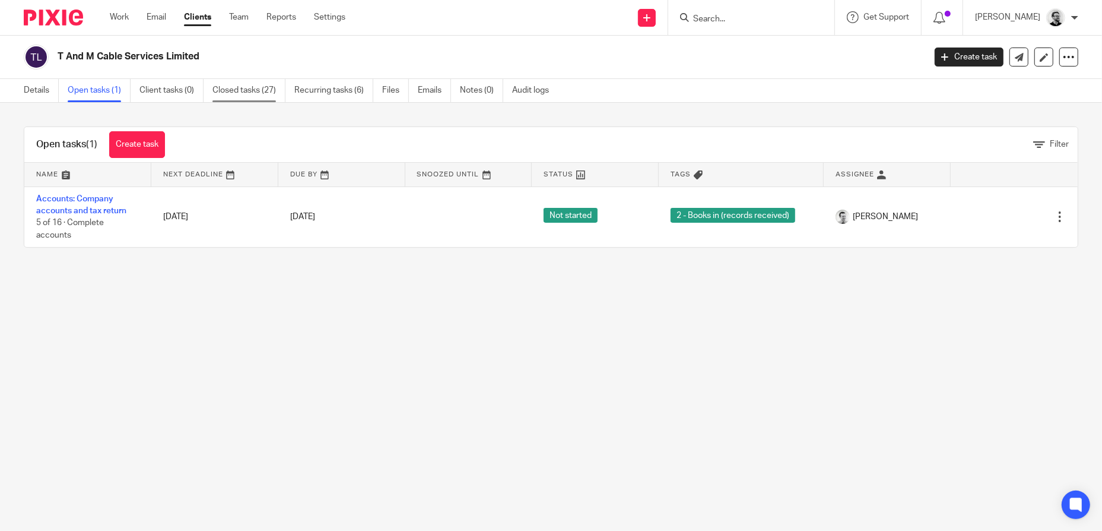
click at [233, 90] on link "Closed tasks (27)" at bounding box center [248, 90] width 73 height 23
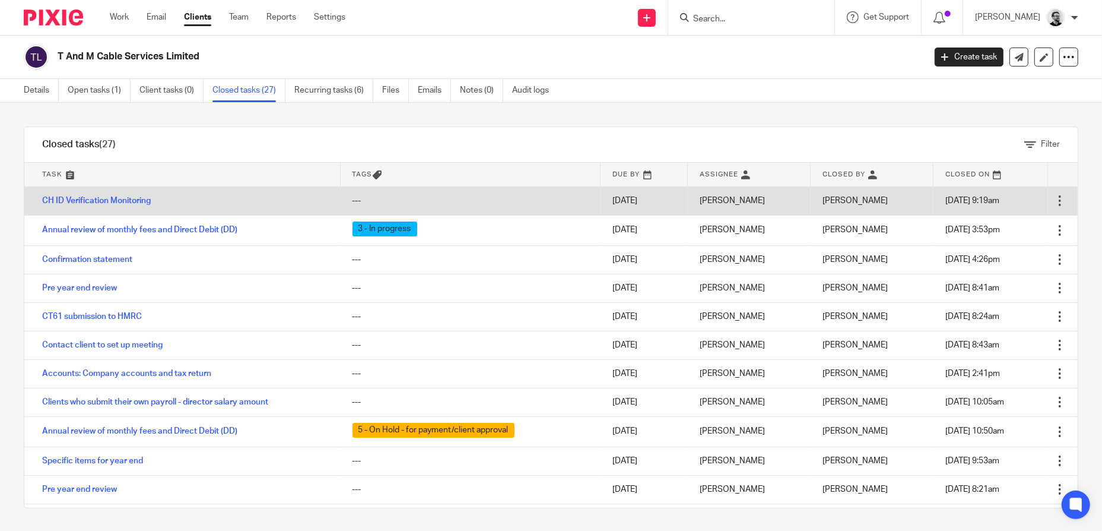
click at [1054, 199] on div at bounding box center [1060, 201] width 12 height 12
click at [132, 198] on link "CH ID Verification Monitoring" at bounding box center [96, 200] width 109 height 8
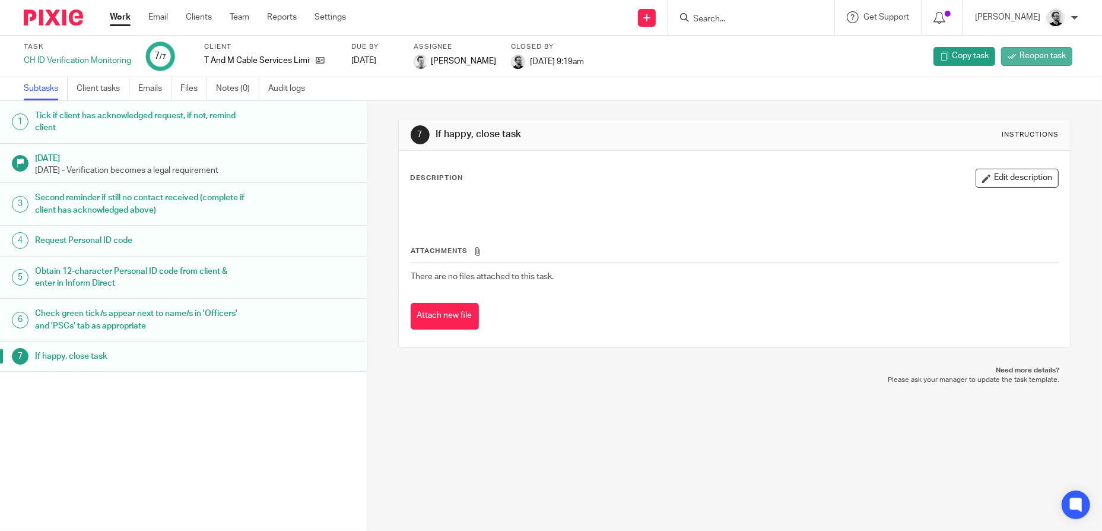
click at [1023, 57] on span "Reopen task" at bounding box center [1043, 56] width 46 height 12
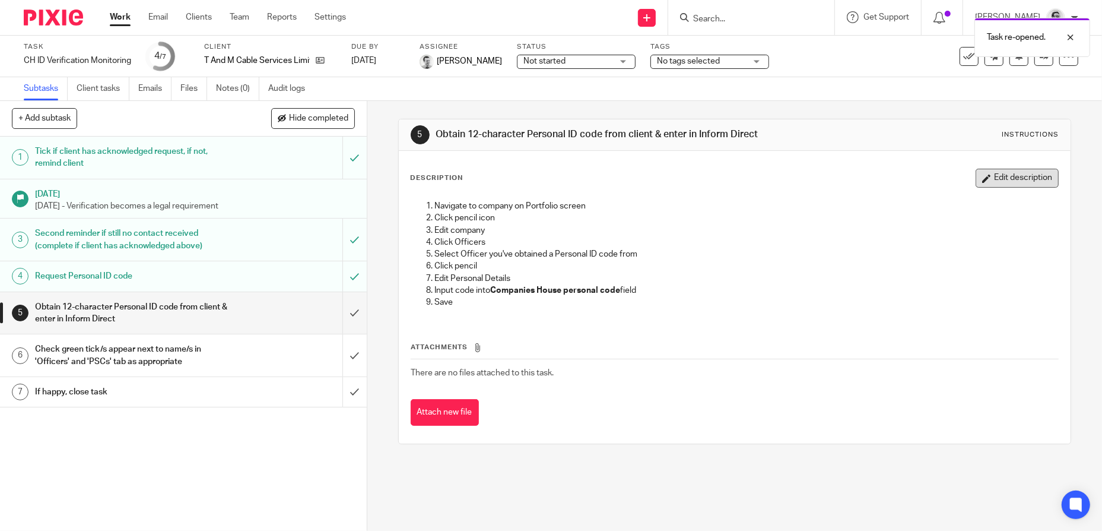
click at [1020, 184] on button "Edit description" at bounding box center [1017, 178] width 83 height 19
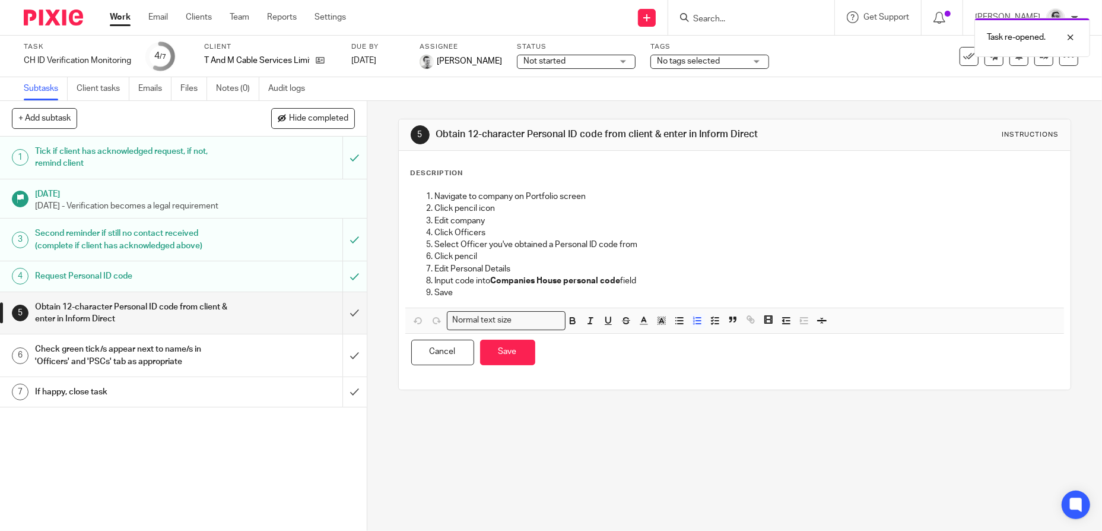
click at [435, 201] on li "Navigate to company on Portfolio screen" at bounding box center [747, 197] width 624 height 12
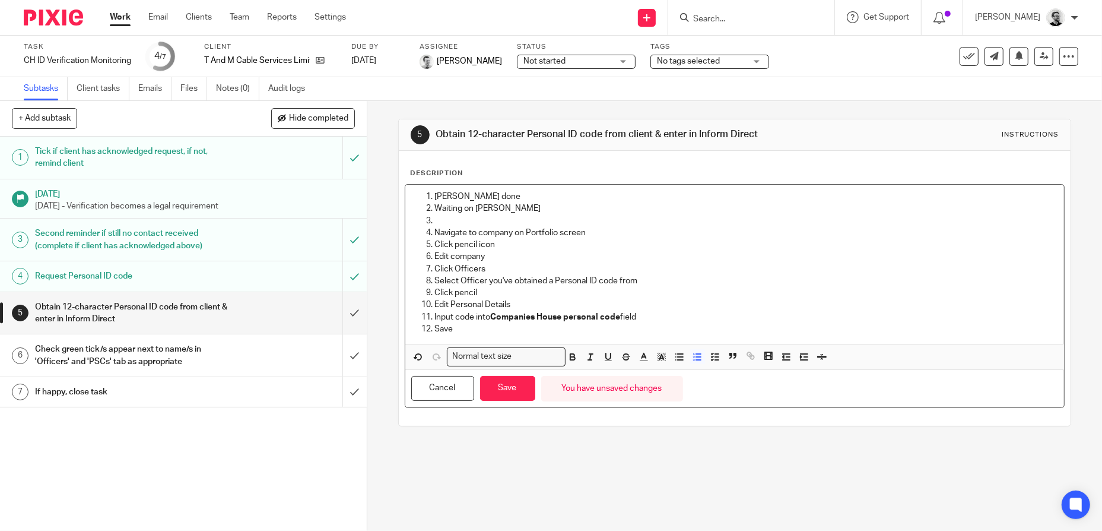
click at [477, 227] on p at bounding box center [747, 221] width 624 height 12
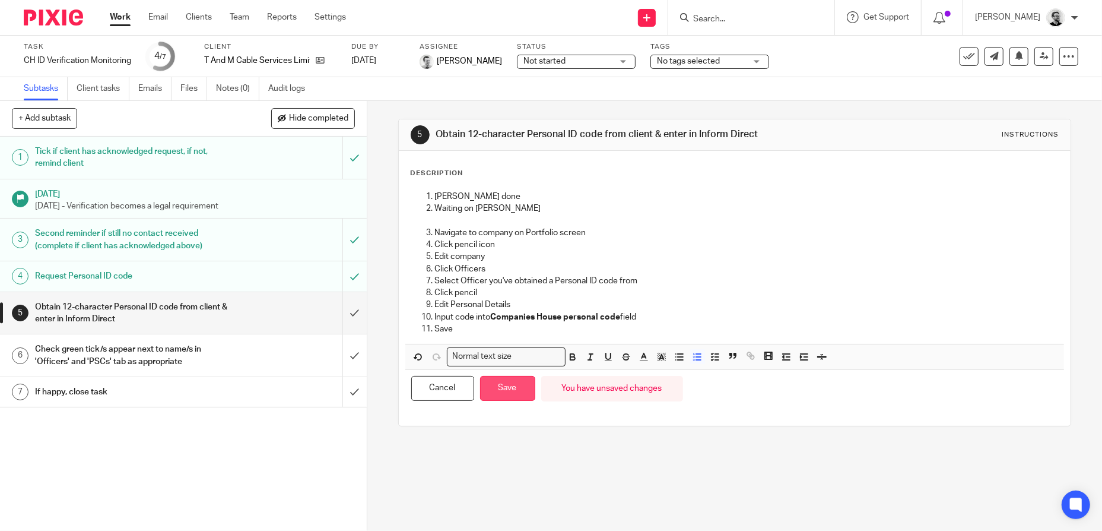
click at [516, 400] on button "Save" at bounding box center [507, 389] width 55 height 26
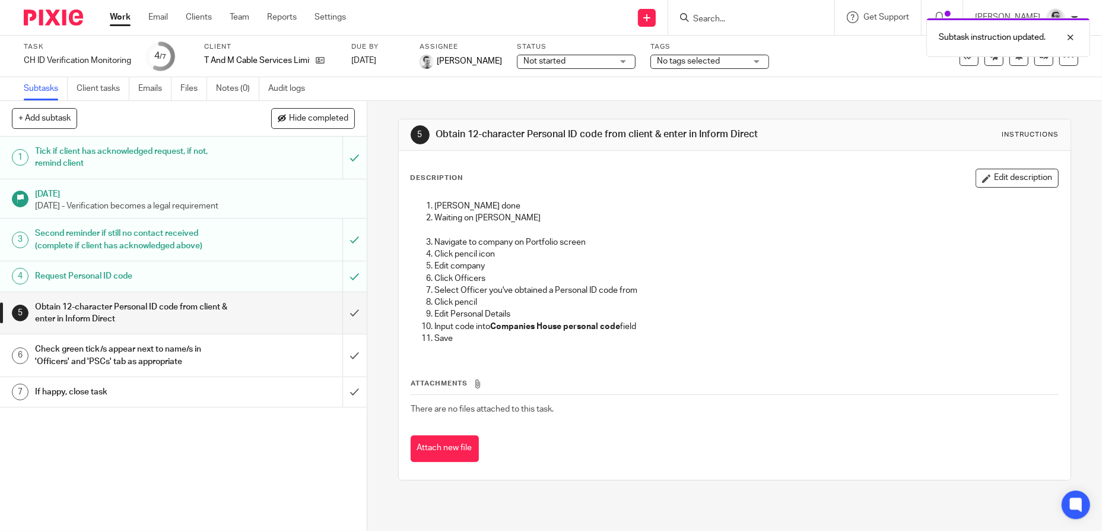
click at [110, 23] on link "Work" at bounding box center [120, 17] width 21 height 12
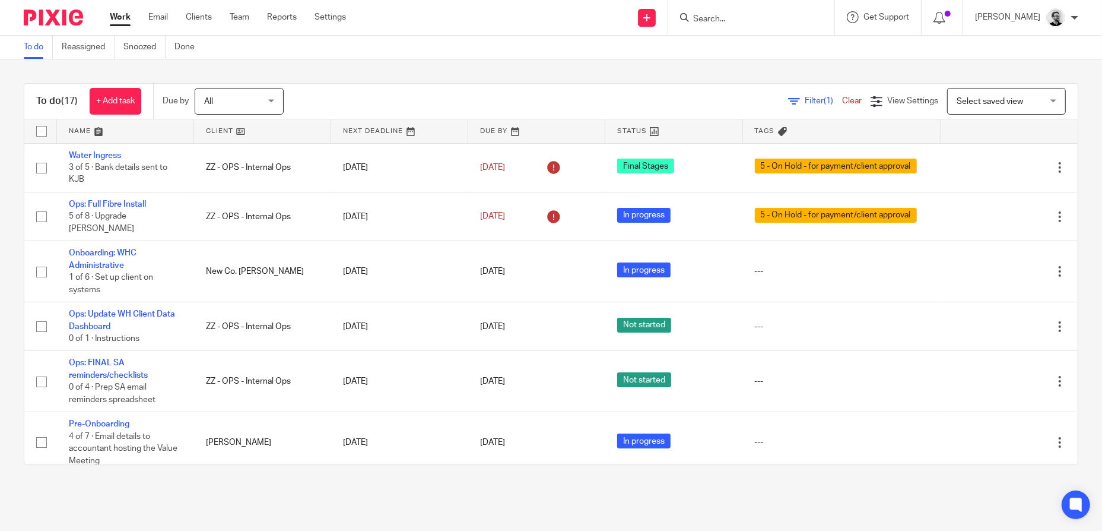
click at [753, 20] on input "Search" at bounding box center [745, 19] width 107 height 11
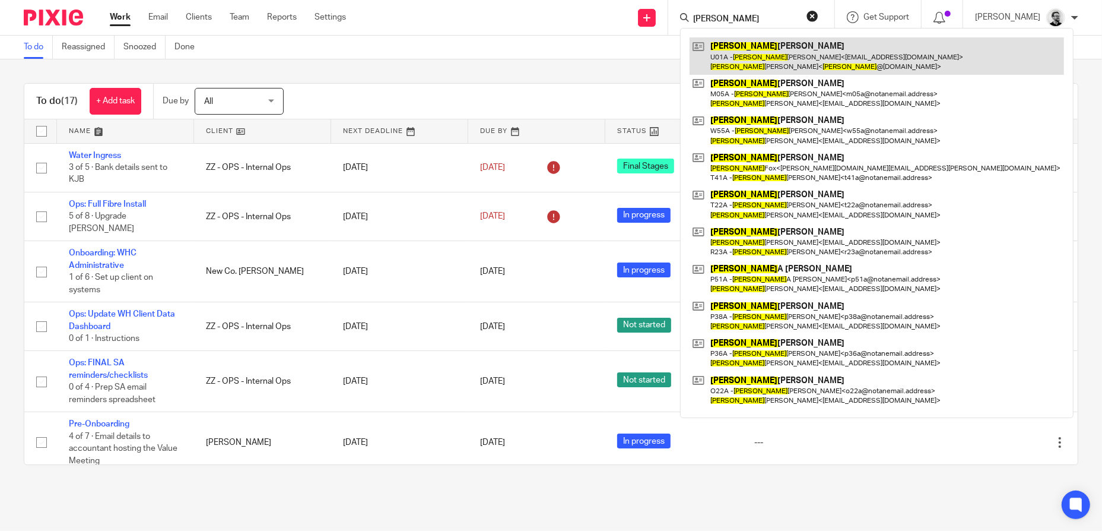
type input "michael"
click at [837, 46] on link at bounding box center [877, 55] width 374 height 37
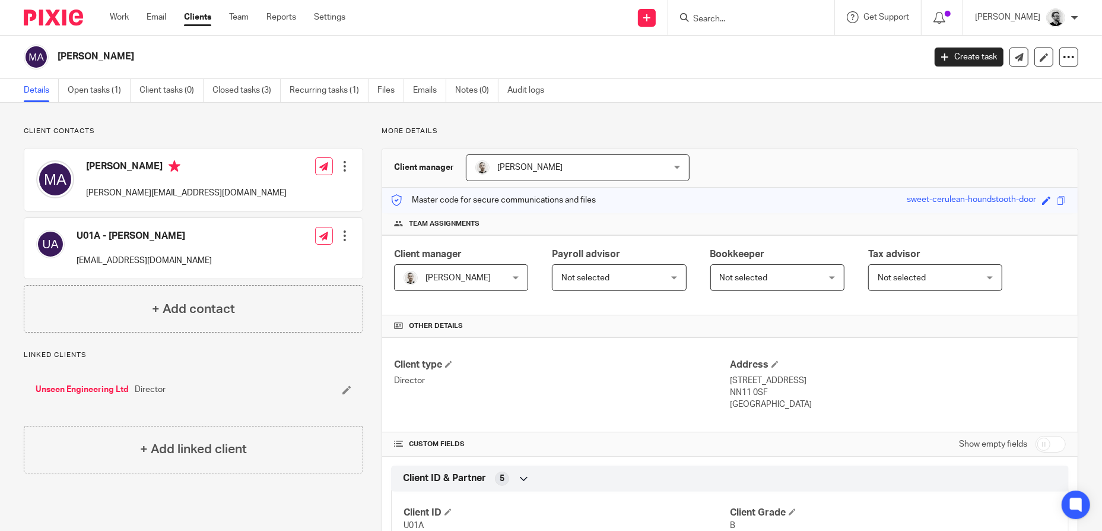
click at [735, 15] on input "Search" at bounding box center [745, 19] width 107 height 11
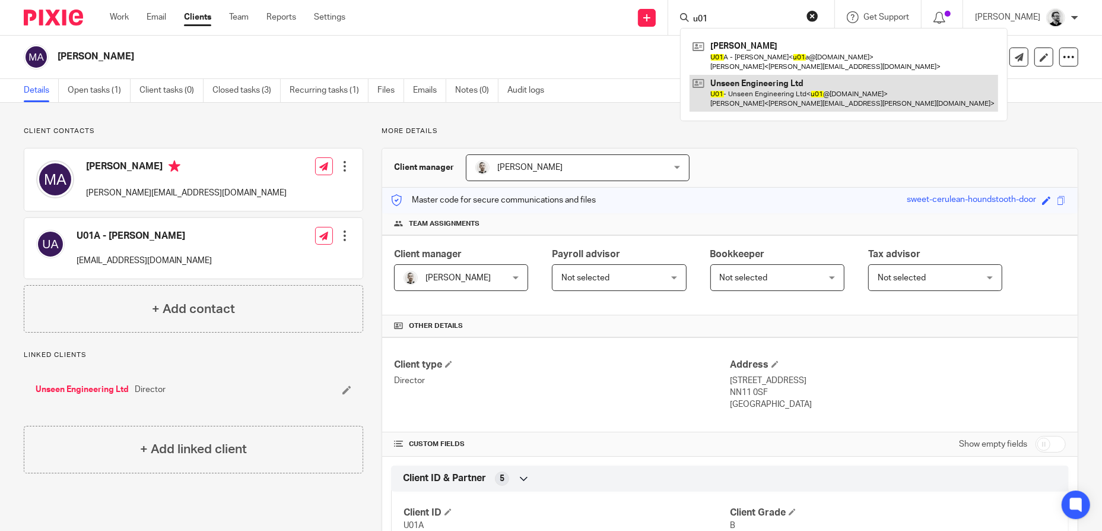
type input "u01"
click at [779, 78] on link at bounding box center [844, 93] width 309 height 37
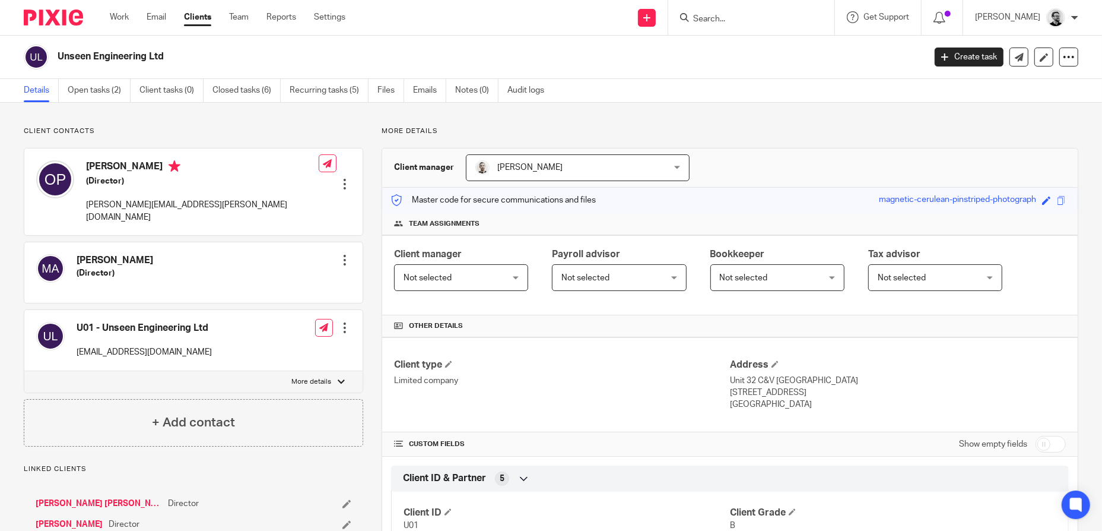
click at [748, 17] on input "Search" at bounding box center [745, 19] width 107 height 11
type input "r"
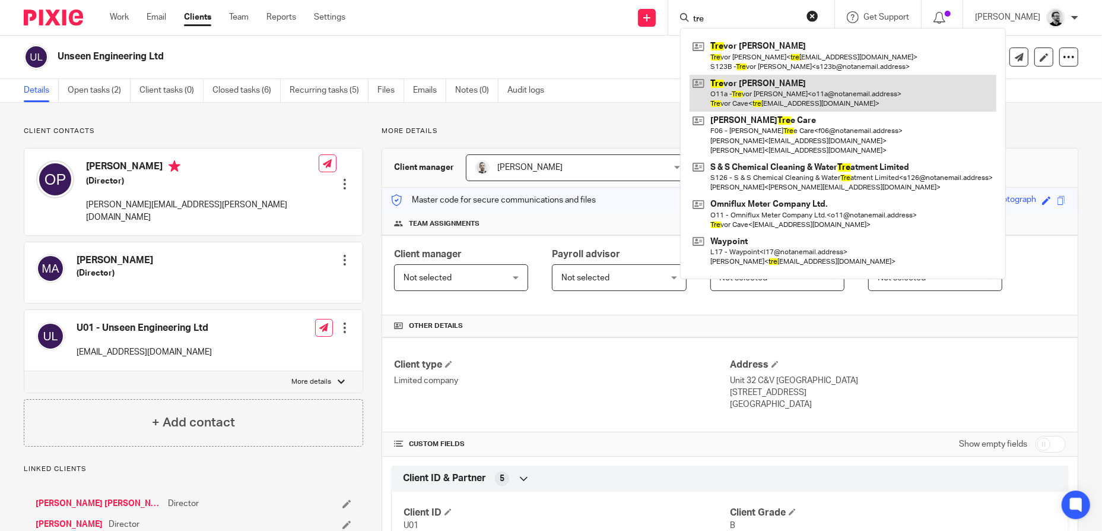
type input "tre"
click at [817, 97] on link at bounding box center [843, 93] width 307 height 37
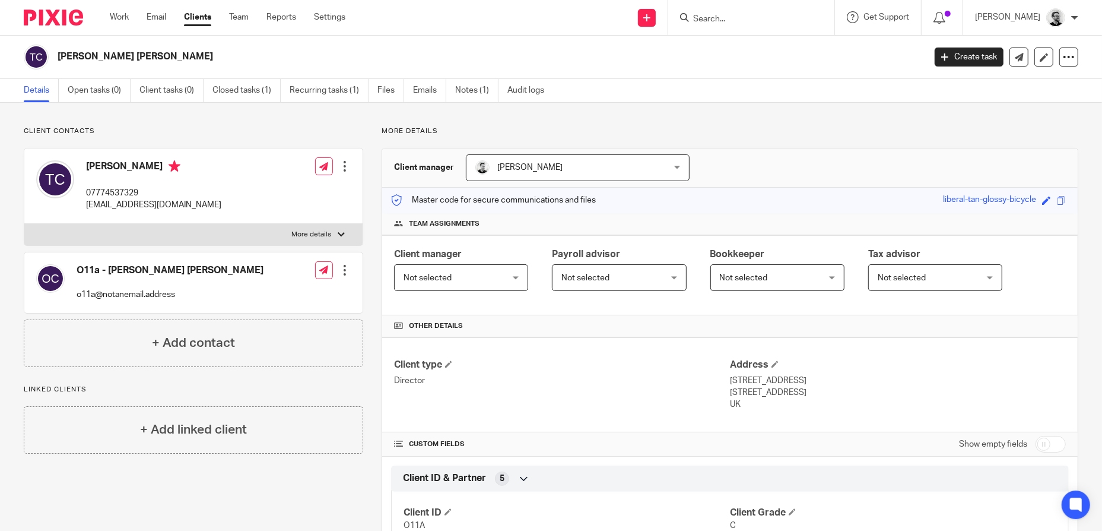
click at [738, 18] on input "Search" at bounding box center [745, 19] width 107 height 11
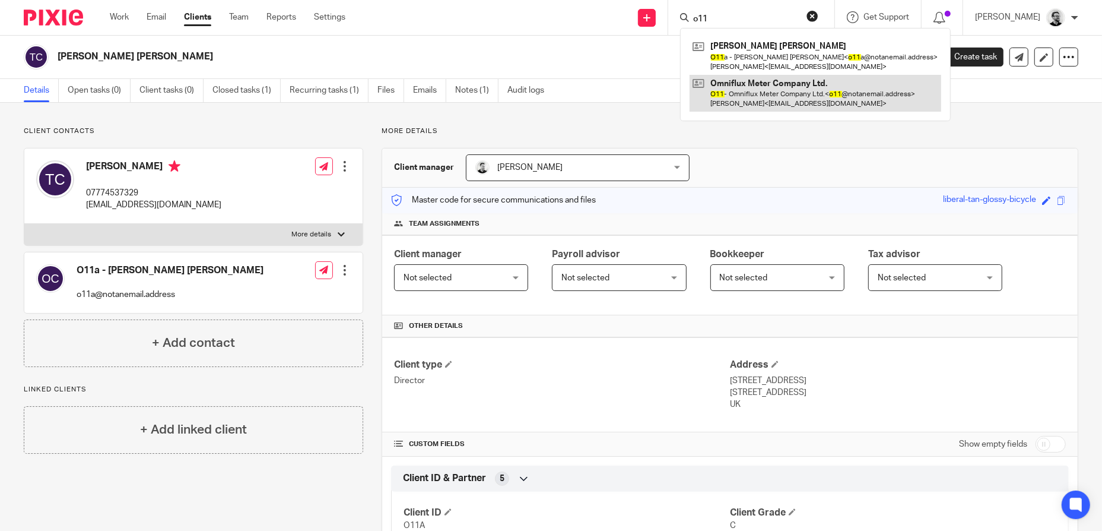
type input "o11"
click at [785, 96] on link at bounding box center [816, 93] width 252 height 37
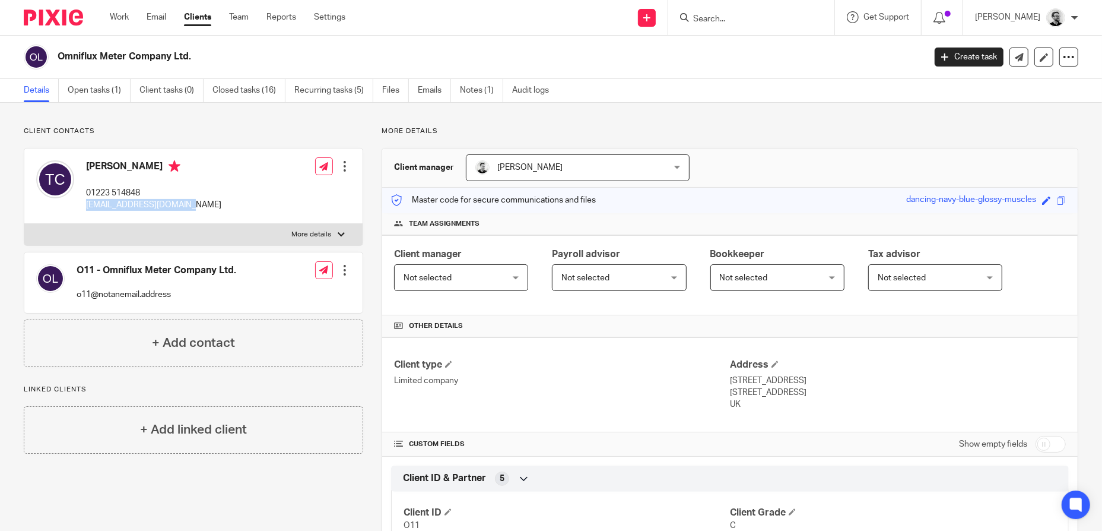
drag, startPoint x: 194, startPoint y: 205, endPoint x: 85, endPoint y: 211, distance: 109.4
click at [85, 211] on div "[PERSON_NAME] 01223 514848 [EMAIL_ADDRESS][DOMAIN_NAME] Edit contact Create cli…" at bounding box center [193, 185] width 338 height 75
copy p "[EMAIL_ADDRESS][DOMAIN_NAME]"
click at [195, 17] on link "Clients" at bounding box center [197, 17] width 27 height 12
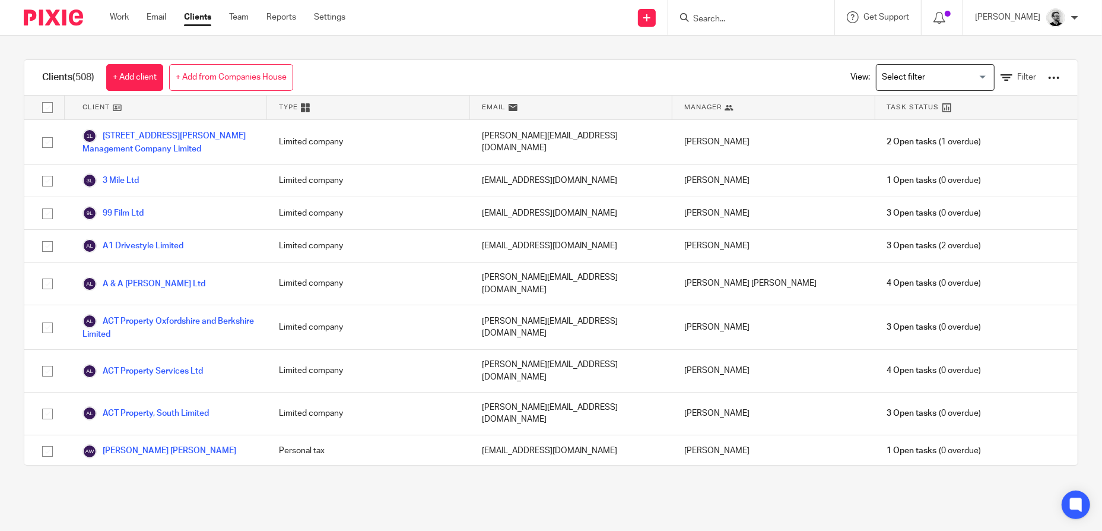
click at [1048, 80] on div at bounding box center [1054, 78] width 12 height 12
click at [948, 115] on link "Update dates using Companies House" at bounding box center [959, 122] width 165 height 18
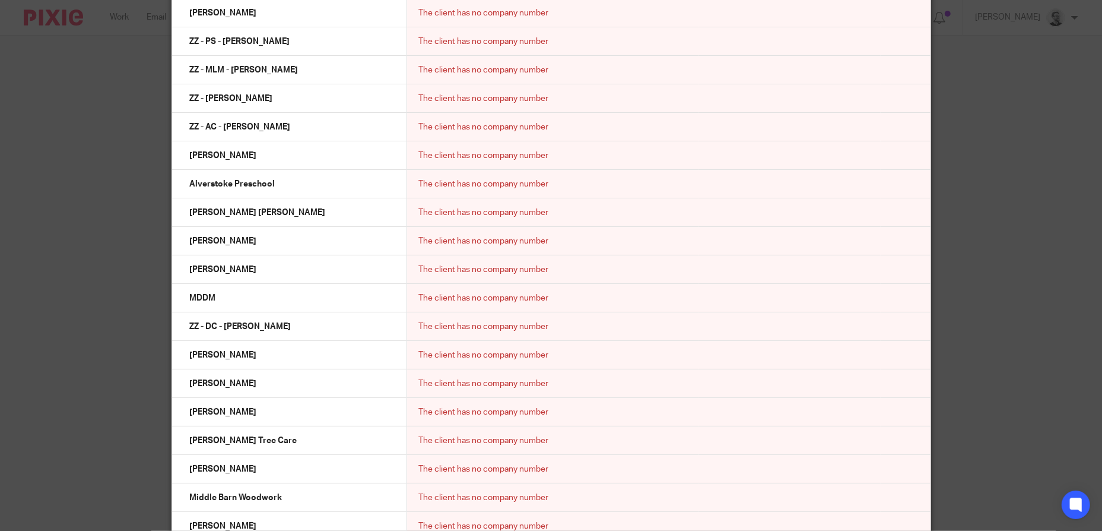
scroll to position [10432, 0]
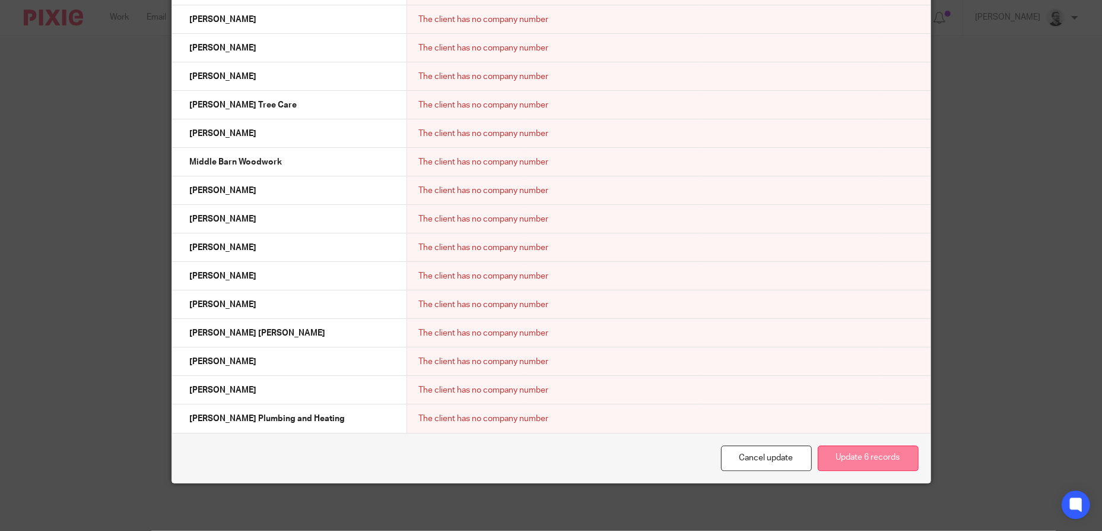
click at [868, 460] on button "Update 6 records" at bounding box center [868, 458] width 101 height 26
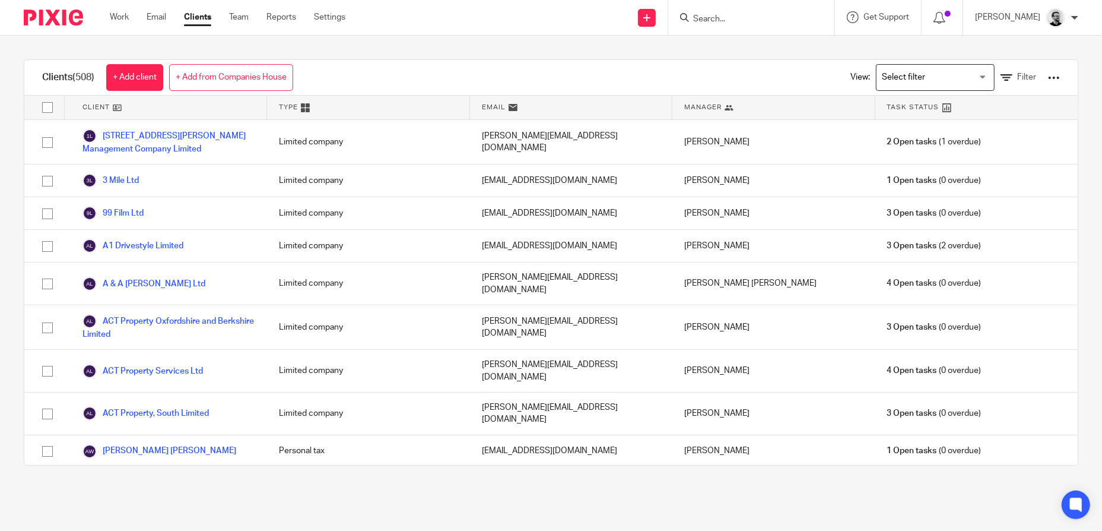
click at [1026, 72] on div "View: Loading... Filter" at bounding box center [946, 77] width 227 height 35
click at [1048, 77] on div at bounding box center [1054, 78] width 12 height 12
click at [934, 138] on link "Export clients to CSV file" at bounding box center [959, 140] width 165 height 18
click at [953, 136] on link "Export clients to CSV file" at bounding box center [959, 140] width 165 height 18
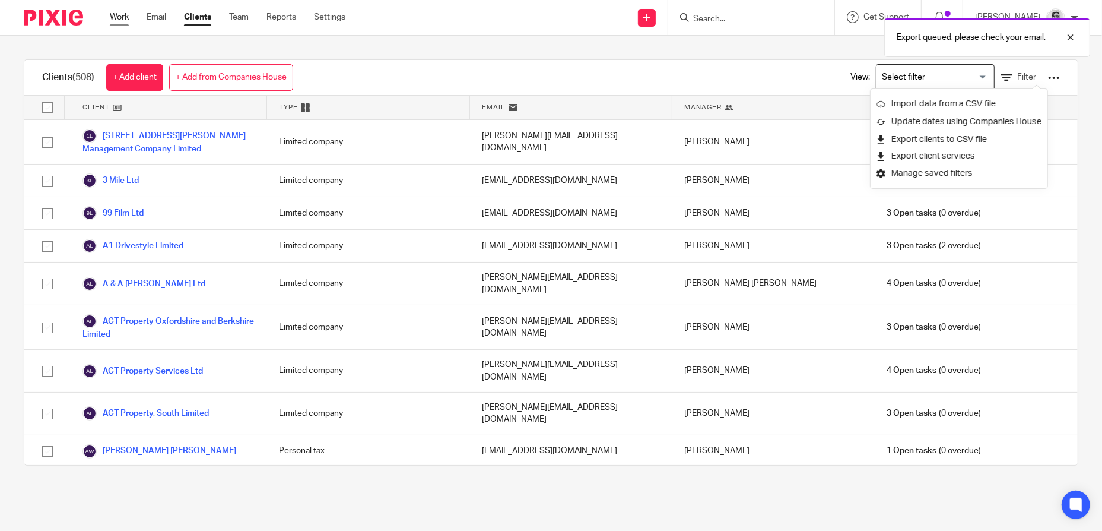
click at [124, 20] on link "Work" at bounding box center [119, 17] width 19 height 12
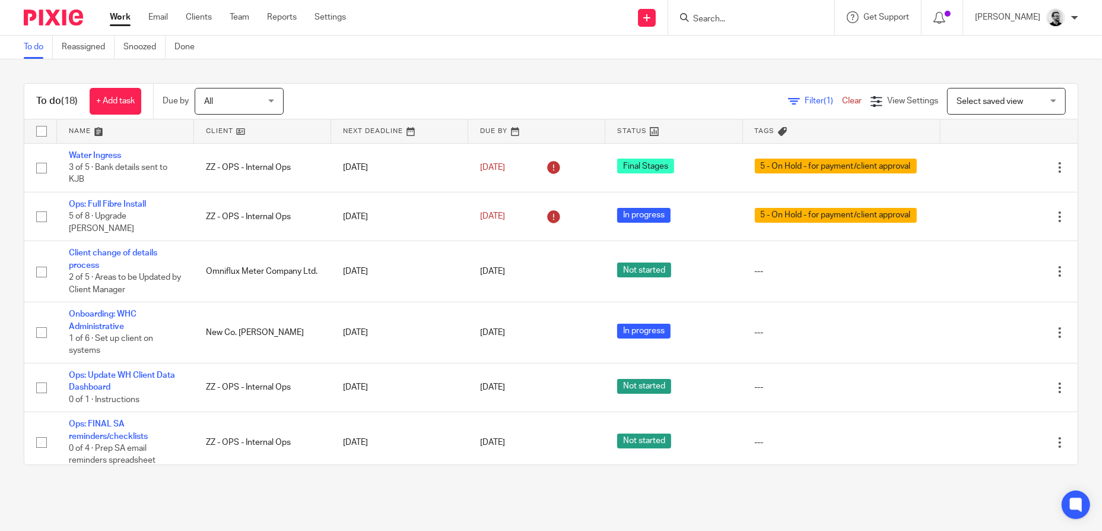
click at [726, 20] on input "Search" at bounding box center [745, 19] width 107 height 11
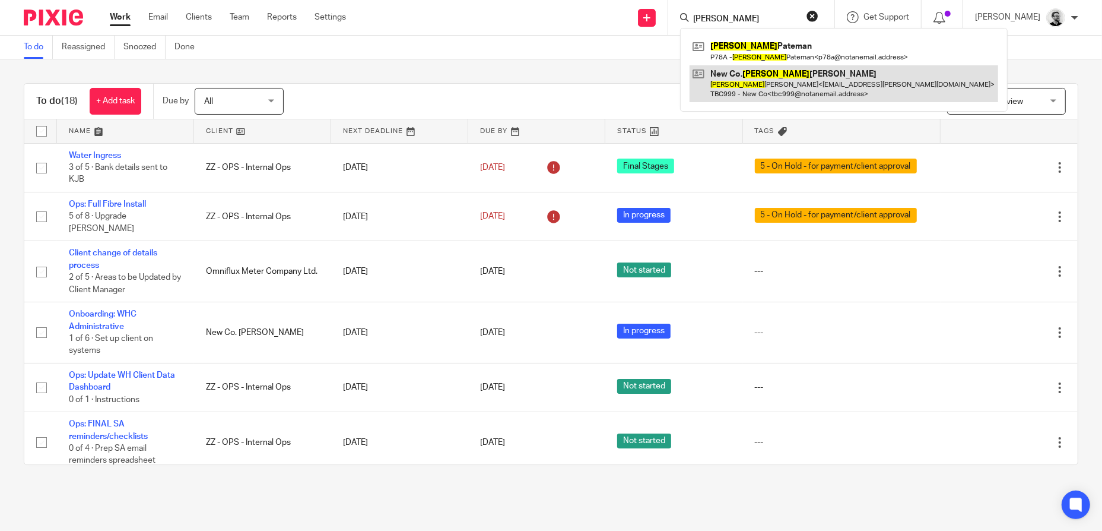
type input "justin"
click at [805, 82] on link at bounding box center [844, 83] width 309 height 37
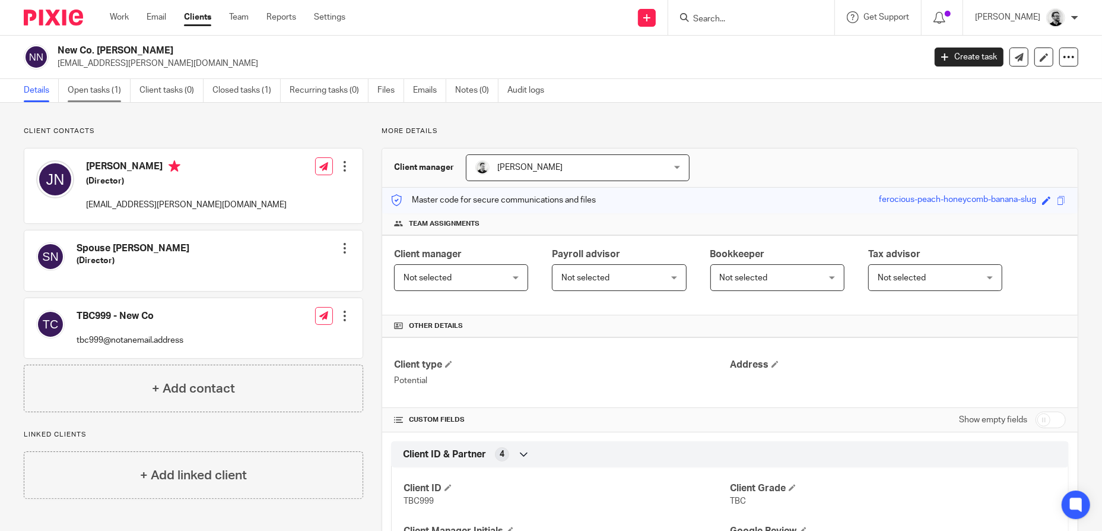
click at [102, 89] on link "Open tasks (1)" at bounding box center [99, 90] width 63 height 23
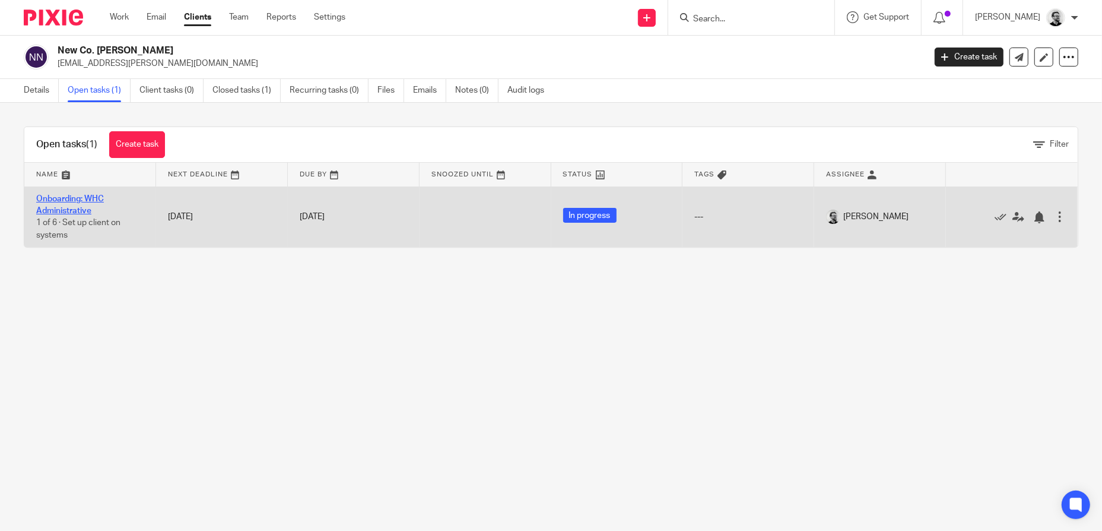
click at [82, 206] on link "Onboarding: WHC Administrative" at bounding box center [70, 205] width 68 height 20
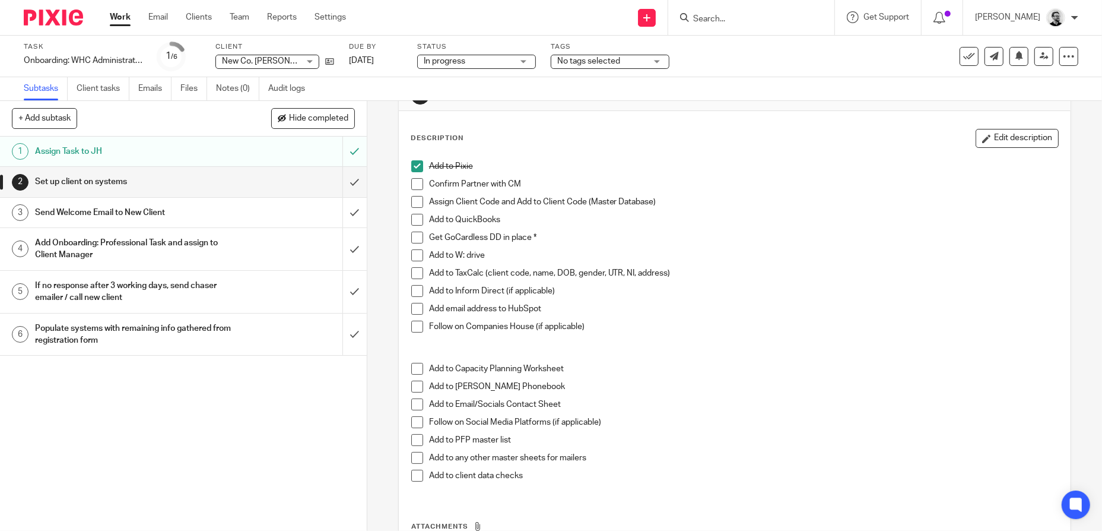
scroll to position [119, 0]
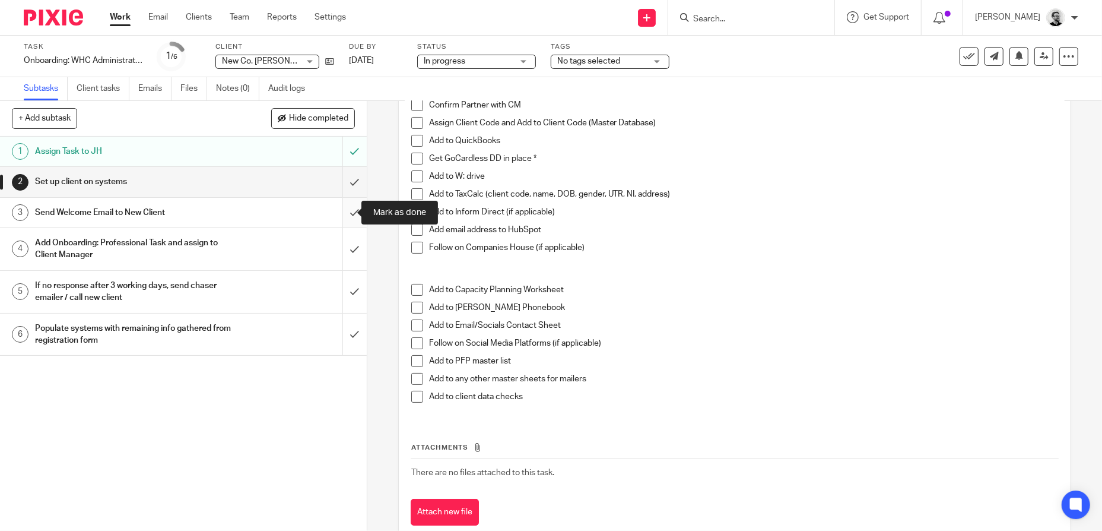
click at [344, 215] on input "submit" at bounding box center [183, 213] width 367 height 30
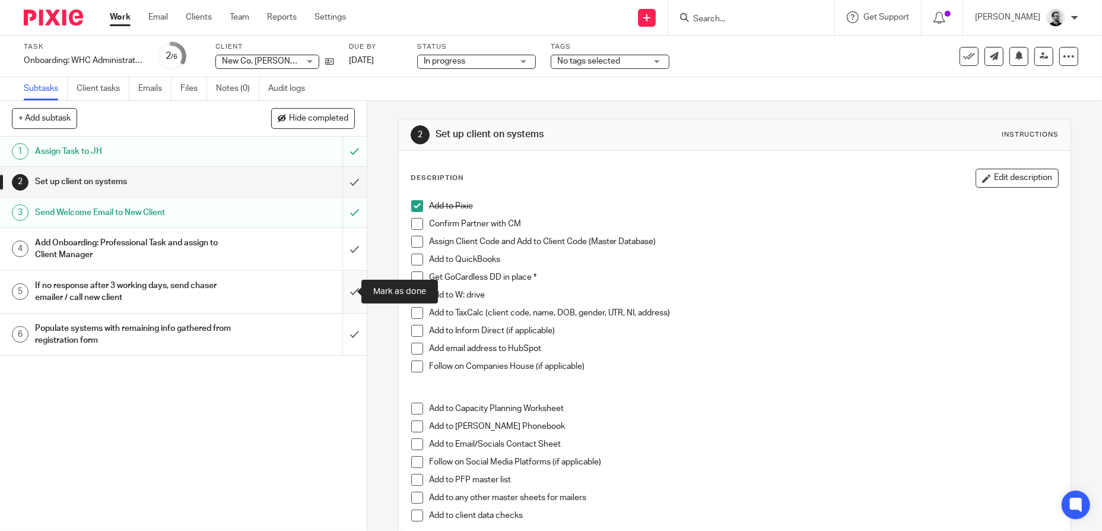
click at [350, 297] on input "submit" at bounding box center [183, 292] width 367 height 42
click at [731, 19] on input "Search" at bounding box center [745, 19] width 107 height 11
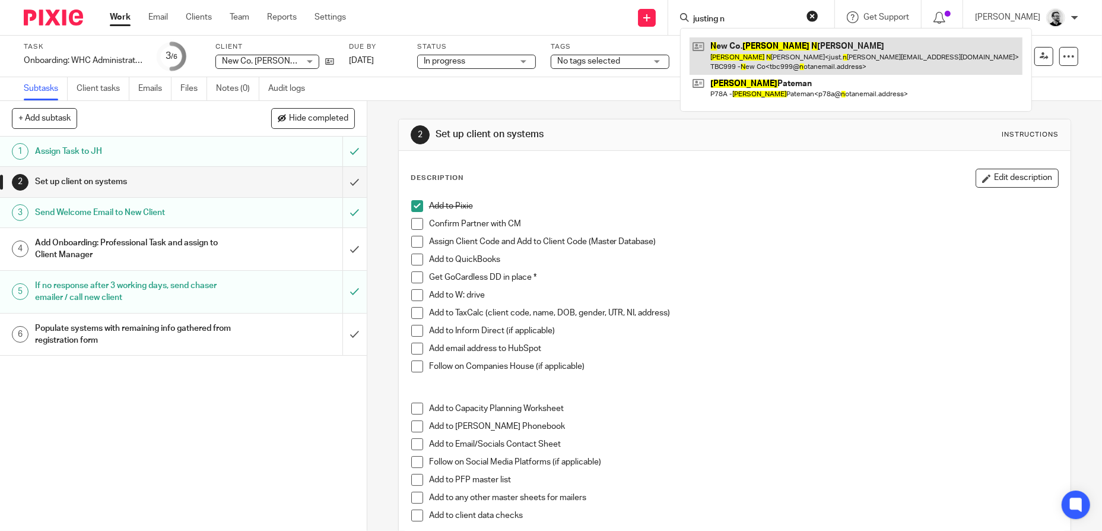
type input "justing n"
click at [789, 52] on link at bounding box center [856, 55] width 333 height 37
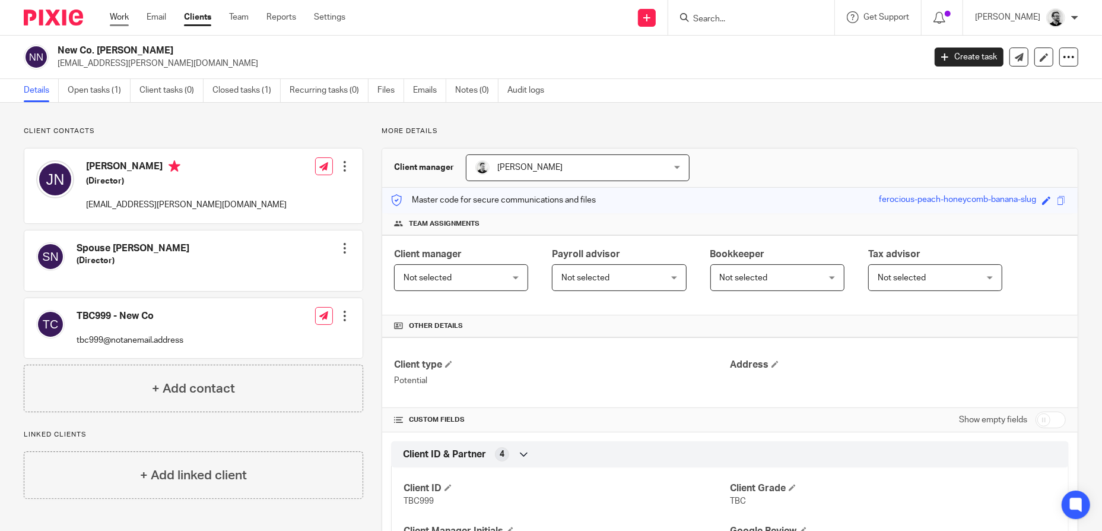
click at [122, 20] on link "Work" at bounding box center [119, 17] width 19 height 12
